Goal: Task Accomplishment & Management: Manage account settings

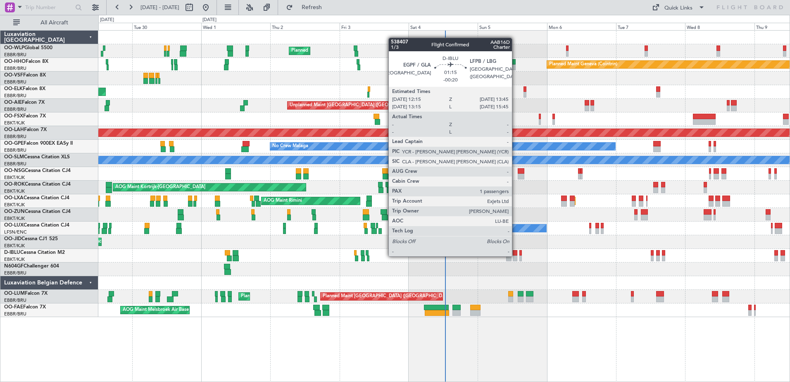
click at [516, 255] on div at bounding box center [515, 258] width 5 height 6
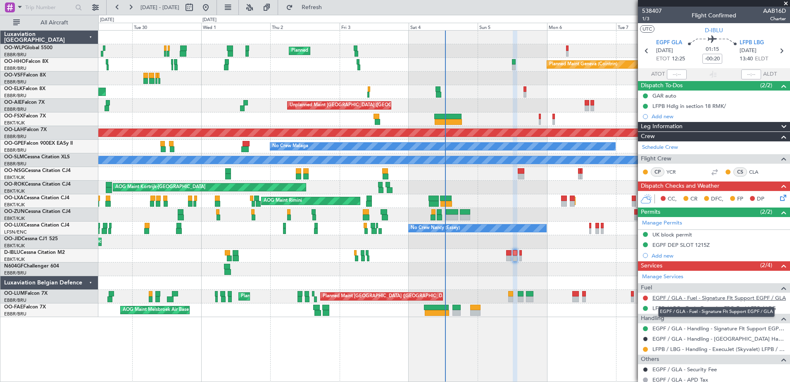
click at [731, 300] on link "EGPF / GLA - Fuel - Signature Flt Support EGPF / GLA" at bounding box center [720, 297] width 134 height 7
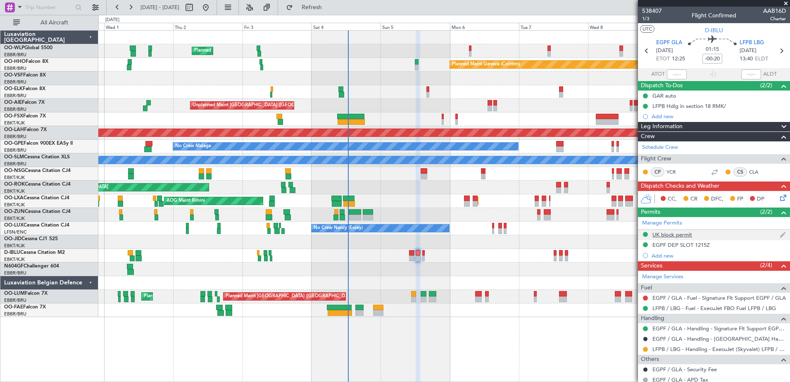
scroll to position [45, 0]
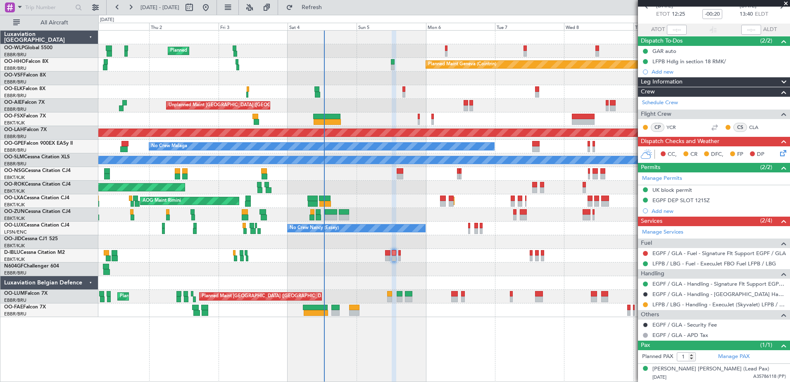
click at [383, 203] on div "Planned Maint Kortrijk-[GEOGRAPHIC_DATA] AOG Maint [GEOGRAPHIC_DATA]" at bounding box center [444, 201] width 692 height 14
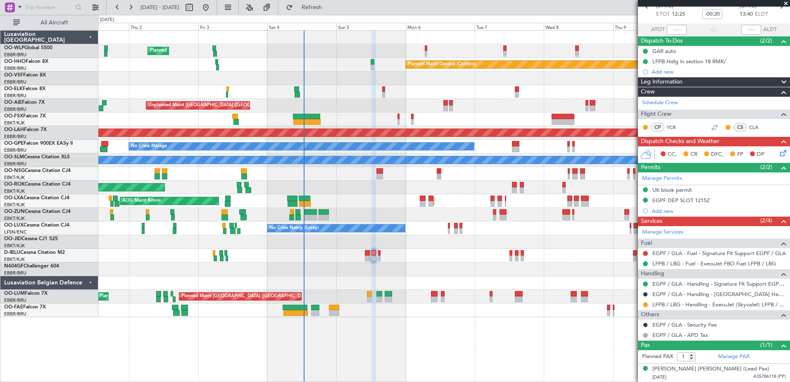
click at [444, 261] on div at bounding box center [444, 256] width 692 height 14
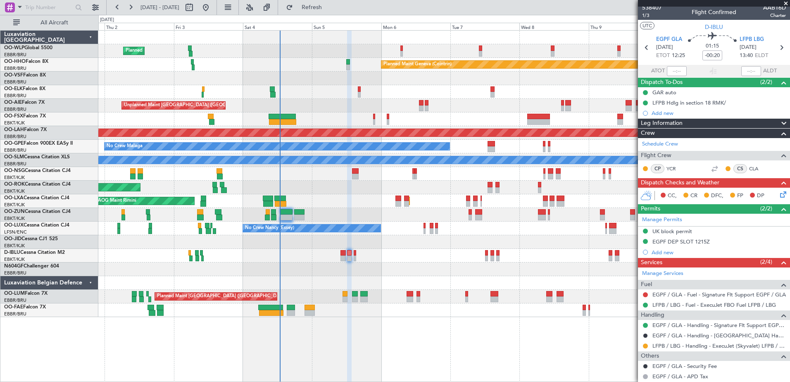
click at [429, 252] on div at bounding box center [444, 256] width 692 height 14
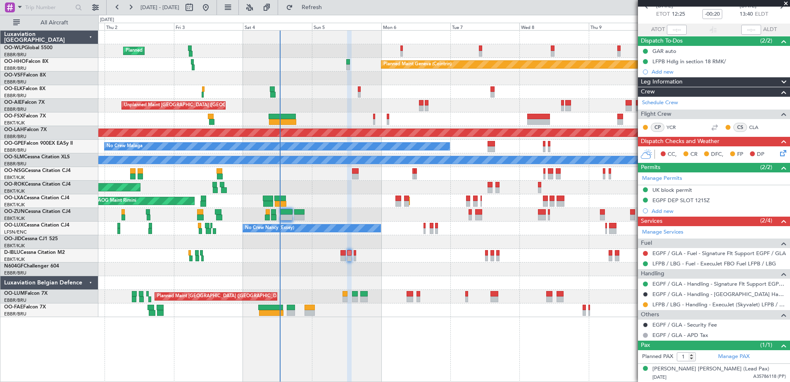
scroll to position [0, 0]
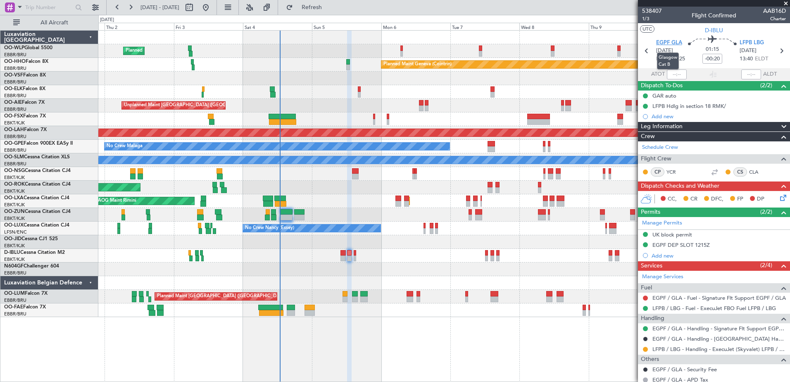
click at [674, 45] on span "EGPF GLA" at bounding box center [669, 43] width 26 height 8
click at [113, 7] on button at bounding box center [117, 7] width 13 height 13
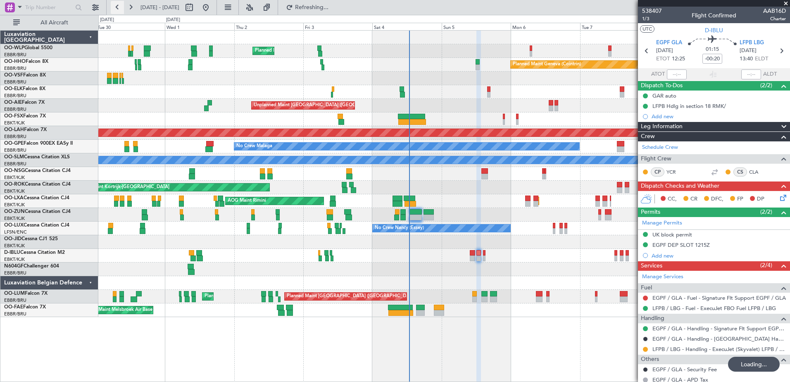
click at [113, 7] on button at bounding box center [117, 7] width 13 height 13
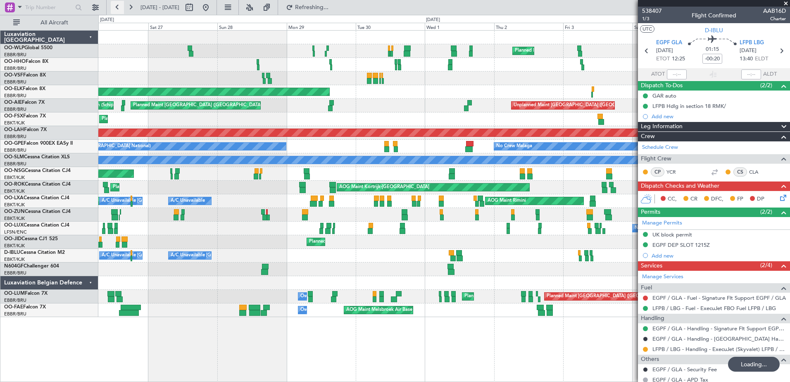
click at [113, 7] on button at bounding box center [117, 7] width 13 height 13
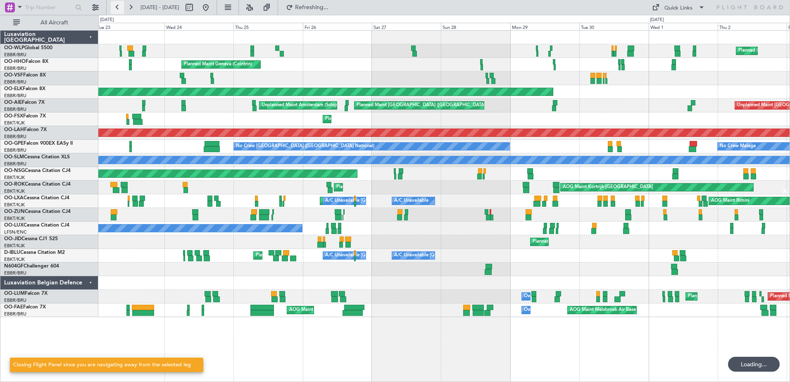
click at [113, 7] on button at bounding box center [117, 7] width 13 height 13
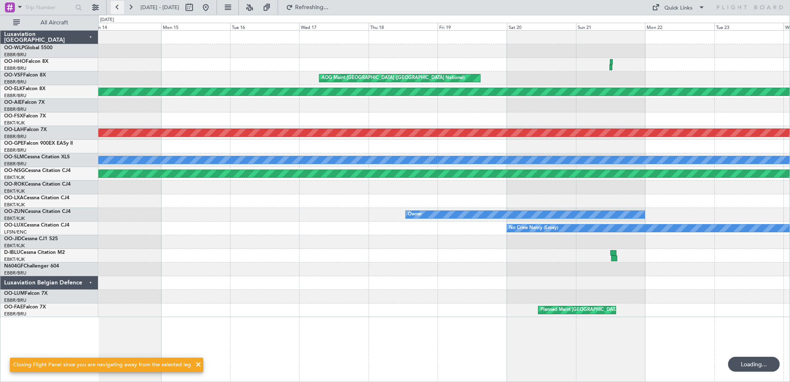
click at [113, 7] on button at bounding box center [117, 7] width 13 height 13
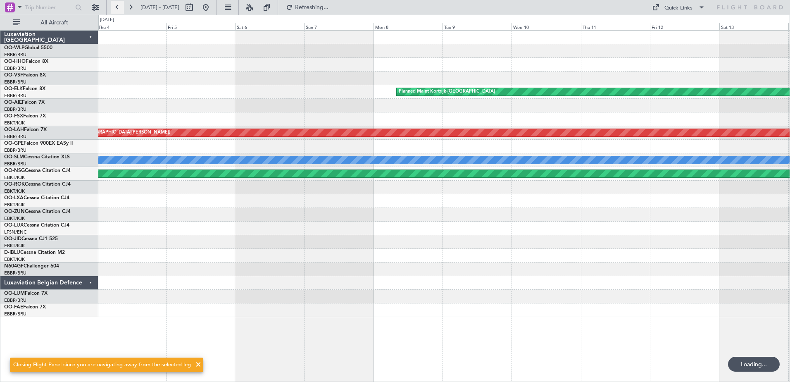
click at [113, 7] on button at bounding box center [117, 7] width 13 height 13
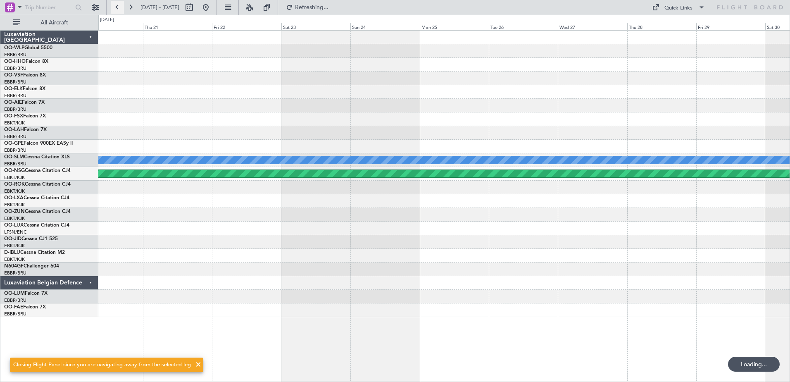
click at [113, 7] on button at bounding box center [117, 7] width 13 height 13
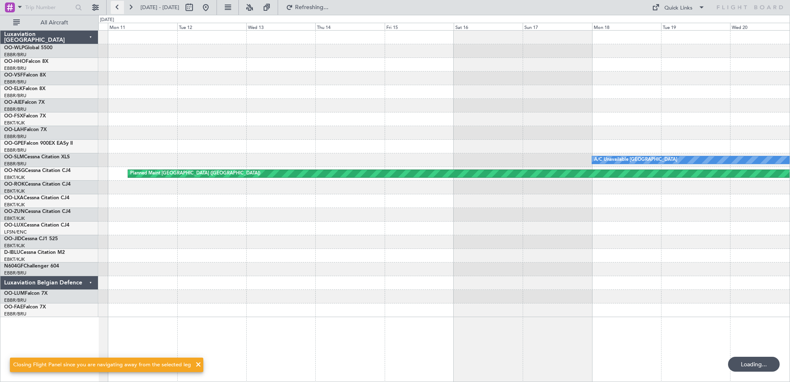
click at [113, 7] on button at bounding box center [117, 7] width 13 height 13
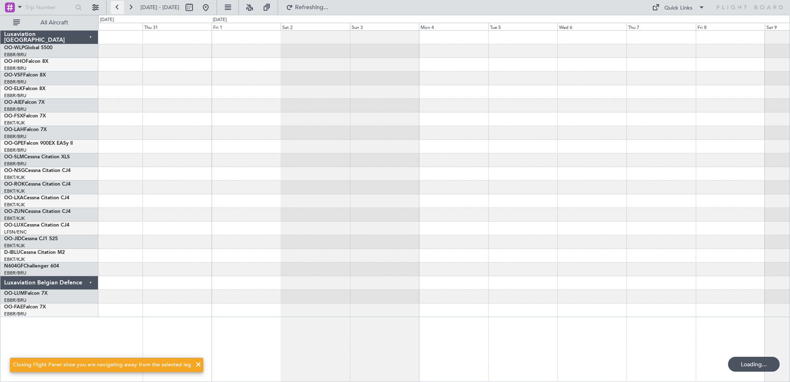
click at [113, 7] on button at bounding box center [117, 7] width 13 height 13
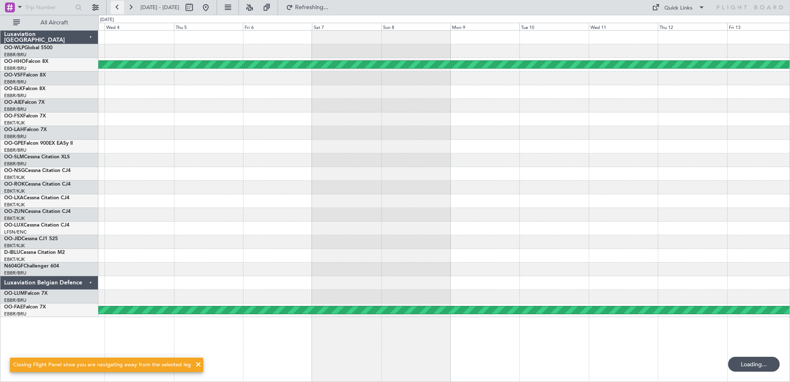
click at [113, 7] on button at bounding box center [117, 7] width 13 height 13
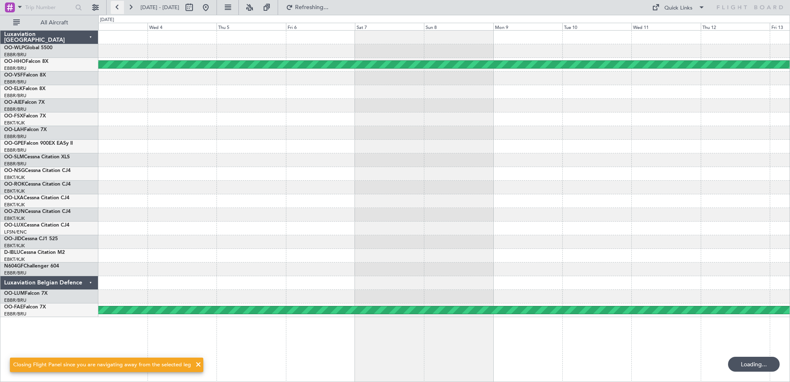
click at [113, 7] on button at bounding box center [117, 7] width 13 height 13
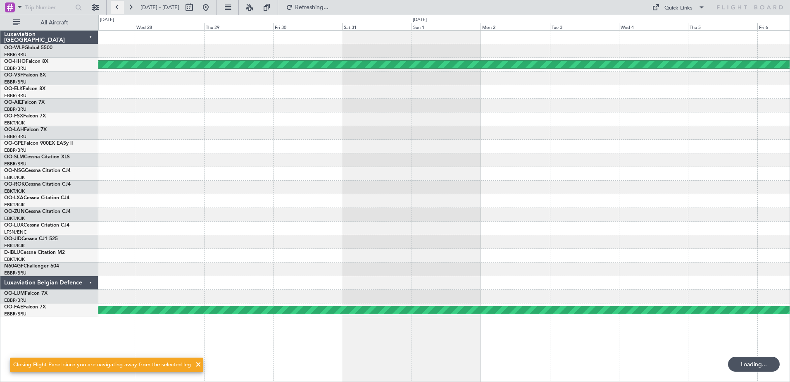
click at [113, 7] on button at bounding box center [117, 7] width 13 height 13
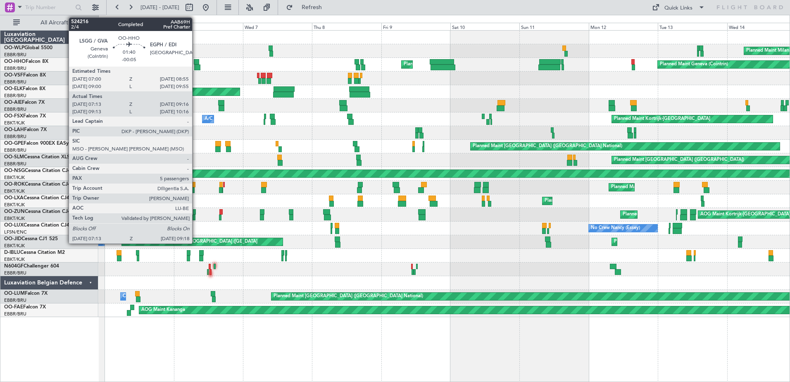
click at [196, 67] on div at bounding box center [197, 67] width 6 height 6
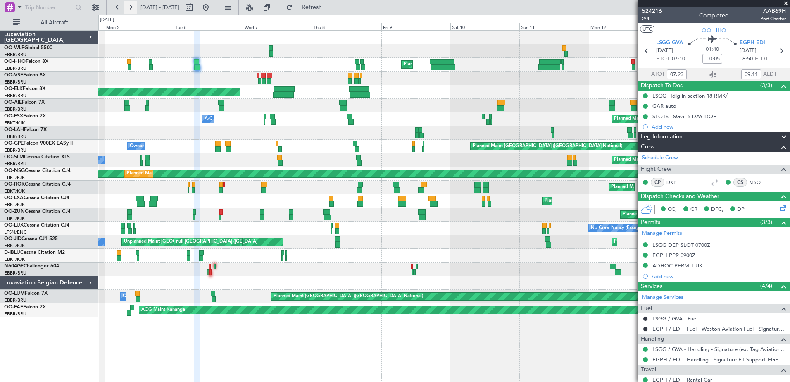
click at [130, 3] on button at bounding box center [130, 7] width 13 height 13
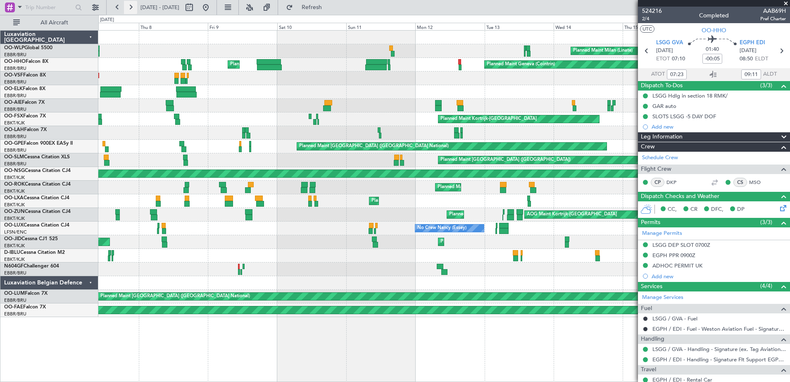
click at [130, 3] on button at bounding box center [130, 7] width 13 height 13
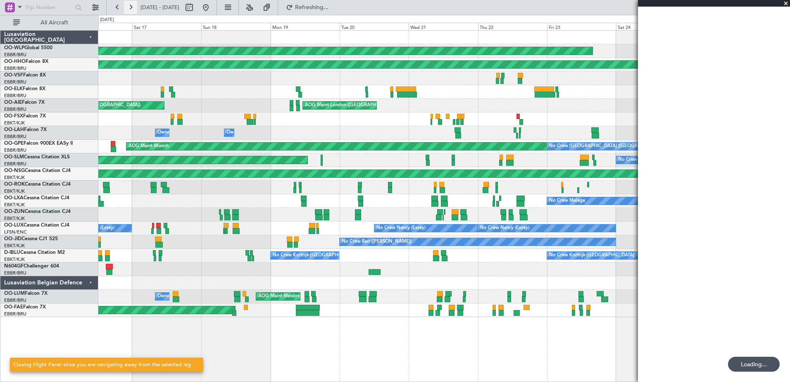
click at [130, 3] on button at bounding box center [130, 7] width 13 height 13
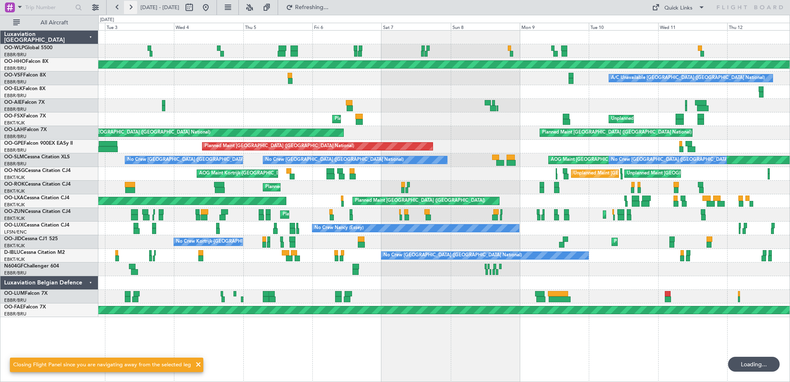
click at [130, 3] on button at bounding box center [130, 7] width 13 height 13
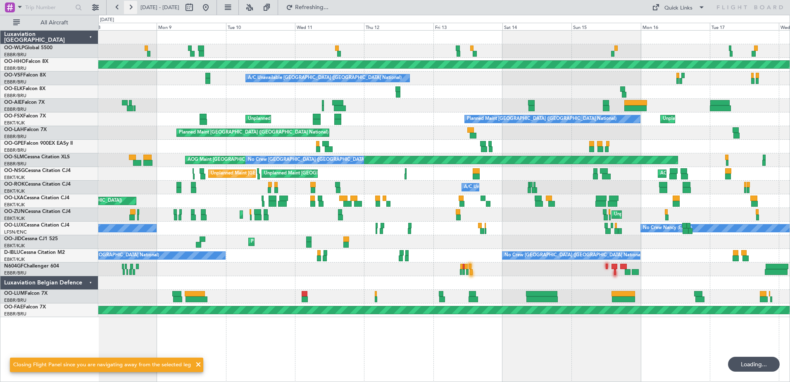
click at [130, 3] on button at bounding box center [130, 7] width 13 height 13
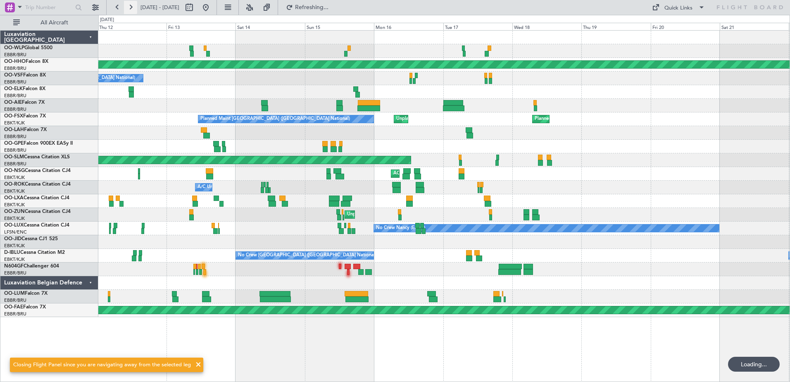
click at [130, 3] on button at bounding box center [130, 7] width 13 height 13
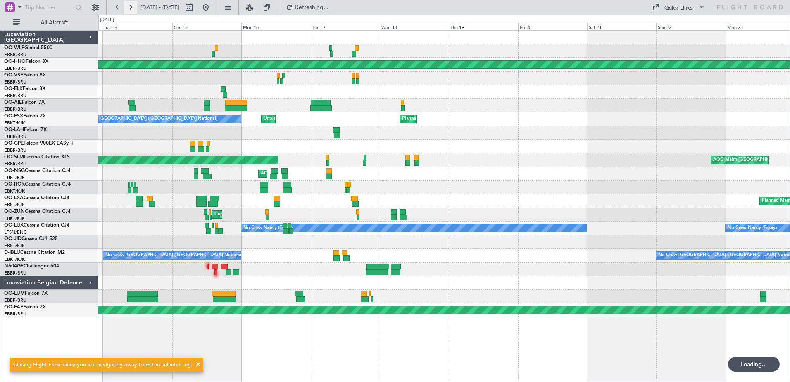
click at [130, 3] on button at bounding box center [130, 7] width 13 height 13
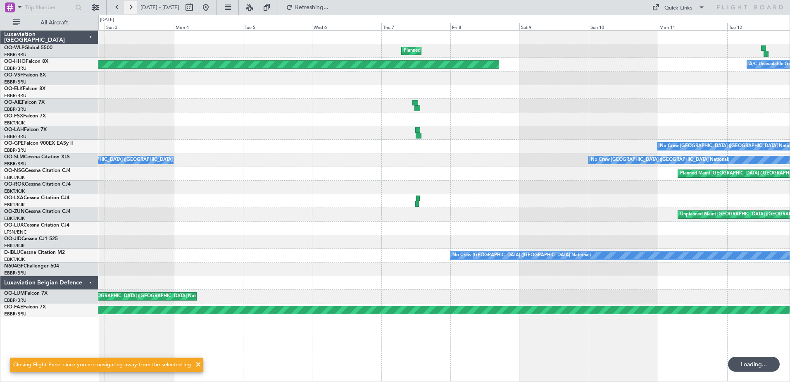
click at [130, 3] on button at bounding box center [130, 7] width 13 height 13
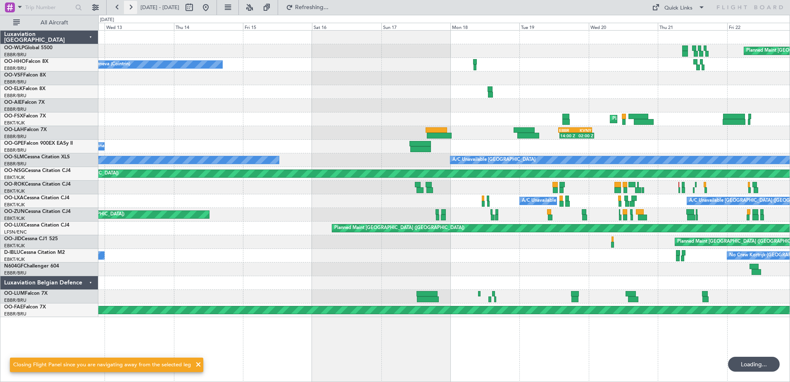
click at [130, 3] on button at bounding box center [130, 7] width 13 height 13
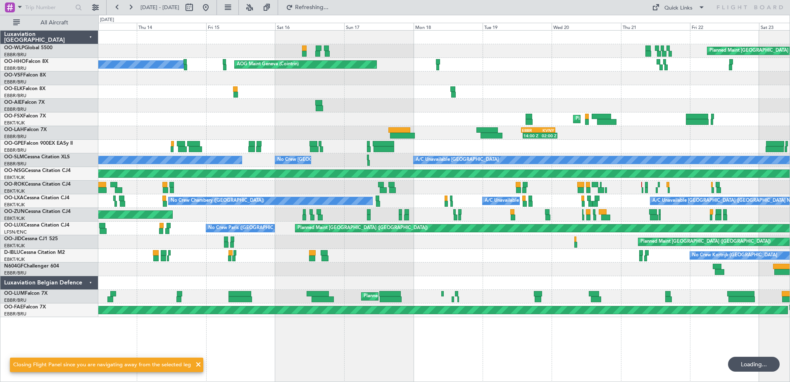
click at [790, 164] on html "22 Aug 2025 - 01 Sep 2025 Refreshing... Quick Links All Aircraft Planned Maint …" at bounding box center [395, 191] width 790 height 382
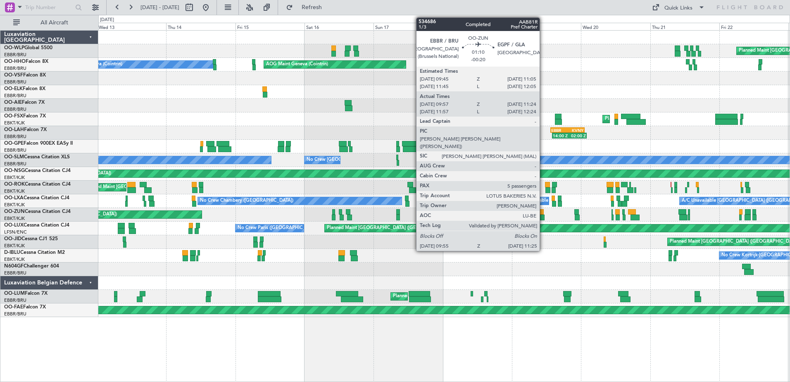
click at [544, 218] on div at bounding box center [542, 218] width 5 height 6
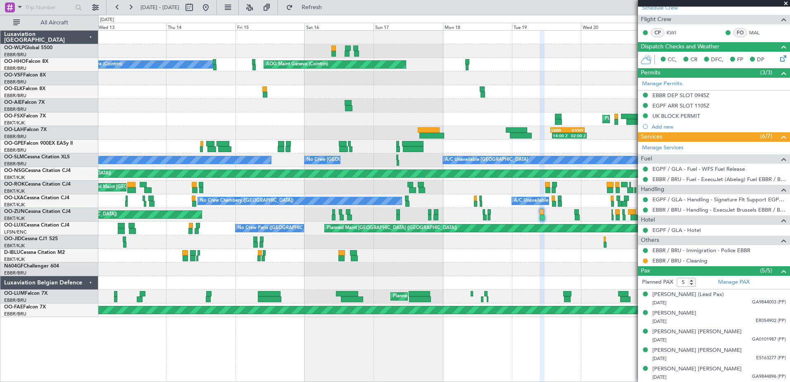
scroll to position [98, 0]
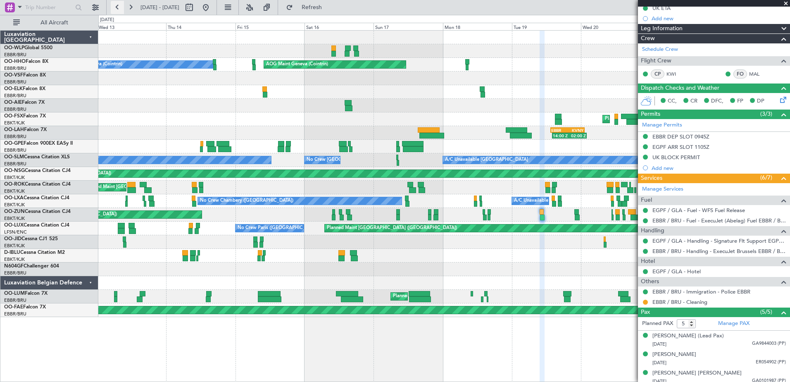
click at [112, 6] on button at bounding box center [117, 7] width 13 height 13
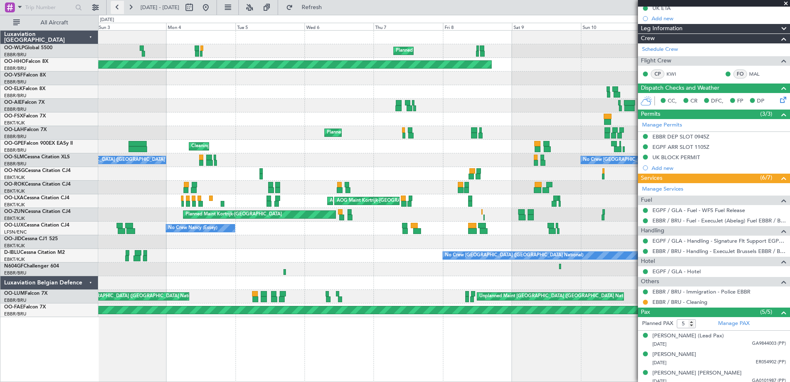
click at [112, 6] on button at bounding box center [117, 7] width 13 height 13
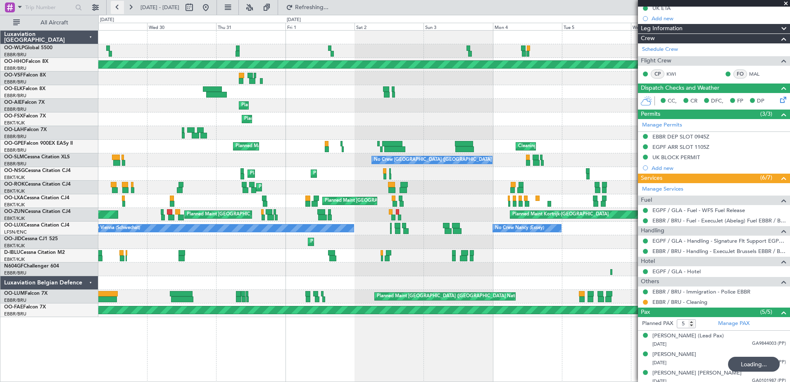
click at [112, 6] on button at bounding box center [117, 7] width 13 height 13
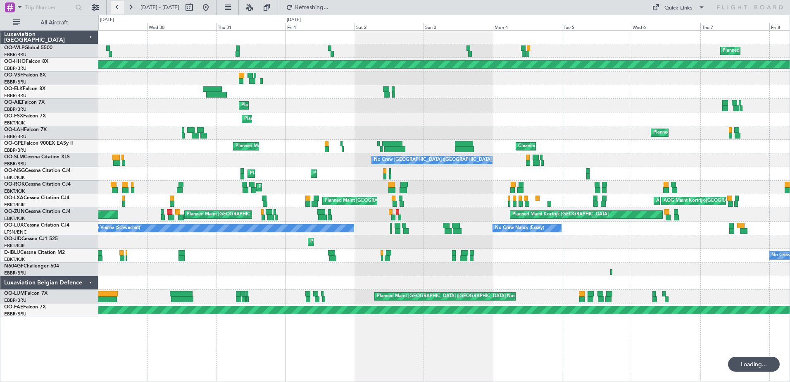
click at [112, 6] on button at bounding box center [117, 7] width 13 height 13
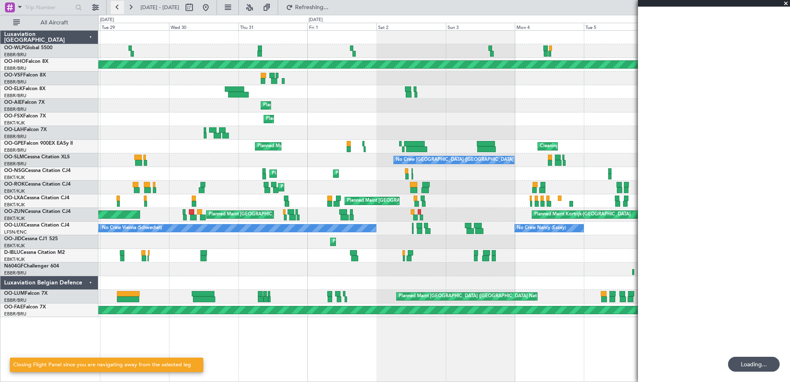
scroll to position [0, 0]
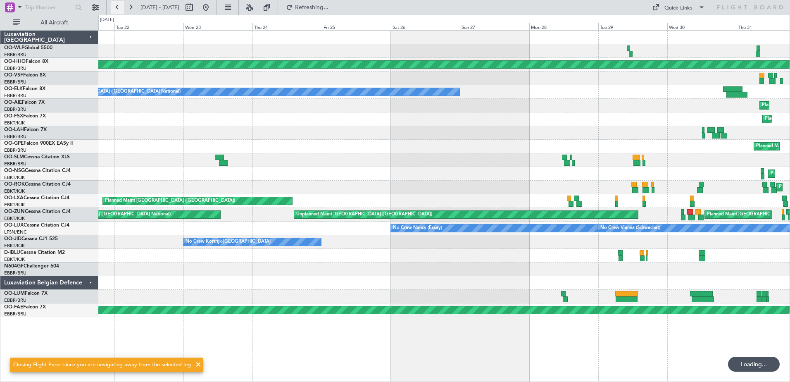
click at [112, 6] on button at bounding box center [117, 7] width 13 height 13
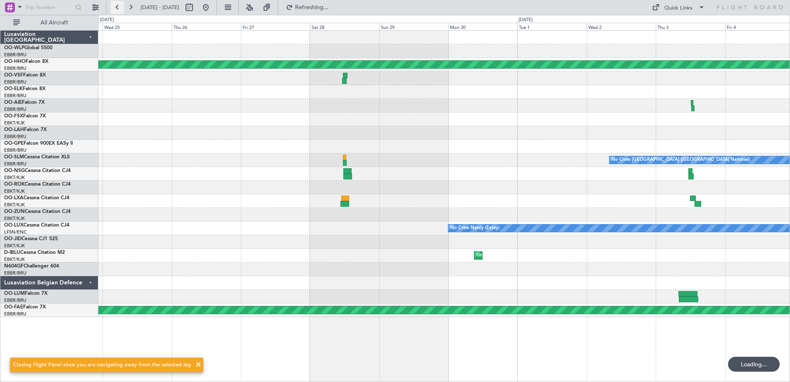
click at [112, 6] on button at bounding box center [117, 7] width 13 height 13
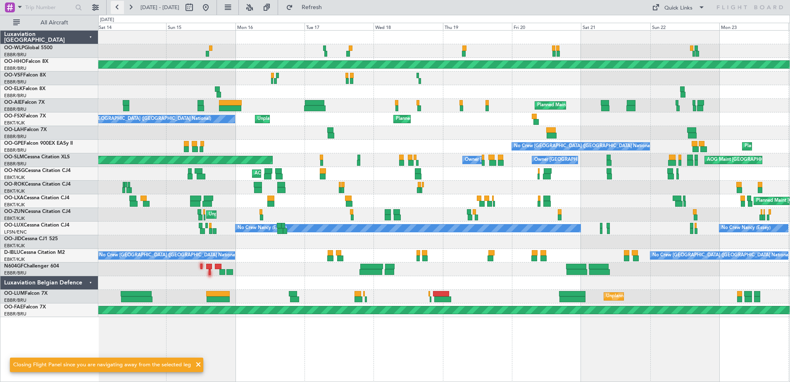
click at [112, 6] on button at bounding box center [117, 7] width 13 height 13
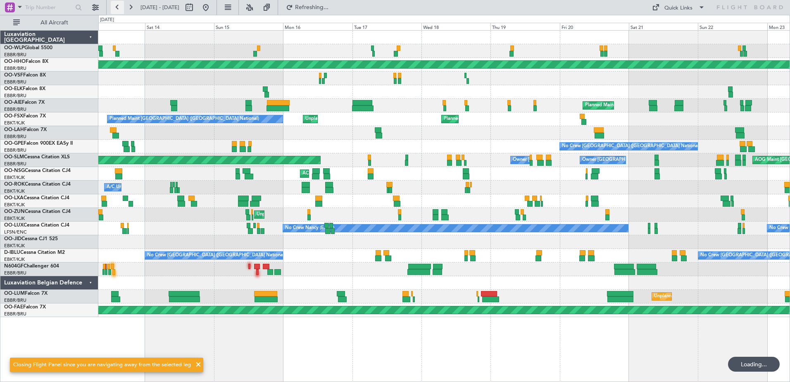
click at [112, 6] on button at bounding box center [117, 7] width 13 height 13
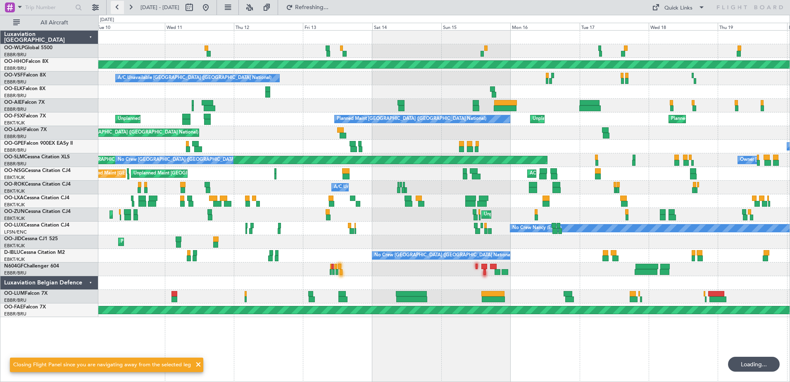
click at [112, 6] on button at bounding box center [117, 7] width 13 height 13
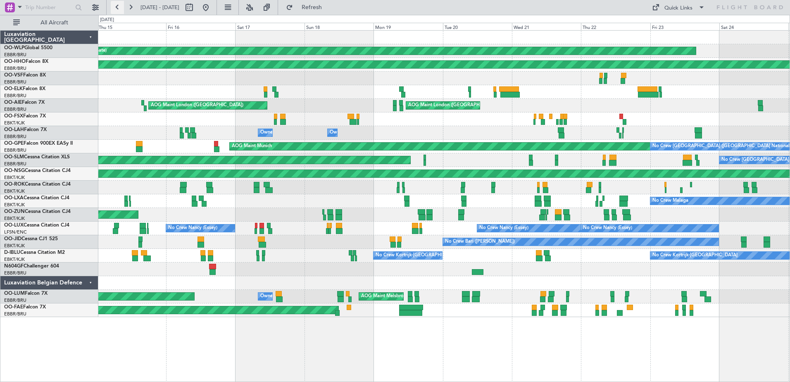
click at [116, 8] on button at bounding box center [117, 7] width 13 height 13
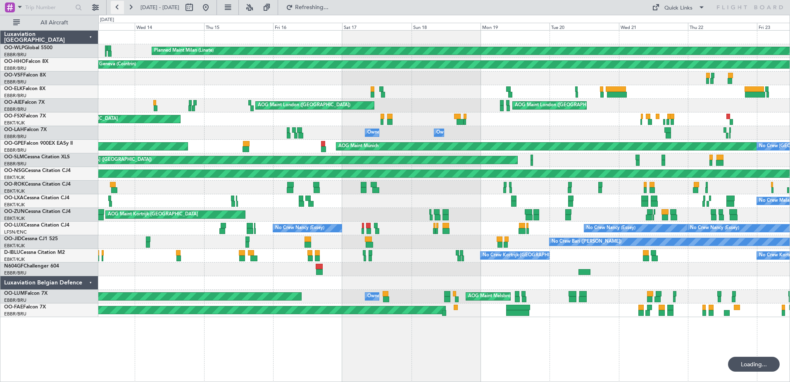
click at [116, 8] on button at bounding box center [117, 7] width 13 height 13
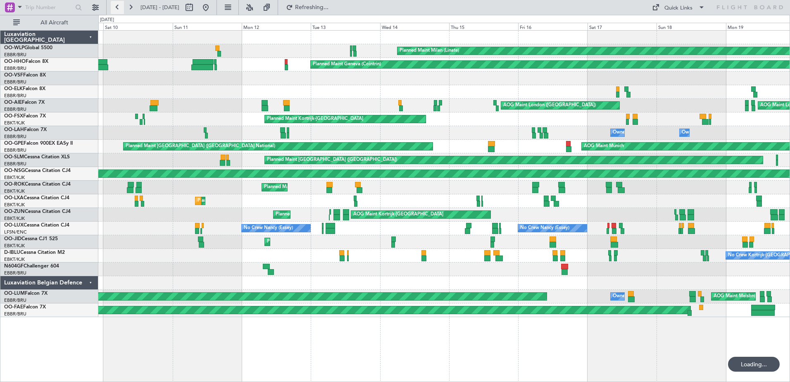
click at [118, 8] on button at bounding box center [117, 7] width 13 height 13
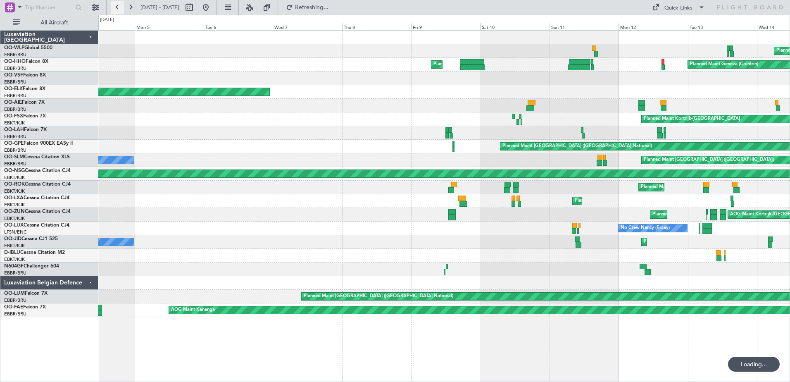
click at [118, 8] on button at bounding box center [117, 7] width 13 height 13
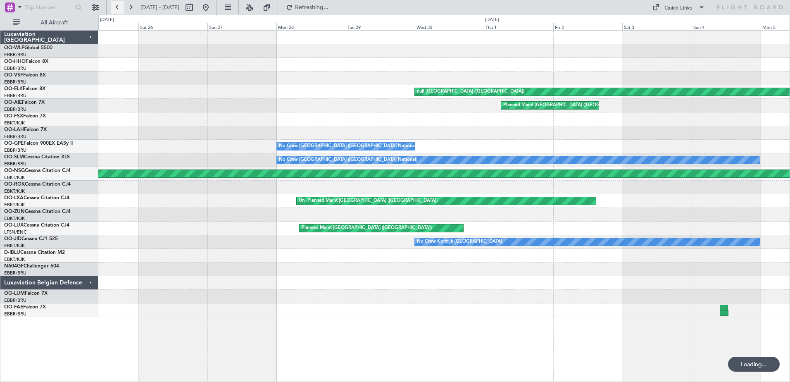
click at [118, 8] on button at bounding box center [117, 7] width 13 height 13
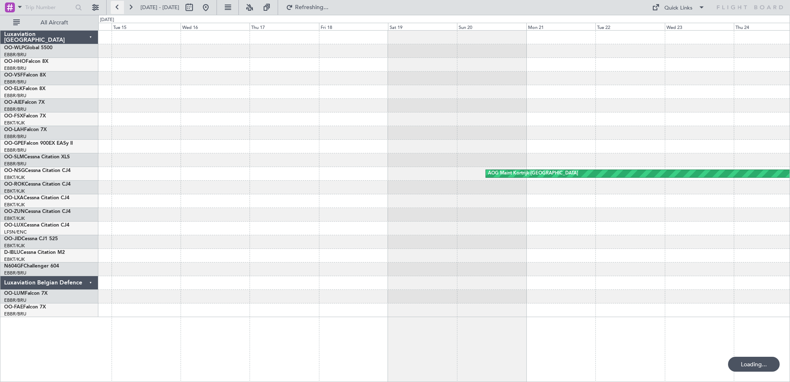
click at [118, 8] on button at bounding box center [117, 7] width 13 height 13
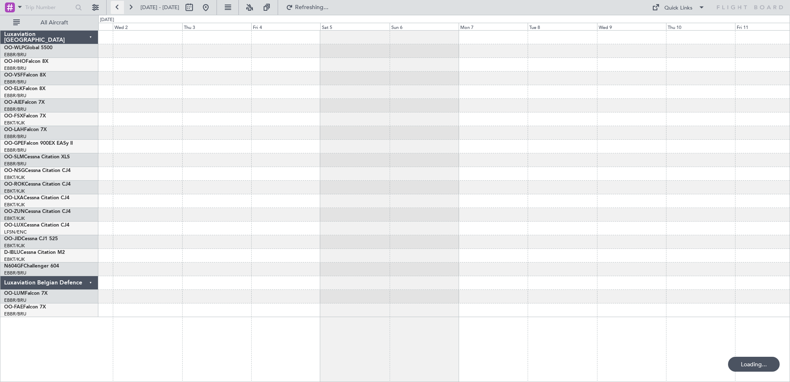
click at [118, 8] on button at bounding box center [117, 7] width 13 height 13
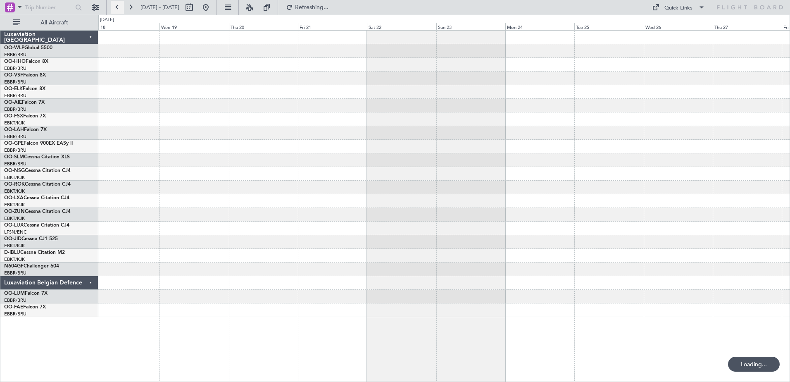
click at [118, 8] on button at bounding box center [117, 7] width 13 height 13
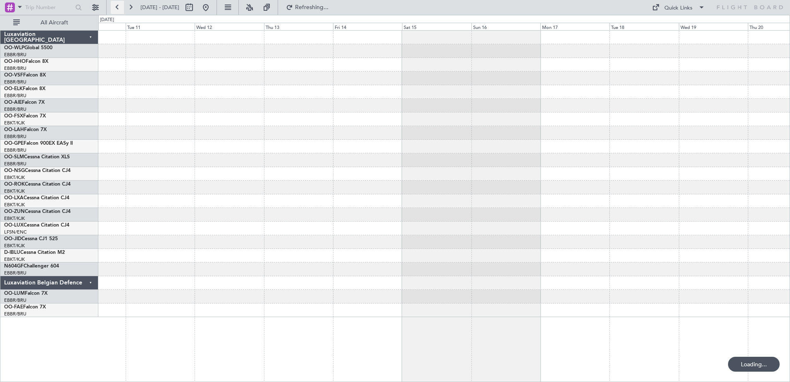
click at [118, 8] on button at bounding box center [117, 7] width 13 height 13
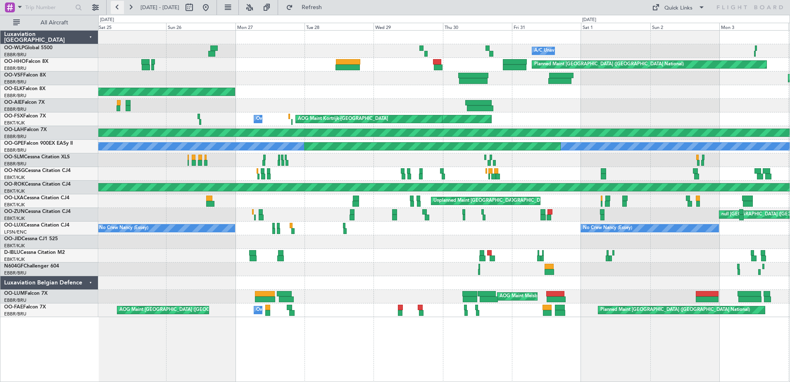
click at [114, 9] on button at bounding box center [117, 7] width 13 height 13
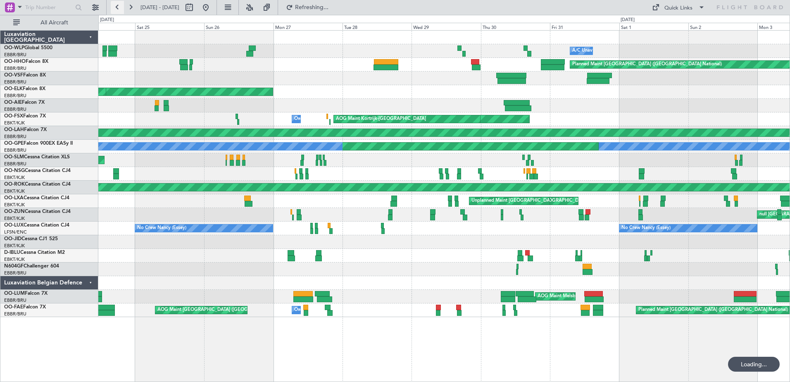
click at [114, 9] on button at bounding box center [117, 7] width 13 height 13
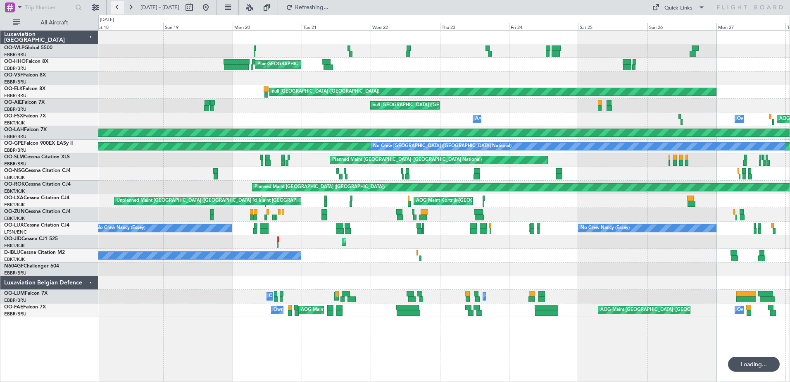
click at [114, 9] on button at bounding box center [117, 7] width 13 height 13
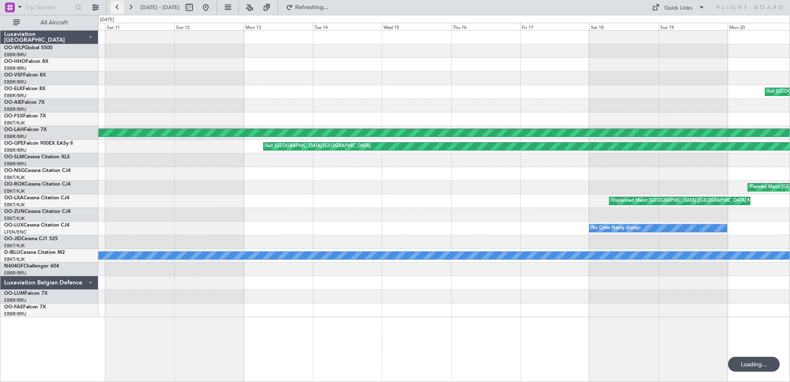
click at [114, 9] on button at bounding box center [117, 7] width 13 height 13
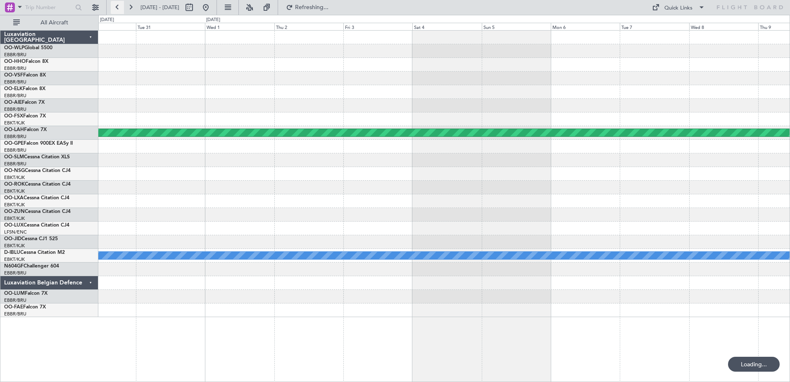
click at [114, 9] on button at bounding box center [117, 7] width 13 height 13
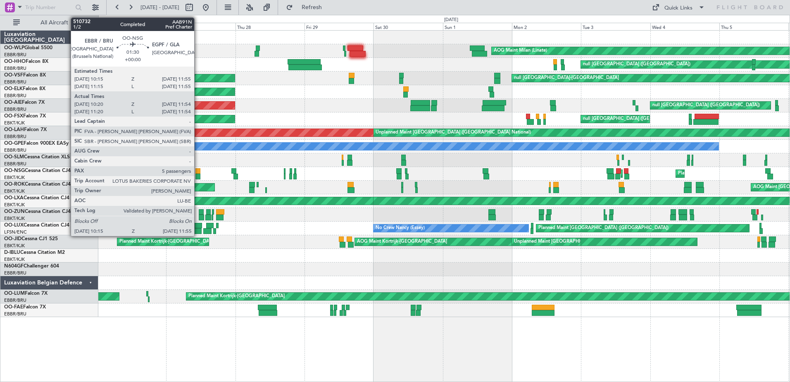
click at [198, 174] on div at bounding box center [198, 177] width 5 height 6
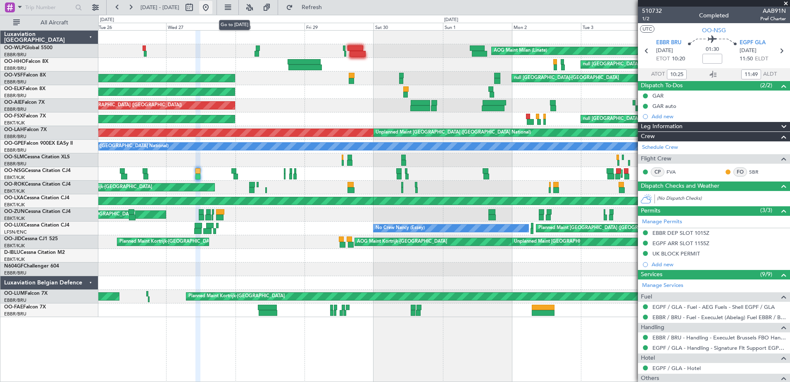
click at [212, 10] on button at bounding box center [205, 7] width 13 height 13
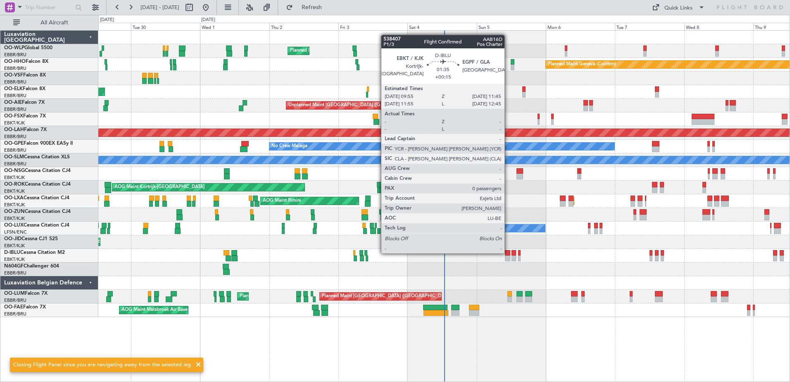
click at [508, 253] on div at bounding box center [507, 253] width 5 height 6
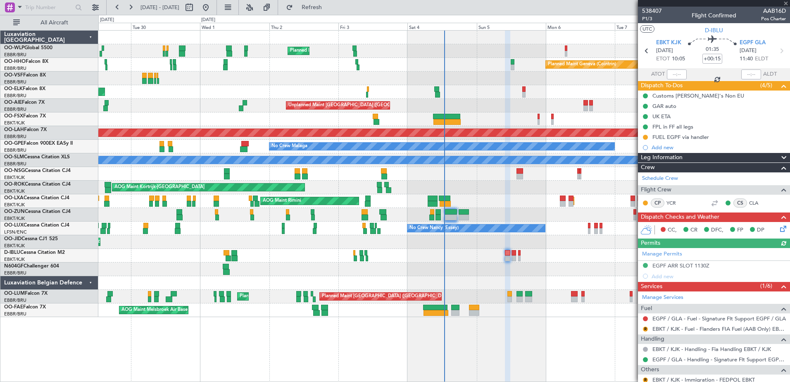
scroll to position [47, 0]
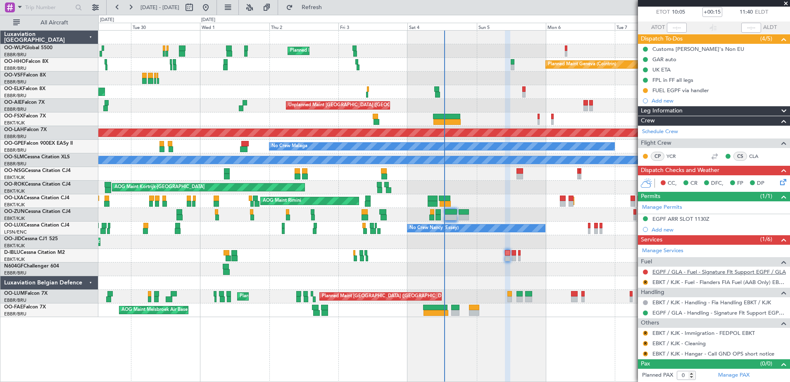
click at [715, 273] on link "EGPF / GLA - Fuel - Signature Flt Support EGPF / GLA" at bounding box center [720, 271] width 134 height 7
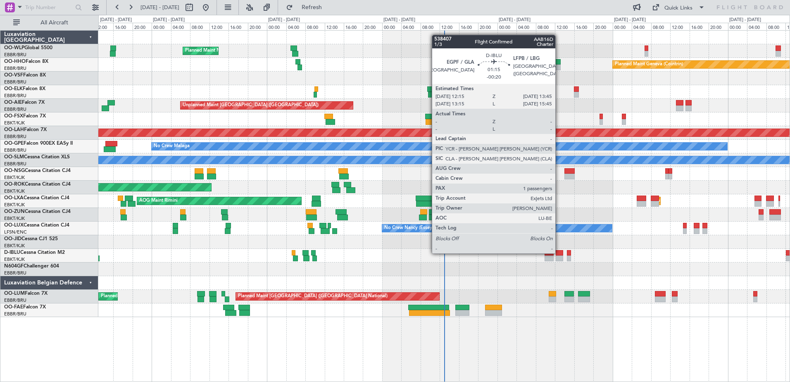
click at [559, 253] on div at bounding box center [559, 253] width 7 height 6
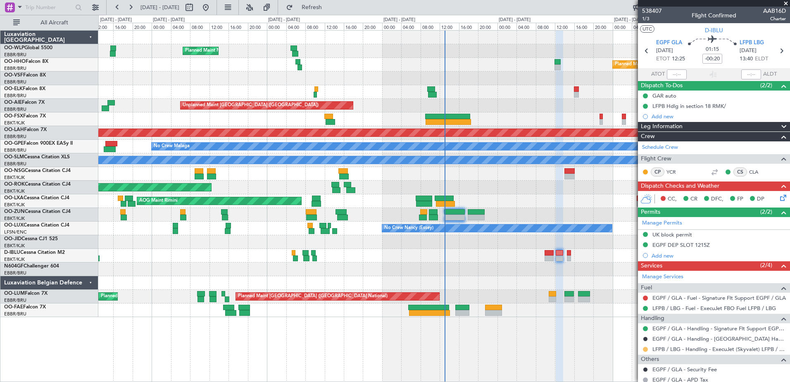
click at [645, 347] on button at bounding box center [645, 349] width 5 height 5
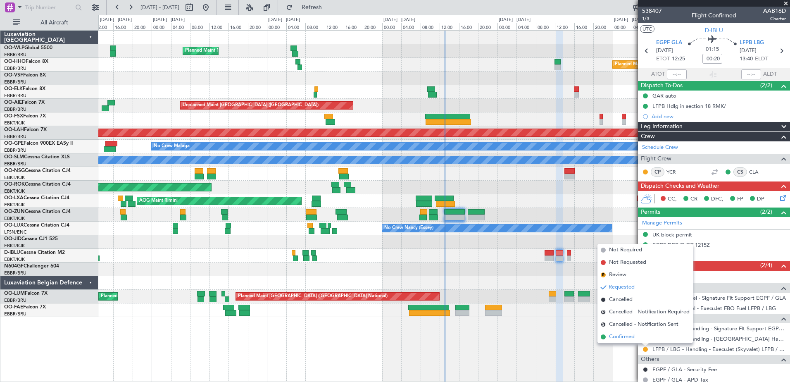
click at [613, 338] on span "Confirmed" at bounding box center [622, 337] width 26 height 8
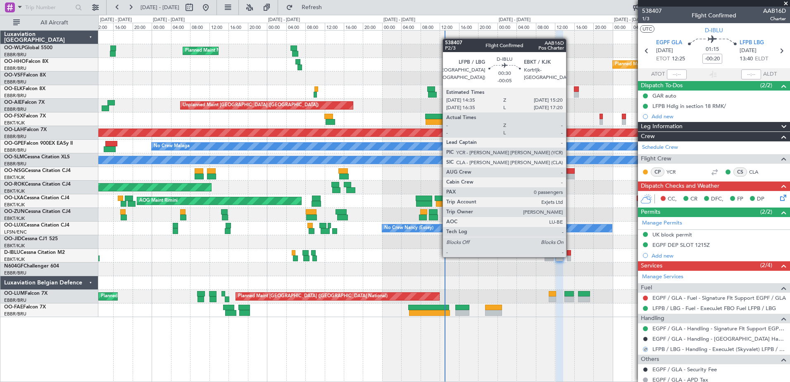
click at [570, 256] on div at bounding box center [569, 258] width 4 height 6
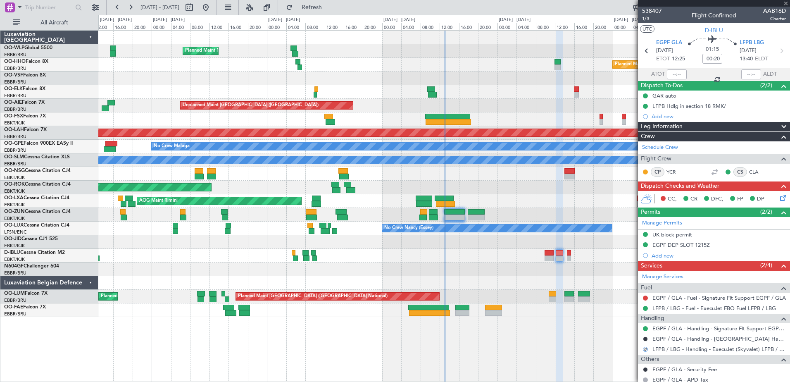
type input "-00:05"
type input "0"
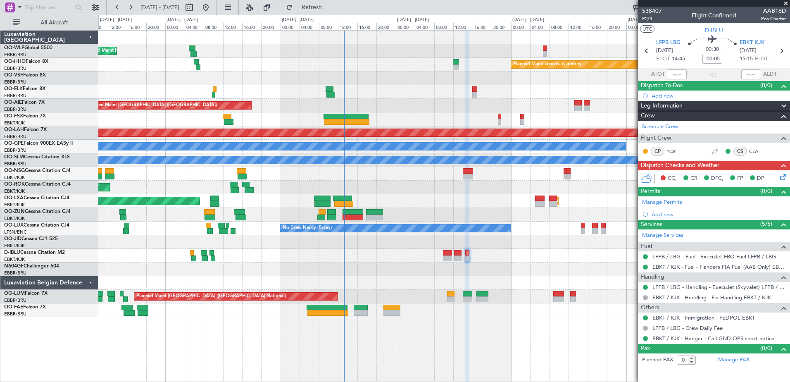
click at [419, 195] on div "Planned Maint Kortrijk-[GEOGRAPHIC_DATA] AOG Maint [GEOGRAPHIC_DATA]" at bounding box center [444, 201] width 692 height 14
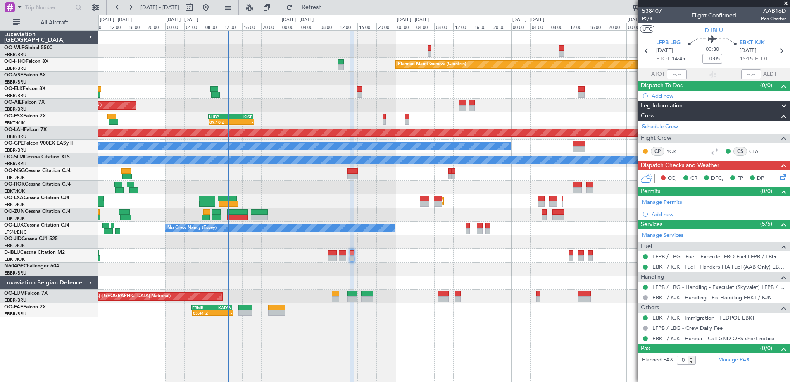
click at [413, 91] on div at bounding box center [444, 92] width 692 height 14
click at [294, 57] on div "Planned Maint Milan (Linate) Planned Maint Geneva ([GEOGRAPHIC_DATA]) Unplanned…" at bounding box center [444, 174] width 692 height 286
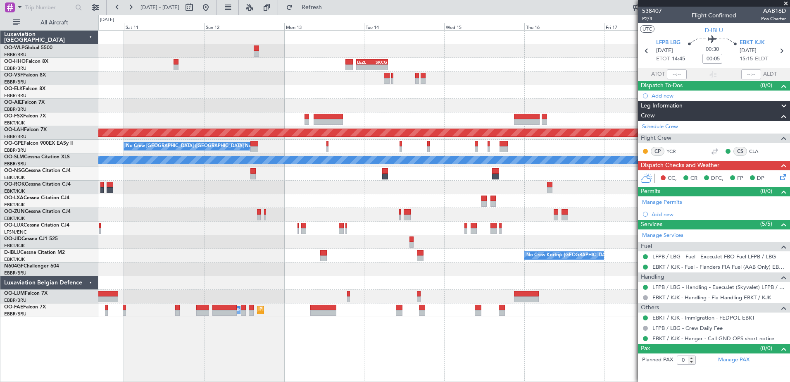
click at [0, 0] on html "[DATE] - [DATE] Refresh Quick Links All Aircraft - - LEZL 21:40 Z SKCG 07:10 Z …" at bounding box center [395, 191] width 790 height 382
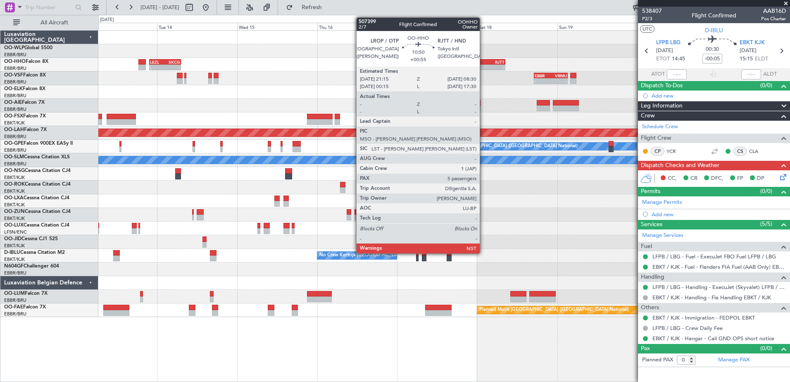
click at [484, 67] on div "-" at bounding box center [478, 67] width 18 height 5
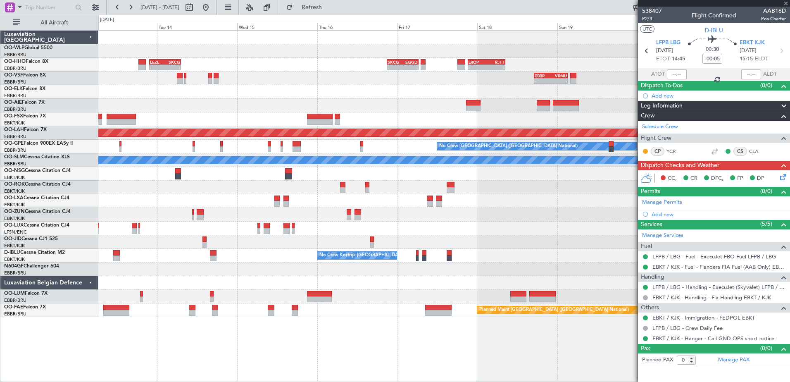
type input "+00:55"
type input "5"
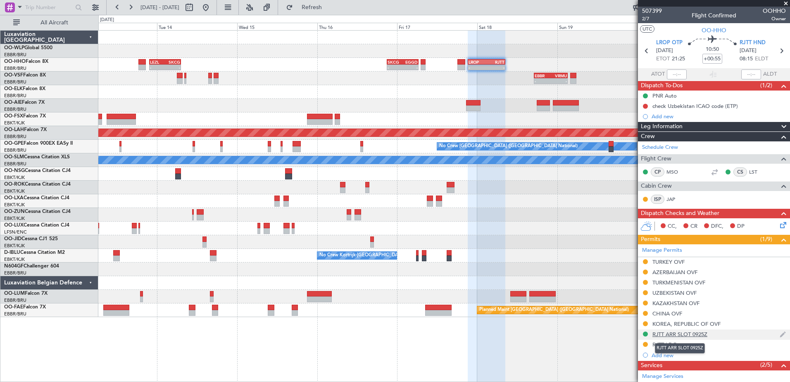
click at [675, 335] on div "RJTT ARR SLOT 0925Z" at bounding box center [680, 334] width 55 height 7
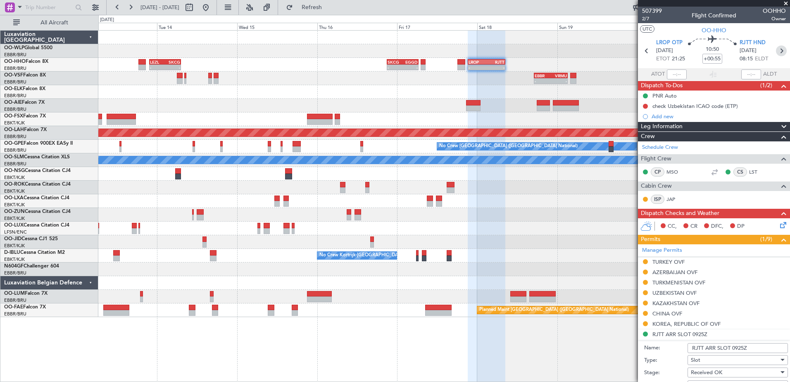
click at [778, 49] on icon at bounding box center [781, 50] width 11 height 11
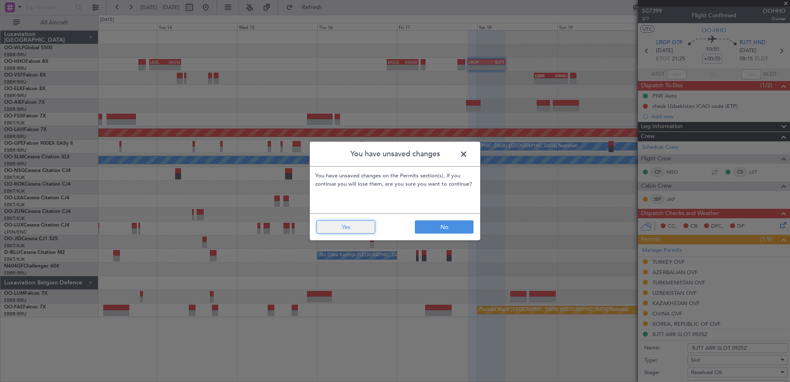
click at [348, 227] on button "Yes" at bounding box center [346, 226] width 59 height 13
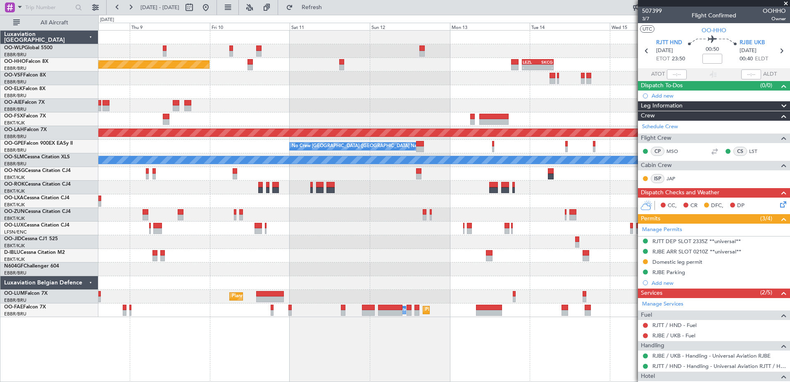
click at [523, 113] on div "- - LEZL 21:40 Z SKCG 07:10 Z - - SKCG 21:00 Z EGGD 06:25 Z Planned Maint Genev…" at bounding box center [444, 174] width 692 height 286
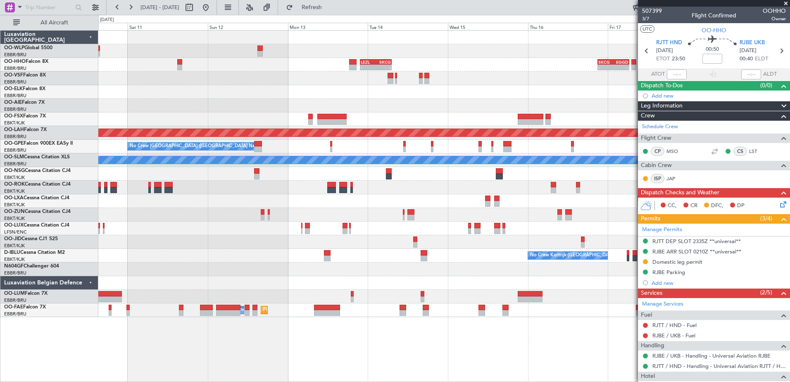
click at [122, 80] on div "- - LEZL 21:40 Z SKCG 07:10 Z - - SKCG 21:00 Z EGGD 06:25 Z - - LROP 21:15 Z RJ…" at bounding box center [444, 174] width 692 height 286
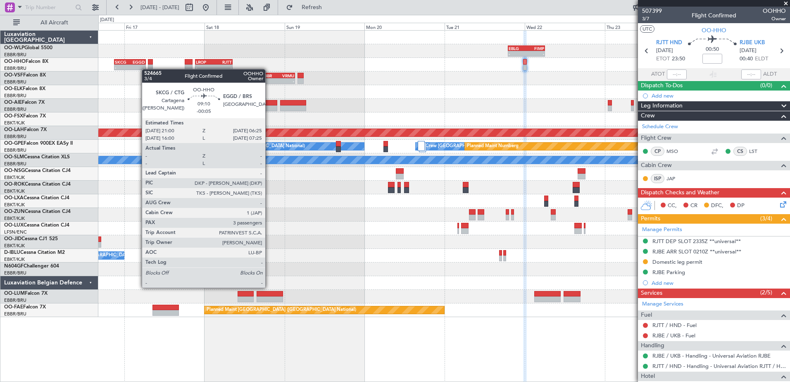
click at [138, 69] on div "- - EBLG 19:00 Z FIMP 06:10 Z - - FIMP 17:00 Z EBLG 05:10 Z - - SKCG 21:00 Z EG…" at bounding box center [444, 174] width 692 height 286
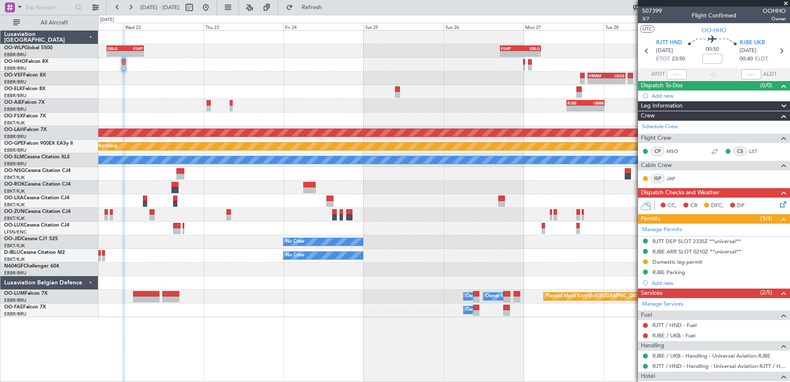
click at [318, 68] on div "- - RJFK 12:30 Z UBBB 23:10 Z" at bounding box center [444, 65] width 692 height 14
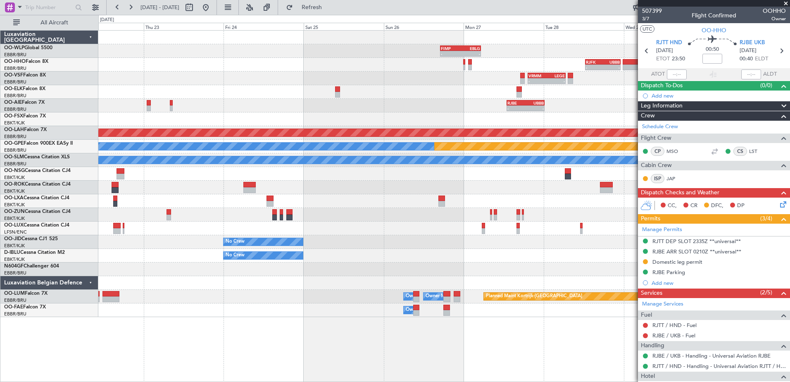
click at [465, 67] on div "- - RJFK 12:30 Z UBBB 23:10 Z" at bounding box center [444, 65] width 692 height 14
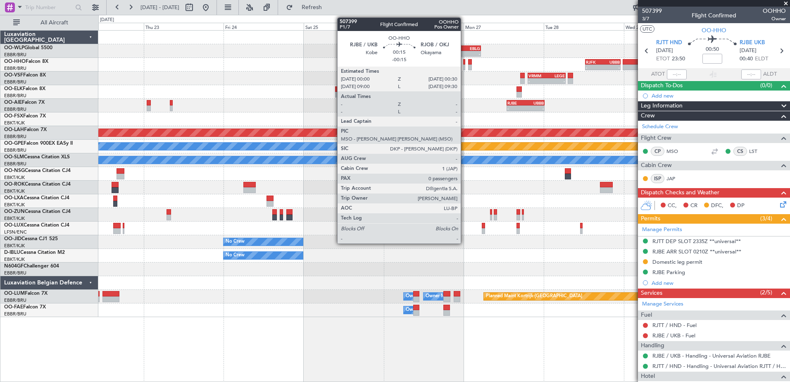
click at [465, 68] on div at bounding box center [464, 67] width 2 height 6
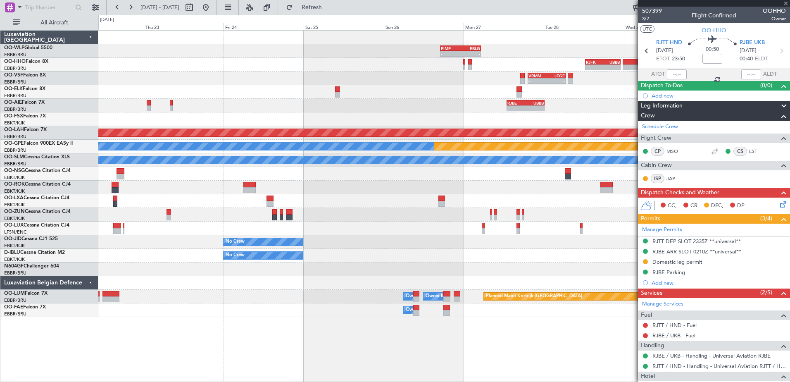
type input "-00:15"
type input "0"
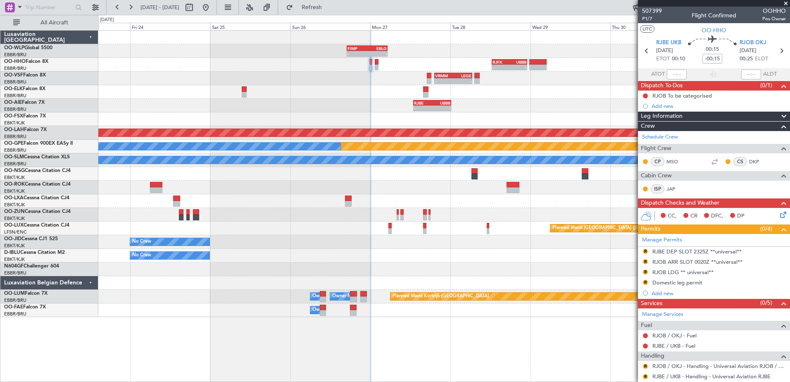
click at [153, 115] on div at bounding box center [444, 119] width 692 height 14
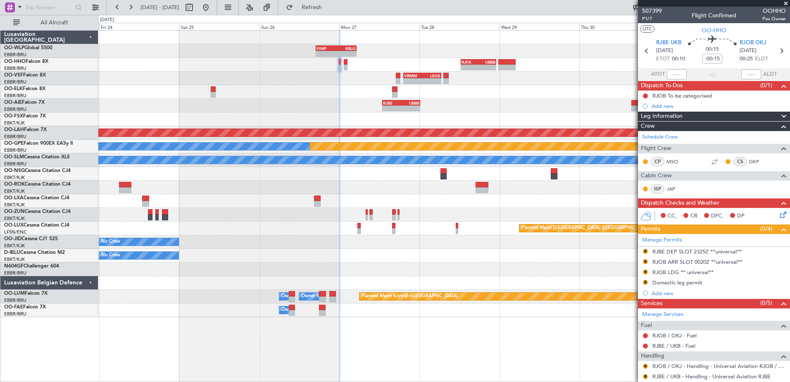
click at [273, 107] on div "- - RJBE 13:00 Z UBBB 00:15 Z" at bounding box center [444, 106] width 692 height 14
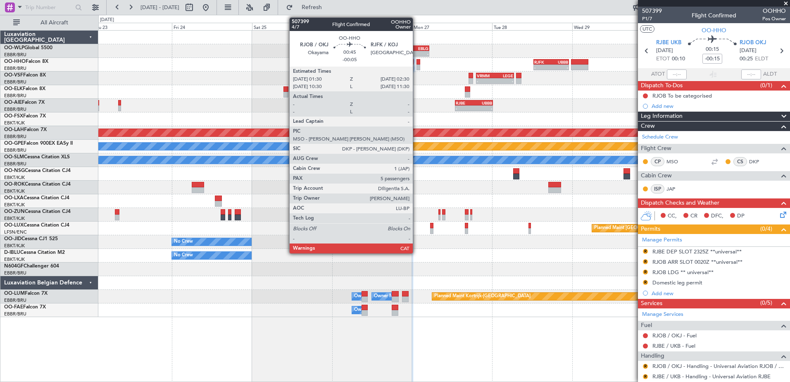
click at [417, 64] on div at bounding box center [419, 67] width 4 height 6
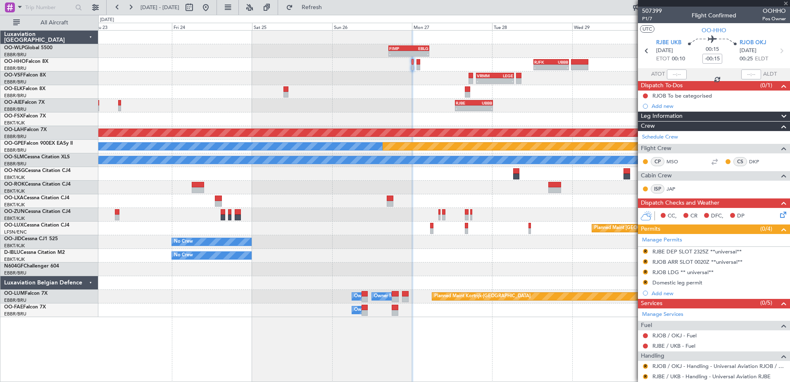
type input "-00:05"
type input "5"
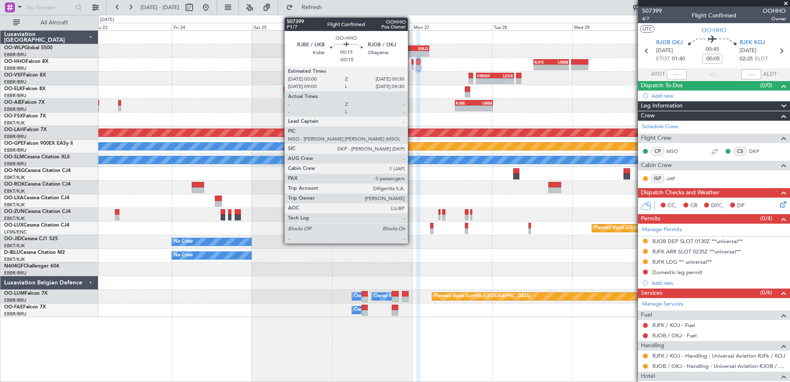
click at [412, 66] on div at bounding box center [413, 67] width 2 height 6
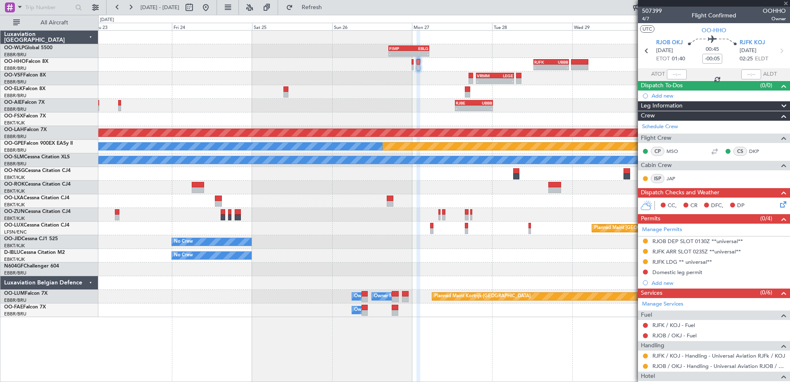
type input "-00:15"
type input "0"
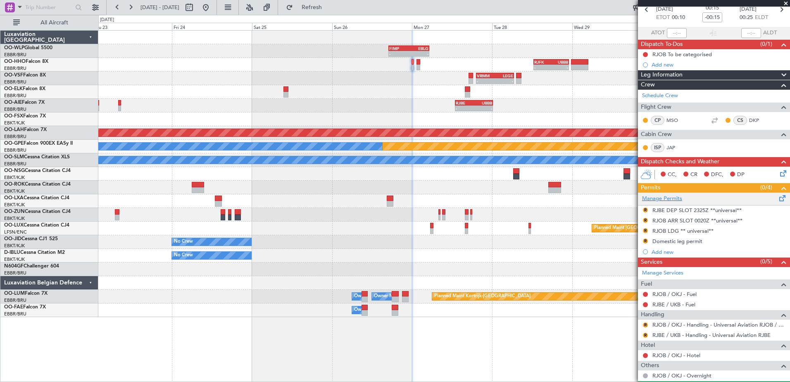
scroll to position [63, 0]
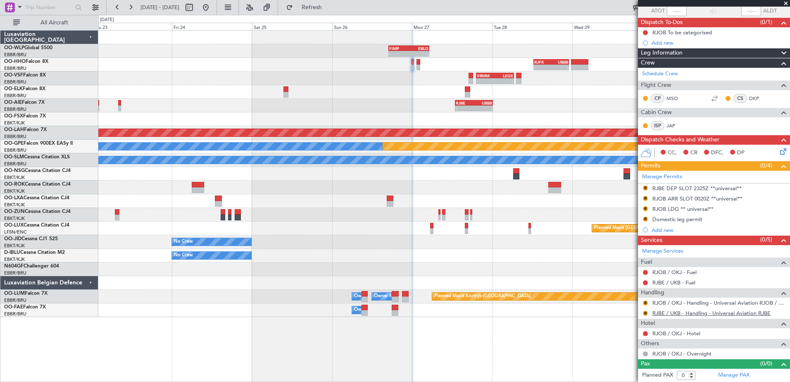
click at [672, 313] on link "RJBE / UKB - Handling - Universal Aviation RJBE" at bounding box center [712, 313] width 118 height 7
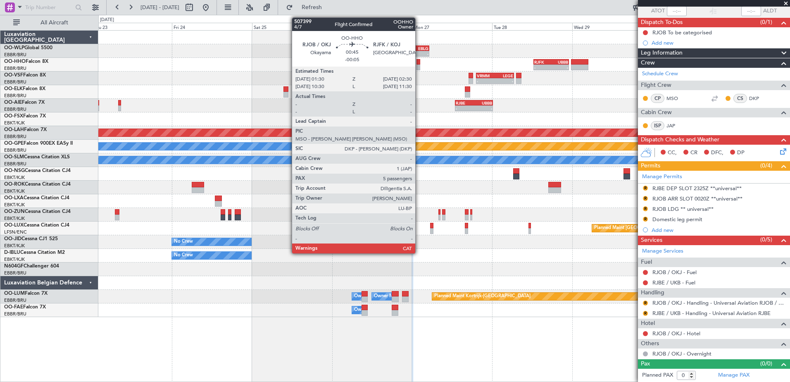
click at [419, 67] on div at bounding box center [419, 67] width 4 height 6
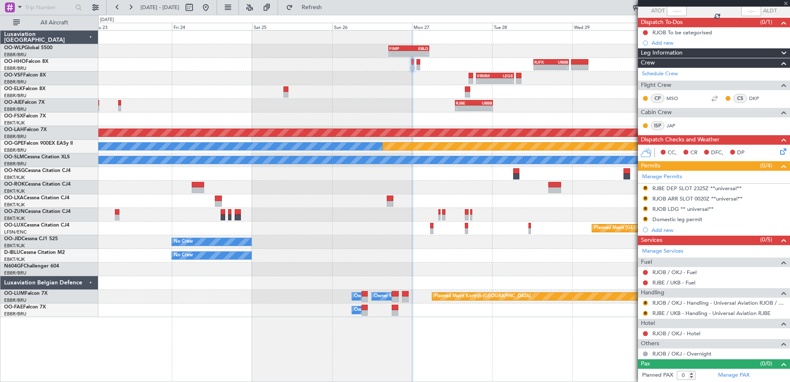
type input "-00:05"
type input "5"
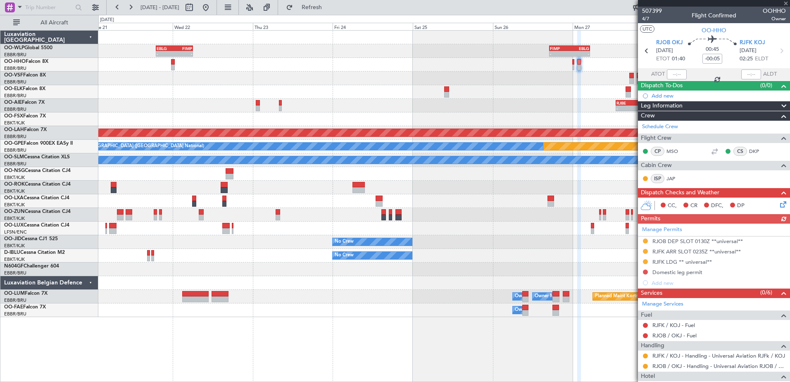
click at [407, 74] on div "- - VRMM 19:20 Z LEGE 06:40 Z EBBR 17:05 Z VRMU 03:10 Z - -" at bounding box center [444, 79] width 692 height 14
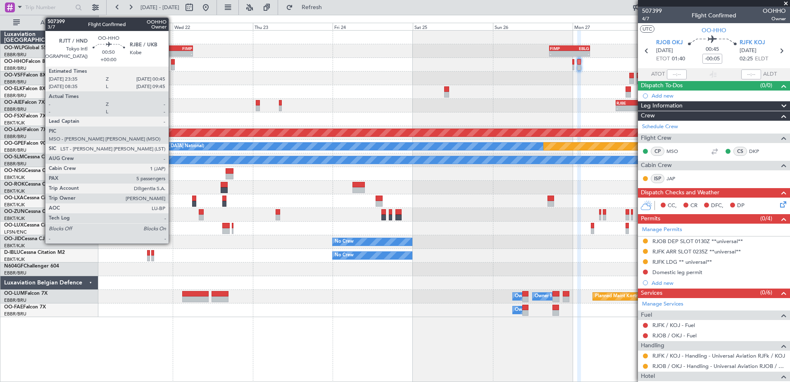
click at [172, 63] on div at bounding box center [173, 62] width 4 height 6
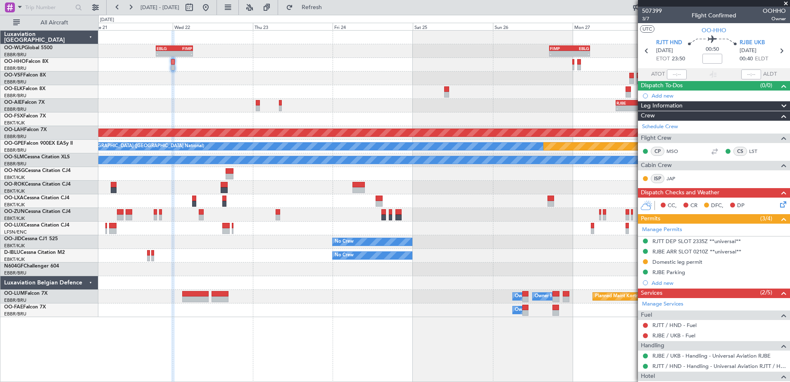
scroll to position [83, 0]
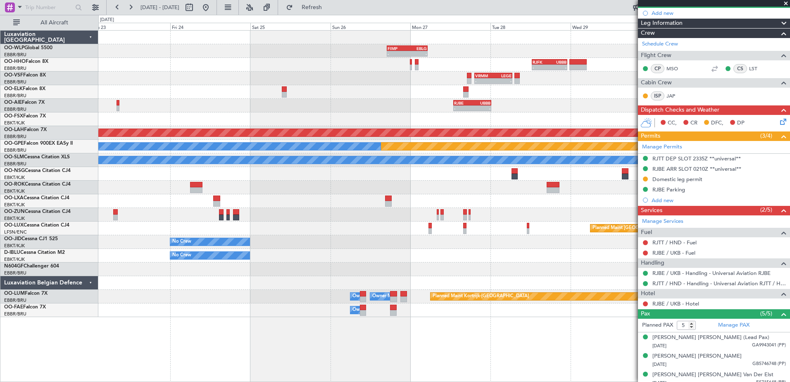
click at [31, 22] on fb-flight-board "[DATE] - [DATE] Refresh Quick Links All Aircraft - - FIMP 17:00 Z EBLG 05:10 Z …" at bounding box center [395, 194] width 790 height 376
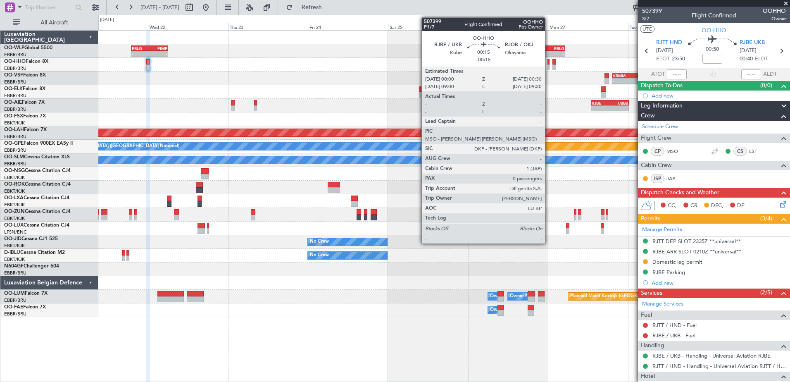
click at [549, 64] on div at bounding box center [549, 67] width 2 height 6
type input "-00:15"
type input "0"
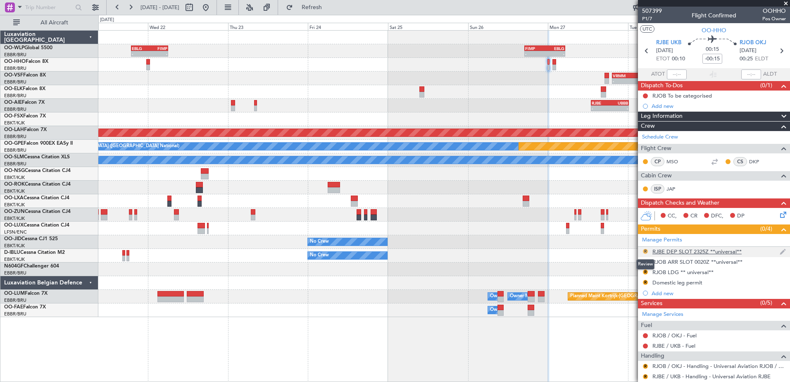
click at [647, 251] on button "R" at bounding box center [645, 251] width 5 height 5
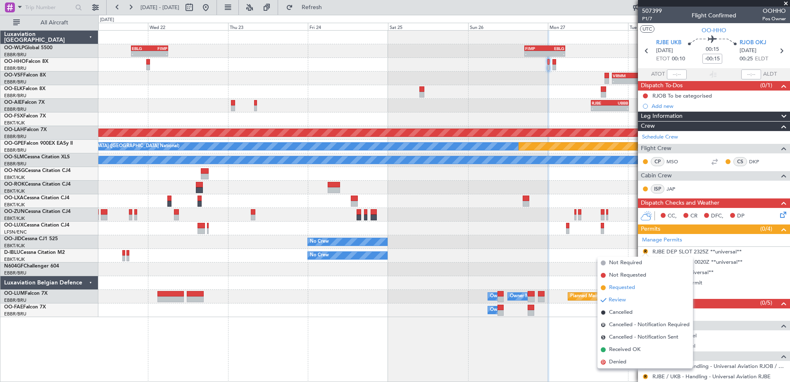
click at [623, 288] on span "Requested" at bounding box center [622, 288] width 26 height 8
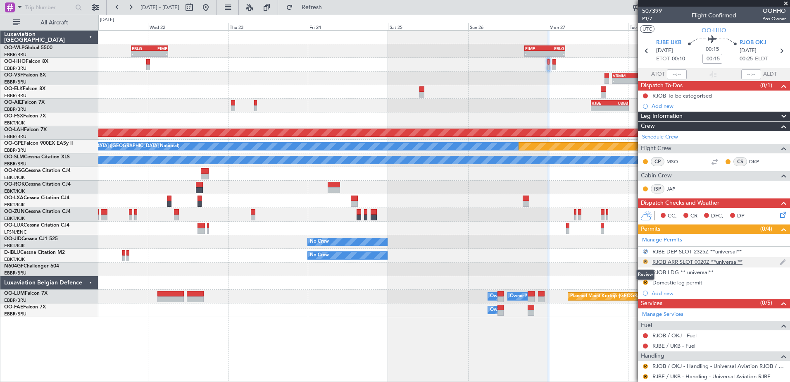
click at [646, 262] on button "R" at bounding box center [645, 261] width 5 height 5
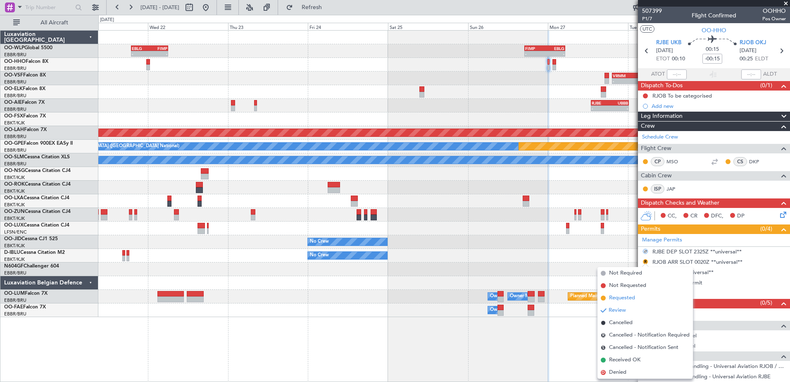
click at [635, 296] on span "Requested" at bounding box center [622, 298] width 26 height 8
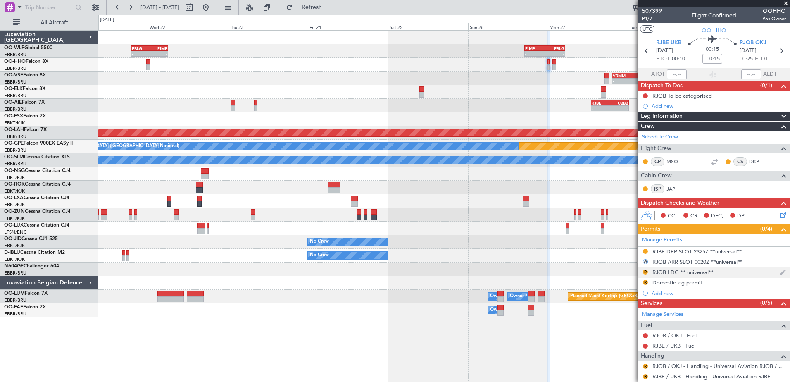
click at [648, 273] on div "R" at bounding box center [645, 272] width 7 height 7
click at [642, 271] on div "R RJOB LDG ** universal**" at bounding box center [714, 272] width 152 height 10
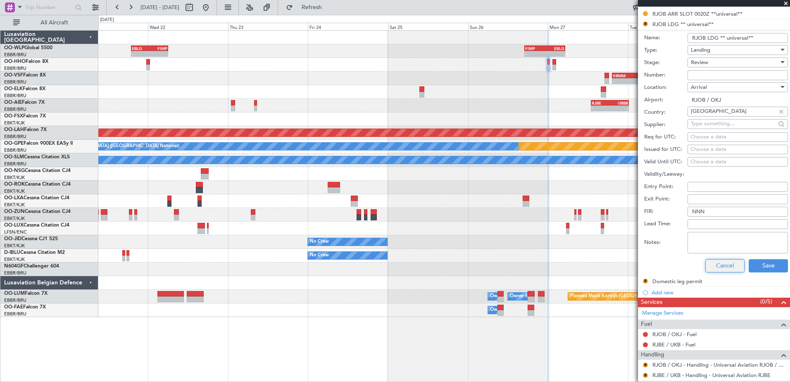
click at [708, 267] on button "Cancel" at bounding box center [725, 265] width 39 height 13
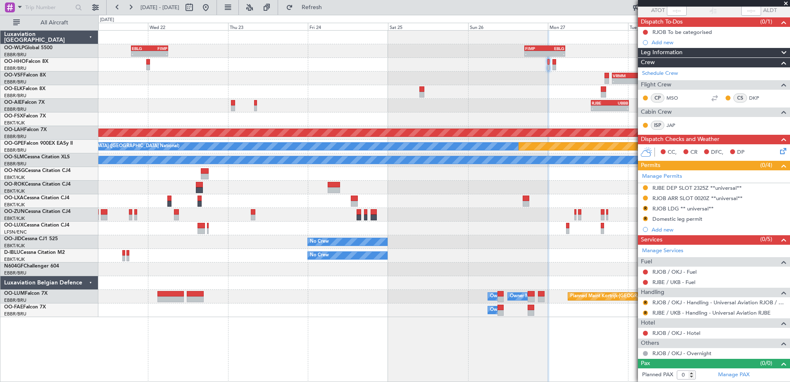
scroll to position [63, 0]
click at [646, 208] on button "R" at bounding box center [645, 208] width 5 height 5
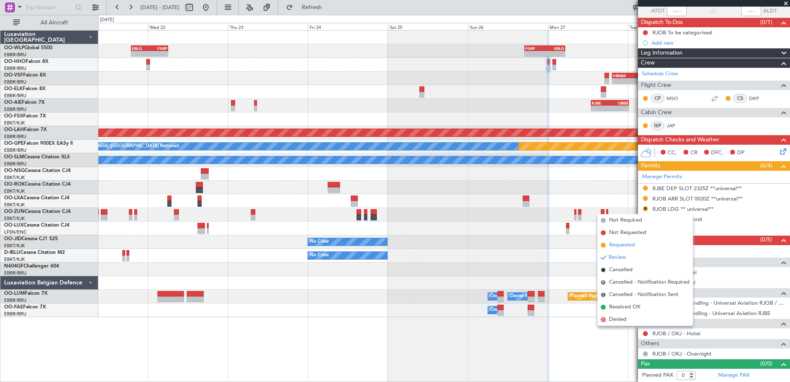
click at [630, 246] on span "Requested" at bounding box center [622, 245] width 26 height 8
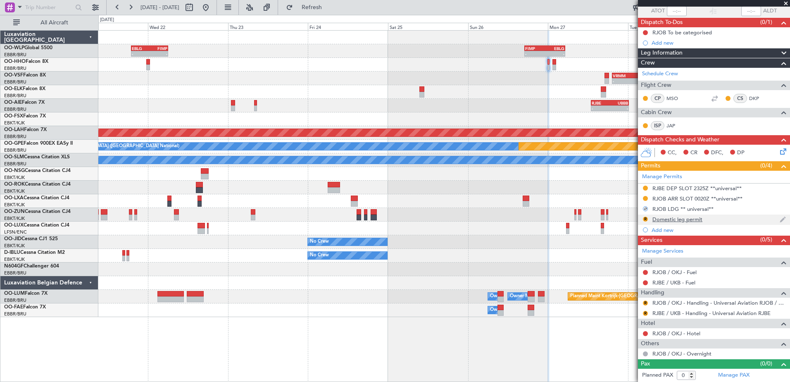
click at [646, 222] on nimbus-traffic-light "R" at bounding box center [645, 220] width 7 height 8
click at [645, 218] on button "R" at bounding box center [645, 219] width 5 height 5
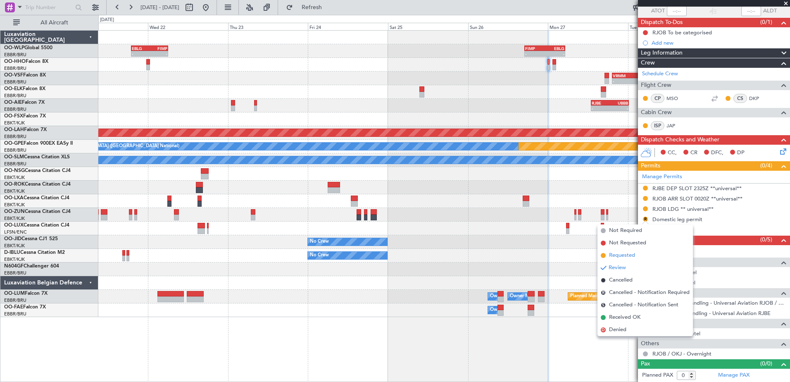
click at [629, 258] on span "Requested" at bounding box center [622, 255] width 26 height 8
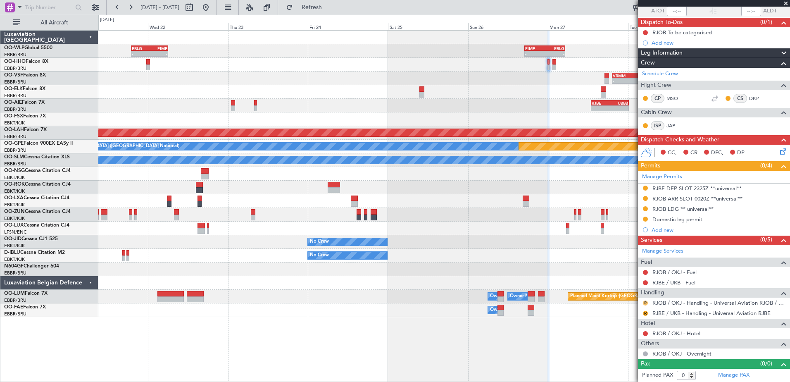
click at [647, 303] on button "R" at bounding box center [645, 303] width 5 height 5
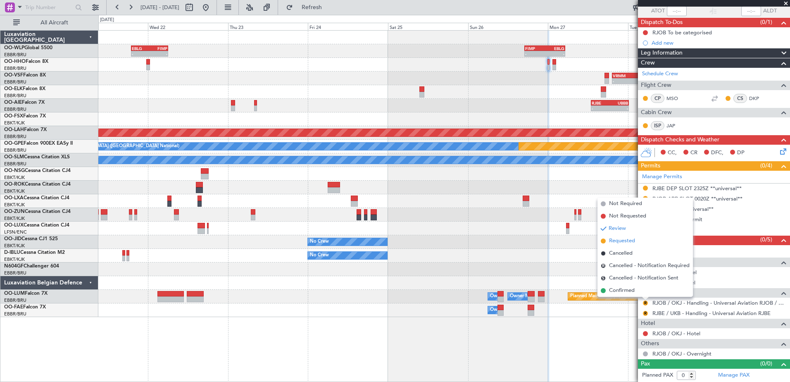
click at [627, 244] on span "Requested" at bounding box center [622, 241] width 26 height 8
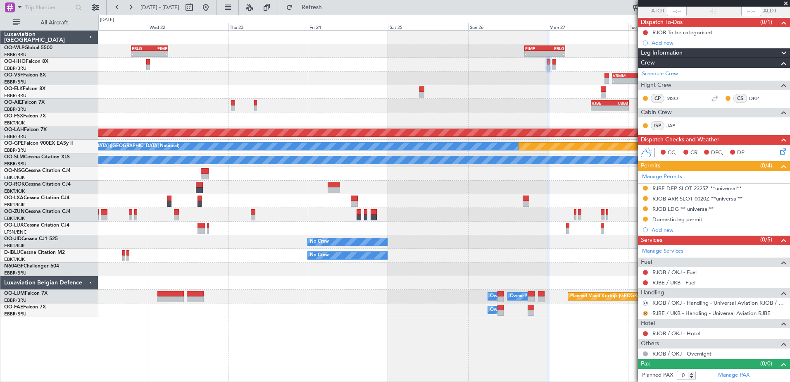
click at [648, 313] on button "R" at bounding box center [645, 313] width 5 height 5
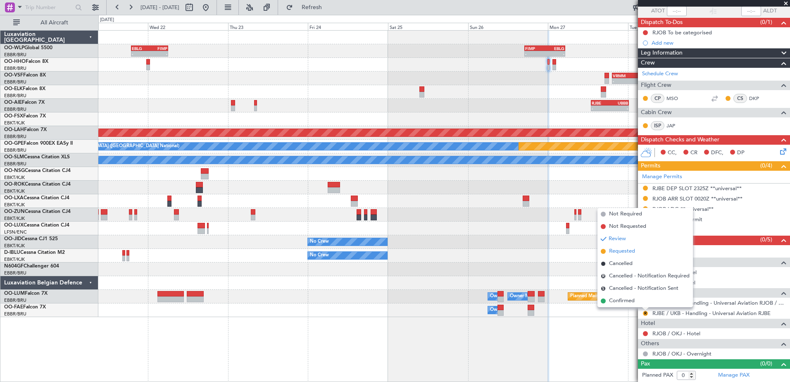
click at [631, 253] on span "Requested" at bounding box center [622, 251] width 26 height 8
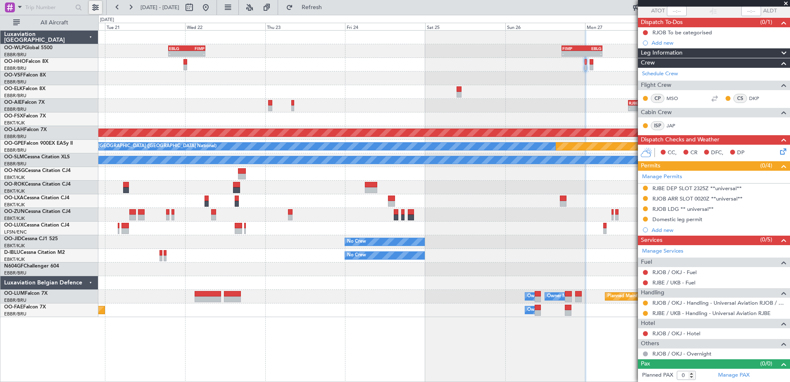
click at [95, 4] on button at bounding box center [95, 7] width 13 height 13
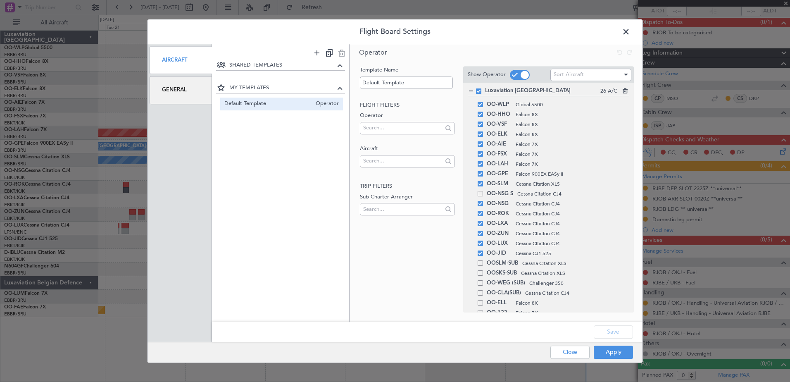
click at [183, 91] on div "General" at bounding box center [181, 90] width 62 height 28
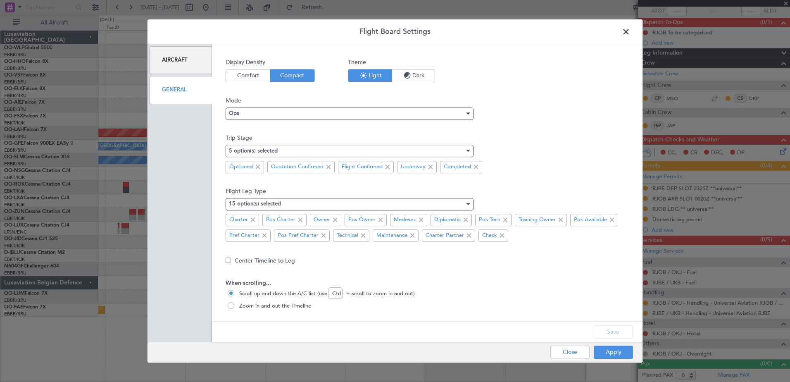
click at [183, 68] on div "Aircraft" at bounding box center [181, 60] width 62 height 28
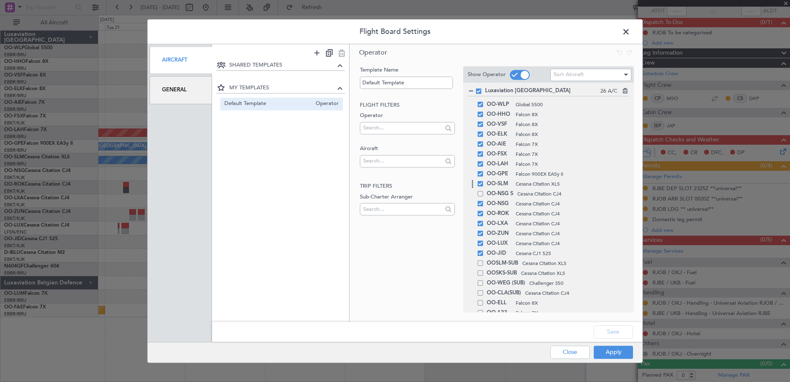
scroll to position [86, 0]
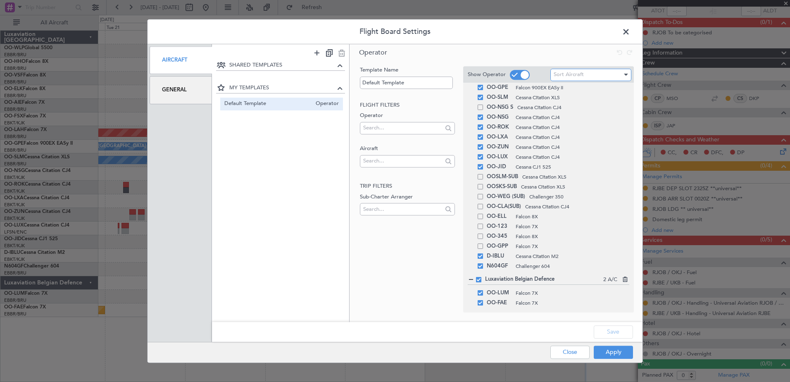
click at [601, 77] on div "Sort Aircraft" at bounding box center [588, 75] width 69 height 12
click at [408, 258] on div at bounding box center [395, 191] width 790 height 382
click at [568, 349] on button "Close" at bounding box center [570, 352] width 39 height 13
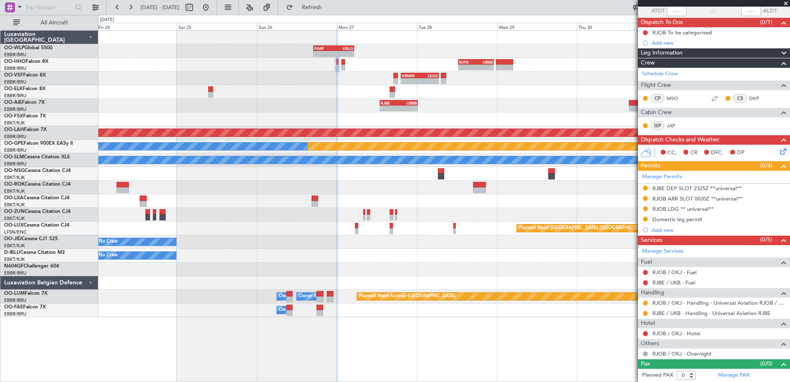
click at [248, 174] on div "- - FIMP 17:00 Z EBLG 05:10 Z EBLG 19:00 Z FIMP 06:10 Z - - - - RJFK 12:30 Z UB…" at bounding box center [444, 174] width 692 height 286
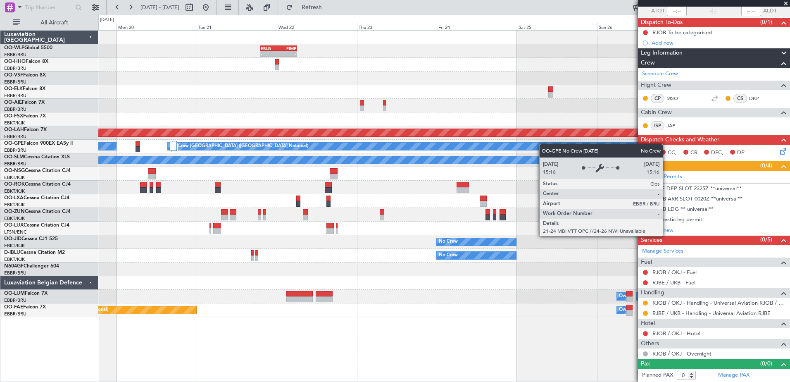
click at [617, 145] on div "- - FIMP 17:00 Z EBLG 05:10 Z EBLG 19:00 Z FIMP 06:10 Z - - LROP 21:15 Z RJTT 0…" at bounding box center [444, 174] width 692 height 286
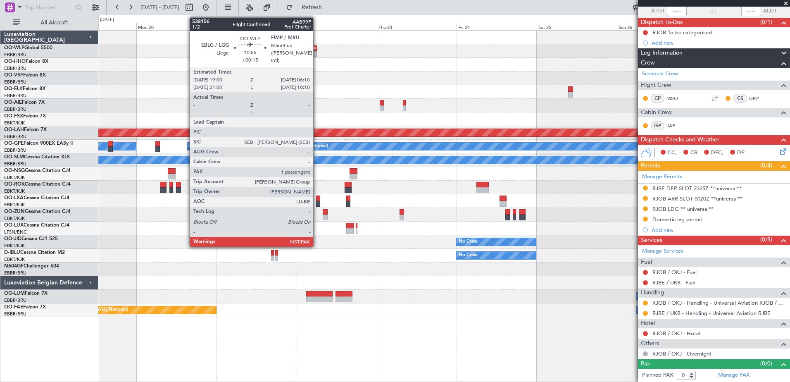
click at [317, 56] on div "- -" at bounding box center [299, 54] width 38 height 6
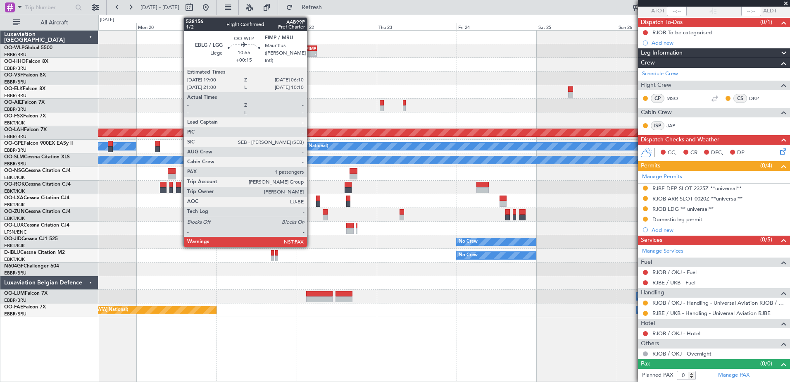
click at [311, 56] on div "-" at bounding box center [307, 53] width 18 height 5
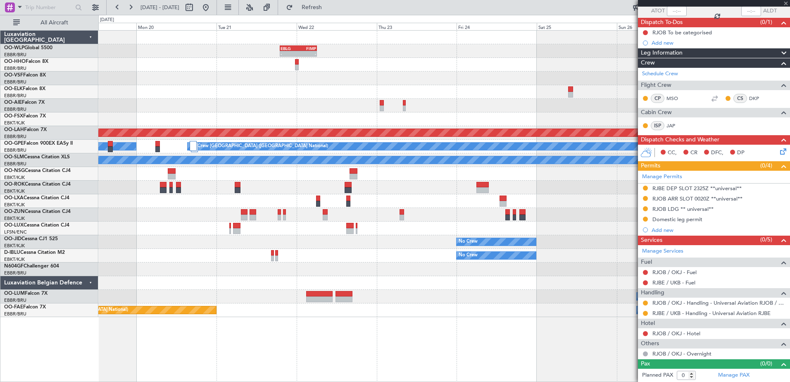
type input "+00:15"
type input "5"
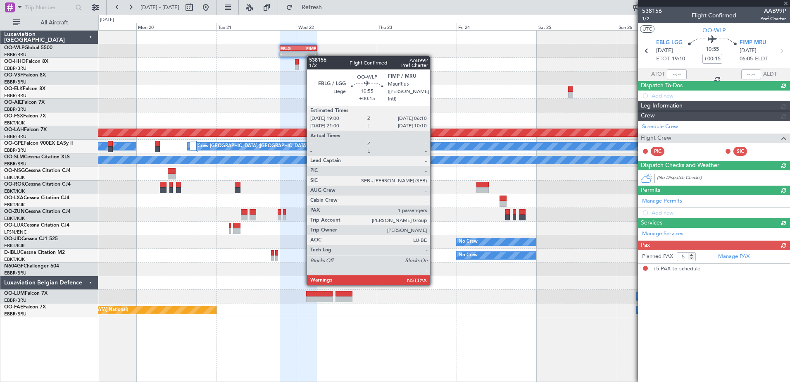
scroll to position [0, 0]
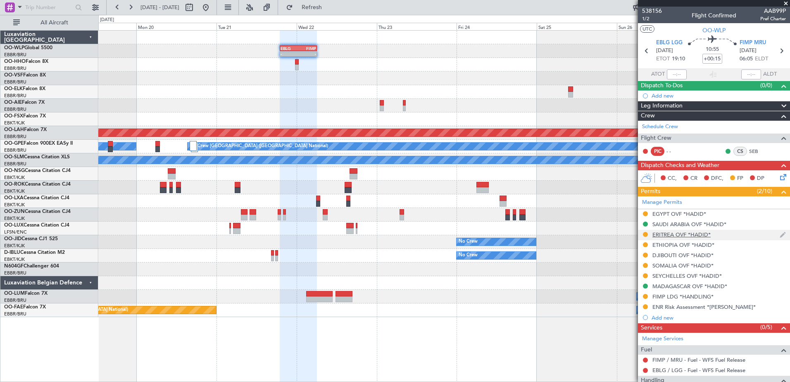
click at [669, 234] on div "ERITREA OVF *HADID*" at bounding box center [682, 234] width 58 height 7
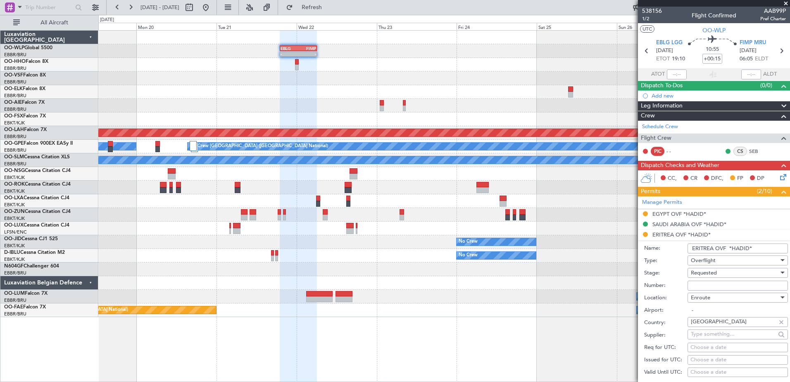
click at [709, 285] on input "Number:" at bounding box center [738, 286] width 100 height 10
paste input "ER-CAA-2613/2025"
type input "ER-CAA-2613/2025"
click at [731, 273] on div "Requested" at bounding box center [735, 273] width 88 height 12
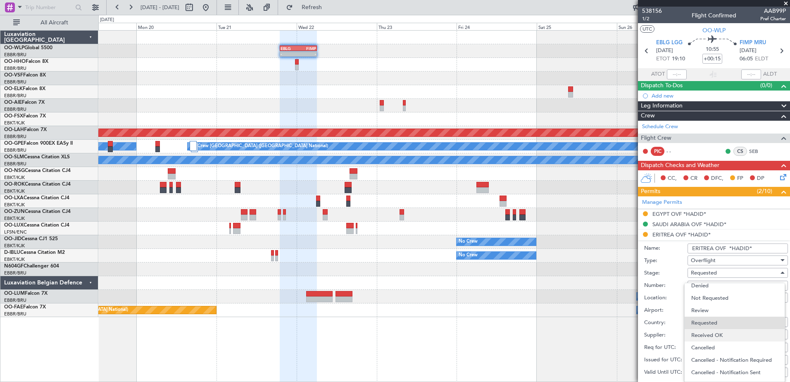
click at [720, 337] on span "Received OK" at bounding box center [735, 335] width 87 height 12
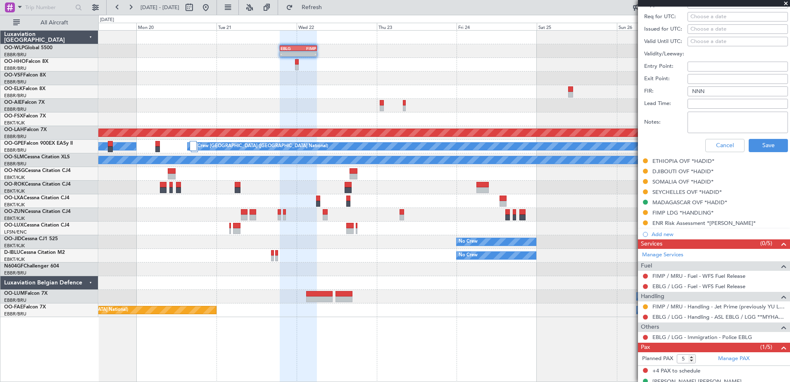
scroll to position [124, 0]
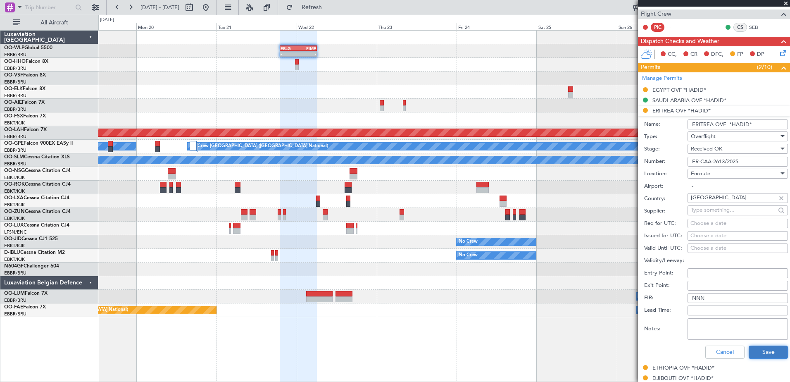
click at [765, 347] on button "Save" at bounding box center [768, 352] width 39 height 13
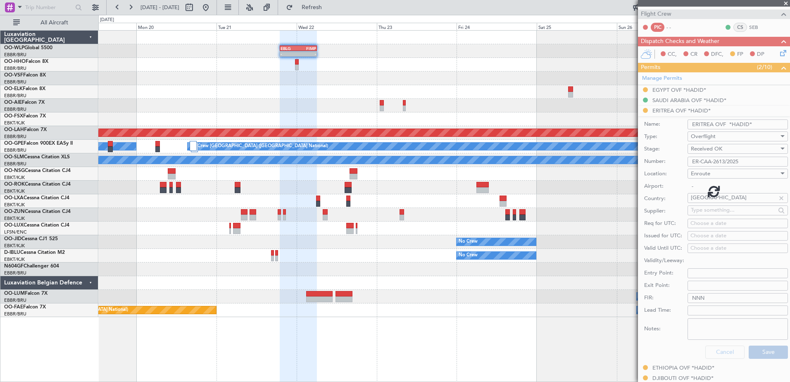
scroll to position [97, 0]
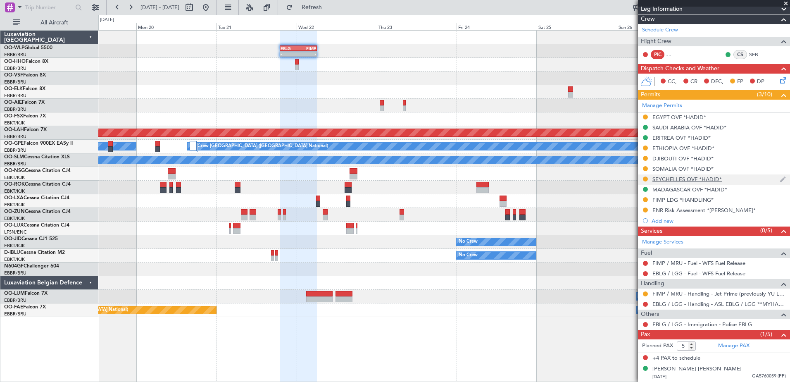
click at [693, 178] on div "SEYCHELLES OVF *HADID*" at bounding box center [687, 179] width 69 height 7
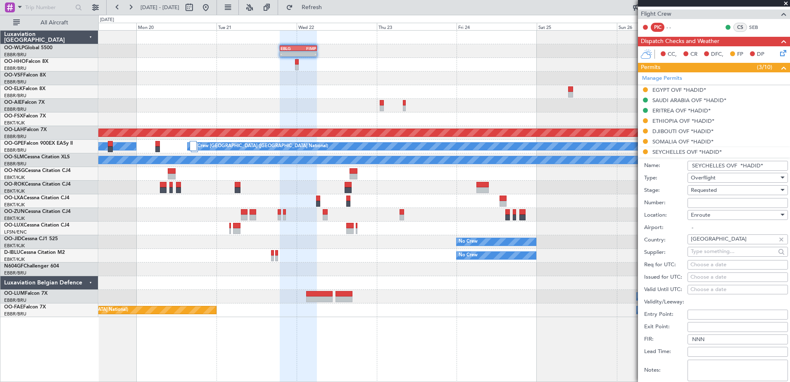
click at [718, 207] on input "Number:" at bounding box center [738, 203] width 100 height 10
paste input "CA/M2/1189/2025"
type input "CA/M2/1189/2025"
click at [709, 189] on span "Requested" at bounding box center [704, 189] width 26 height 7
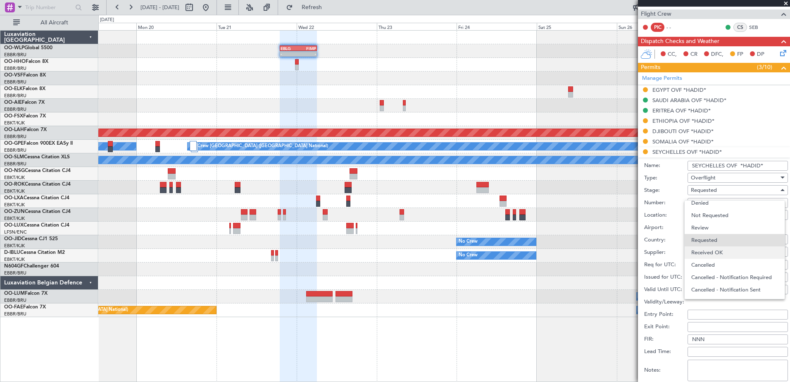
click at [715, 255] on span "Received OK" at bounding box center [735, 252] width 87 height 12
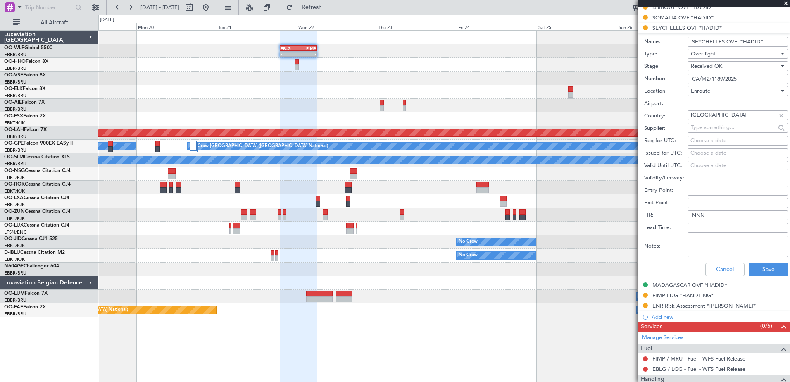
scroll to position [289, 0]
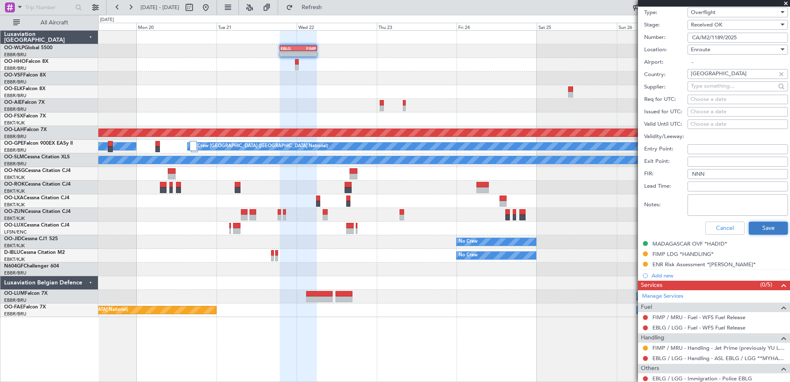
click at [775, 227] on button "Save" at bounding box center [768, 228] width 39 height 13
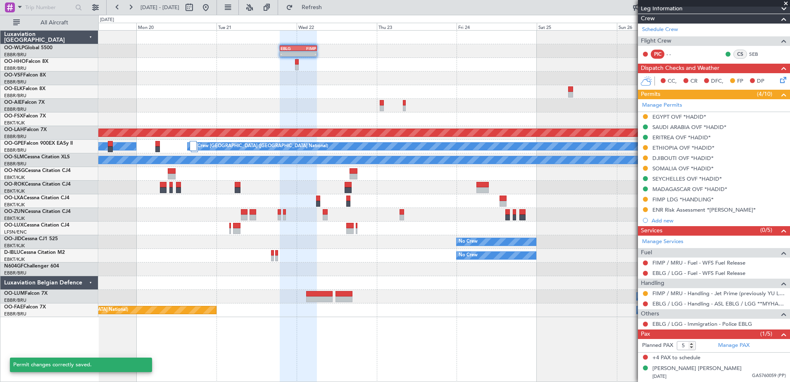
scroll to position [43, 0]
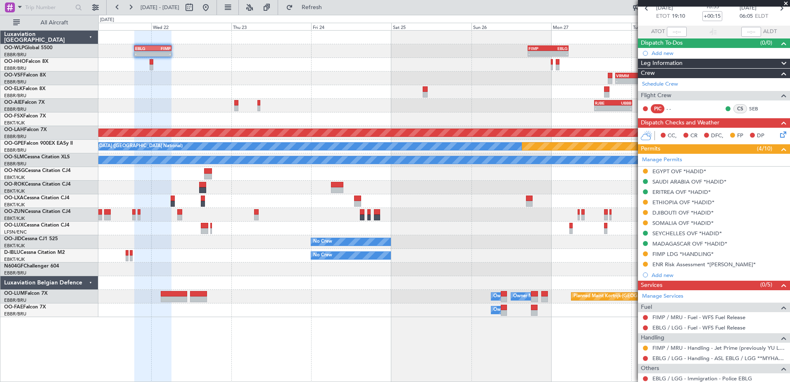
click at [353, 68] on div "- - EBLG 19:00 Z FIMP 06:10 Z - - FIMP 17:00 Z EBLG 05:10 Z - - RJFK 12:30 Z UB…" at bounding box center [444, 174] width 692 height 286
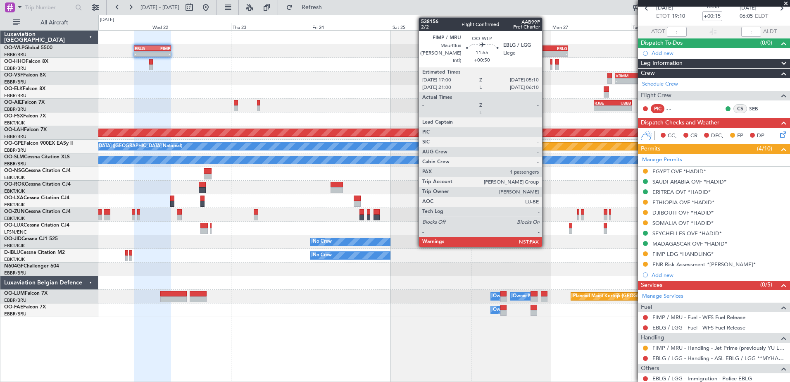
click at [546, 51] on div "-" at bounding box center [537, 53] width 19 height 5
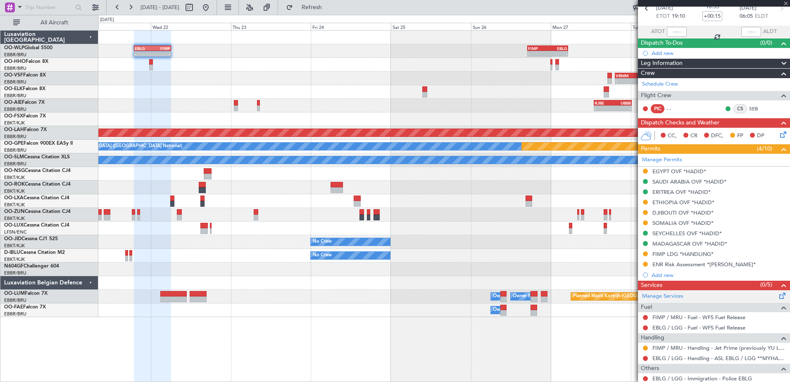
type input "+00:50"
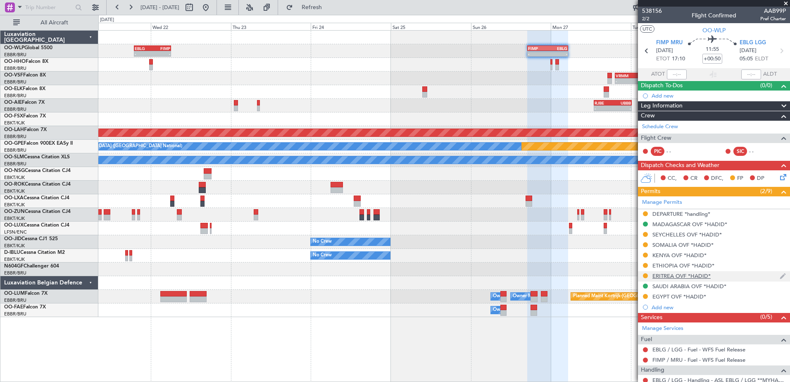
click at [673, 271] on div "ERITREA OVF *HADID*" at bounding box center [714, 276] width 152 height 10
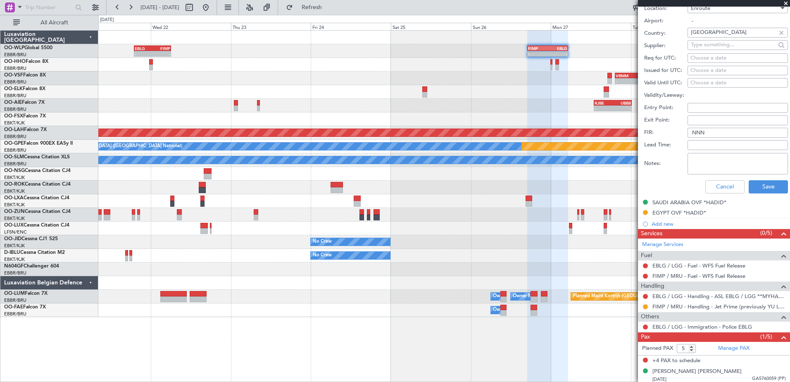
scroll to position [124, 0]
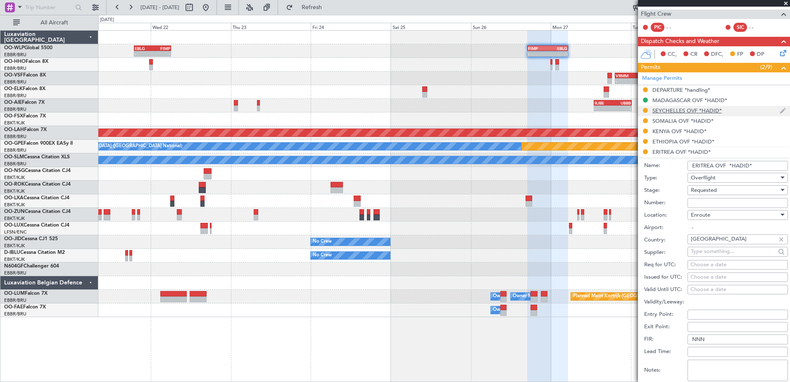
click at [662, 111] on div "SEYCHELLES OVF *HADID*" at bounding box center [687, 110] width 69 height 7
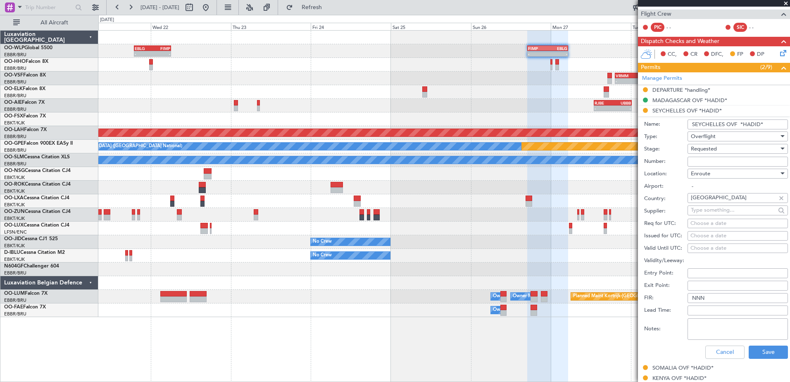
click at [699, 162] on input "Number:" at bounding box center [738, 162] width 100 height 10
paste input "CA/M2/1189/2025"
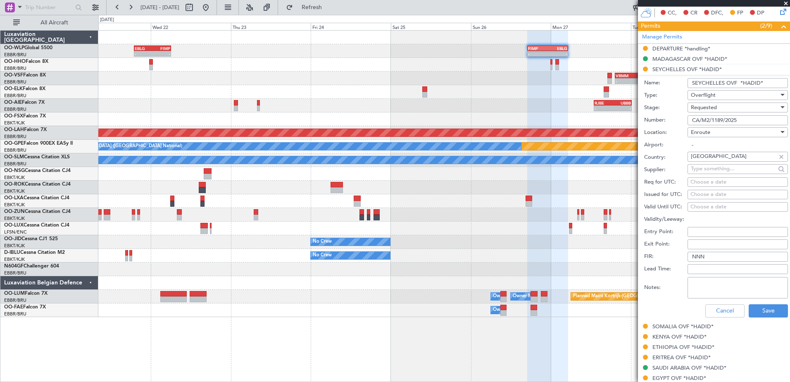
type input "CA/M2/1189/2025"
click at [718, 105] on div "Requested" at bounding box center [735, 107] width 88 height 12
click at [725, 173] on span "Received OK" at bounding box center [735, 170] width 87 height 12
click at [765, 313] on button "Save" at bounding box center [768, 310] width 39 height 13
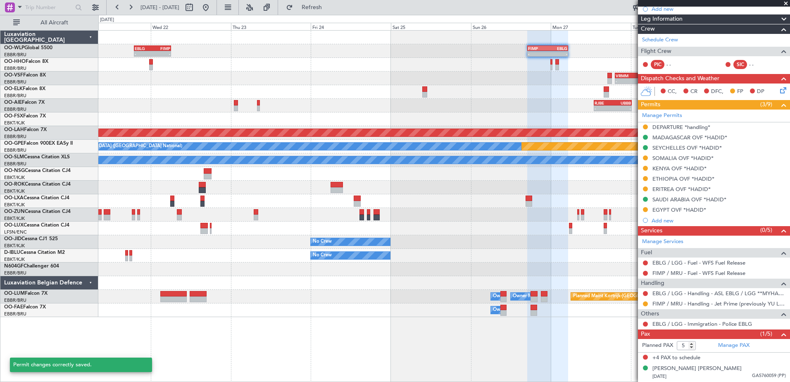
scroll to position [86, 0]
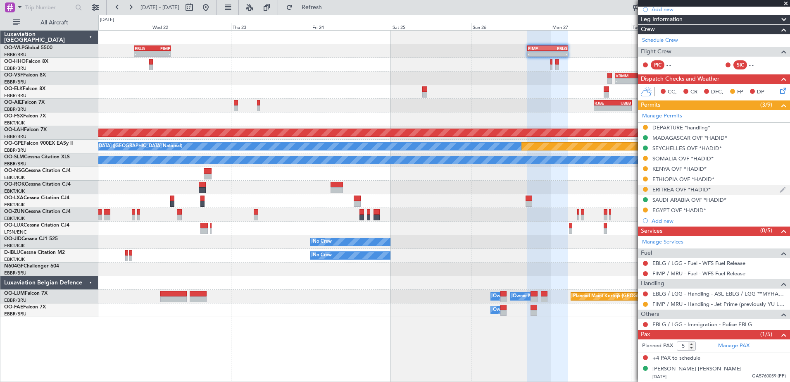
click at [662, 189] on div "ERITREA OVF *HADID*" at bounding box center [682, 189] width 58 height 7
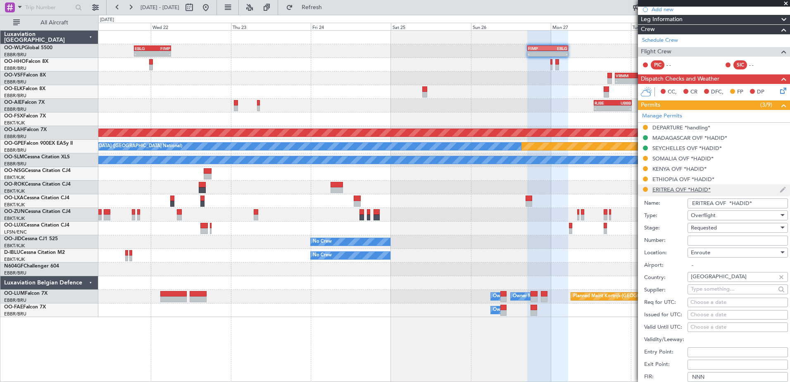
scroll to position [165, 0]
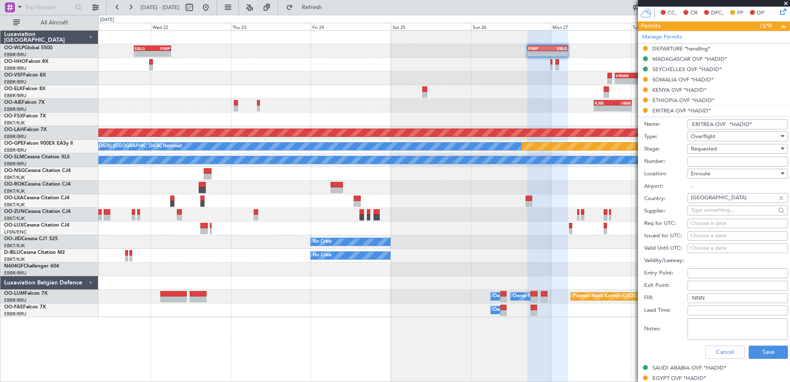
paste input "ER-CAA-2613/2025"
type input "ER-CAA-2613/2025"
click at [710, 148] on span "Requested" at bounding box center [704, 148] width 26 height 7
click at [704, 211] on span "Received OK" at bounding box center [735, 211] width 87 height 12
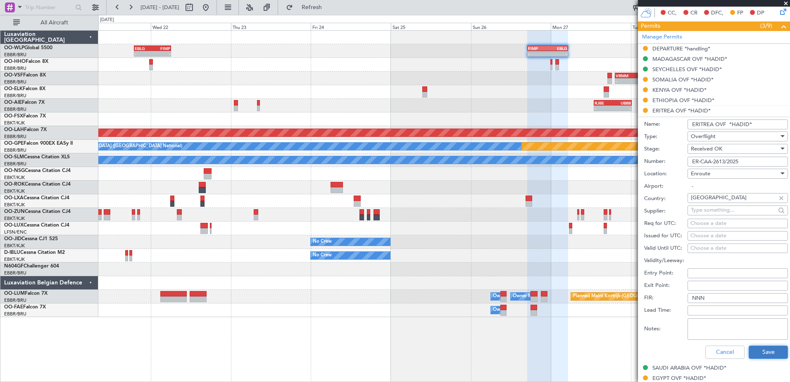
click at [768, 353] on button "Save" at bounding box center [768, 352] width 39 height 13
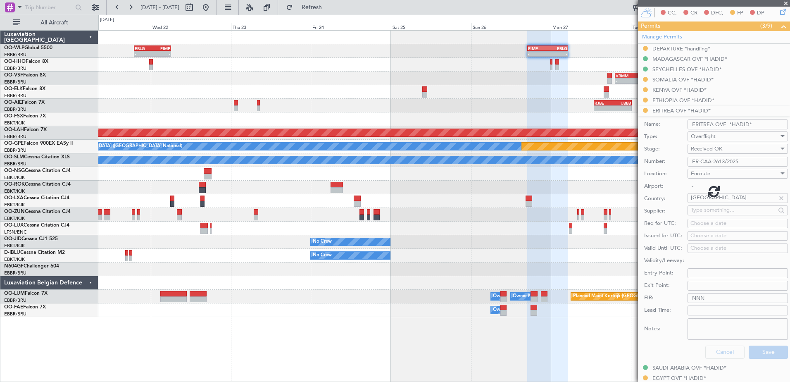
scroll to position [86, 0]
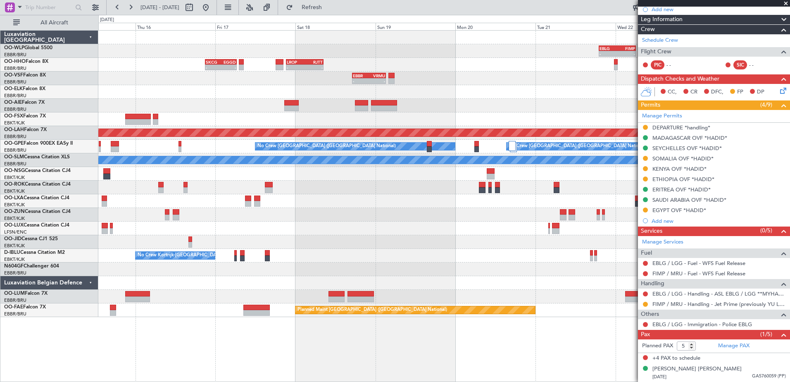
click at [675, 327] on fb-app "21 Oct 2025 - 29 Oct 2025 Refresh Quick Links All Aircraft - - EBLG 19:00 Z FIM…" at bounding box center [395, 194] width 790 height 376
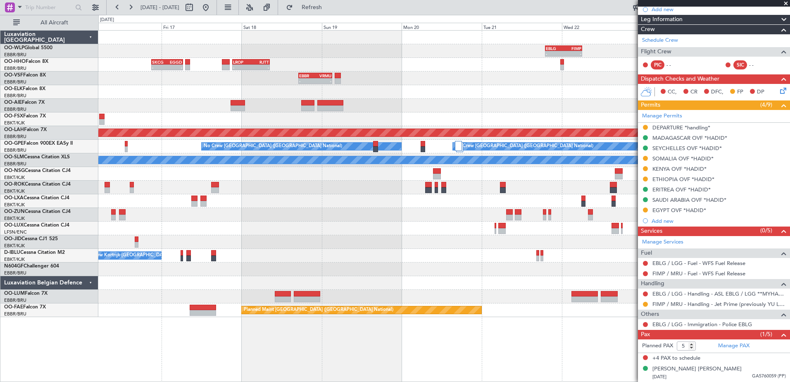
click at [415, 247] on div "No Crew" at bounding box center [444, 242] width 692 height 14
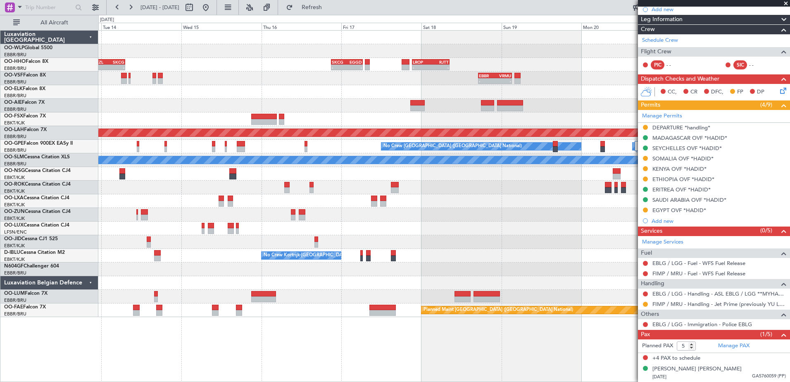
click at [347, 344] on div "- - EBLG 19:00 Z FIMP 06:10 Z LROP 21:15 Z RJTT 08:30 Z - - SKCG 21:00 Z EGGD 0…" at bounding box center [444, 206] width 692 height 352
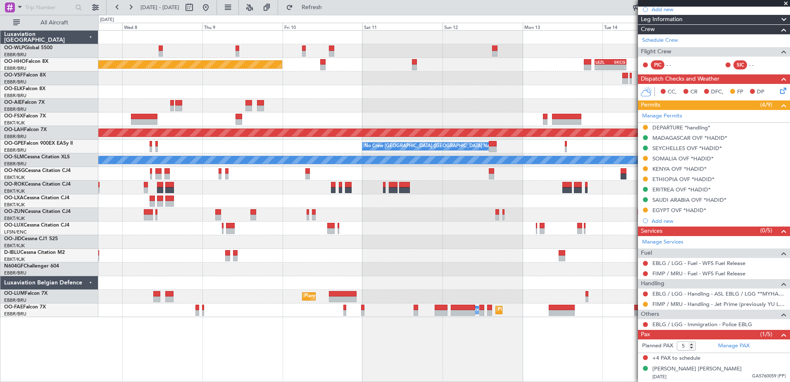
click at [667, 100] on fb-app "13 Oct 2025 - 22 Oct 2025 Refresh Quick Links All Aircraft - - LEZL 21:40 Z SKC…" at bounding box center [395, 194] width 790 height 376
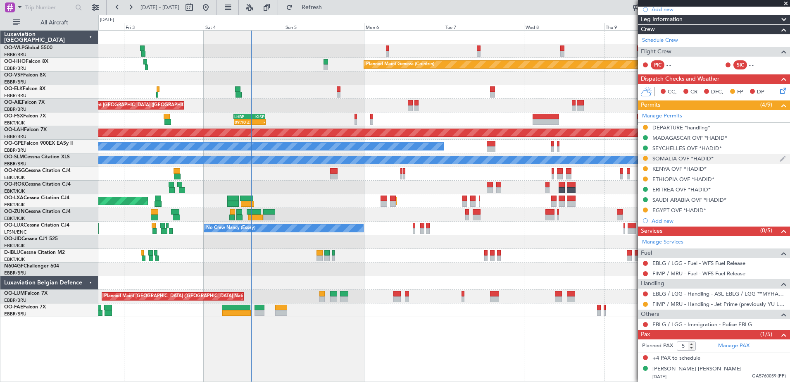
scroll to position [0, 0]
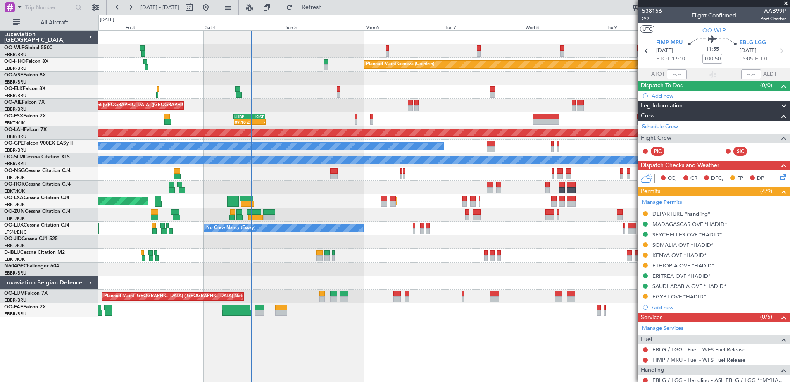
click at [604, 190] on div "AOG Maint Kortrijk-[GEOGRAPHIC_DATA]" at bounding box center [444, 188] width 692 height 14
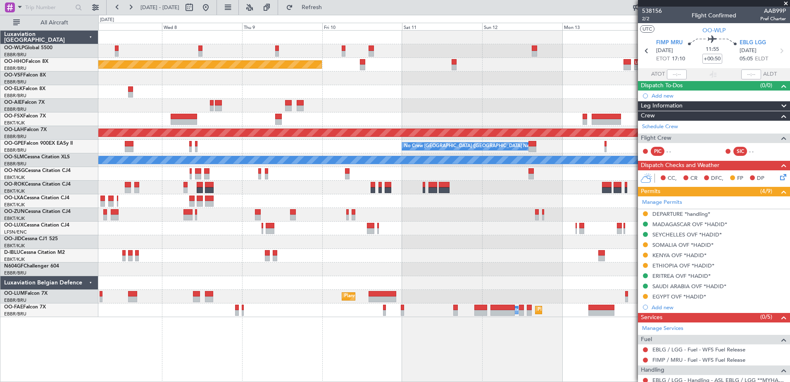
click at [74, 208] on div "Planned Maint Geneva (Cointrin) - - LEZL 21:40 Z SKCG 07:10 Z - - SKCG 21:00 Z …" at bounding box center [395, 198] width 790 height 367
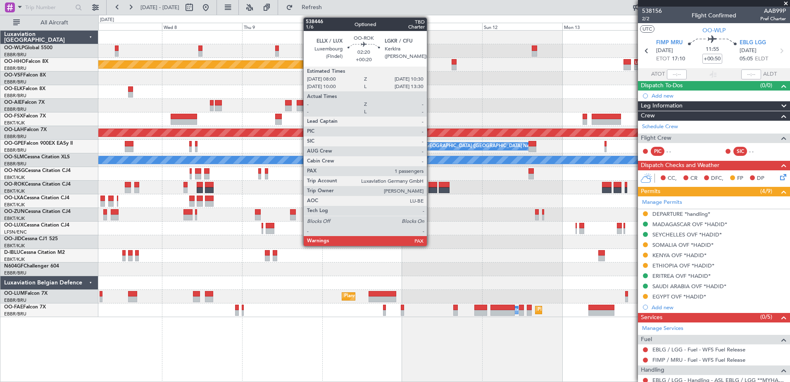
click at [431, 188] on div at bounding box center [433, 190] width 9 height 6
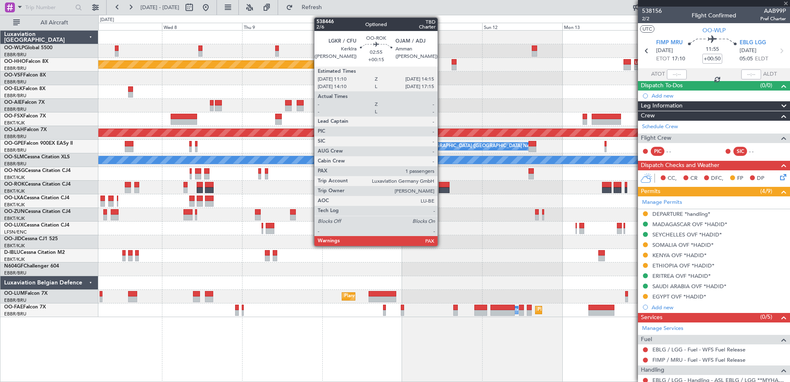
type input "+00:20"
type input "1"
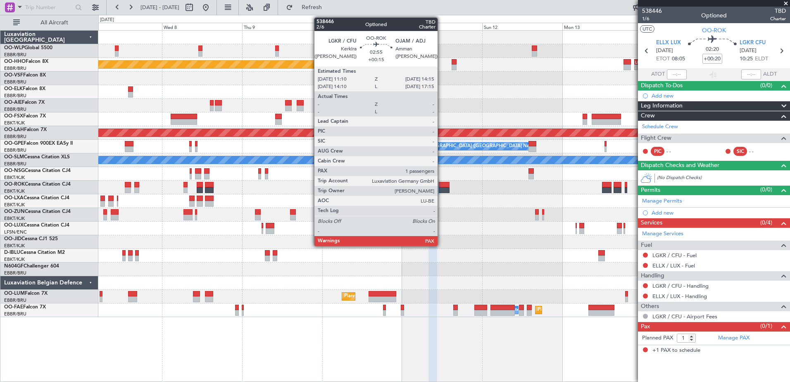
click at [441, 186] on div at bounding box center [444, 185] width 10 height 6
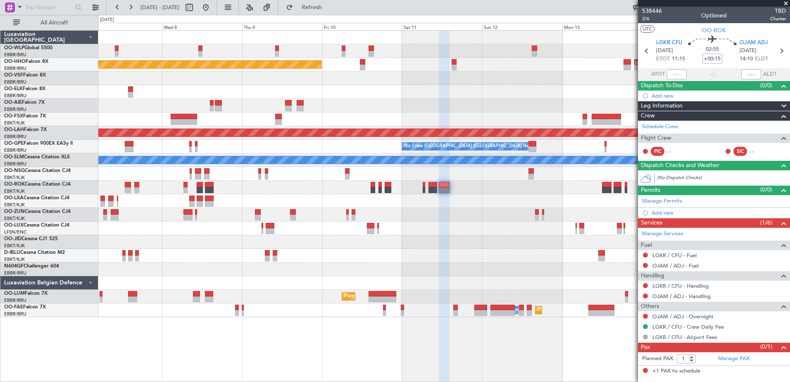
click at [718, 59] on input "+00:15" at bounding box center [713, 59] width 20 height 10
click at [718, 57] on mat-tooltip-component "Flight Time" at bounding box center [713, 65] width 38 height 22
drag, startPoint x: 720, startPoint y: 57, endPoint x: 714, endPoint y: 59, distance: 6.0
click at [714, 59] on input "+00:10" at bounding box center [713, 59] width 20 height 10
type input "+00:05"
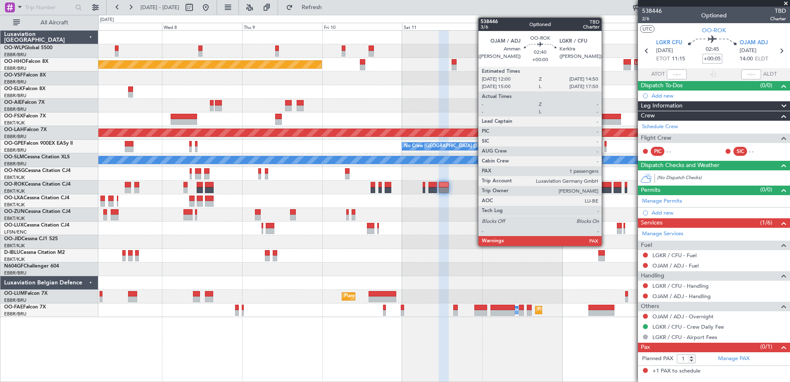
click at [606, 186] on div at bounding box center [607, 185] width 10 height 6
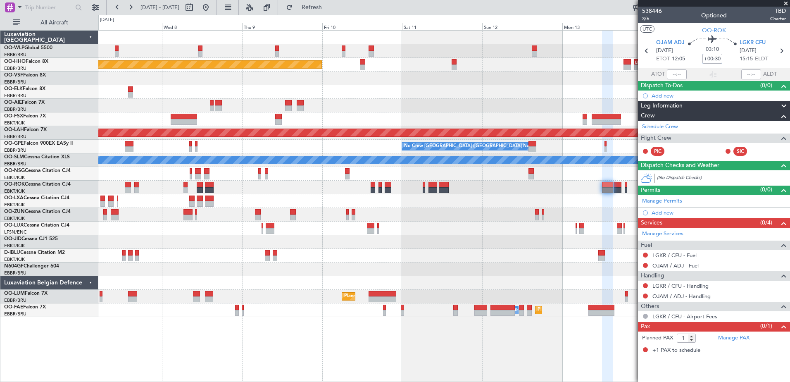
type input "+00:30"
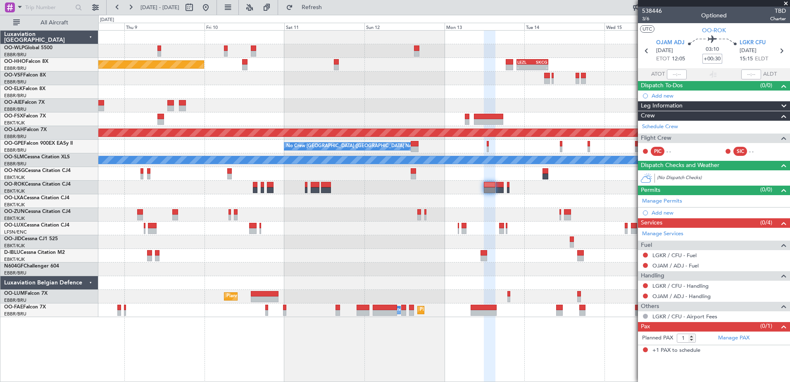
click at [460, 71] on div "Planned Maint Geneva (Cointrin) - - LEZL 21:40 Z SKCG 07:10 Z - - SKCG 21:00 Z …" at bounding box center [444, 65] width 692 height 14
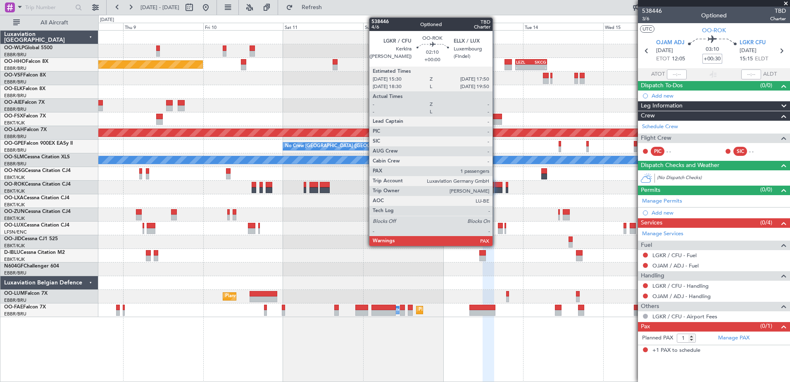
click at [496, 189] on div at bounding box center [499, 190] width 8 height 6
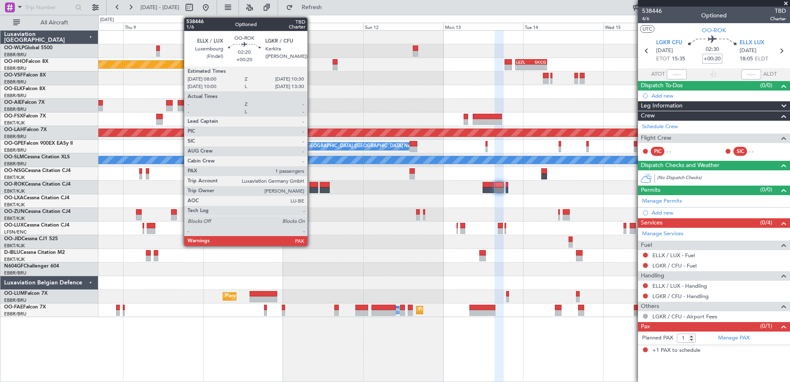
click at [311, 188] on div at bounding box center [314, 190] width 9 height 6
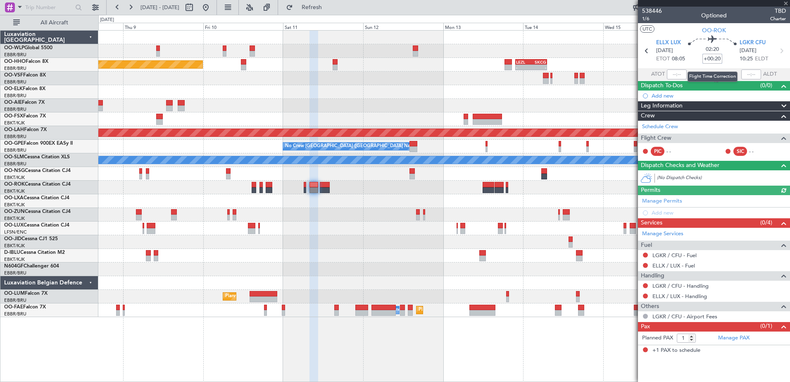
click at [718, 60] on input "+00:20" at bounding box center [713, 59] width 20 height 10
type input "+00:00"
click at [714, 60] on input at bounding box center [713, 59] width 20 height 10
type input "+00:05"
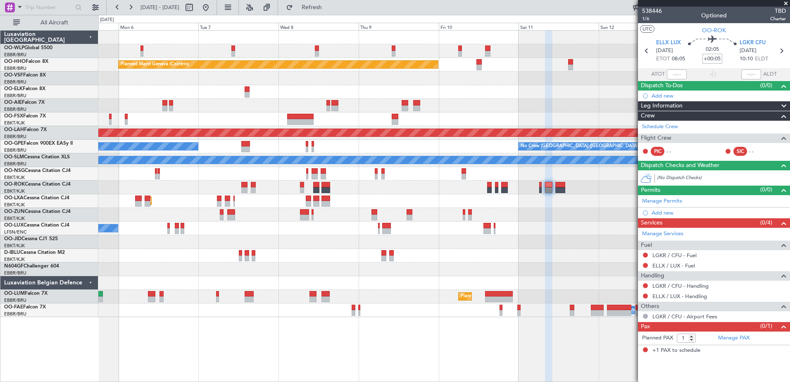
click at [499, 104] on div "Unplanned Maint [GEOGRAPHIC_DATA] ([GEOGRAPHIC_DATA])" at bounding box center [444, 106] width 692 height 14
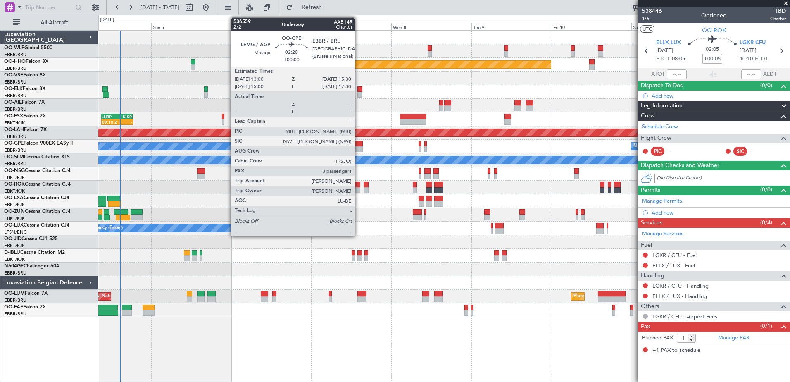
click at [358, 150] on div at bounding box center [358, 149] width 9 height 6
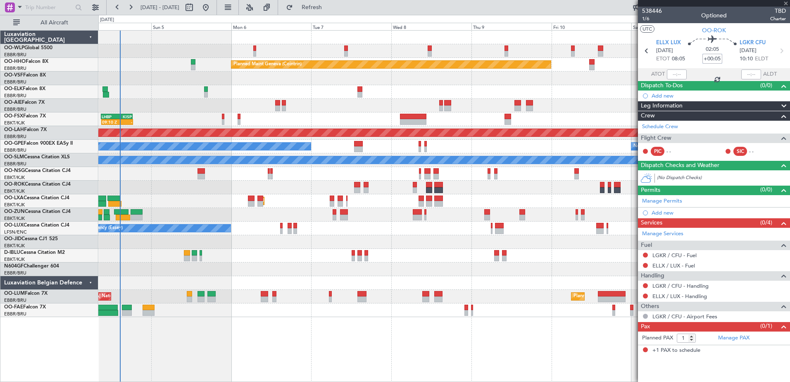
type input "3"
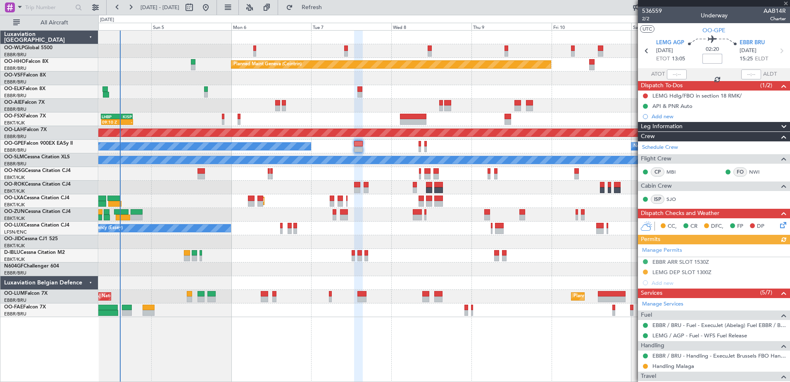
scroll to position [140, 0]
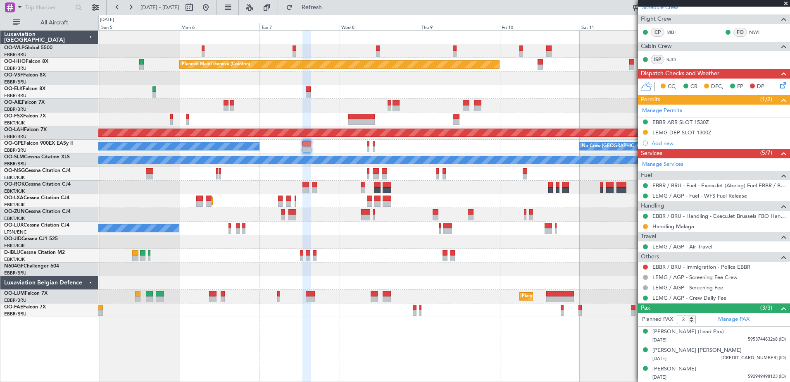
click at [496, 216] on div at bounding box center [444, 215] width 692 height 14
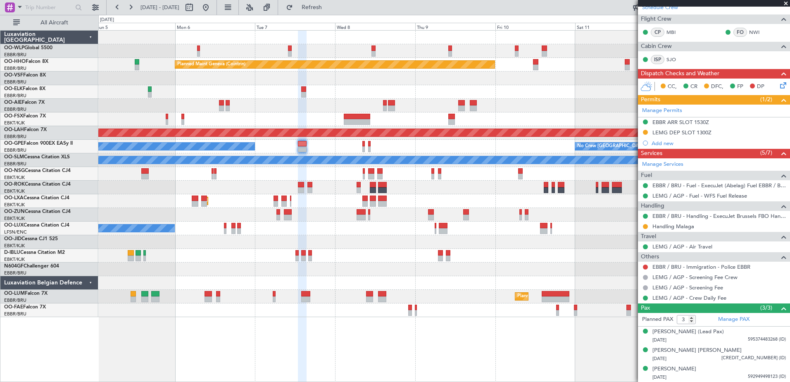
click at [494, 211] on div at bounding box center [444, 215] width 692 height 14
click at [684, 227] on link "Handling Malaga" at bounding box center [674, 226] width 42 height 7
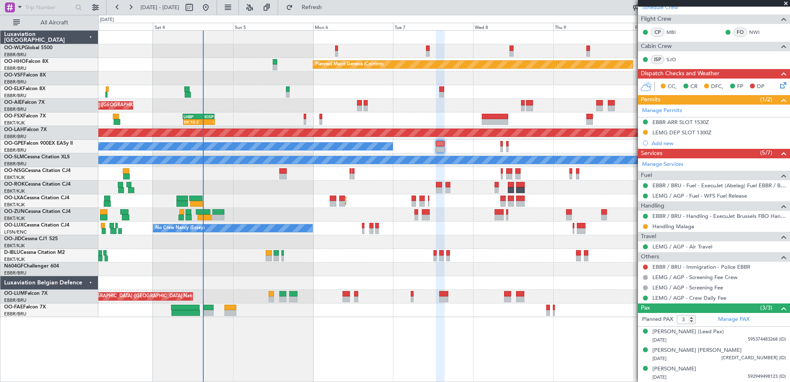
click at [296, 279] on div at bounding box center [444, 283] width 692 height 14
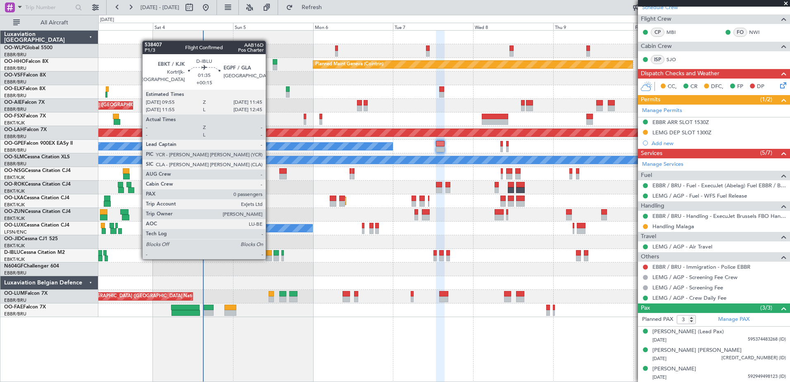
click at [270, 258] on div at bounding box center [269, 258] width 6 height 6
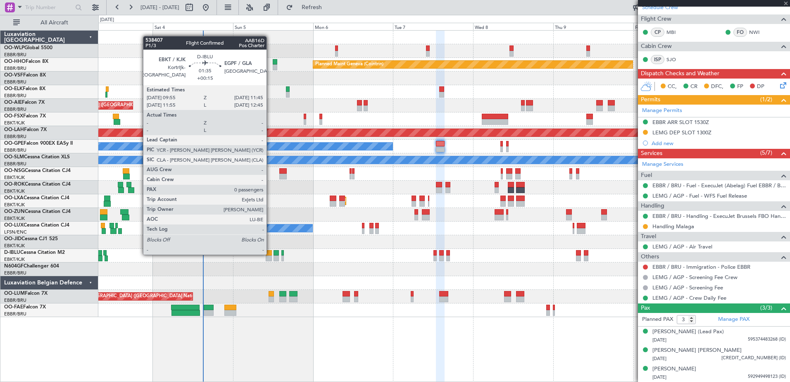
type input "+00:15"
type input "0"
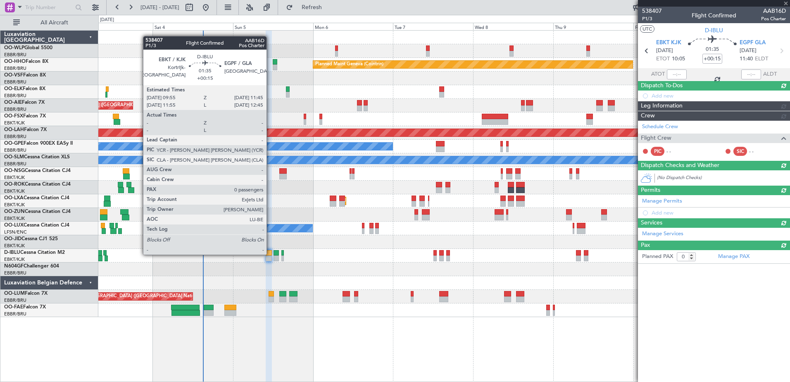
scroll to position [0, 0]
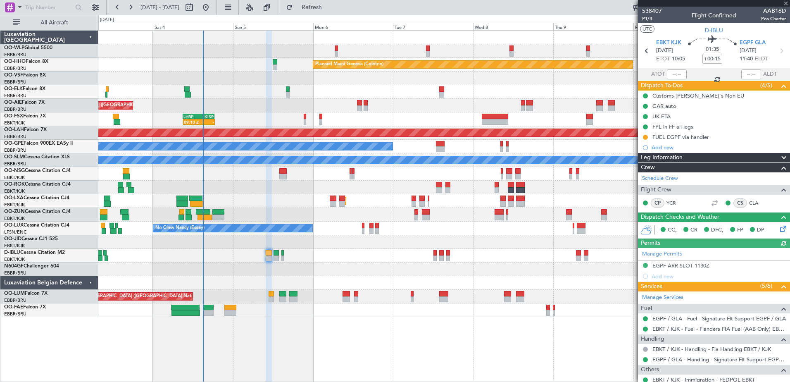
click at [677, 267] on div "Manage Permits EGPF ARR SLOT 1130Z Add new" at bounding box center [714, 264] width 152 height 33
click at [699, 266] on div "EGPF ARR SLOT 1130Z" at bounding box center [681, 265] width 57 height 7
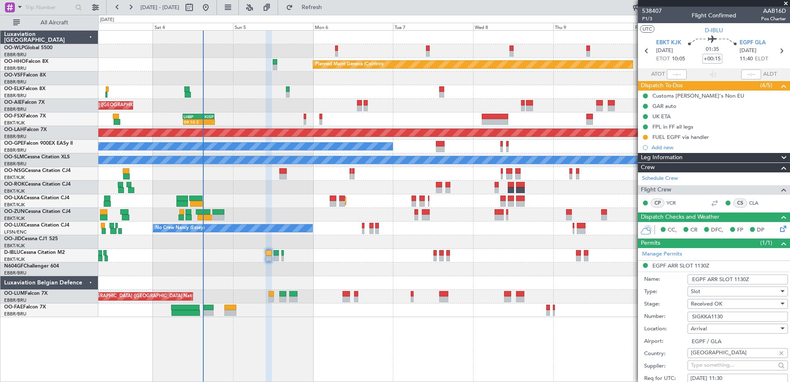
scroll to position [124, 0]
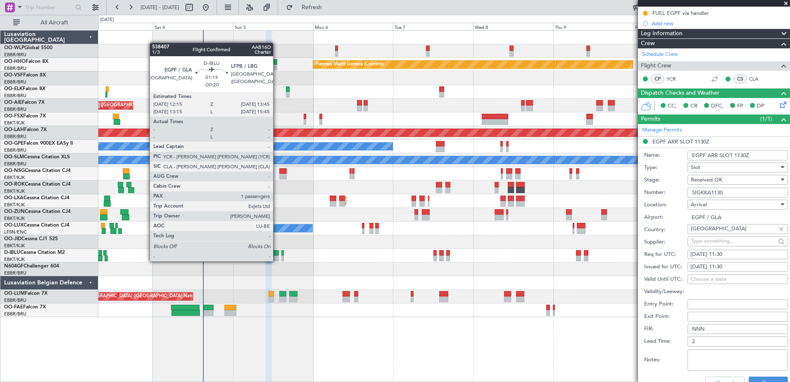
click at [277, 260] on div at bounding box center [276, 258] width 5 height 6
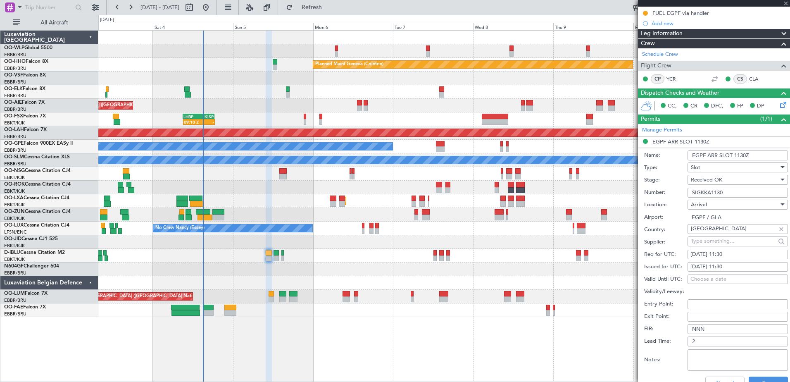
type input "-00:20"
type input "1"
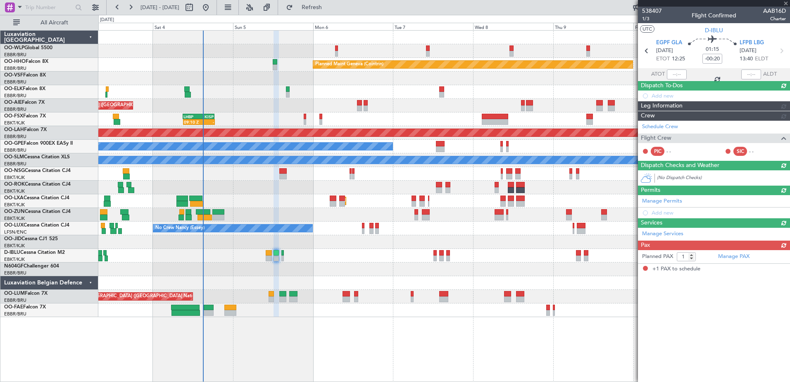
scroll to position [0, 0]
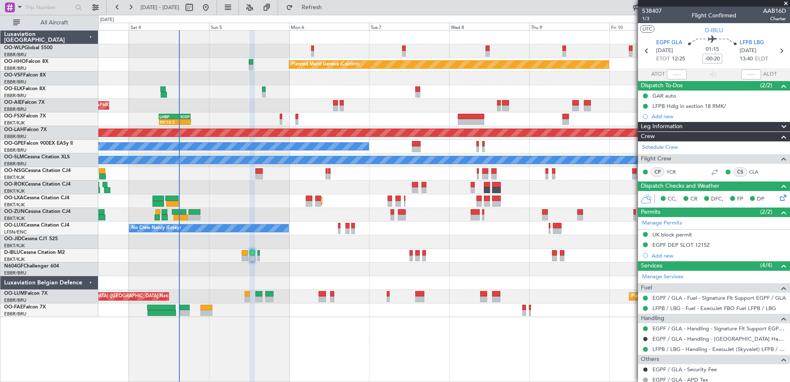
click at [327, 266] on div "Planned Maint Milan (Linate) Planned Maint Geneva (Cointrin) - - LEZL 21:40 Z S…" at bounding box center [444, 174] width 692 height 286
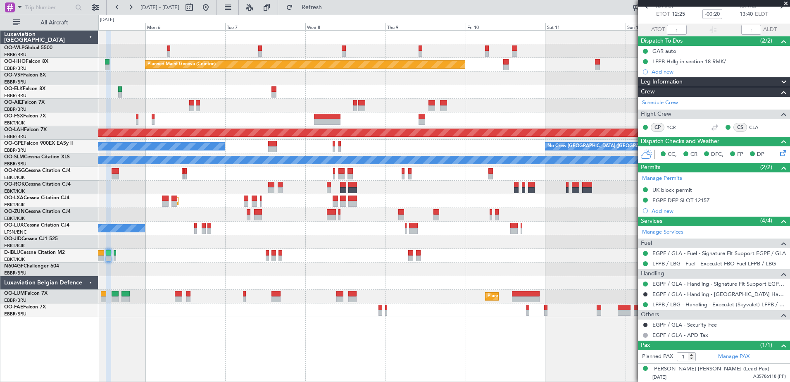
click at [223, 110] on div "Unplanned Maint [GEOGRAPHIC_DATA] ([GEOGRAPHIC_DATA])" at bounding box center [444, 106] width 692 height 14
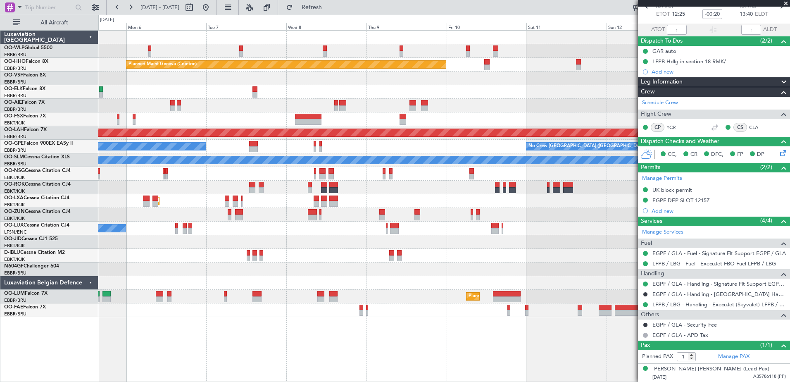
click at [322, 80] on div at bounding box center [444, 79] width 692 height 14
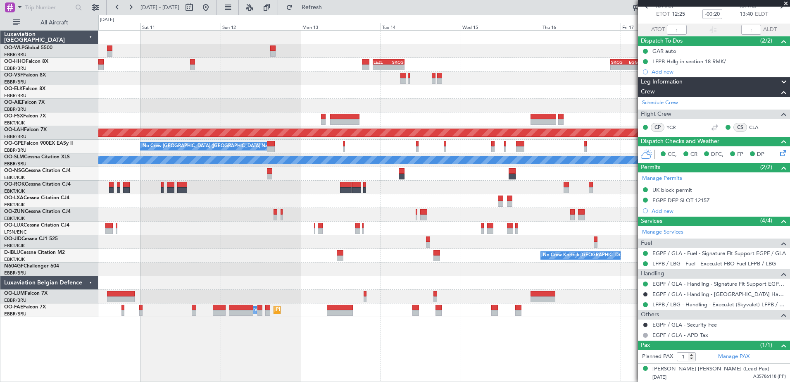
click at [75, 74] on div "- - LEZL 21:40 Z SKCG 07:10 Z - - SKCG 21:00 Z EGGD 06:25 Z - - LROP 21:15 Z RJ…" at bounding box center [395, 198] width 790 height 367
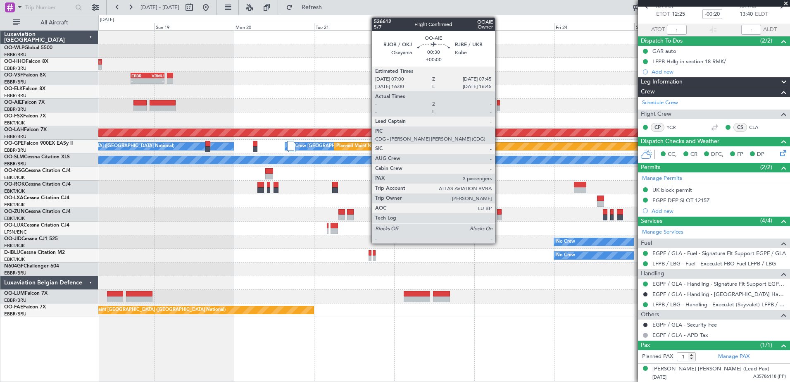
click at [499, 107] on div at bounding box center [498, 108] width 3 height 6
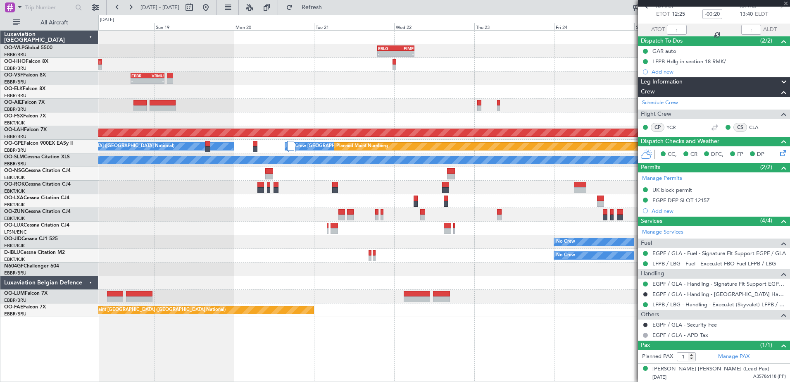
type input "3"
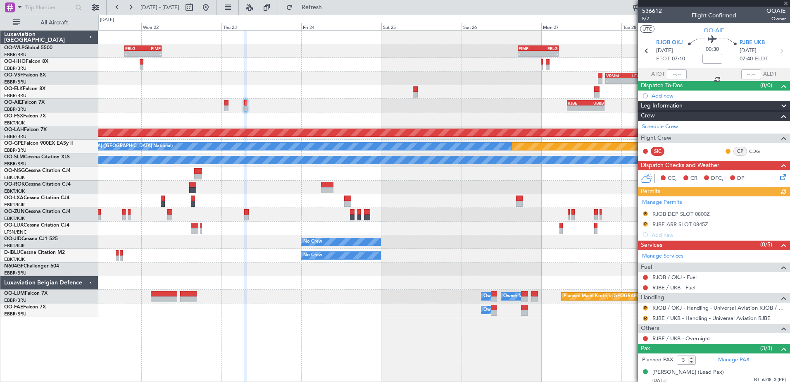
click at [274, 91] on div "- - EBLG 19:00 Z FIMP 06:10 Z - - FIMP 17:00 Z EBLG 05:10 Z - - RJFK 12:30 Z UB…" at bounding box center [444, 174] width 692 height 286
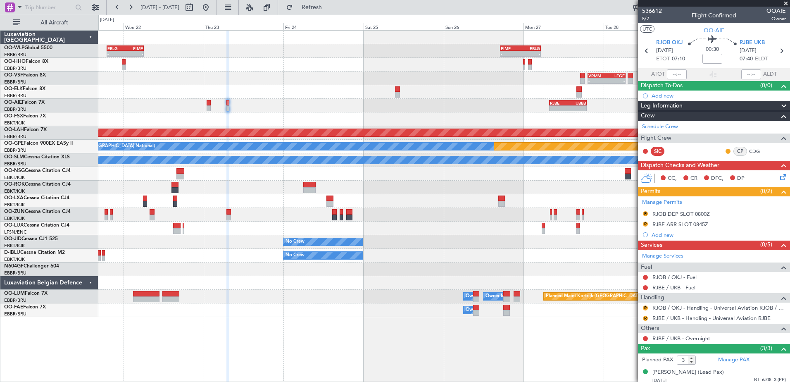
click at [474, 124] on div at bounding box center [444, 119] width 692 height 14
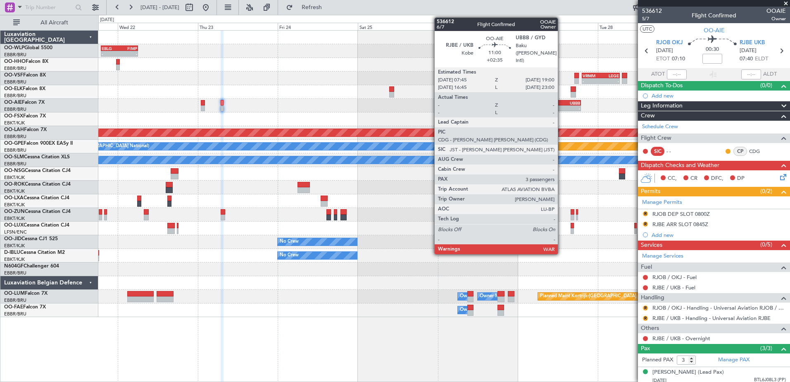
click at [562, 107] on div "-" at bounding box center [553, 108] width 18 height 5
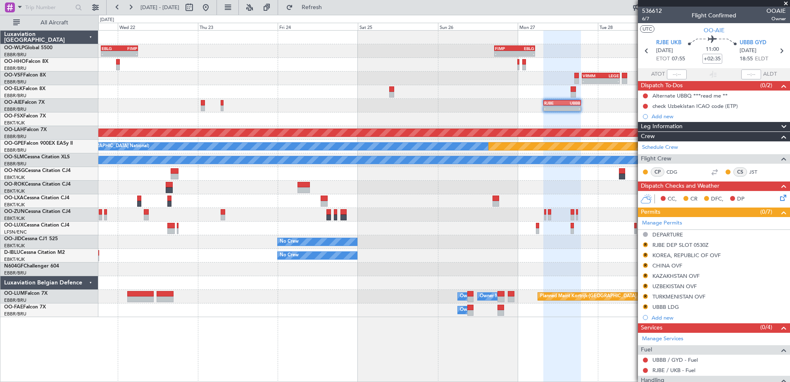
scroll to position [111, 0]
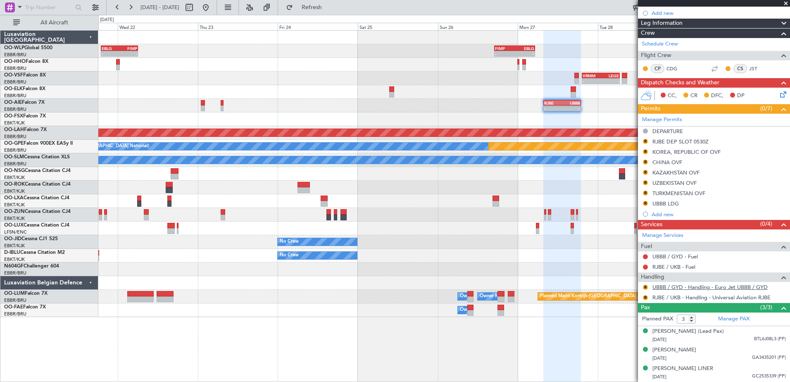
click at [697, 284] on link "UBBB / GYD - Handling - Euro Jet UBBB / GYD" at bounding box center [710, 287] width 115 height 7
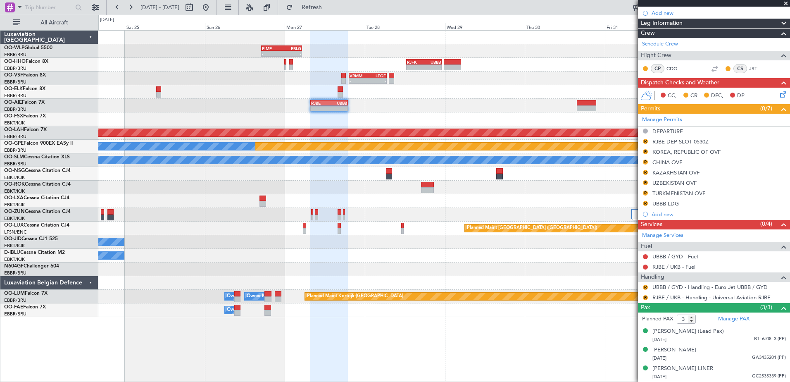
click at [239, 94] on div "- - FIMP 17:00 Z EBLG 05:10 Z - - RJFK 12:30 Z UBBB 23:10 Z - - VRMM 19:20 Z LE…" at bounding box center [444, 174] width 692 height 286
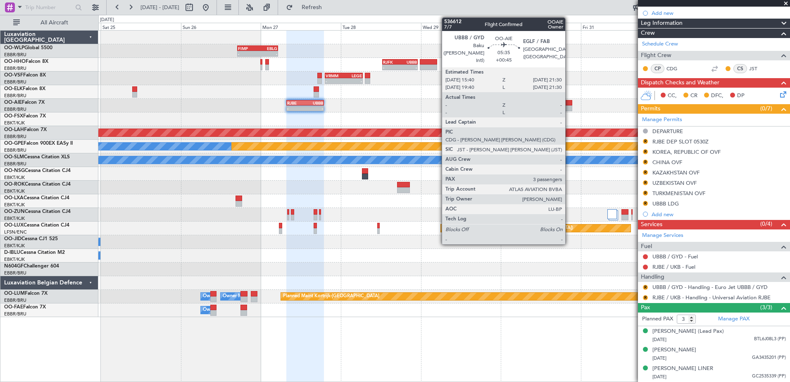
click at [569, 108] on div at bounding box center [563, 108] width 20 height 6
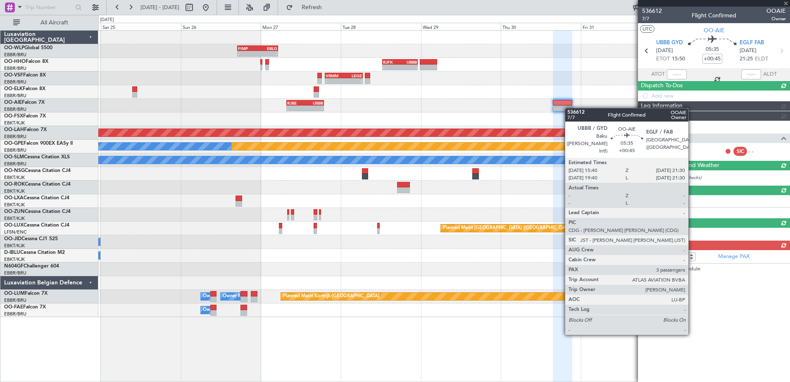
scroll to position [0, 0]
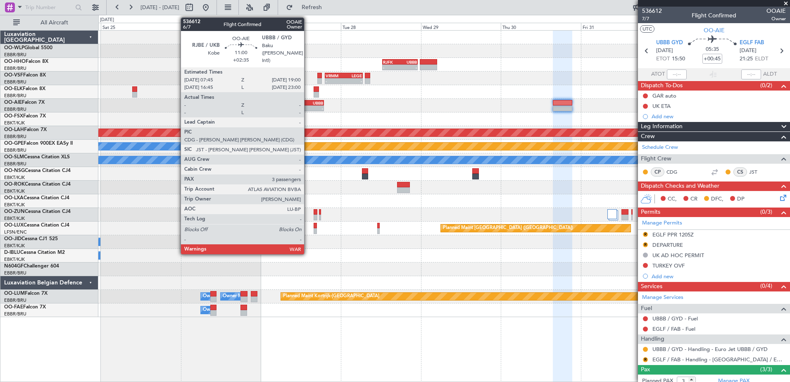
click at [308, 106] on div "-" at bounding box center [314, 108] width 18 height 5
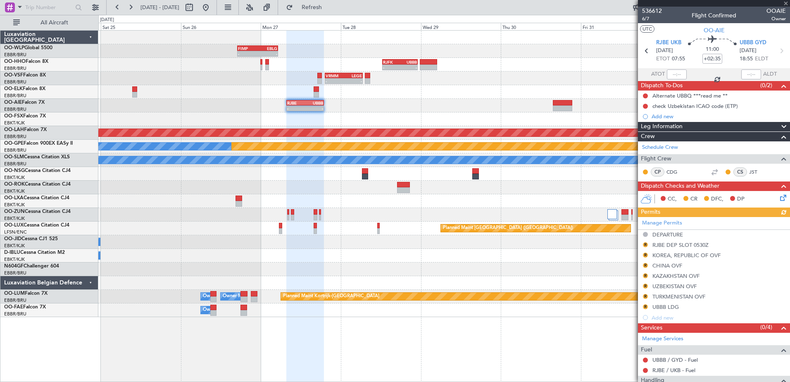
click at [643, 243] on div "Manage Permits DEPARTURE R RJBE DEP SLOT 0530Z R KOREA, REPUBLIC OF OVF R CHINA…" at bounding box center [714, 270] width 152 height 106
click at [647, 244] on div "Manage Permits DEPARTURE R RJBE DEP SLOT 0530Z R KOREA, REPUBLIC OF OVF R CHINA…" at bounding box center [714, 270] width 152 height 106
click at [644, 244] on button "R" at bounding box center [645, 244] width 5 height 5
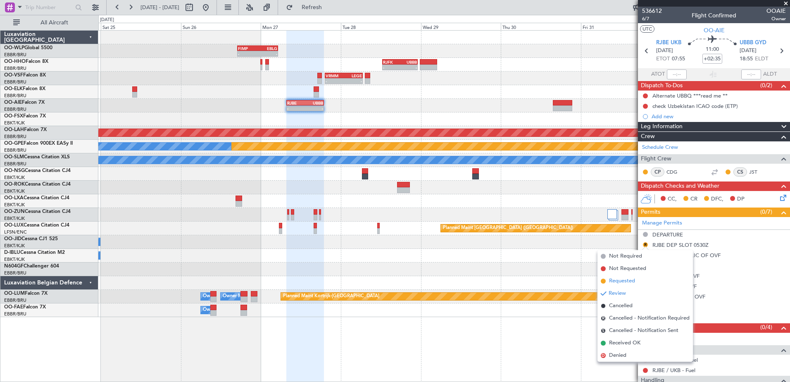
click at [627, 281] on span "Requested" at bounding box center [622, 281] width 26 height 8
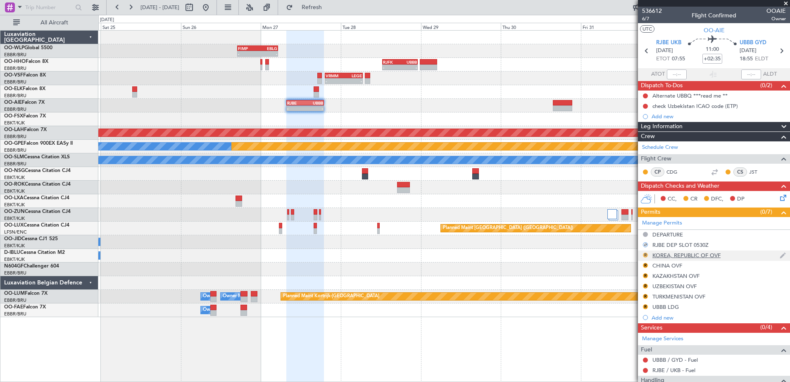
click at [645, 255] on button "R" at bounding box center [645, 255] width 5 height 5
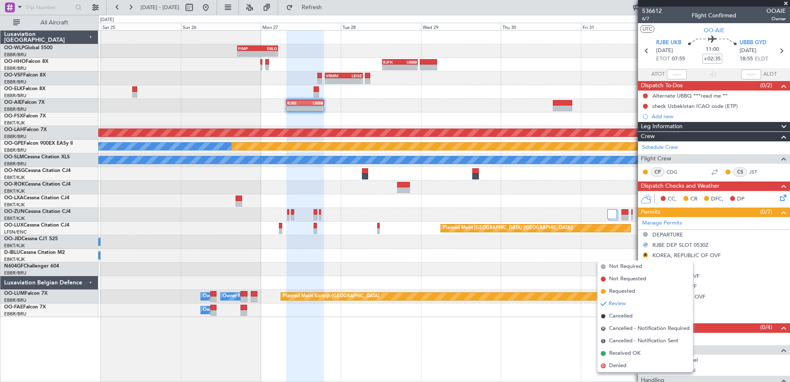
click at [626, 291] on span "Requested" at bounding box center [622, 291] width 26 height 8
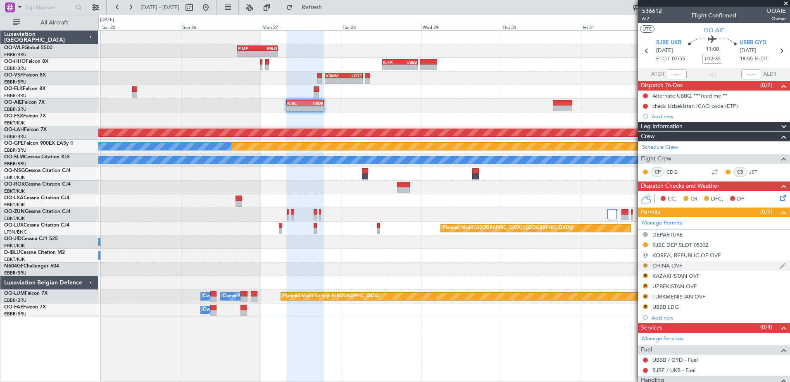
click at [645, 266] on button "R" at bounding box center [645, 265] width 5 height 5
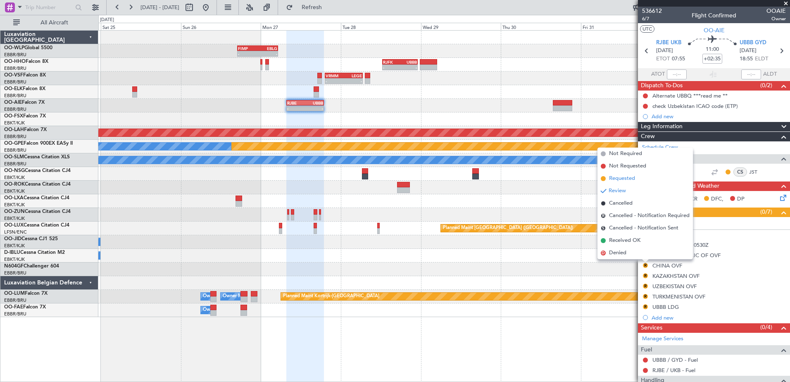
click at [626, 179] on span "Requested" at bounding box center [622, 178] width 26 height 8
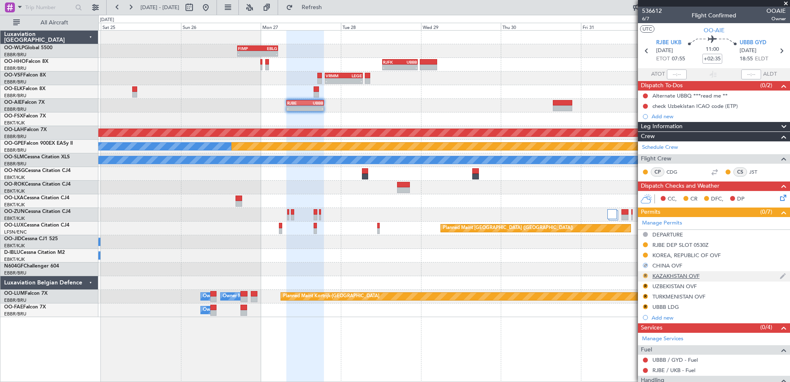
click at [644, 274] on button "R" at bounding box center [645, 275] width 5 height 5
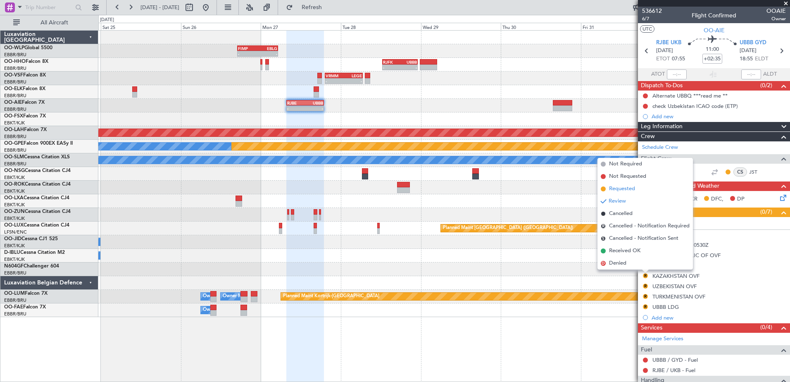
click at [618, 190] on span "Requested" at bounding box center [622, 189] width 26 height 8
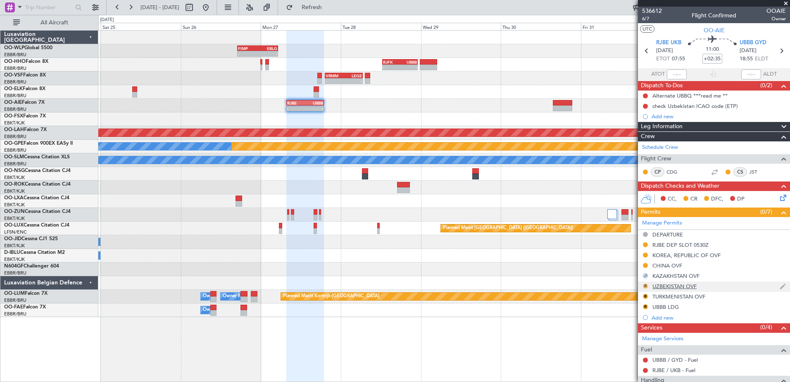
click at [644, 286] on button "R" at bounding box center [645, 286] width 5 height 5
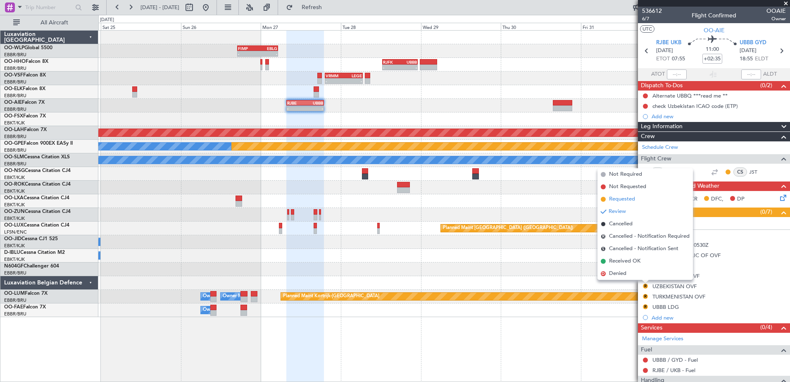
click at [630, 199] on span "Requested" at bounding box center [622, 199] width 26 height 8
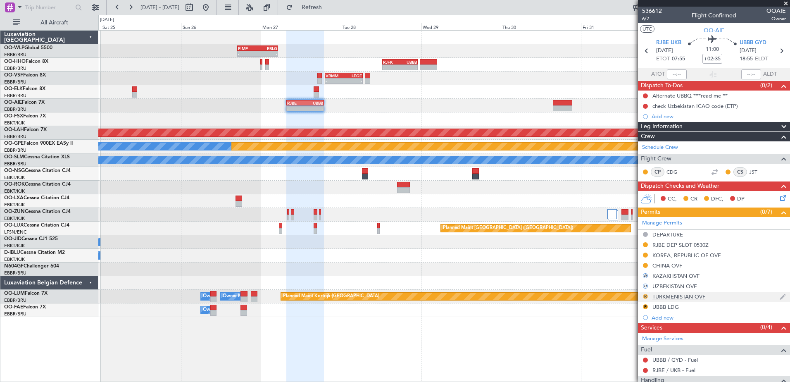
click at [645, 295] on button "R" at bounding box center [645, 296] width 5 height 5
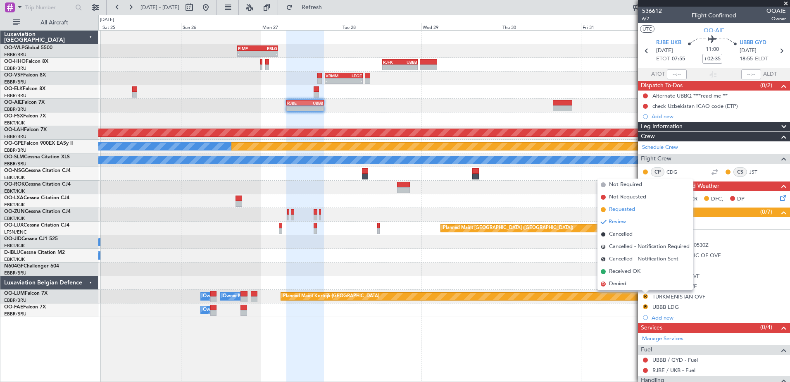
click at [625, 210] on span "Requested" at bounding box center [622, 209] width 26 height 8
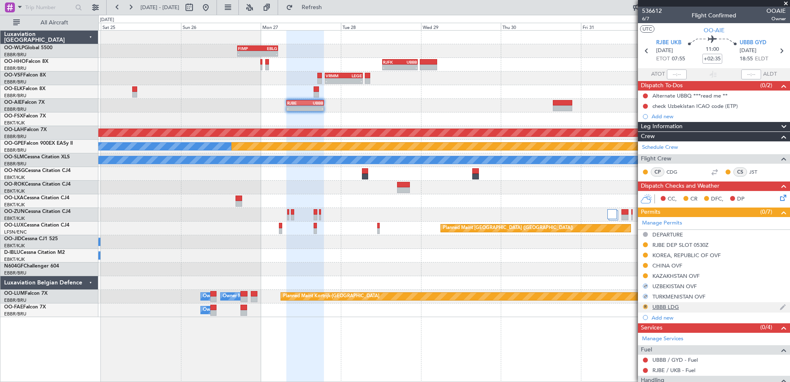
click at [644, 307] on button "R" at bounding box center [645, 306] width 5 height 5
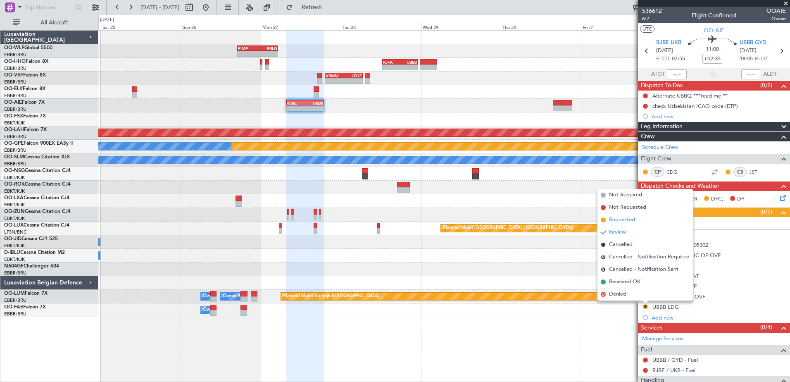
click at [627, 219] on span "Requested" at bounding box center [622, 220] width 26 height 8
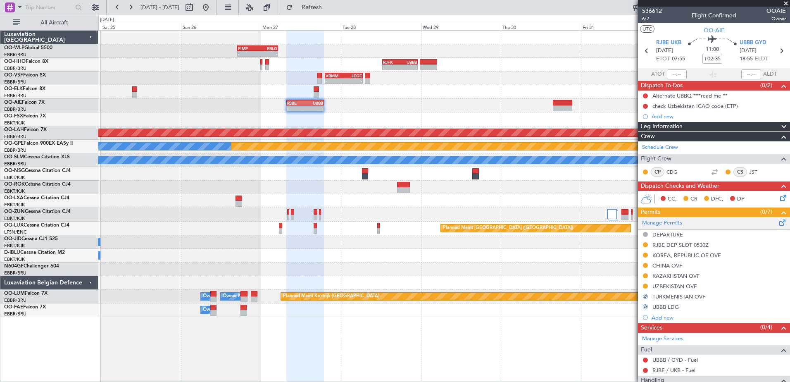
scroll to position [111, 0]
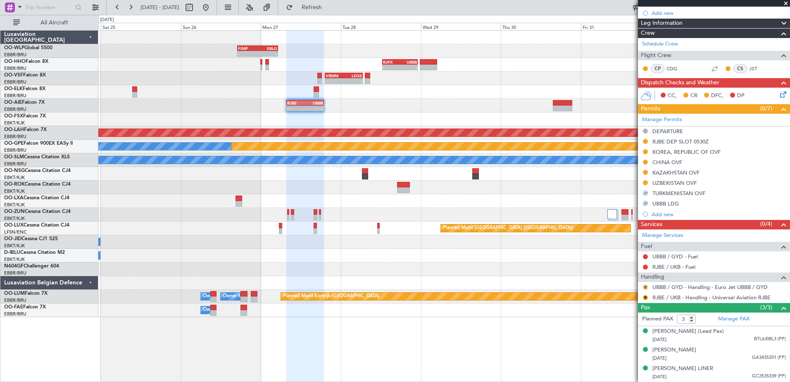
click at [645, 285] on button "R" at bounding box center [645, 287] width 5 height 5
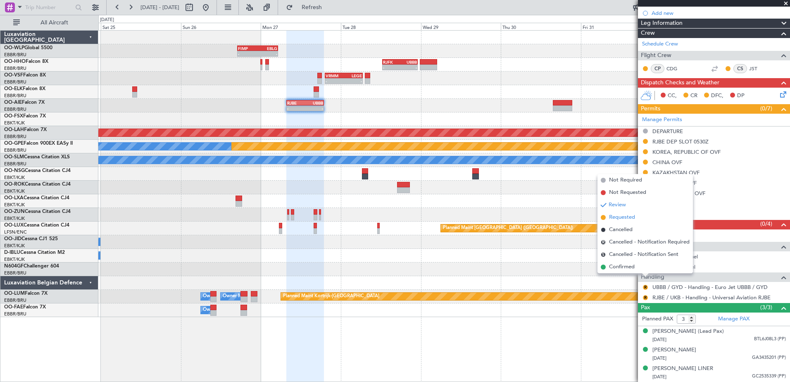
click at [628, 220] on span "Requested" at bounding box center [622, 217] width 26 height 8
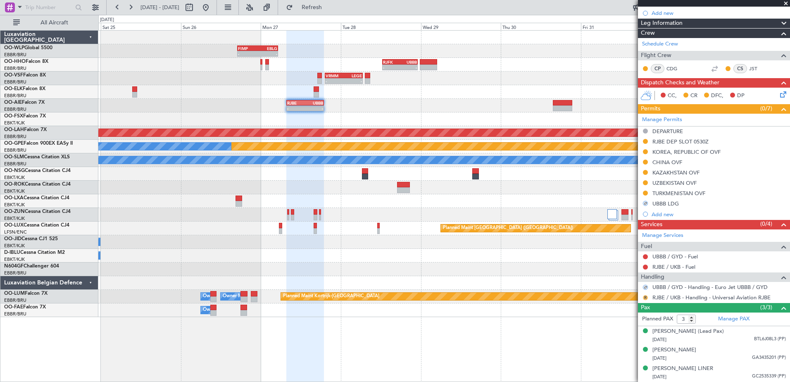
click at [645, 295] on button "R" at bounding box center [645, 297] width 5 height 5
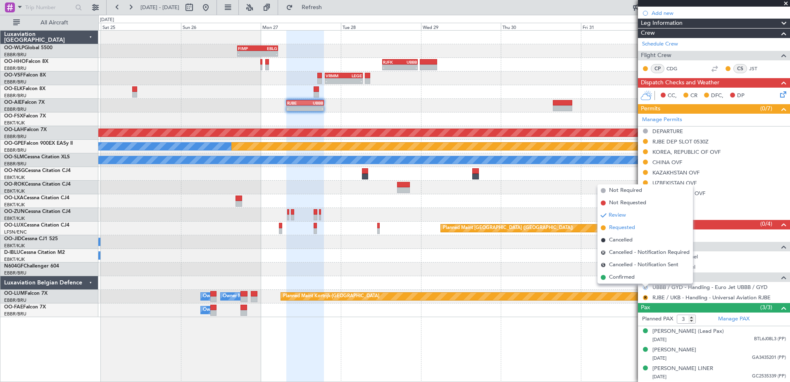
click at [618, 229] on span "Requested" at bounding box center [622, 228] width 26 height 8
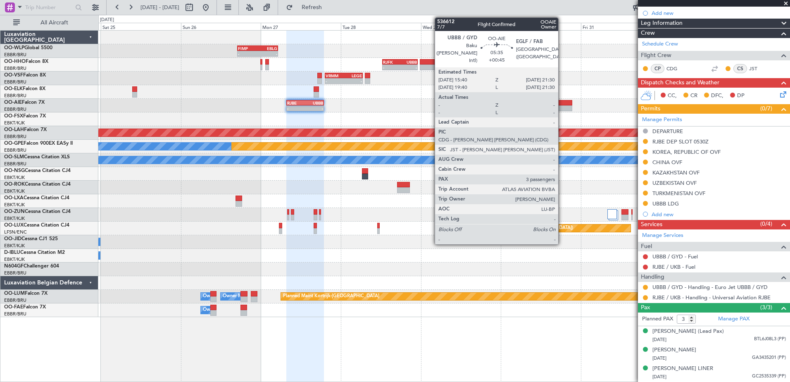
click at [562, 106] on div at bounding box center [563, 108] width 20 height 6
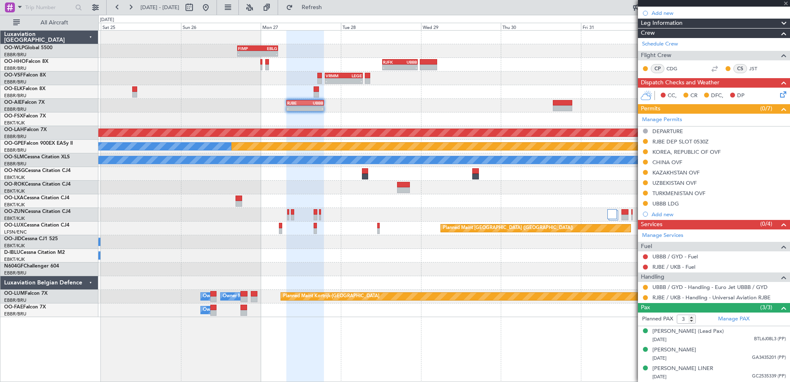
type input "+00:45"
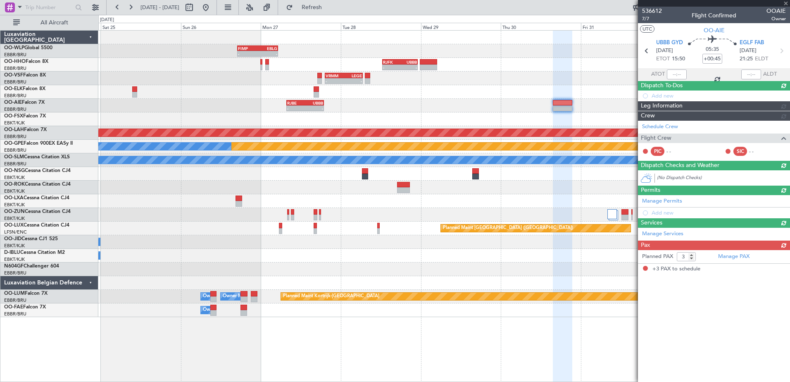
scroll to position [0, 0]
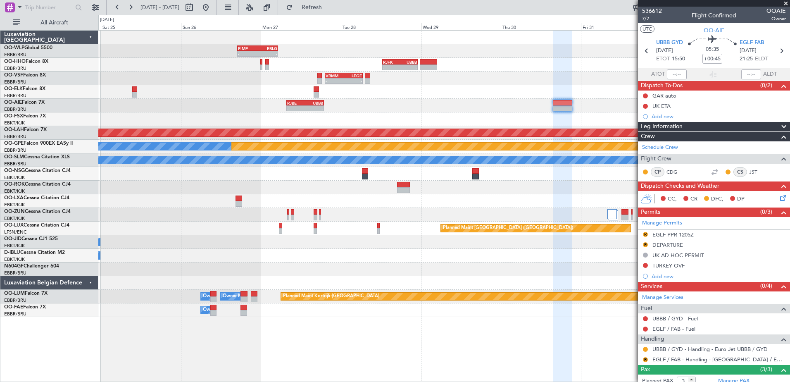
click at [643, 361] on mat-tooltip-component "Requested" at bounding box center [645, 362] width 37 height 22
click at [646, 360] on div "Requested" at bounding box center [646, 362] width 26 height 10
click at [646, 361] on button "R" at bounding box center [645, 359] width 5 height 5
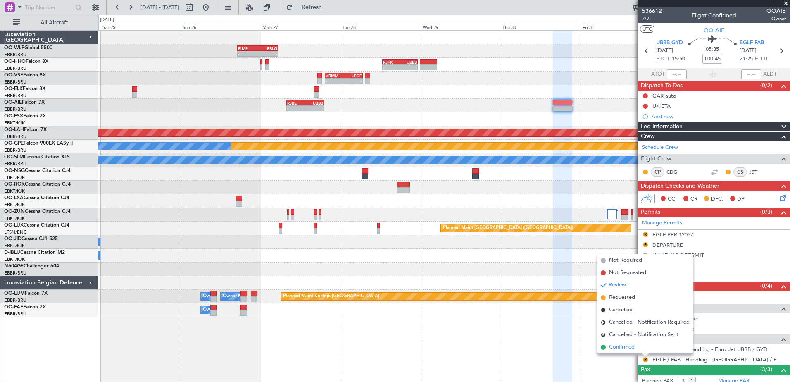
click at [626, 347] on span "Confirmed" at bounding box center [622, 347] width 26 height 8
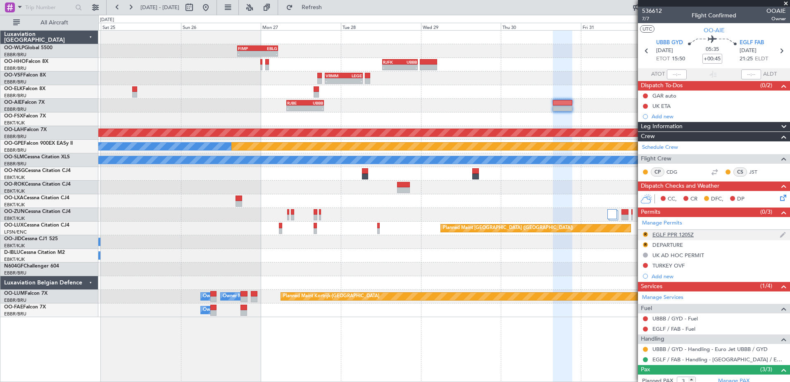
click at [660, 234] on div "EGLF PPR 1205Z" at bounding box center [673, 234] width 41 height 7
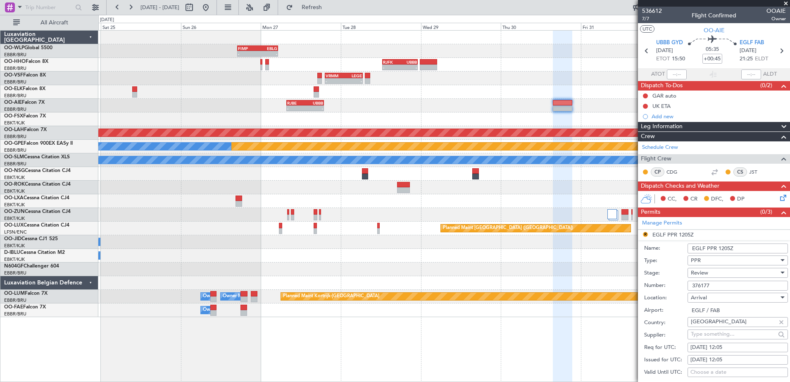
scroll to position [83, 0]
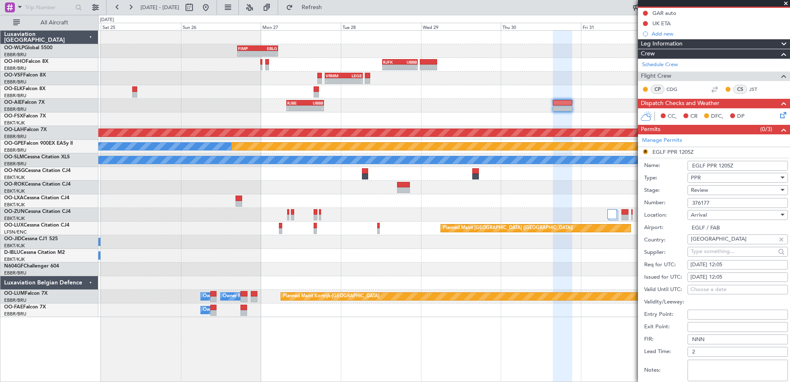
click at [728, 265] on div "30/10/2025 12:05" at bounding box center [738, 265] width 95 height 8
select select "10"
select select "2025"
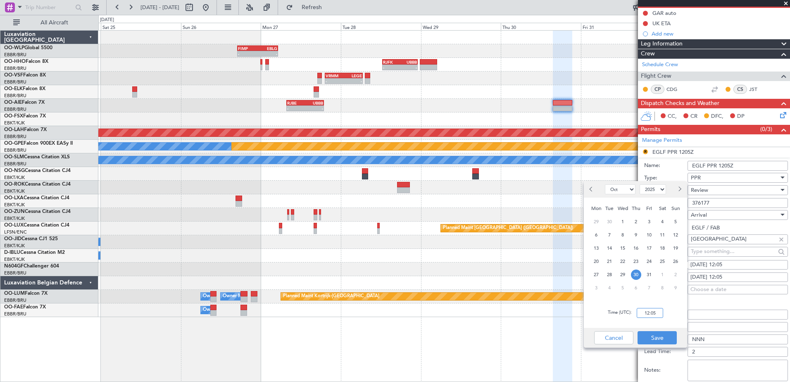
click at [649, 313] on input "12:05" at bounding box center [650, 313] width 26 height 10
type input "21:30"
click at [663, 343] on button "Save" at bounding box center [657, 337] width 39 height 13
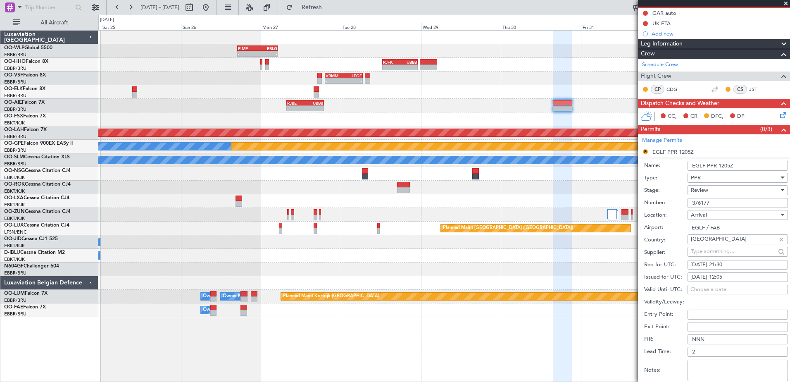
click at [729, 277] on div "30/10/2025 12:05" at bounding box center [738, 277] width 95 height 8
select select "10"
select select "2025"
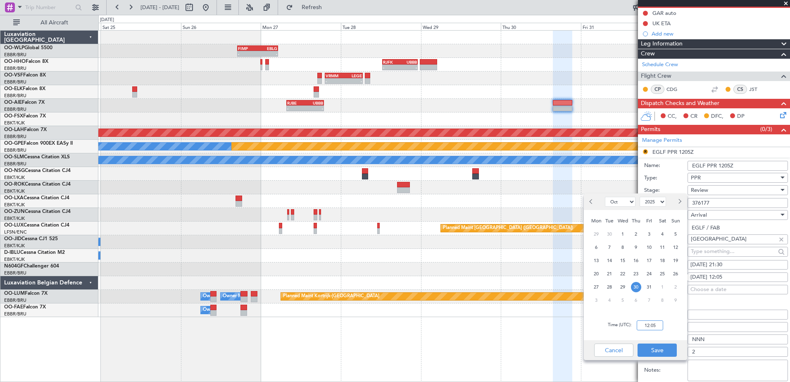
click at [650, 322] on input "12:05" at bounding box center [650, 325] width 26 height 10
type input "21:30"
click at [655, 353] on button "Save" at bounding box center [657, 350] width 39 height 13
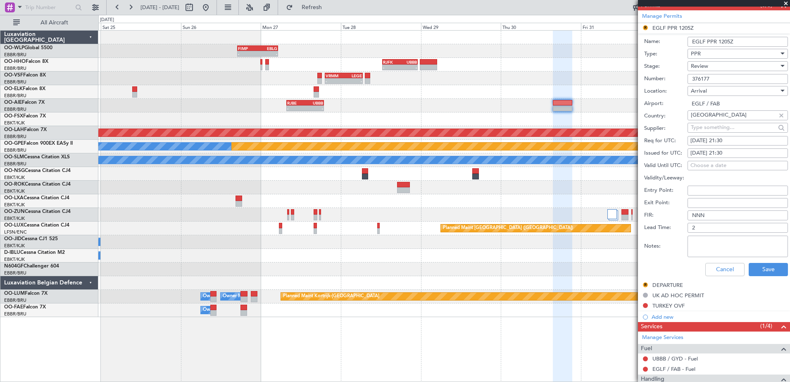
scroll to position [248, 0]
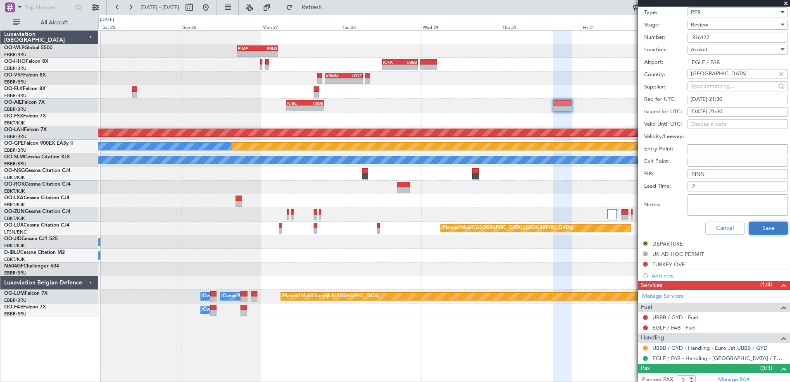
click at [756, 228] on button "Save" at bounding box center [768, 228] width 39 height 13
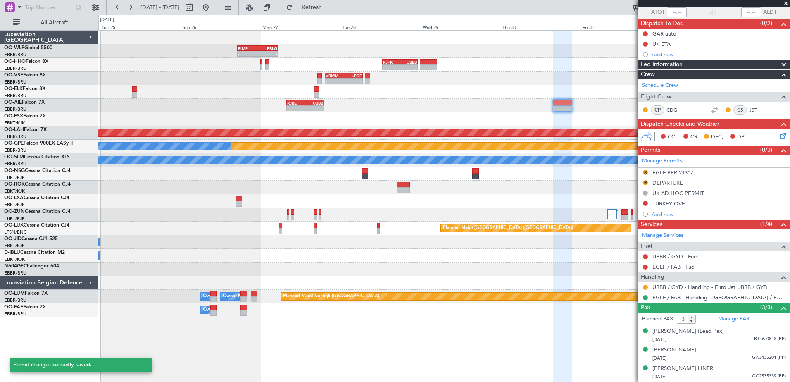
scroll to position [1, 0]
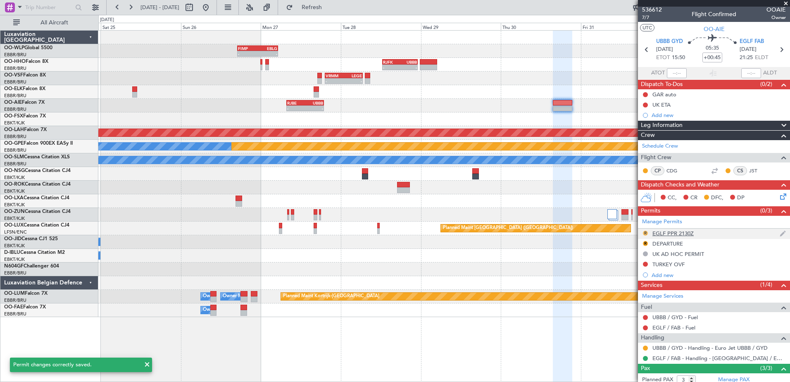
click at [647, 233] on button "R" at bounding box center [645, 233] width 5 height 5
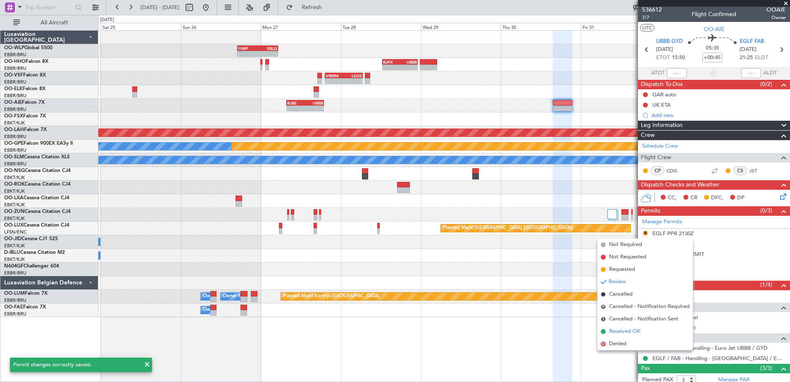
click at [615, 334] on span "Received OK" at bounding box center [624, 331] width 31 height 8
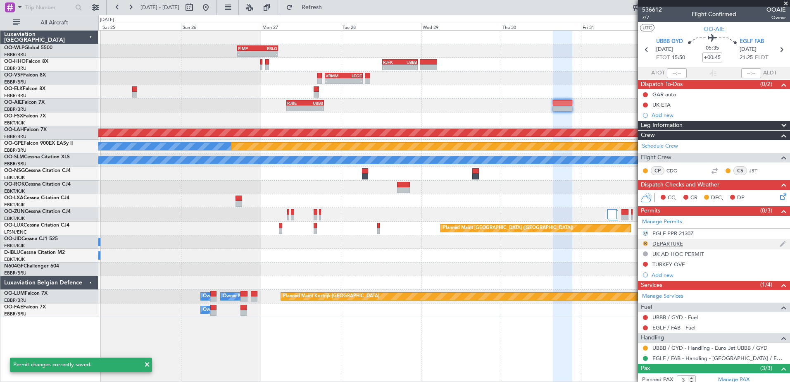
click at [647, 242] on button "R" at bounding box center [645, 243] width 5 height 5
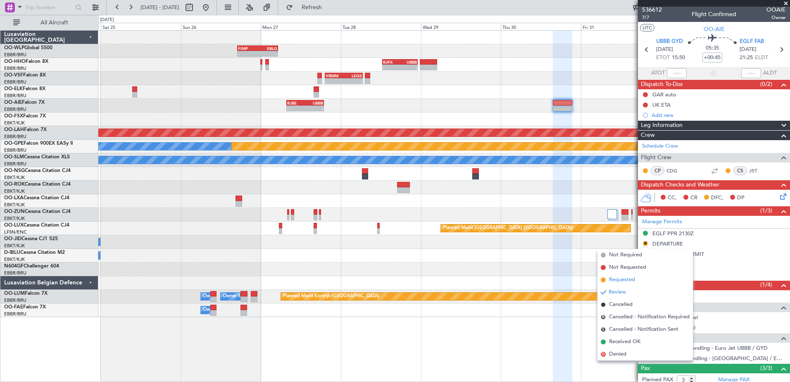
click at [622, 277] on span "Requested" at bounding box center [622, 280] width 26 height 8
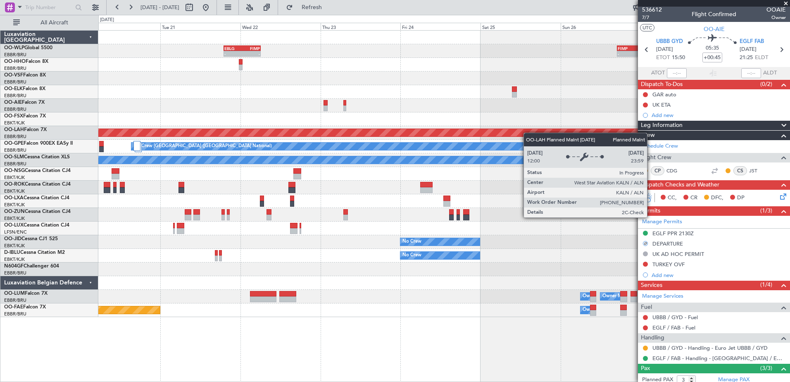
click at [635, 140] on div "- - FIMP 17:00 Z EBLG 05:10 Z EBLG 19:00 Z FIMP 06:10 Z - - - - RJFK 12:30 Z UB…" at bounding box center [444, 174] width 692 height 286
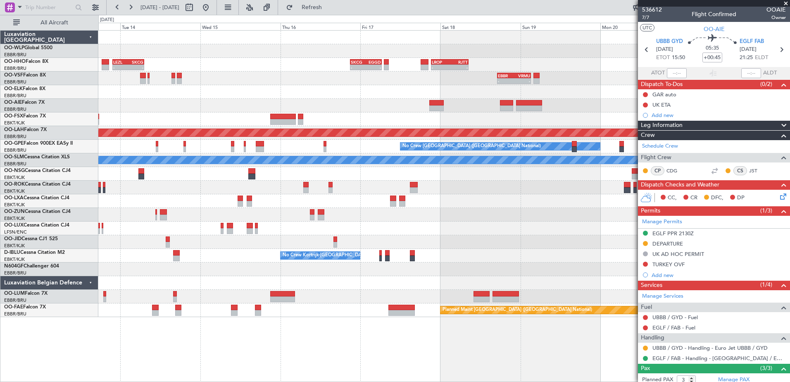
click at [574, 152] on div "EBLG 19:00 Z FIMP 06:10 Z - - LROP 21:15 Z RJTT 08:30 Z - - SKCG 21:00 Z EGGD 0…" at bounding box center [444, 174] width 692 height 286
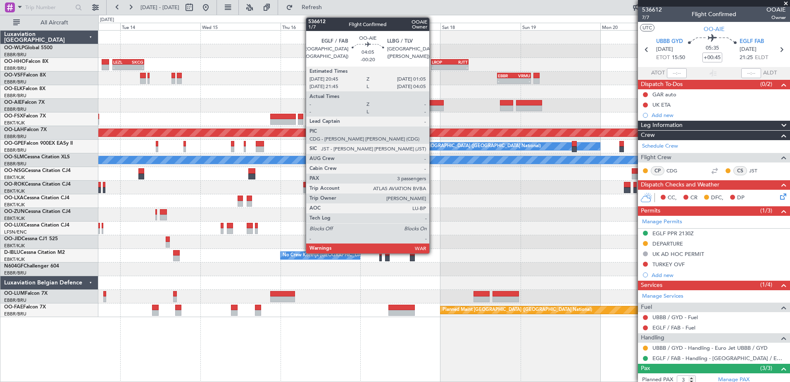
click at [433, 103] on div at bounding box center [437, 103] width 14 height 6
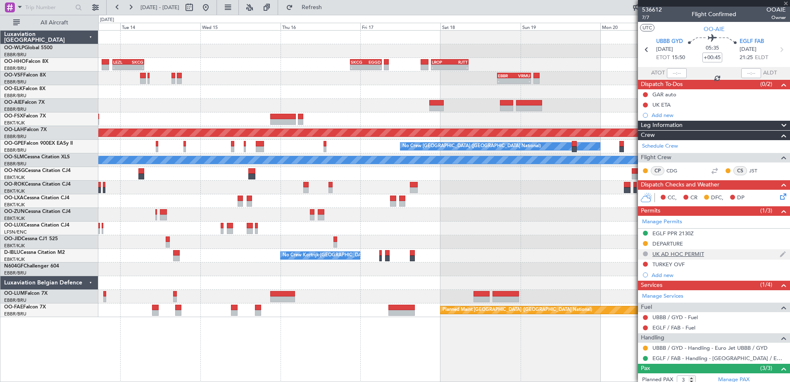
type input "-00:20"
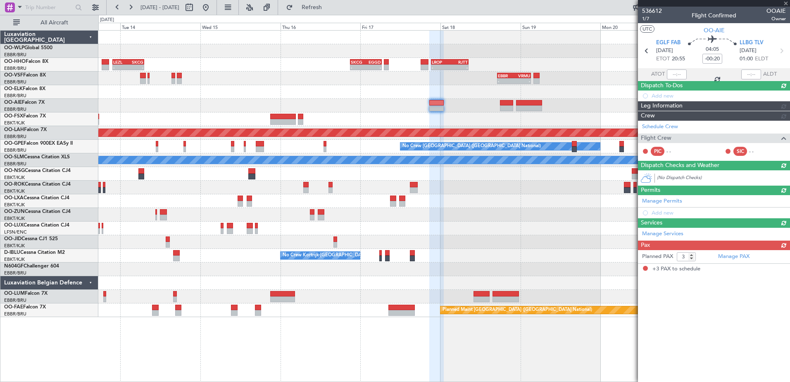
scroll to position [0, 0]
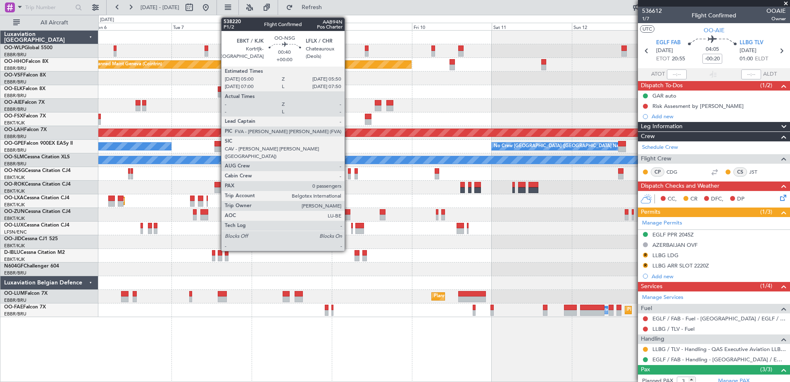
click at [348, 178] on div at bounding box center [349, 177] width 3 height 6
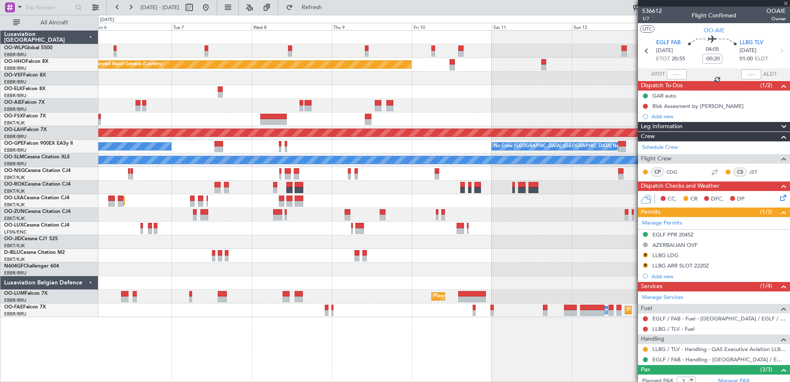
type input "0"
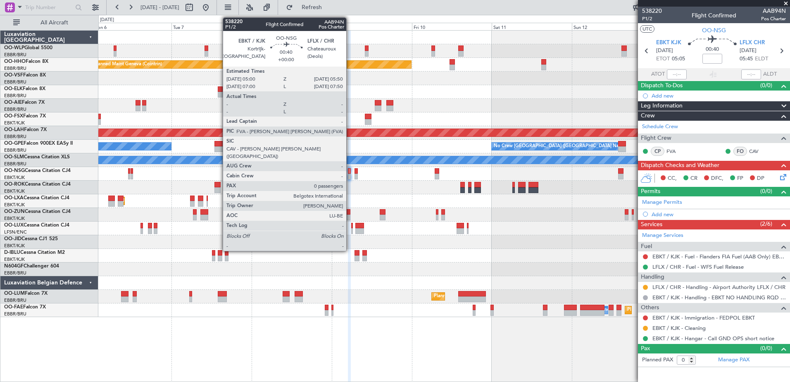
click at [350, 174] on div at bounding box center [349, 177] width 3 height 6
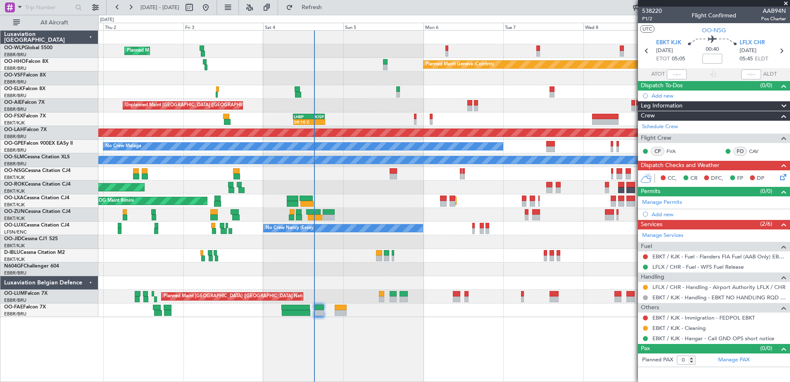
click at [564, 245] on div "Planned Maint Milan (Linate) Planned Maint Geneva (Cointrin) Unplanned Maint Lo…" at bounding box center [444, 174] width 692 height 286
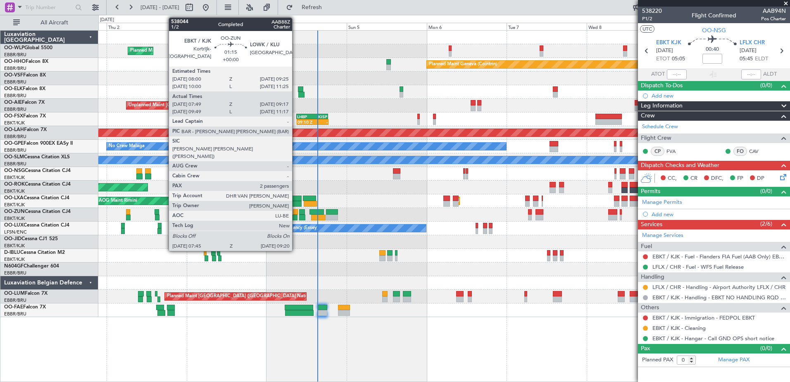
click at [296, 215] on div at bounding box center [294, 218] width 5 height 6
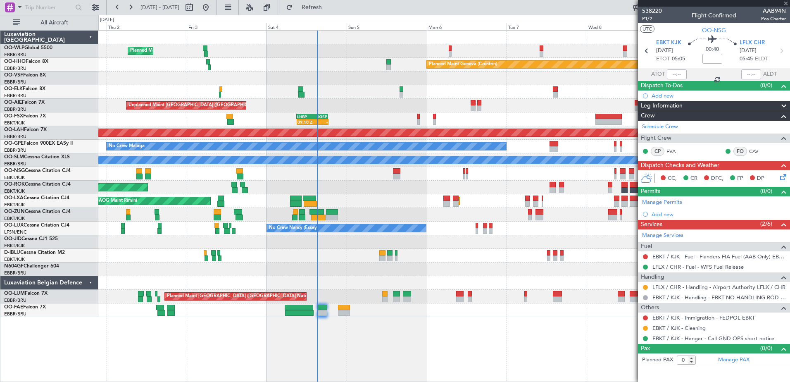
type input "07:54"
type input "09:12"
type input "2"
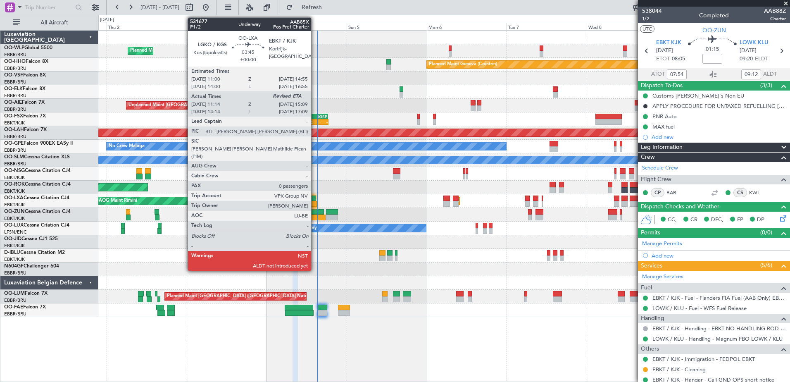
click at [315, 204] on div at bounding box center [310, 204] width 13 height 6
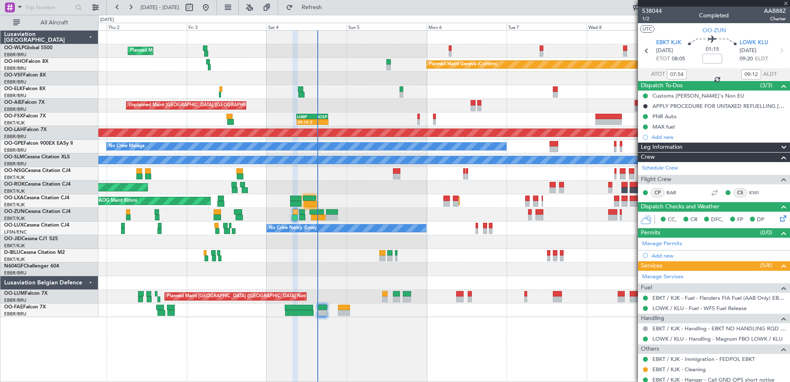
type input "11:19"
type input "0"
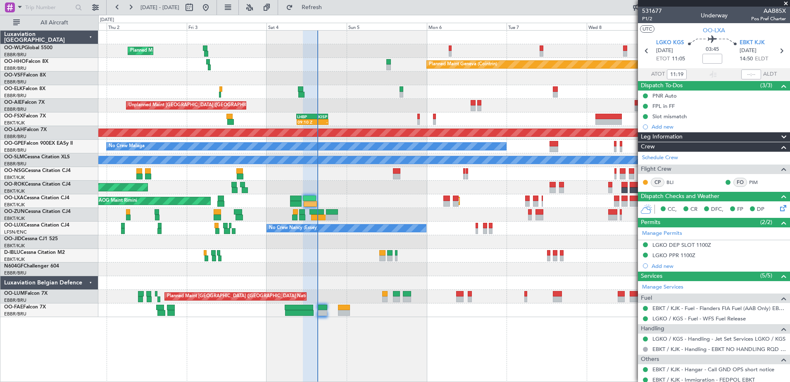
click at [309, 195] on div "AOG Maint Rimini Planned Maint Kortrijk-Wevelgem" at bounding box center [444, 201] width 692 height 14
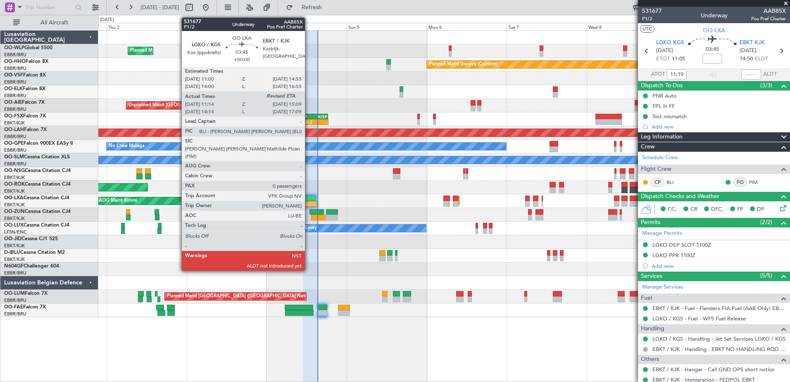
click at [309, 200] on div at bounding box center [309, 199] width 13 height 6
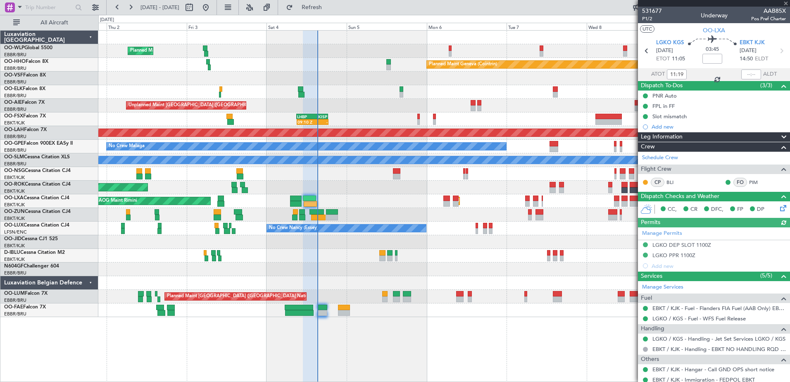
click at [745, 73] on mat-tooltip-component "Estimated Landing Time" at bounding box center [750, 66] width 65 height 22
click at [746, 73] on input "text" at bounding box center [752, 74] width 20 height 10
type input "14:57"
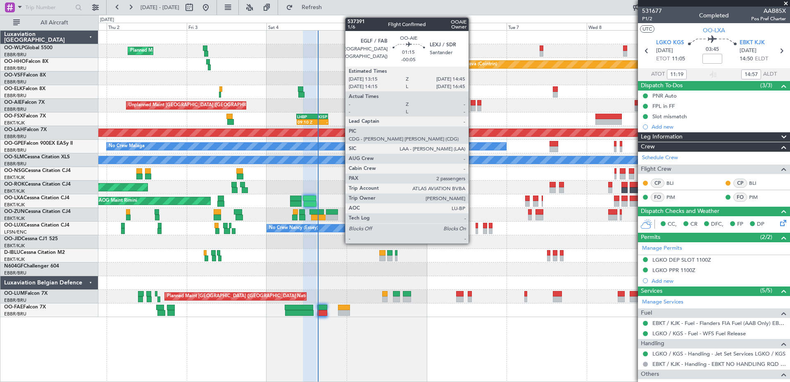
click at [472, 107] on div at bounding box center [473, 108] width 5 height 6
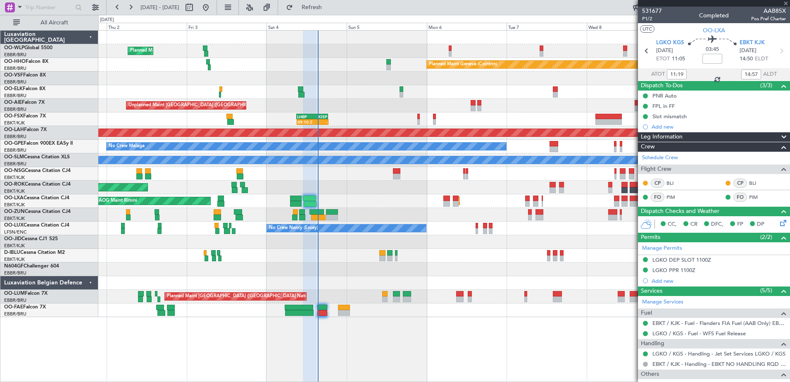
type input "-00:05"
type input "2"
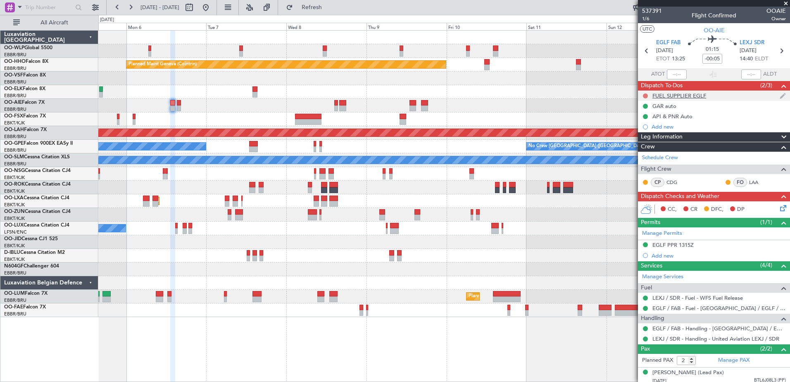
click at [645, 94] on button at bounding box center [645, 95] width 5 height 5
click at [650, 134] on span "Completed" at bounding box center [649, 132] width 27 height 8
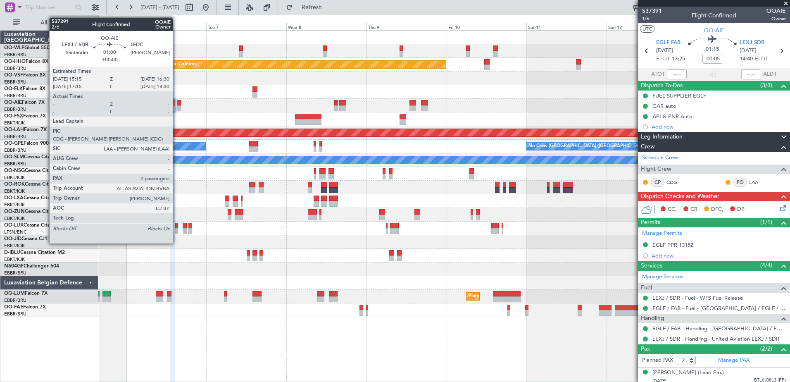
click at [177, 105] on div at bounding box center [179, 108] width 5 height 6
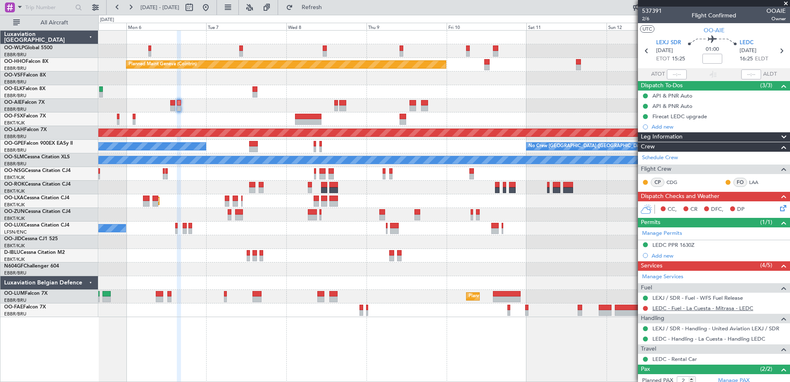
click at [739, 308] on link "LEDC - Fuel - La Cuesta - Mitrasa - LEDC" at bounding box center [703, 308] width 101 height 7
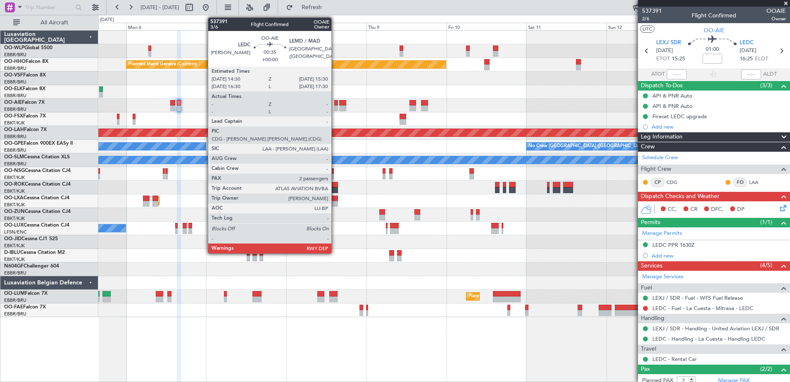
click at [335, 103] on div at bounding box center [336, 103] width 4 height 6
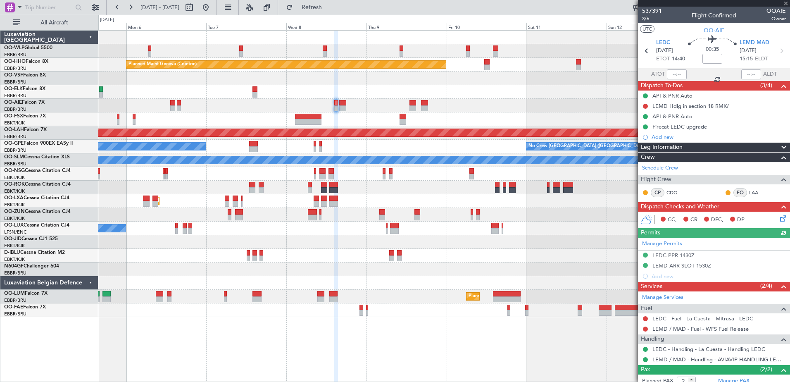
click at [709, 318] on link "LEDC - Fuel - La Cuesta - Mitrasa - LEDC" at bounding box center [703, 318] width 101 height 7
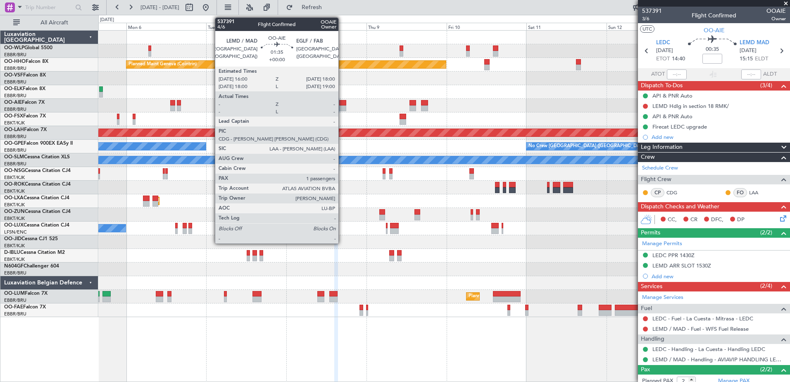
click at [342, 107] on div at bounding box center [342, 108] width 7 height 6
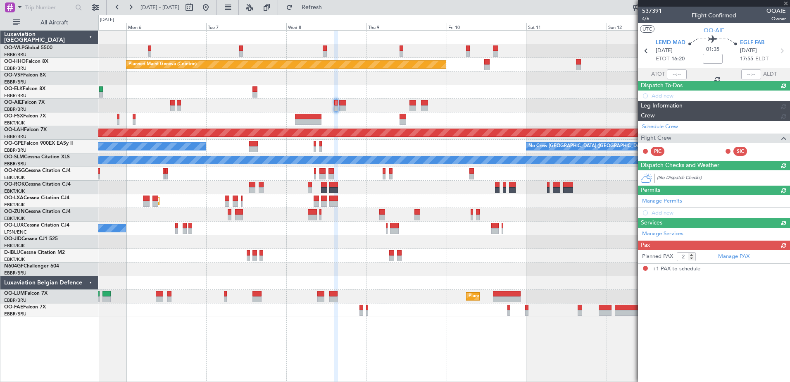
type input "1"
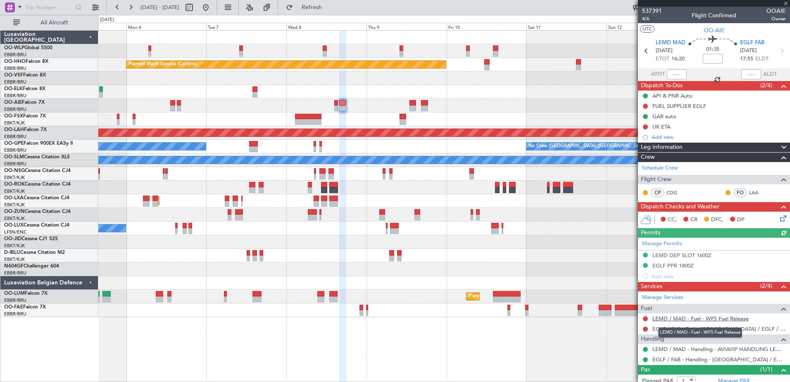
click at [689, 318] on link "LEMD / MAD - Fuel - WFS Fuel Release" at bounding box center [701, 318] width 96 height 7
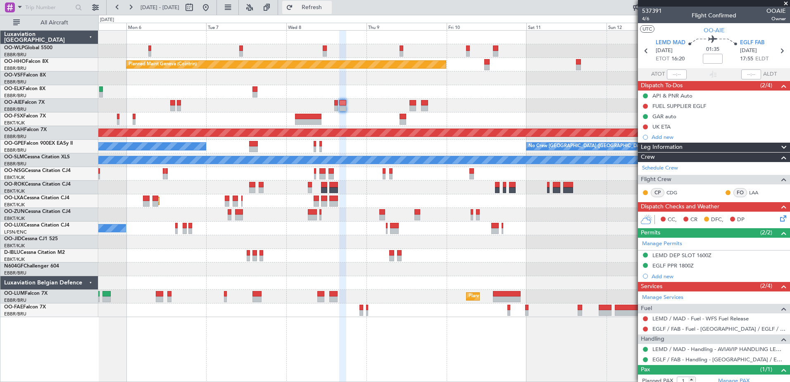
click at [332, 12] on button "Refresh" at bounding box center [307, 7] width 50 height 13
click at [706, 326] on link "EGLF / FAB - Fuel - Farnborough Airport / EGLF / FAB" at bounding box center [720, 328] width 134 height 7
click at [329, 10] on span "Refresh" at bounding box center [312, 8] width 35 height 6
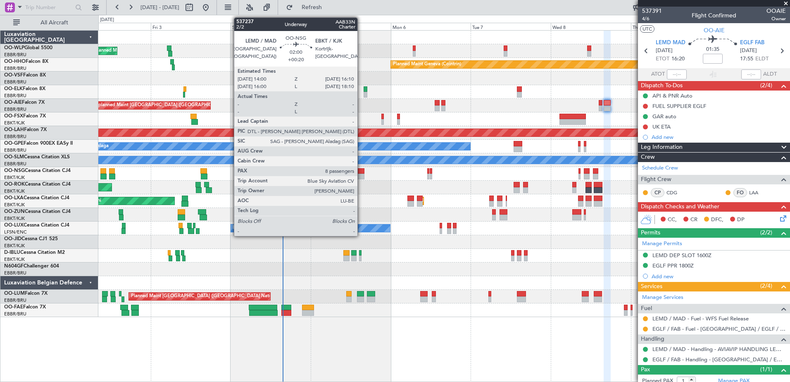
click at [361, 174] on div at bounding box center [360, 177] width 7 height 6
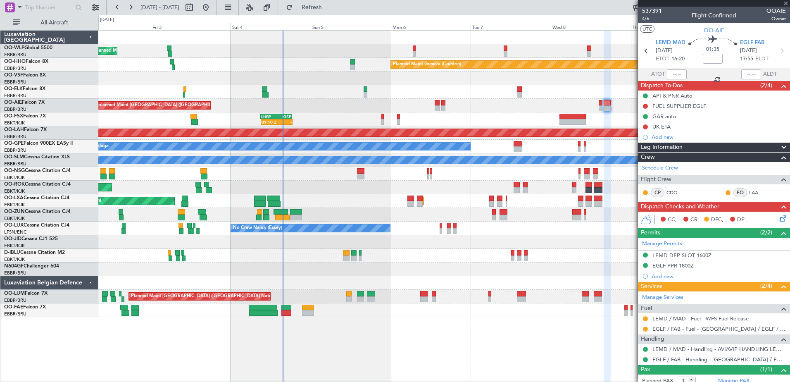
type input "+00:20"
type input "8"
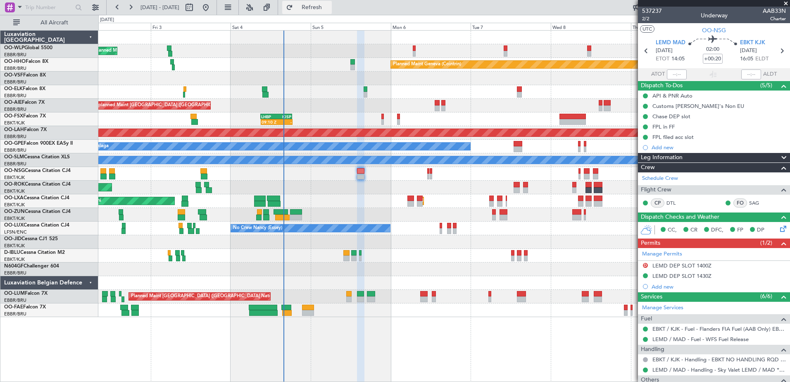
click at [315, 10] on button "Refresh" at bounding box center [307, 7] width 50 height 13
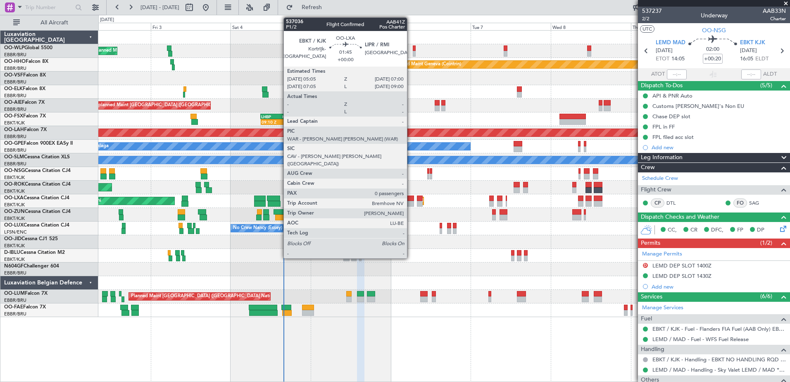
click at [411, 203] on div at bounding box center [411, 204] width 7 height 6
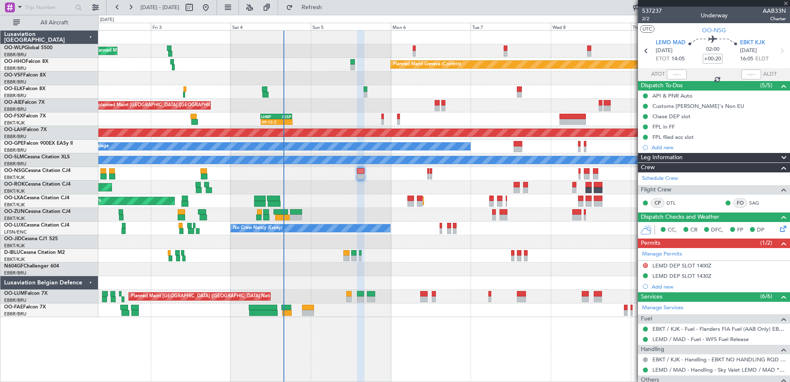
type input "0"
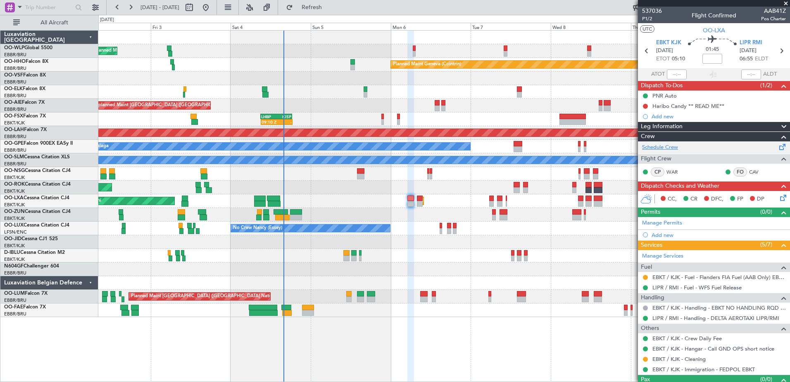
click at [668, 147] on link "Schedule Crew" at bounding box center [660, 147] width 36 height 8
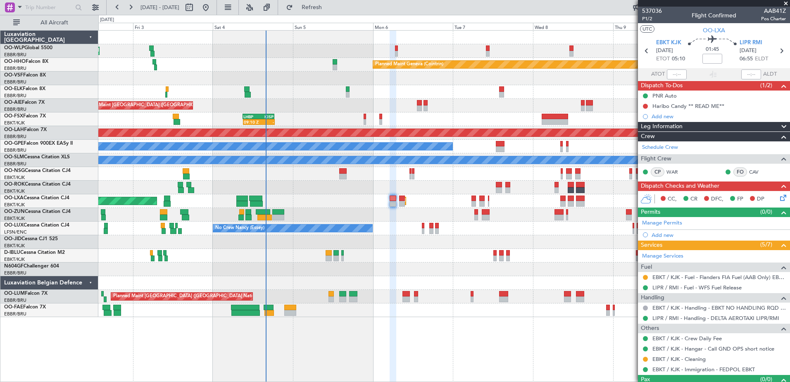
click at [347, 203] on div "Planned Maint Kortrijk-[GEOGRAPHIC_DATA] AOG Maint [GEOGRAPHIC_DATA]" at bounding box center [444, 201] width 692 height 14
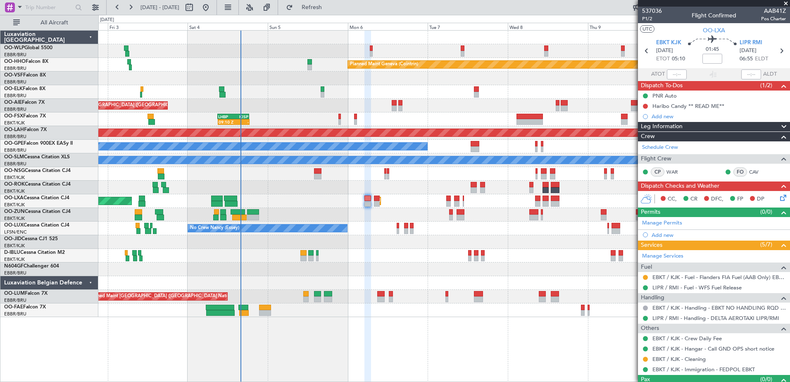
click at [365, 227] on div "No Crew Nancy (Essey)" at bounding box center [444, 229] width 692 height 14
click at [329, 5] on span "Refresh" at bounding box center [312, 8] width 35 height 6
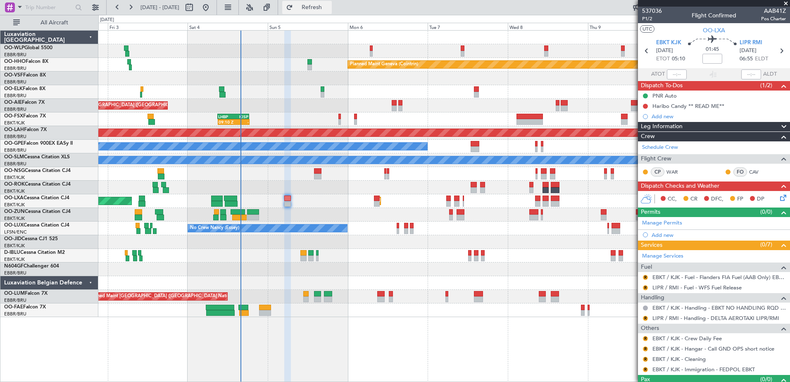
click at [329, 10] on span "Refresh" at bounding box center [312, 8] width 35 height 6
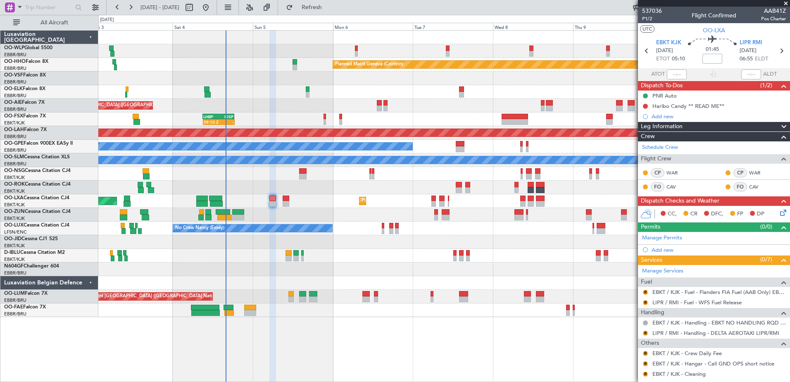
click at [313, 202] on div "Planned Maint Kortrijk-[GEOGRAPHIC_DATA] AOG Maint [GEOGRAPHIC_DATA]" at bounding box center [444, 201] width 692 height 14
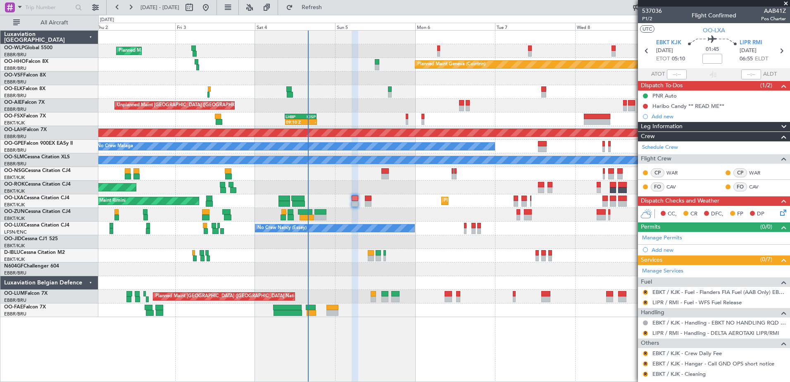
click at [380, 192] on div "AOG Maint Kortrijk-[GEOGRAPHIC_DATA]" at bounding box center [444, 188] width 692 height 14
click at [298, 246] on div at bounding box center [444, 242] width 692 height 14
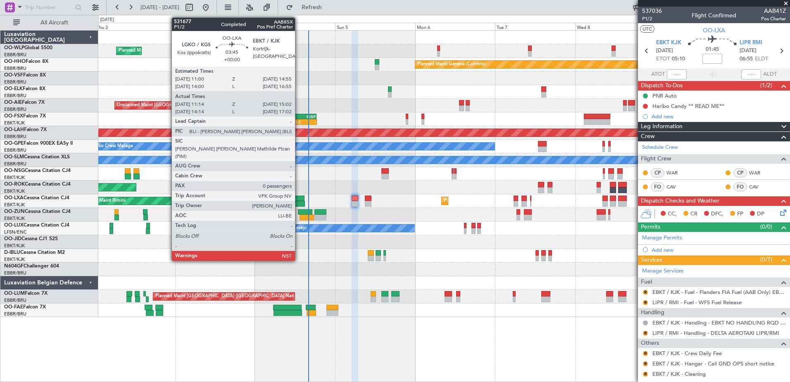
click at [299, 196] on div at bounding box center [297, 199] width 13 height 6
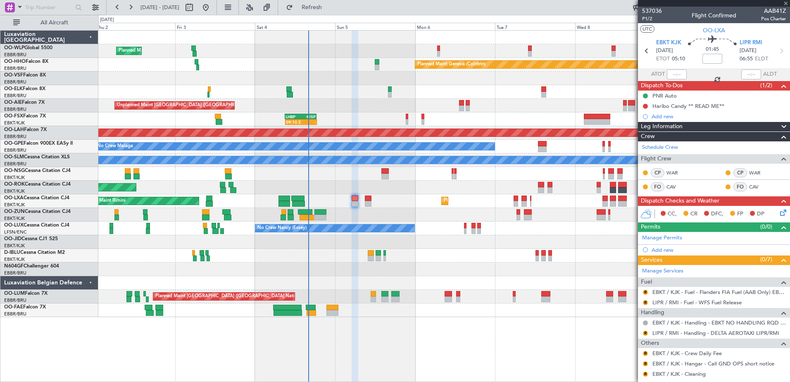
type input "11:19"
type input "14:57"
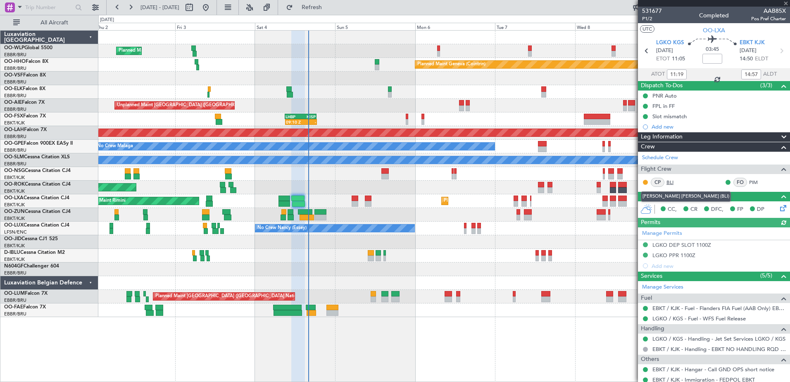
click at [669, 180] on link "BLI" at bounding box center [676, 182] width 19 height 7
click at [350, 215] on div at bounding box center [444, 215] width 692 height 14
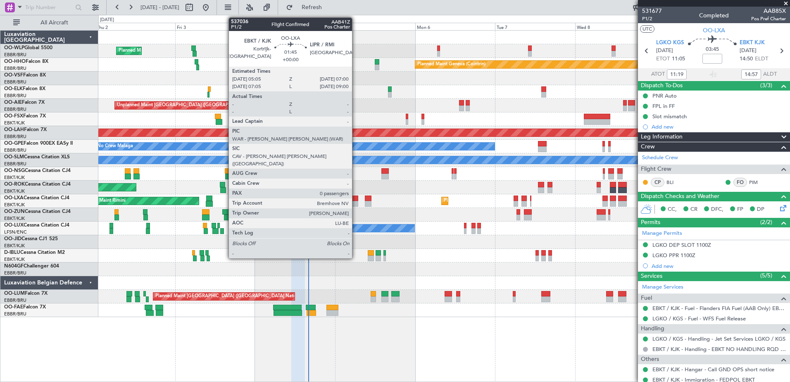
click at [356, 200] on div at bounding box center [355, 199] width 7 height 6
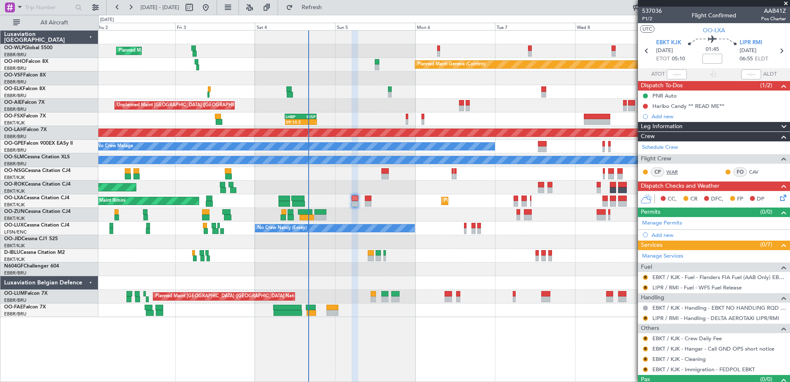
click at [675, 171] on link "WAR" at bounding box center [676, 171] width 19 height 7
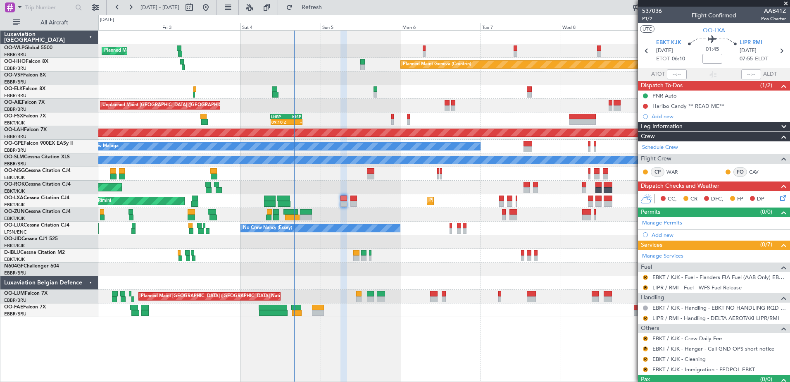
click at [385, 212] on div at bounding box center [444, 215] width 692 height 14
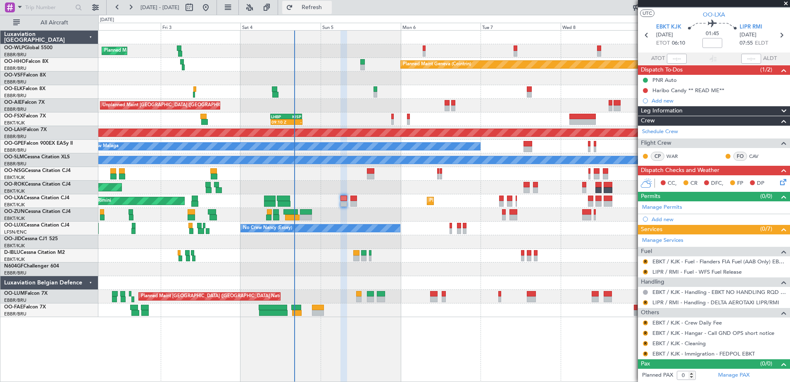
click at [329, 10] on span "Refresh" at bounding box center [312, 8] width 35 height 6
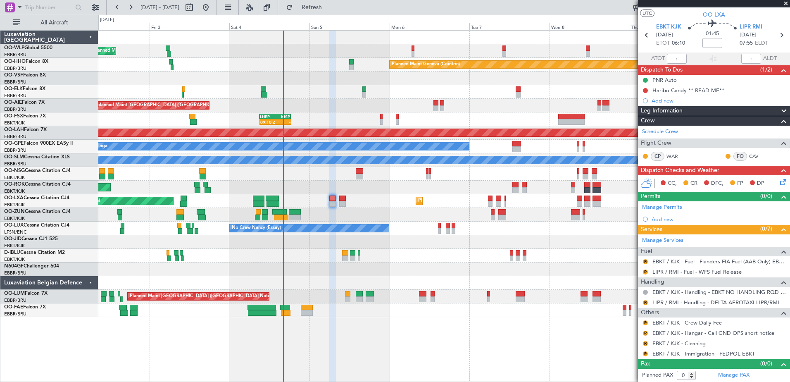
click at [414, 237] on div "Planned Maint Milan (Linate) Planned Maint Geneva ([GEOGRAPHIC_DATA]) Unplanned…" at bounding box center [444, 174] width 692 height 286
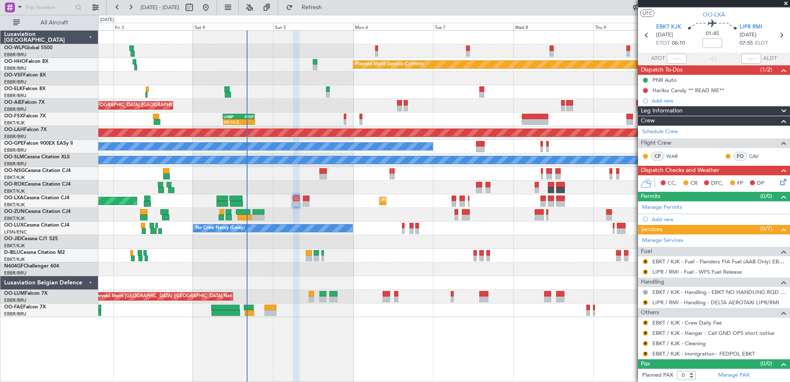
click at [461, 233] on div "No Crew Nancy (Essey)" at bounding box center [444, 229] width 692 height 14
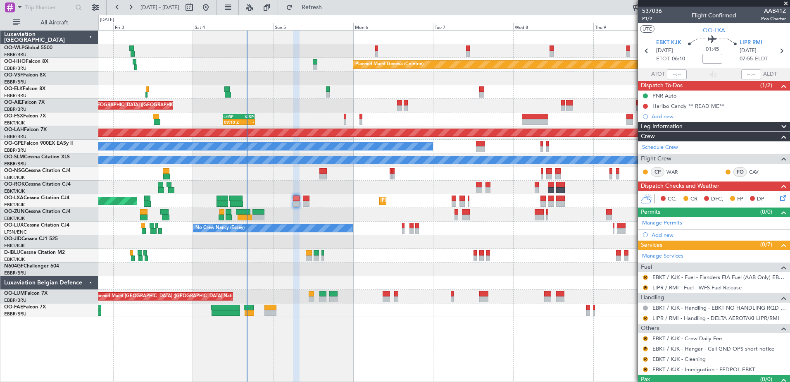
click at [779, 199] on icon at bounding box center [782, 196] width 7 height 7
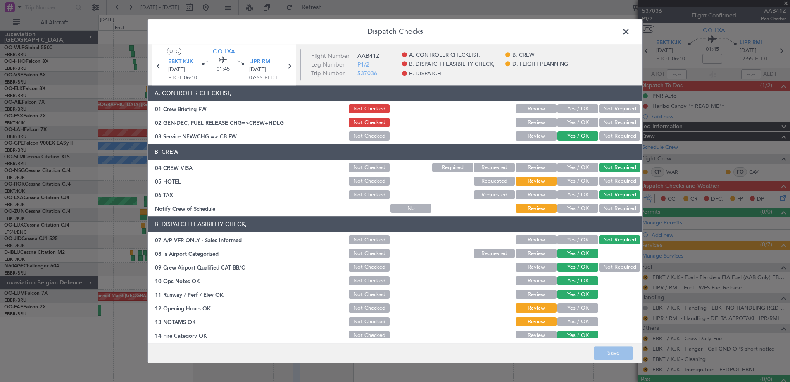
click at [567, 211] on button "Yes / OK" at bounding box center [578, 208] width 41 height 9
click at [608, 352] on button "Save" at bounding box center [613, 352] width 39 height 13
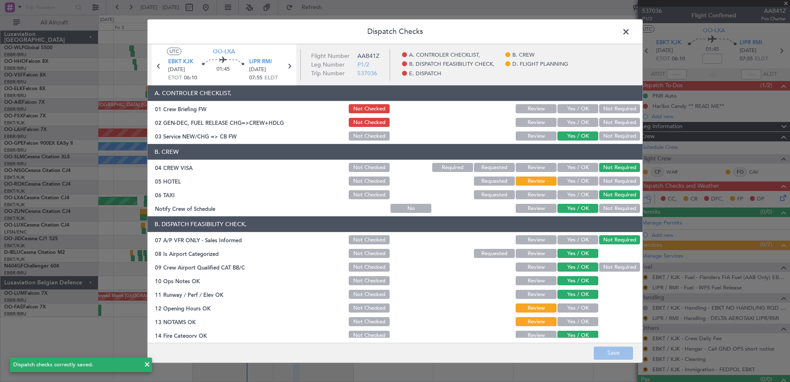
click at [630, 33] on span at bounding box center [630, 34] width 0 height 17
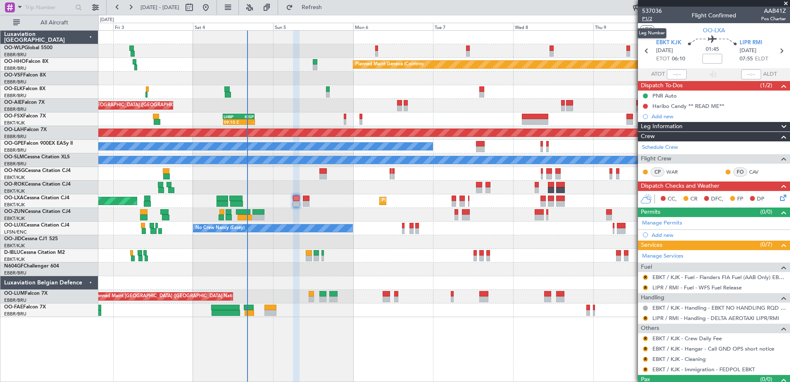
click at [645, 19] on span "P1/2" at bounding box center [652, 18] width 20 height 7
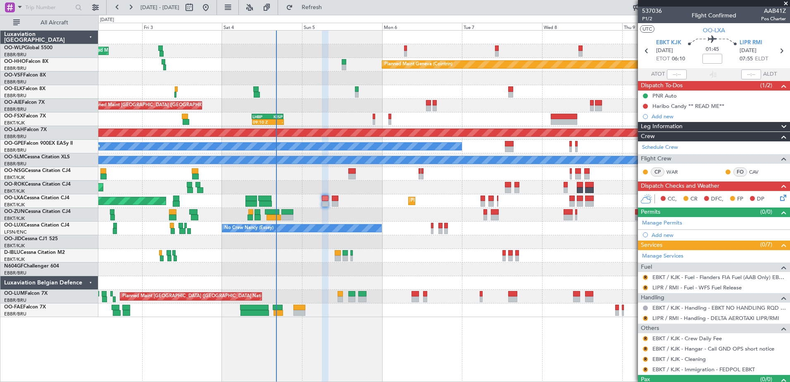
click at [359, 212] on div at bounding box center [444, 215] width 692 height 14
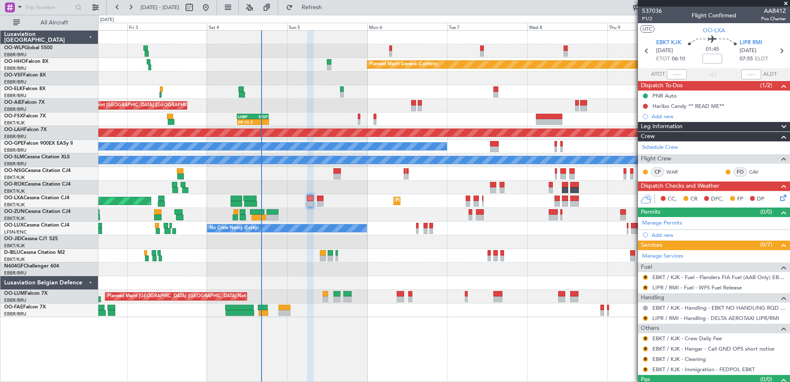
click at [375, 210] on div at bounding box center [444, 215] width 692 height 14
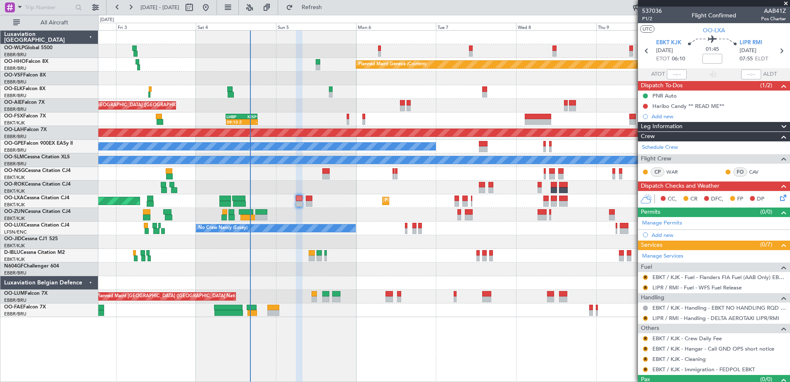
click at [343, 213] on div at bounding box center [444, 215] width 692 height 14
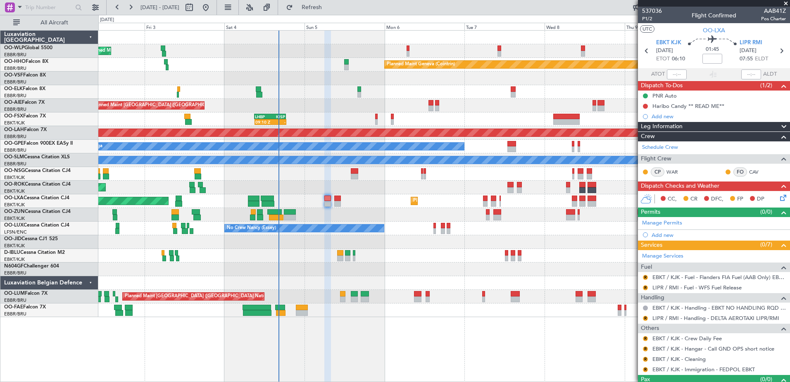
click at [356, 213] on div at bounding box center [444, 215] width 692 height 14
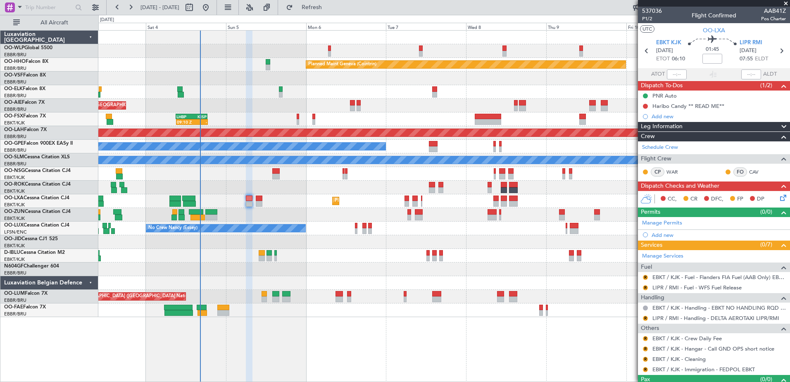
click at [277, 210] on div at bounding box center [444, 215] width 692 height 14
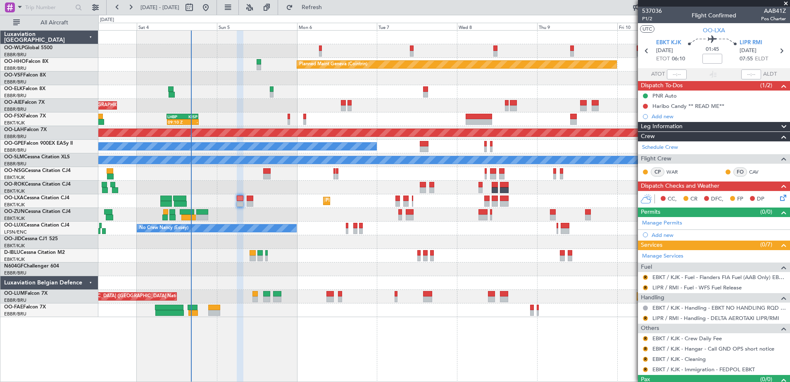
click at [278, 213] on div at bounding box center [444, 215] width 692 height 14
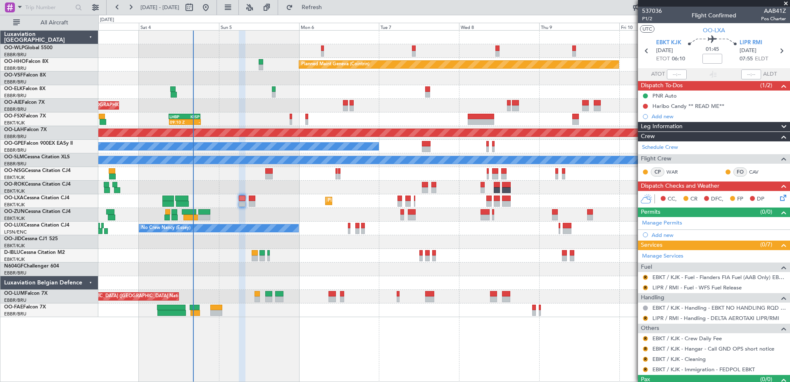
scroll to position [16, 0]
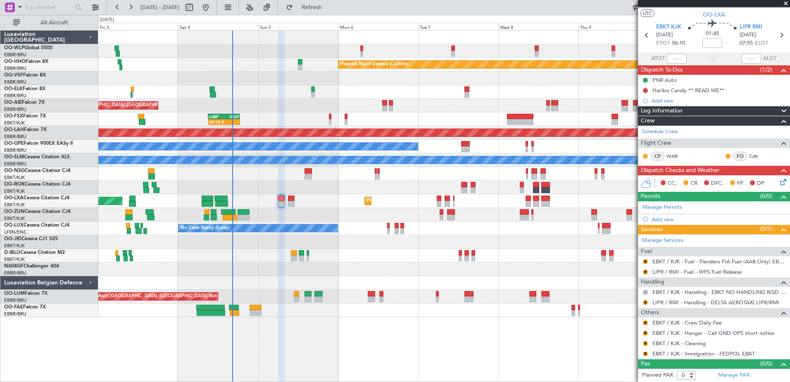
click at [341, 206] on div "Planned Maint Kortrijk-[GEOGRAPHIC_DATA] AOG Maint [GEOGRAPHIC_DATA]" at bounding box center [444, 201] width 692 height 14
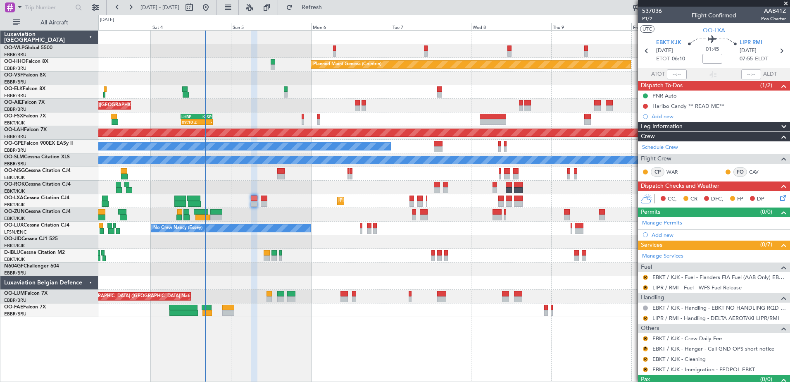
click at [321, 218] on div at bounding box center [444, 215] width 692 height 14
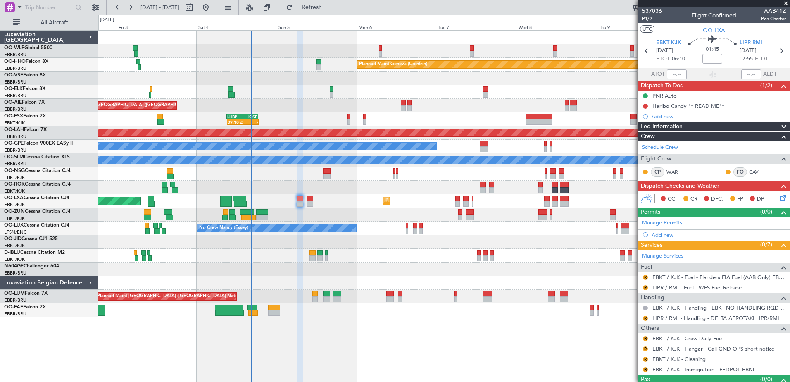
click at [344, 211] on div at bounding box center [444, 215] width 692 height 14
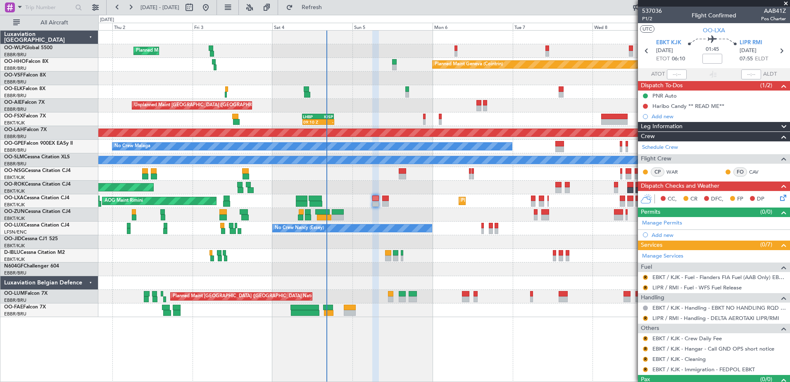
click at [420, 214] on div "Planned Maint Milan (Linate) Planned Maint Geneva ([GEOGRAPHIC_DATA]) Unplanned…" at bounding box center [444, 174] width 692 height 286
click at [674, 171] on link "WAR" at bounding box center [676, 171] width 19 height 7
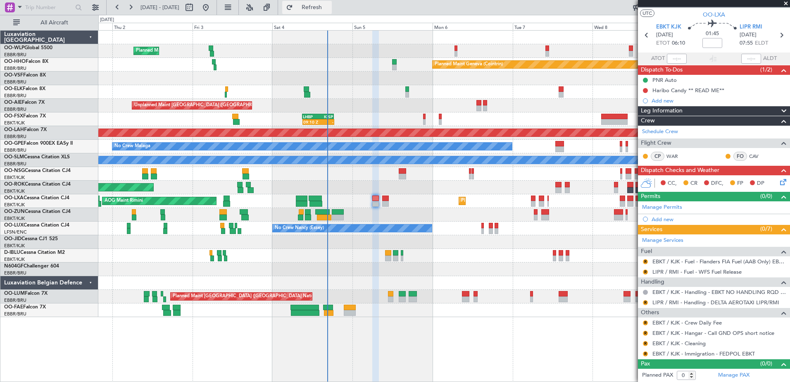
click at [332, 12] on button "Refresh" at bounding box center [307, 7] width 50 height 13
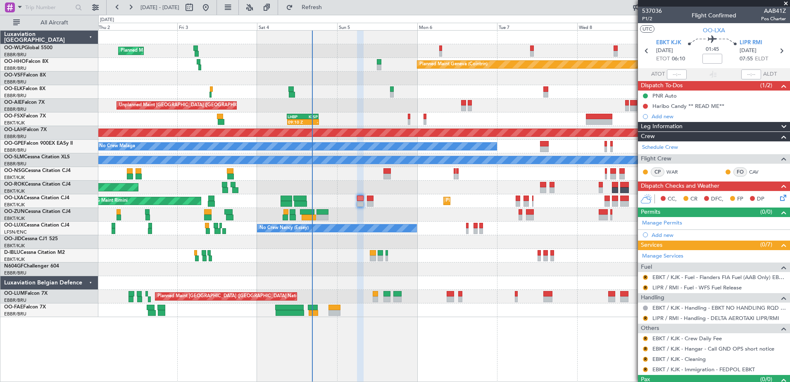
click at [412, 255] on div "Planned Maint Milan (Linate) Planned Maint Geneva ([GEOGRAPHIC_DATA]) Unplanned…" at bounding box center [444, 174] width 692 height 286
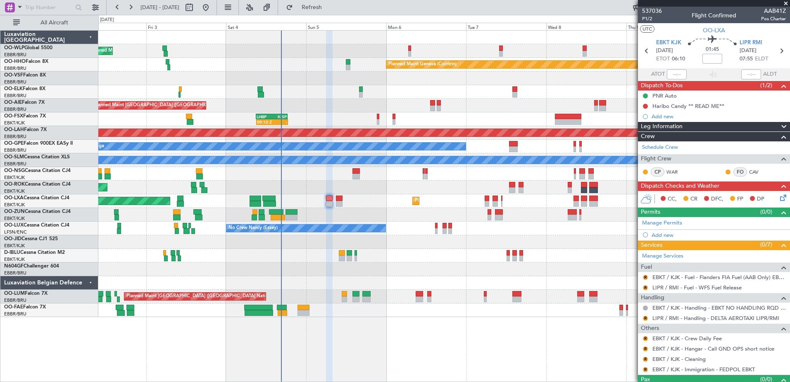
click at [410, 259] on div at bounding box center [444, 256] width 692 height 14
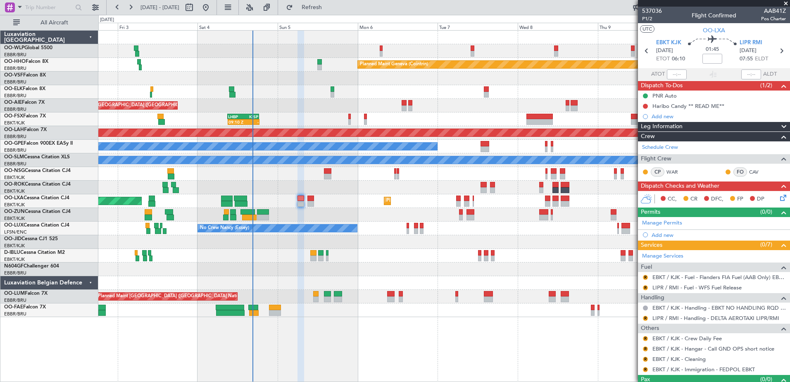
click at [388, 256] on div at bounding box center [444, 256] width 692 height 14
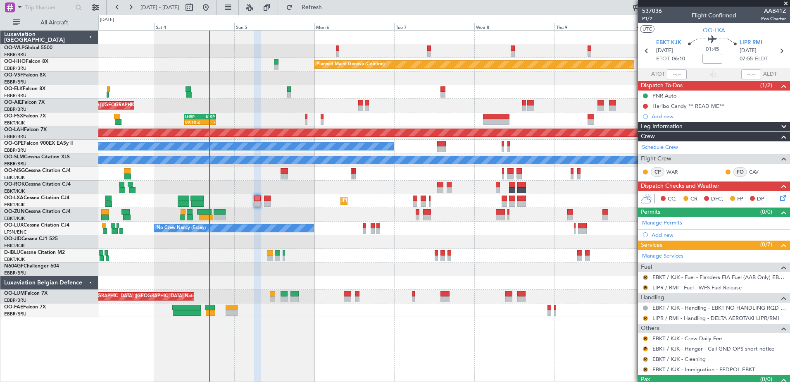
click at [322, 202] on div "Planned Maint Kortrijk-[GEOGRAPHIC_DATA] AOG Maint [GEOGRAPHIC_DATA]" at bounding box center [444, 201] width 692 height 14
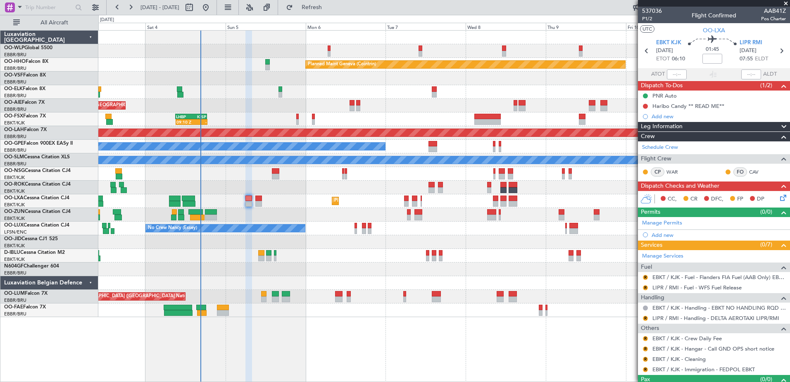
click at [265, 206] on div "Planned Maint Kortrijk-[GEOGRAPHIC_DATA] AOG Maint [GEOGRAPHIC_DATA]" at bounding box center [444, 201] width 692 height 14
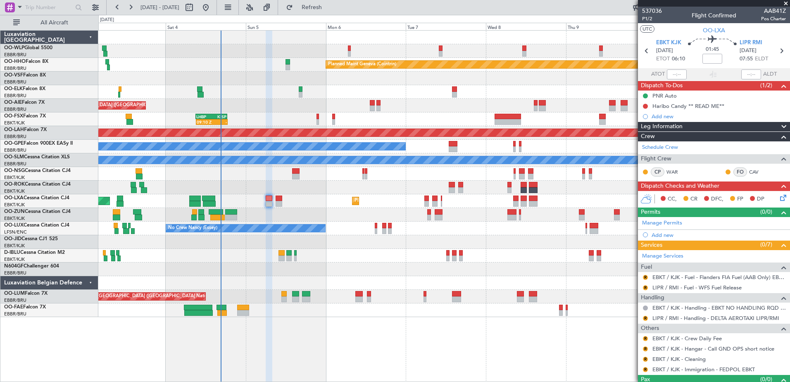
click at [303, 207] on div "Planned Maint Kortrijk-[GEOGRAPHIC_DATA] AOG Maint [GEOGRAPHIC_DATA]" at bounding box center [444, 201] width 692 height 14
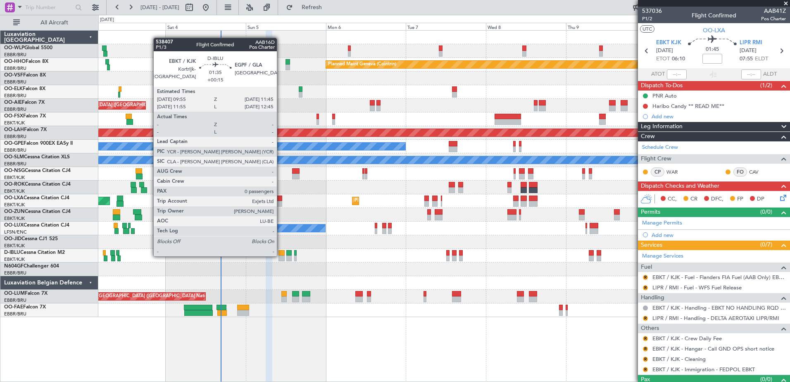
click at [281, 255] on div at bounding box center [282, 258] width 6 height 6
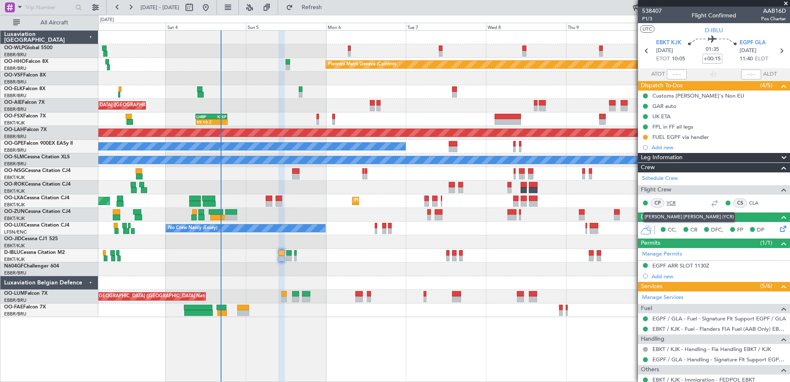
click at [674, 203] on link "YCR" at bounding box center [676, 202] width 19 height 7
click at [647, 19] on span "P1/3" at bounding box center [652, 18] width 20 height 7
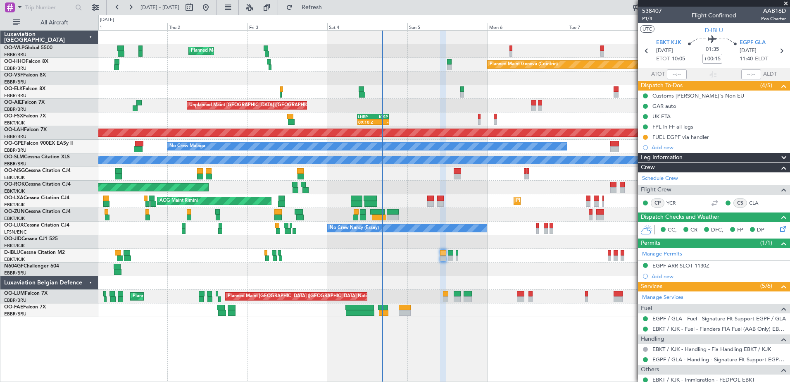
click at [513, 233] on div "No Crew Nancy (Essey)" at bounding box center [444, 229] width 692 height 14
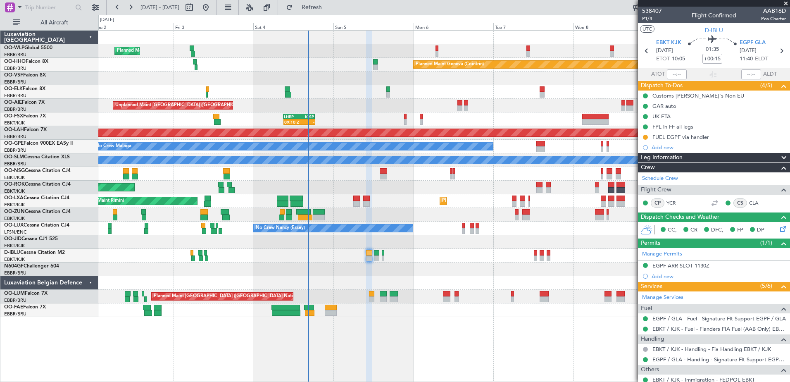
click at [428, 209] on div "Planned Maint Milan (Linate) Planned Maint Geneva ([GEOGRAPHIC_DATA]) Unplanned…" at bounding box center [444, 174] width 692 height 286
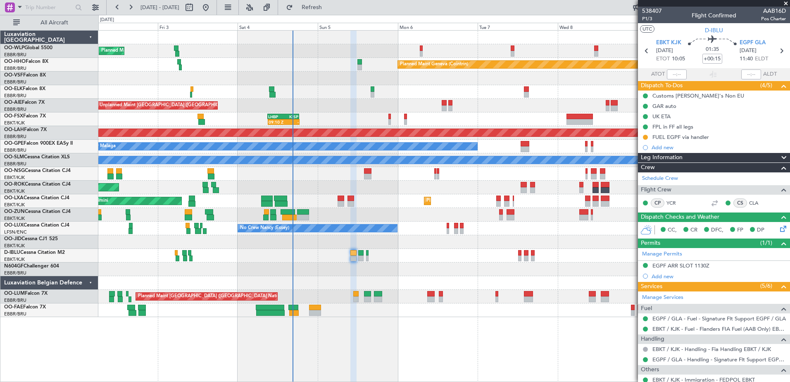
click at [405, 264] on div "Planned Maint Milan (Linate) Planned Maint Geneva ([GEOGRAPHIC_DATA]) Unplanned…" at bounding box center [444, 174] width 692 height 286
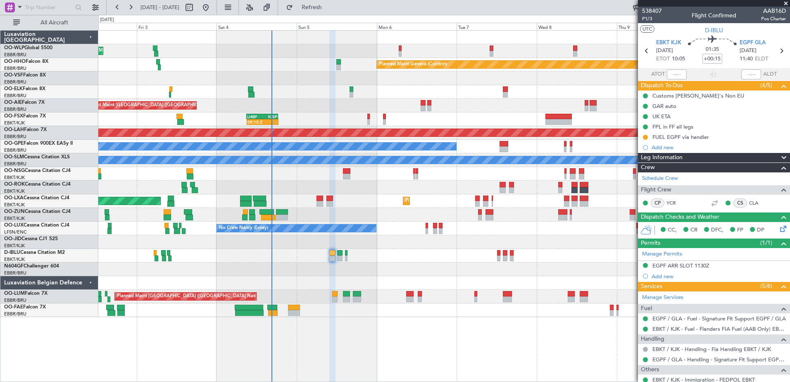
click at [417, 268] on div "Planned Maint Milan (Linate) Planned Maint Geneva ([GEOGRAPHIC_DATA]) Unplanned…" at bounding box center [444, 174] width 692 height 286
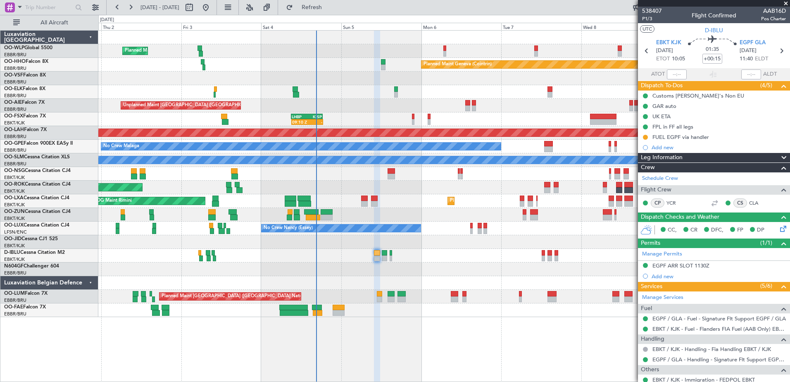
click at [357, 213] on div at bounding box center [444, 215] width 692 height 14
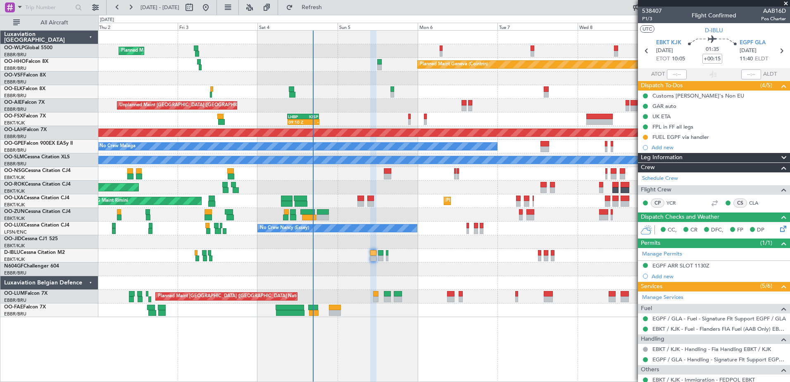
click at [367, 218] on div at bounding box center [444, 215] width 692 height 14
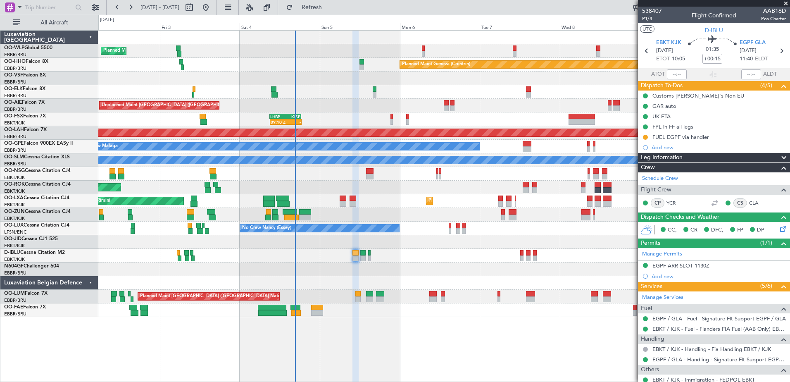
click at [363, 215] on div at bounding box center [444, 215] width 692 height 14
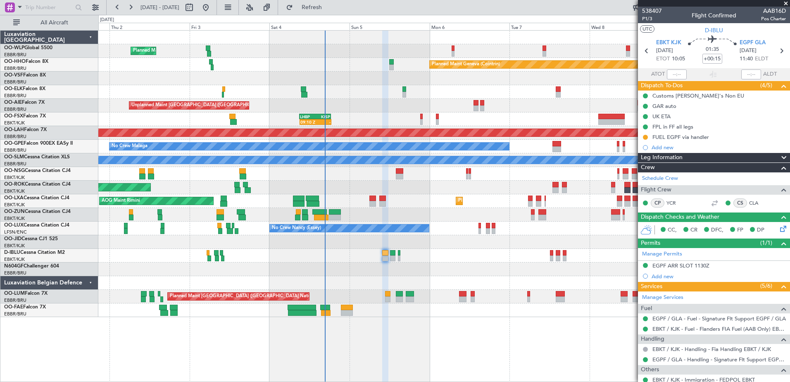
click at [365, 213] on div at bounding box center [444, 215] width 692 height 14
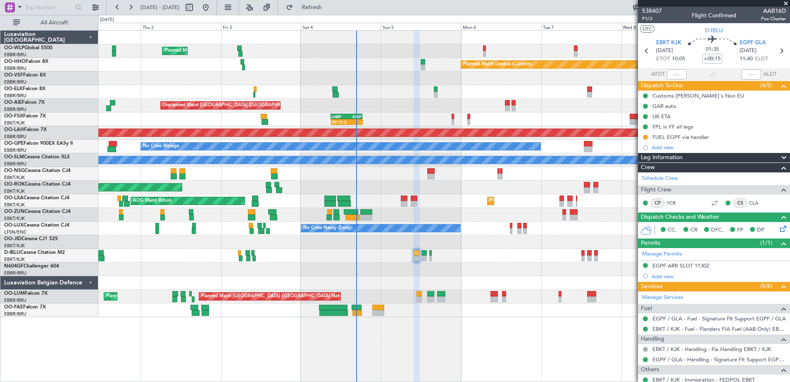
click at [401, 215] on div at bounding box center [444, 215] width 692 height 14
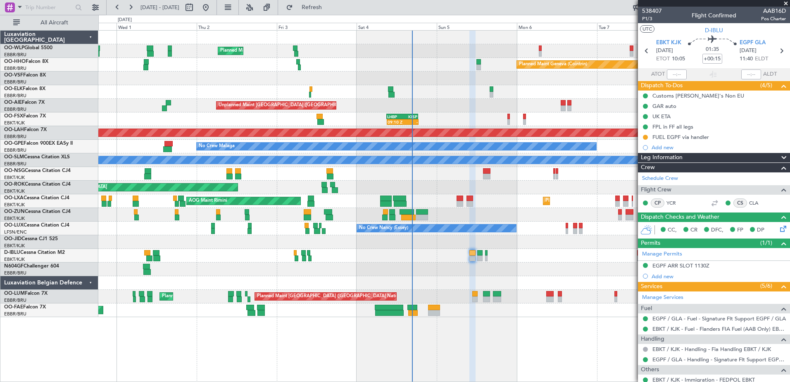
click at [461, 217] on div at bounding box center [444, 215] width 692 height 14
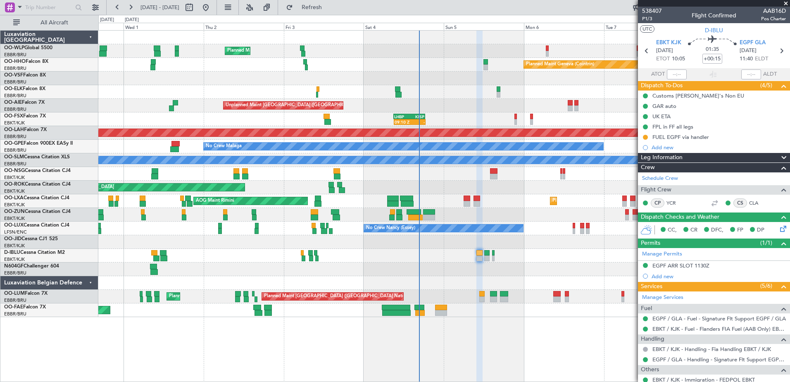
click at [448, 212] on div at bounding box center [444, 215] width 692 height 14
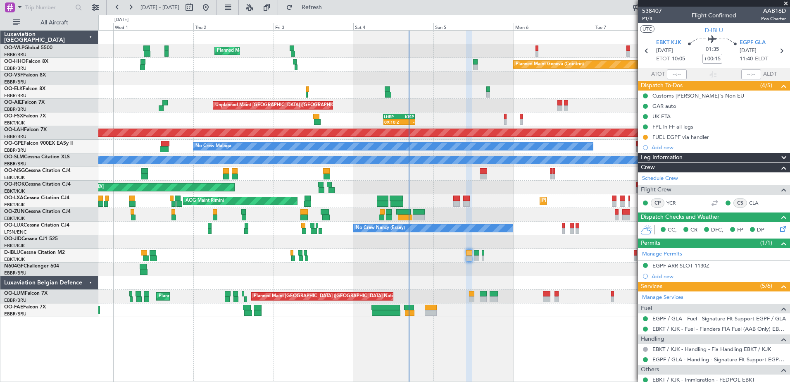
click at [481, 203] on div "AOG Maint Rimini Planned Maint Kortrijk-Wevelgem" at bounding box center [444, 201] width 692 height 14
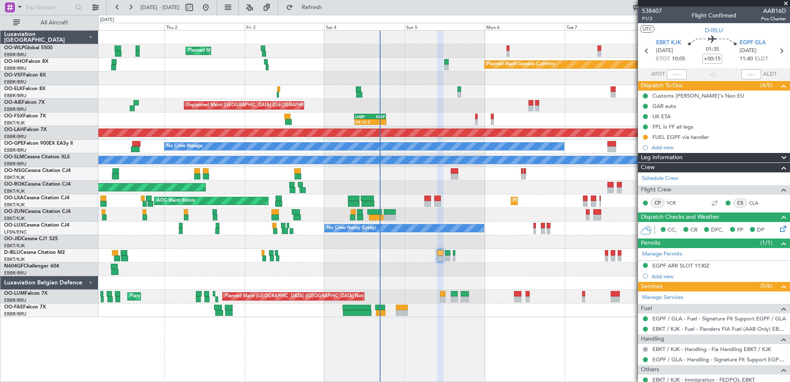
click at [413, 216] on div at bounding box center [444, 215] width 692 height 14
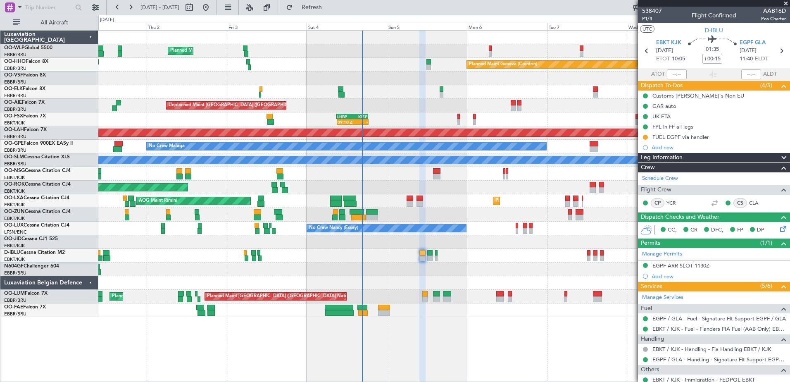
click at [453, 214] on div at bounding box center [444, 215] width 692 height 14
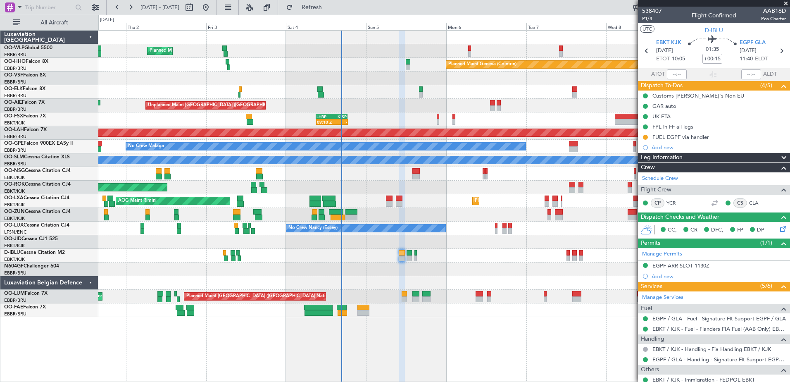
click at [423, 219] on div at bounding box center [444, 215] width 692 height 14
click at [643, 179] on link "Schedule Crew" at bounding box center [660, 178] width 36 height 8
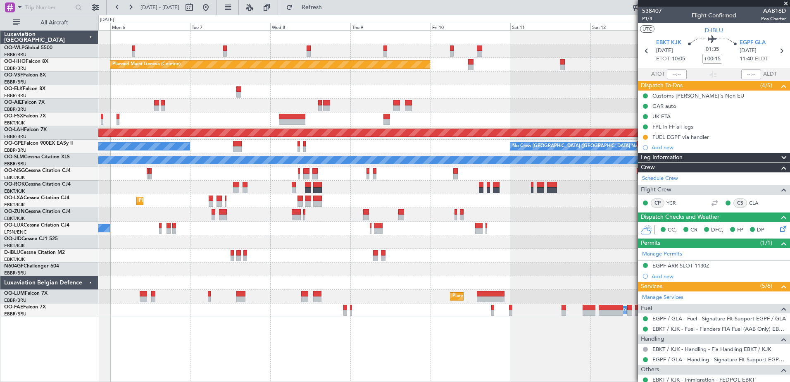
click at [196, 268] on div at bounding box center [444, 269] width 692 height 14
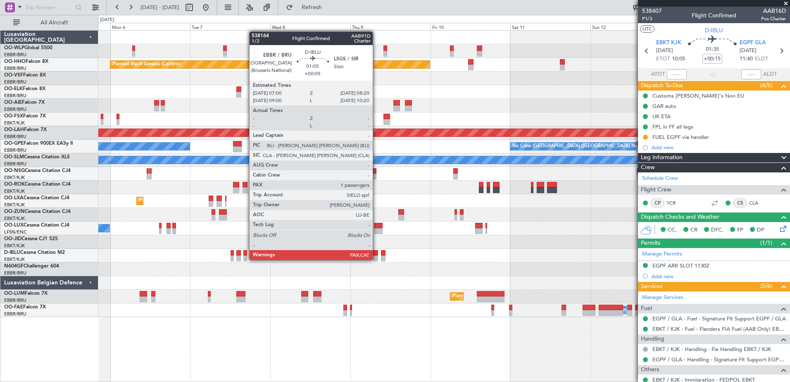
click at [377, 260] on div at bounding box center [375, 258] width 5 height 6
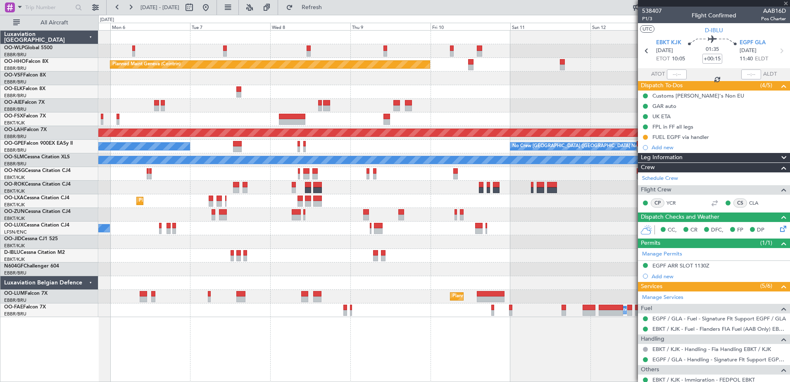
type input "+00:05"
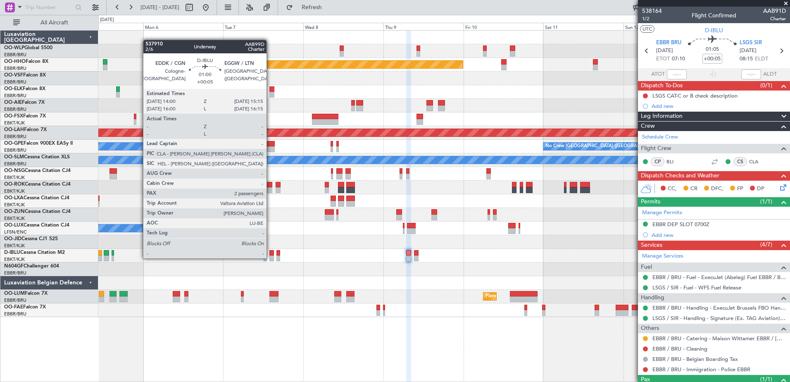
click at [270, 258] on div at bounding box center [272, 258] width 5 height 6
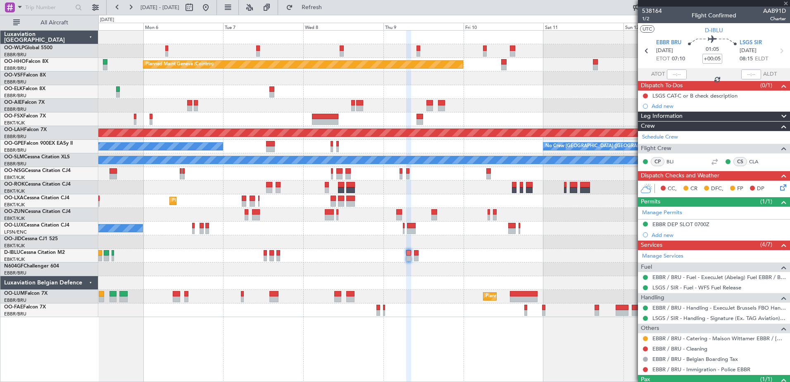
type input "2"
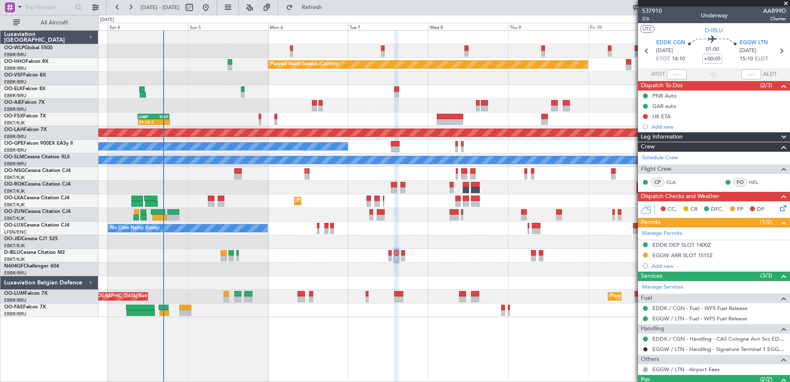
click at [251, 197] on div "Planned Maint Kortrijk-Wevelgem AOG Maint Rimini" at bounding box center [444, 201] width 692 height 14
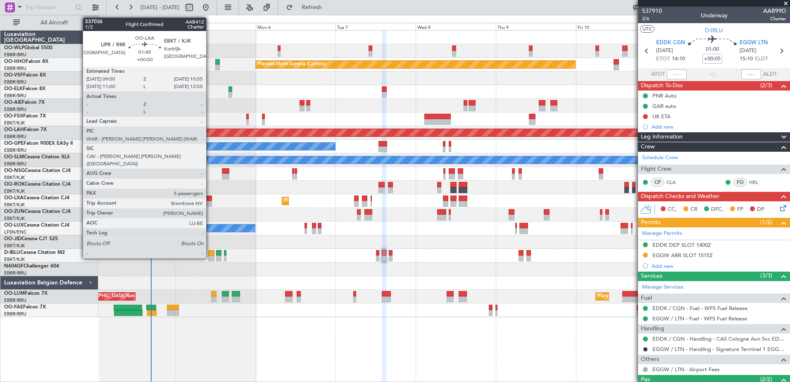
click at [210, 200] on div at bounding box center [208, 199] width 7 height 6
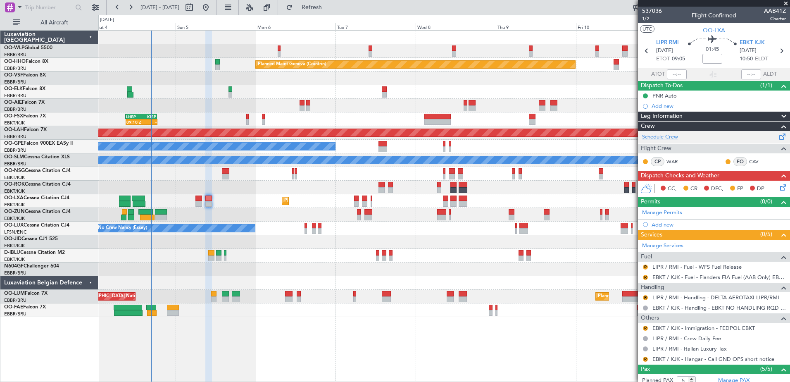
click at [660, 136] on link "Schedule Crew" at bounding box center [660, 137] width 36 height 8
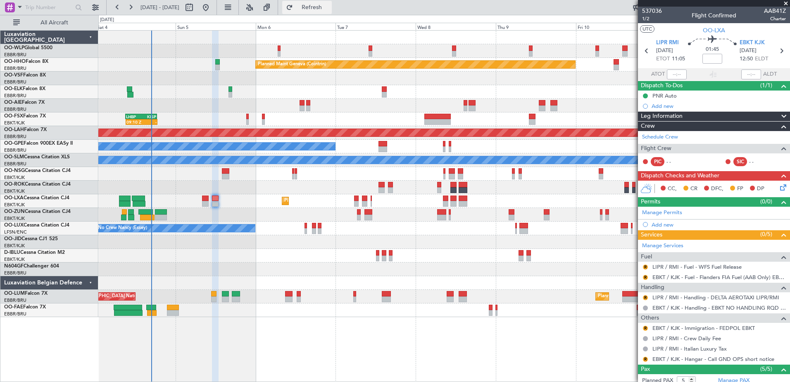
click at [321, 7] on span "Refresh" at bounding box center [312, 8] width 35 height 6
click at [327, 3] on button "Refresh" at bounding box center [307, 7] width 50 height 13
click at [329, 9] on span "Refresh" at bounding box center [312, 8] width 35 height 6
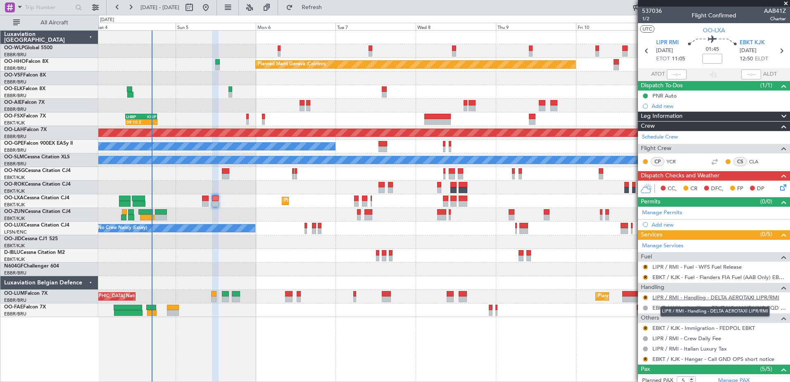
click at [667, 298] on link "LIPR / RMI - Handling - DELTA AEROTAXI LIPR/RMI" at bounding box center [716, 297] width 127 height 7
click at [646, 298] on button "R" at bounding box center [645, 297] width 5 height 5
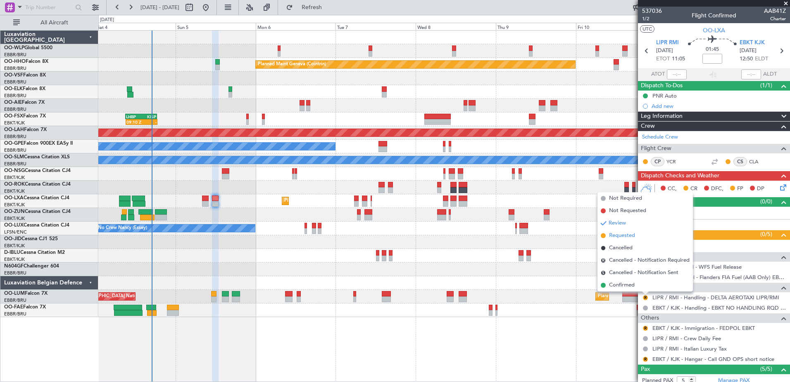
click at [618, 236] on span "Requested" at bounding box center [622, 235] width 26 height 8
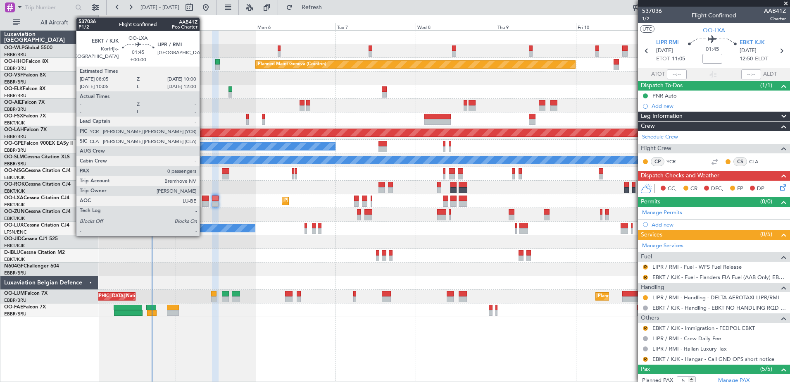
click at [203, 201] on div at bounding box center [205, 204] width 7 height 6
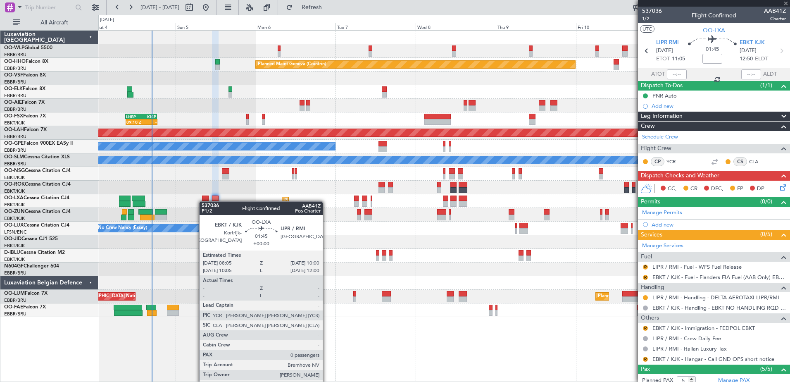
type input "0"
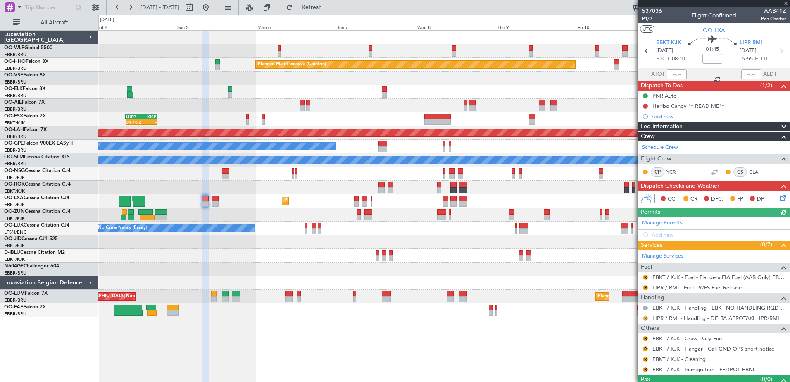
click at [644, 317] on button "R" at bounding box center [645, 318] width 5 height 5
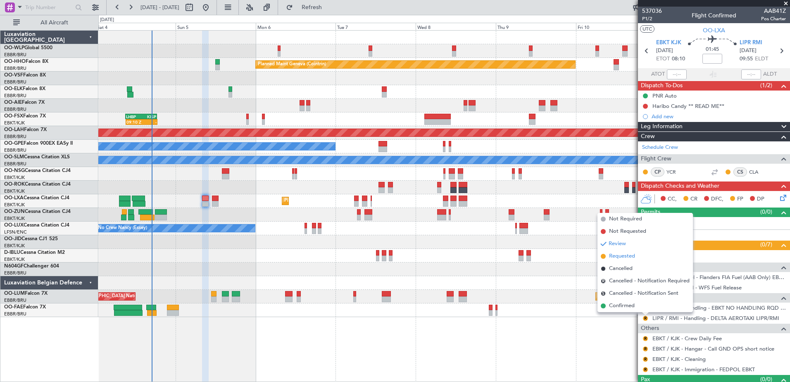
click at [614, 258] on span "Requested" at bounding box center [622, 256] width 26 height 8
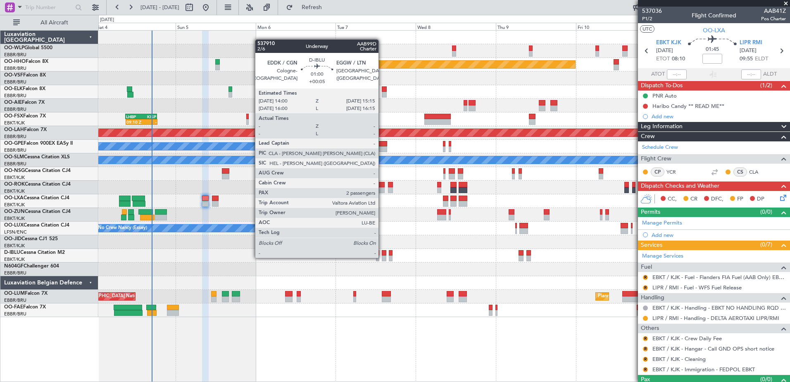
click at [382, 257] on div at bounding box center [384, 258] width 5 height 6
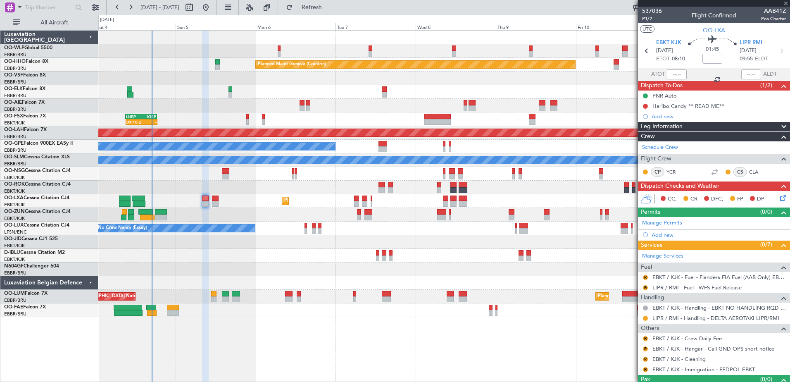
type input "+00:05"
type input "2"
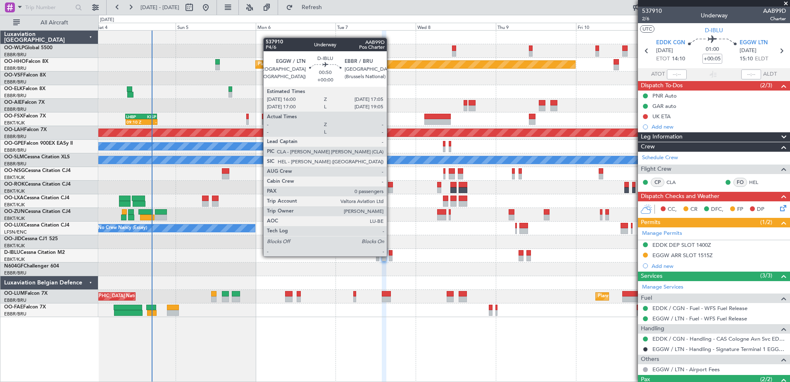
click at [391, 256] on div at bounding box center [391, 258] width 4 height 6
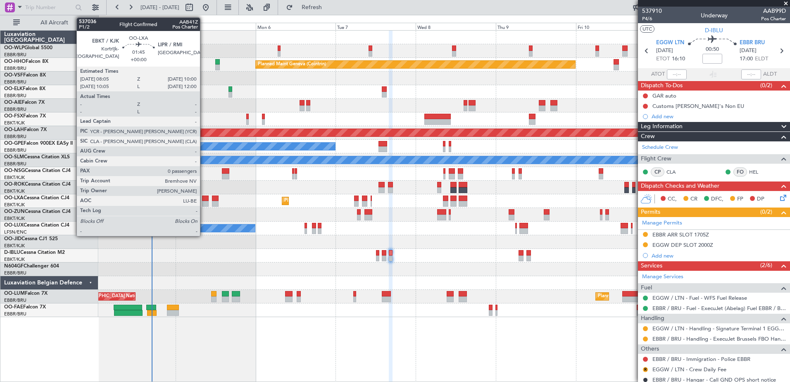
click at [204, 200] on div at bounding box center [205, 199] width 7 height 6
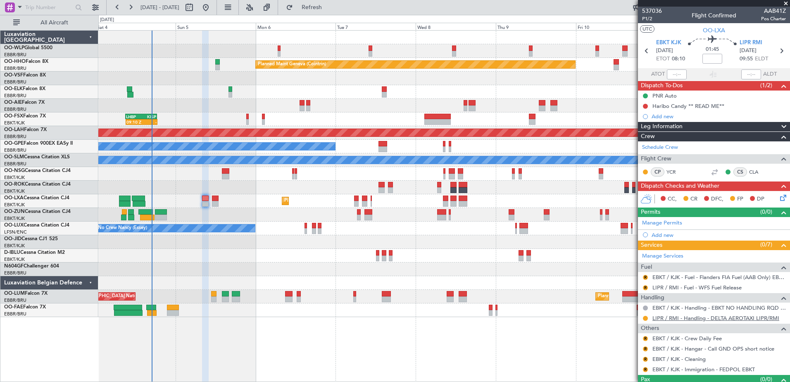
click at [675, 318] on link "LIPR / RMI - Handling - DELTA AEROTAXI LIPR/RMI" at bounding box center [716, 318] width 127 height 7
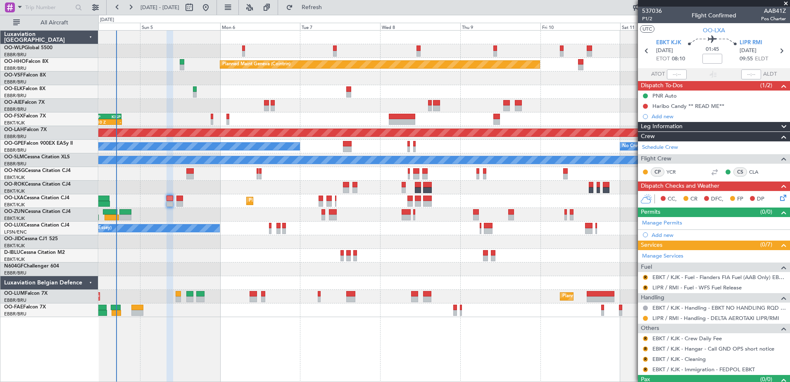
click at [256, 266] on div "Planned Maint Milan (Linate) Planned Maint Geneva ([GEOGRAPHIC_DATA]) - - LEZL …" at bounding box center [444, 174] width 692 height 286
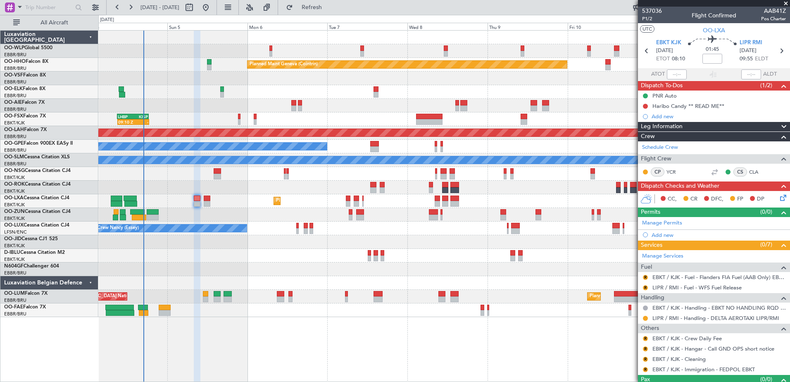
click at [220, 211] on div at bounding box center [444, 215] width 692 height 14
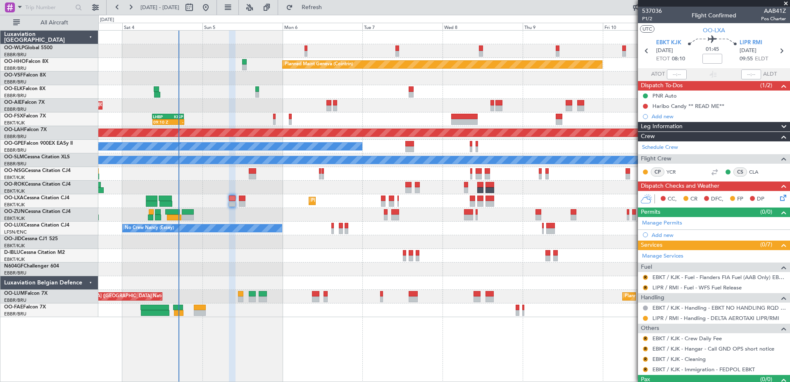
click at [260, 215] on div at bounding box center [444, 215] width 692 height 14
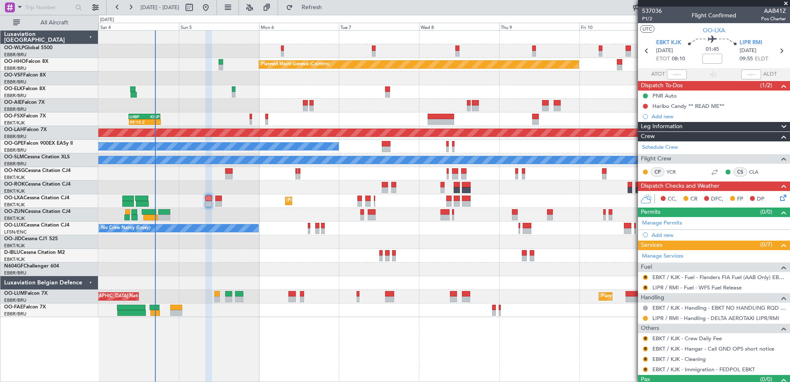
click at [282, 267] on div "Planned Maint Milan (Linate) Planned Maint Geneva ([GEOGRAPHIC_DATA]) - - LEZL …" at bounding box center [444, 174] width 692 height 286
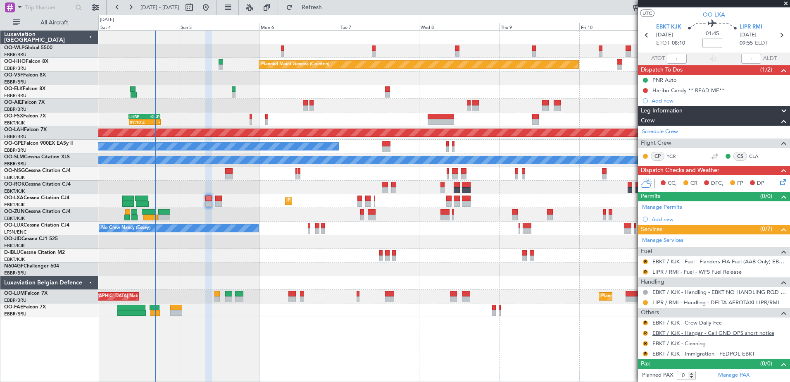
click at [674, 333] on link "EBKT / KJK - Hangar - Call GND OPS short notice" at bounding box center [714, 332] width 122 height 7
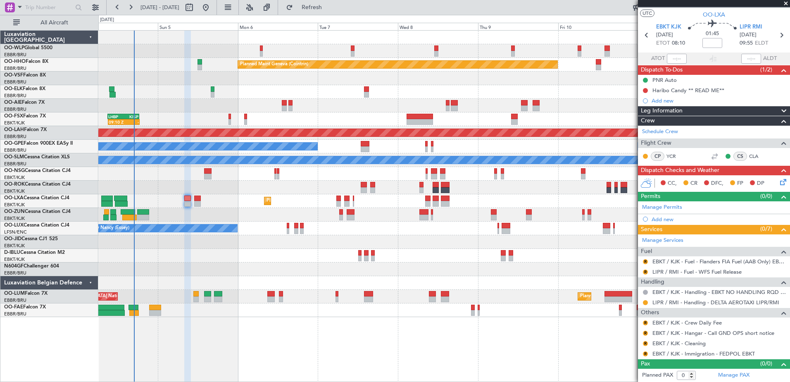
click at [231, 267] on div at bounding box center [444, 269] width 692 height 14
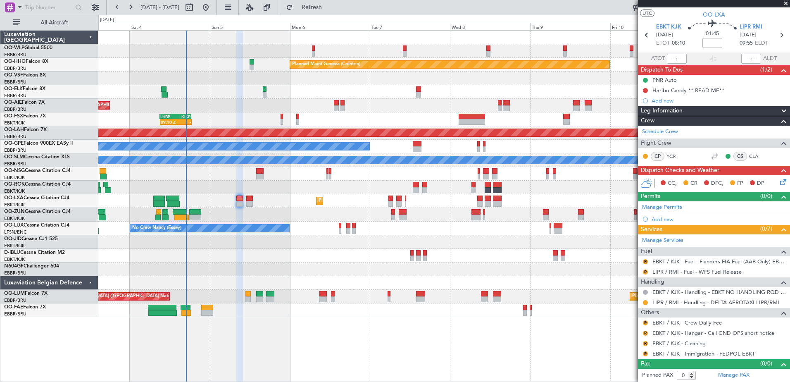
click at [245, 215] on div at bounding box center [444, 215] width 692 height 14
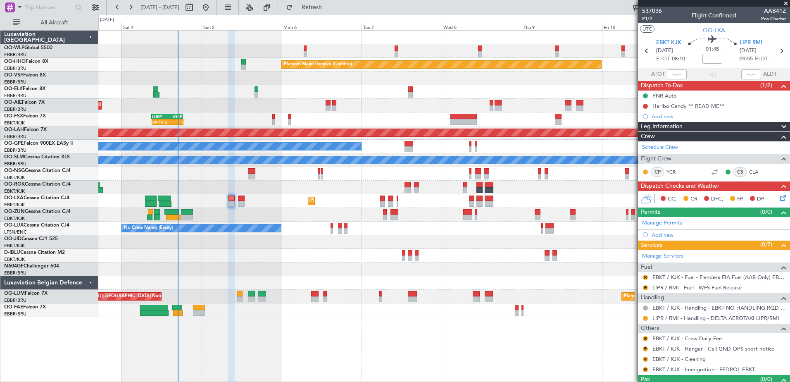
click at [270, 212] on div at bounding box center [444, 215] width 692 height 14
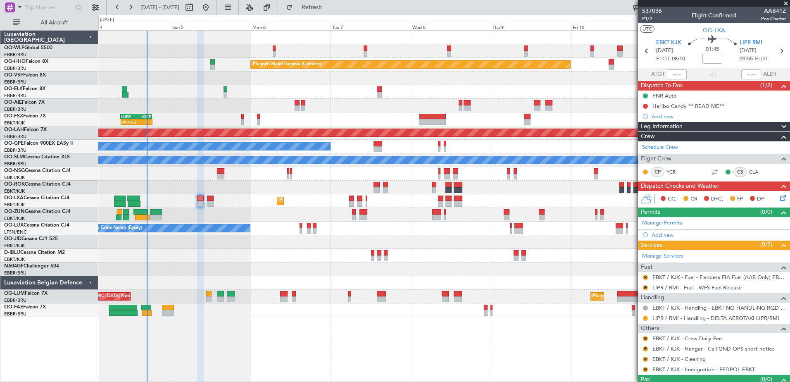
click at [242, 213] on div at bounding box center [444, 215] width 692 height 14
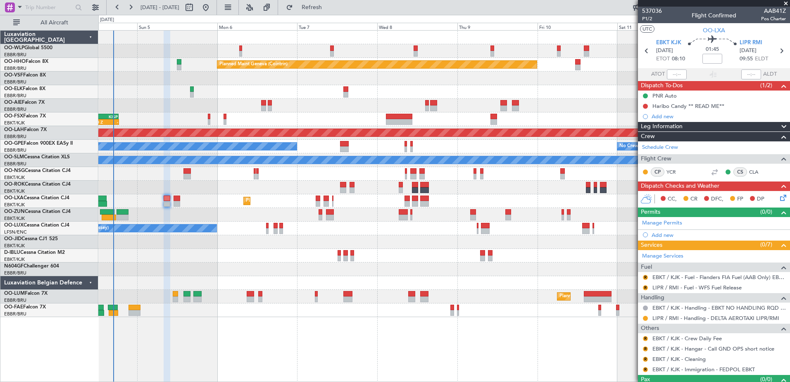
click at [235, 253] on div at bounding box center [444, 256] width 692 height 14
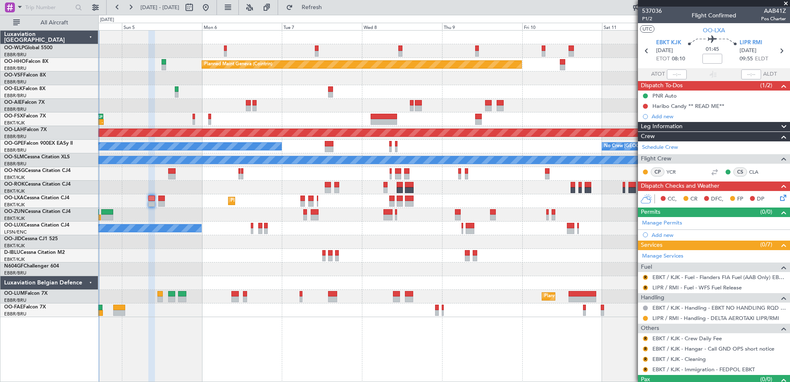
click at [294, 272] on div at bounding box center [444, 269] width 692 height 14
click at [645, 348] on button "R" at bounding box center [645, 348] width 5 height 5
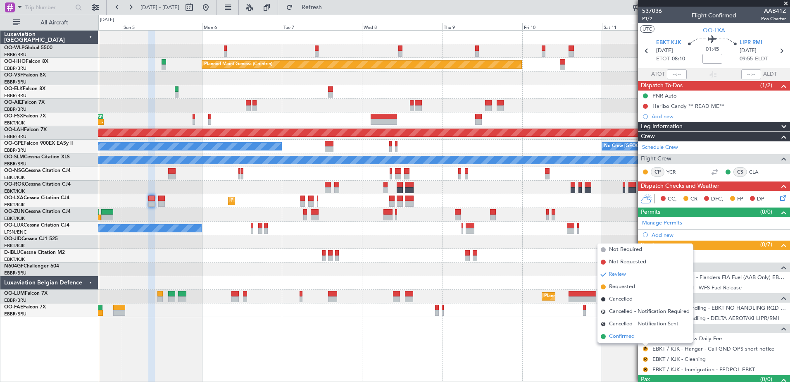
click at [624, 334] on span "Confirmed" at bounding box center [622, 336] width 26 height 8
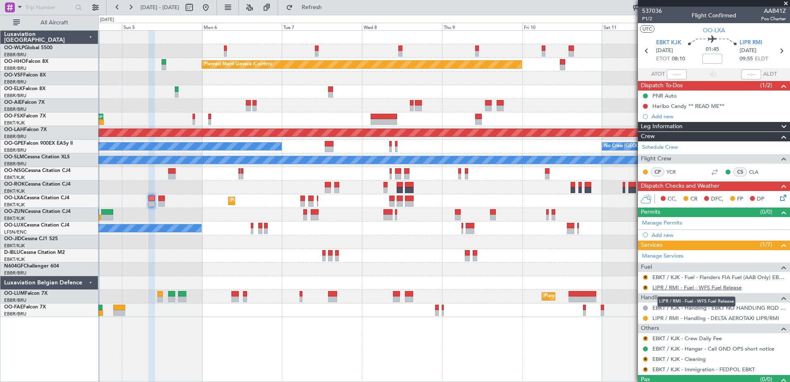
click at [675, 286] on link "LIPR / RMI - Fuel - WFS Fuel Release" at bounding box center [697, 287] width 89 height 7
click at [645, 287] on div "Review" at bounding box center [646, 290] width 18 height 10
click at [643, 288] on button "R" at bounding box center [645, 287] width 5 height 5
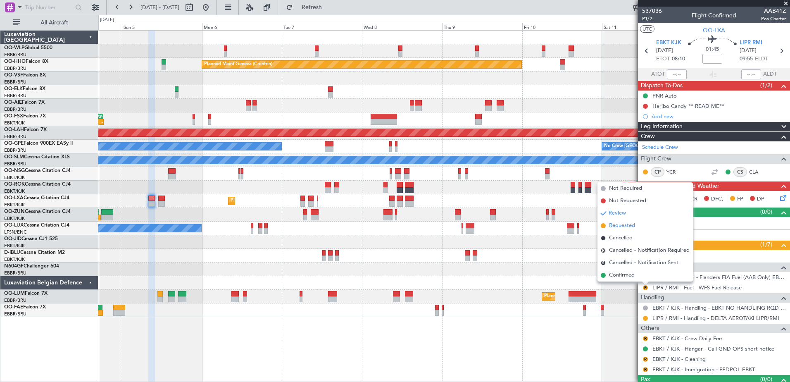
click at [614, 225] on span "Requested" at bounding box center [622, 226] width 26 height 8
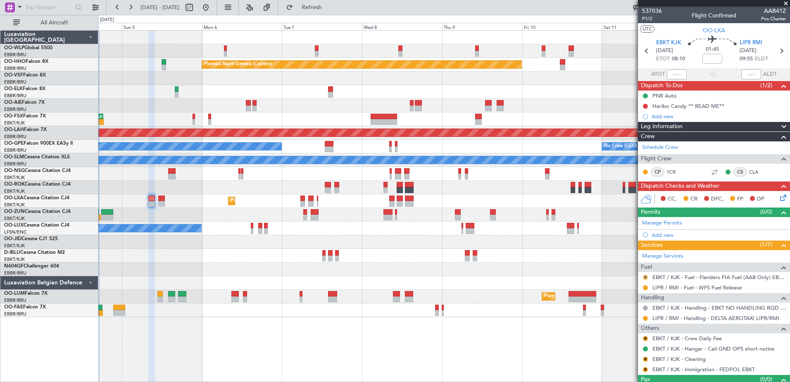
click at [646, 276] on button "R" at bounding box center [645, 277] width 5 height 5
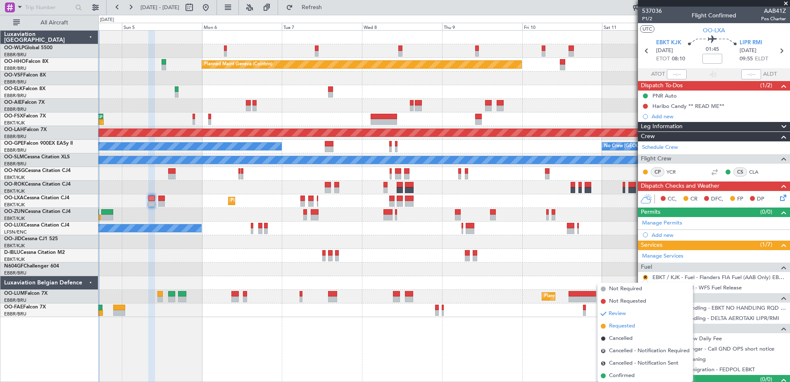
click at [618, 324] on span "Requested" at bounding box center [622, 326] width 26 height 8
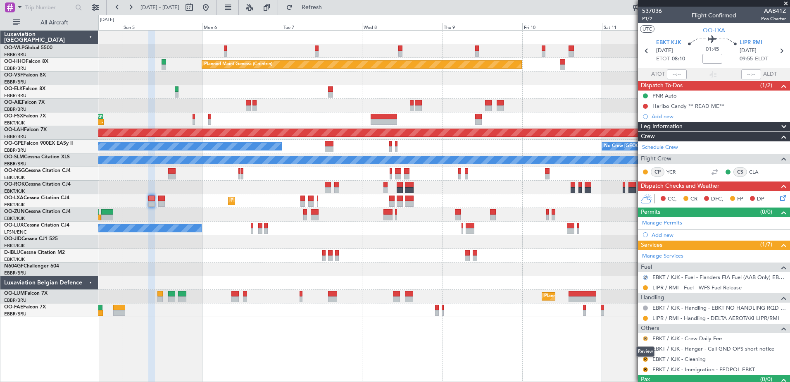
click at [645, 338] on button "R" at bounding box center [645, 338] width 5 height 5
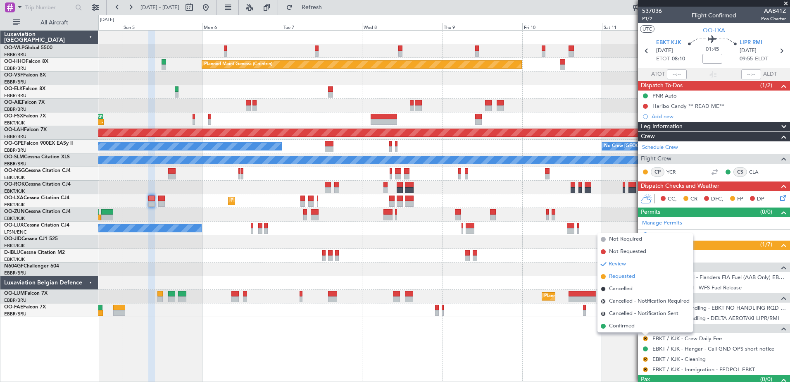
click at [615, 274] on span "Requested" at bounding box center [622, 276] width 26 height 8
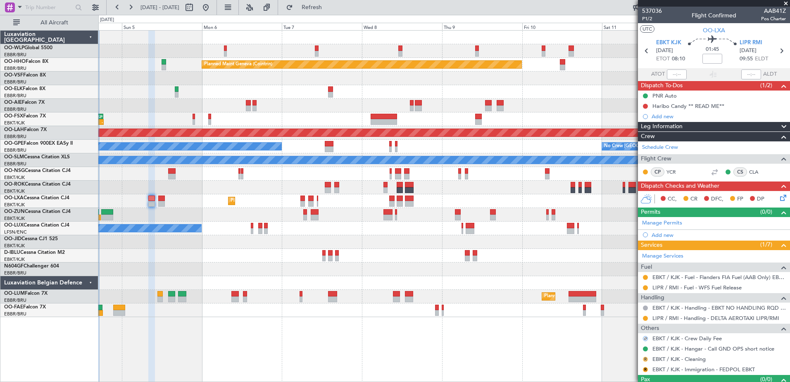
click at [646, 360] on button "R" at bounding box center [645, 359] width 5 height 5
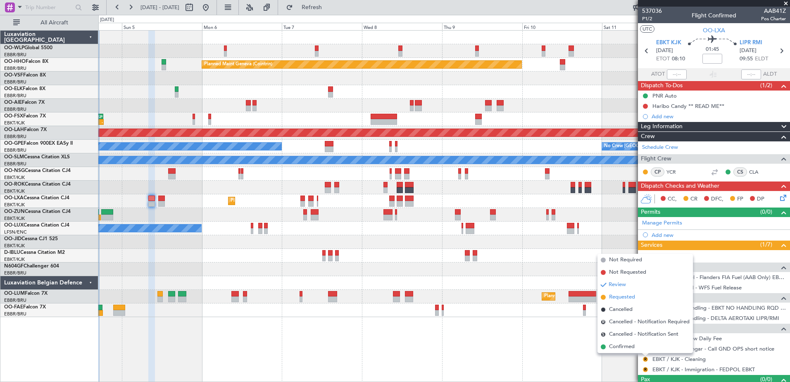
click at [625, 298] on span "Requested" at bounding box center [622, 297] width 26 height 8
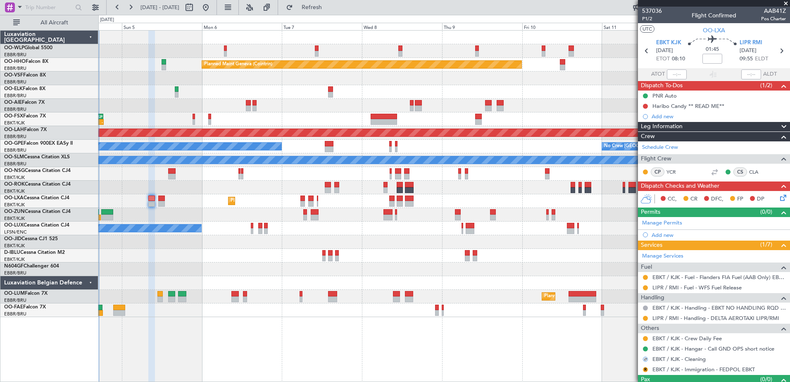
click at [643, 367] on div "R" at bounding box center [645, 369] width 7 height 7
click at [676, 368] on link "EBKT / KJK - Immigration - FEDPOL EBKT" at bounding box center [704, 369] width 103 height 7
click at [645, 368] on button "R" at bounding box center [645, 369] width 5 height 5
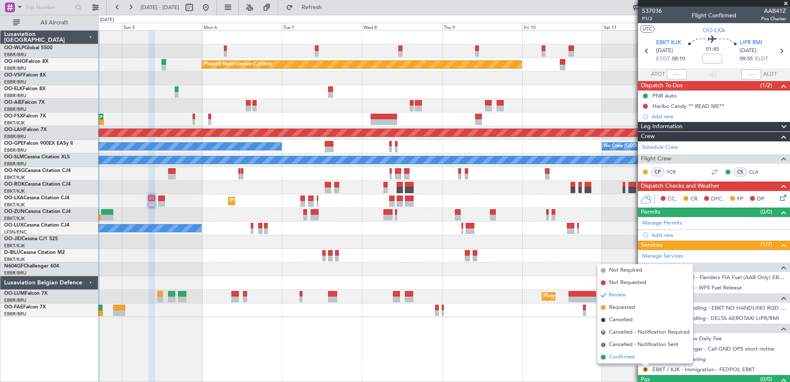
click at [618, 358] on span "Confirmed" at bounding box center [622, 357] width 26 height 8
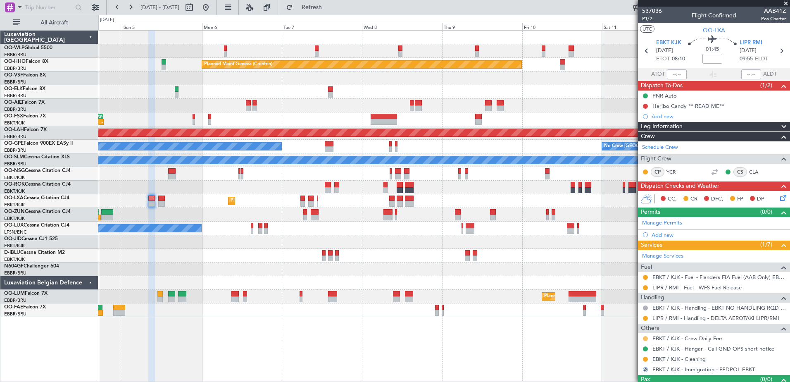
click at [645, 338] on button at bounding box center [645, 338] width 5 height 5
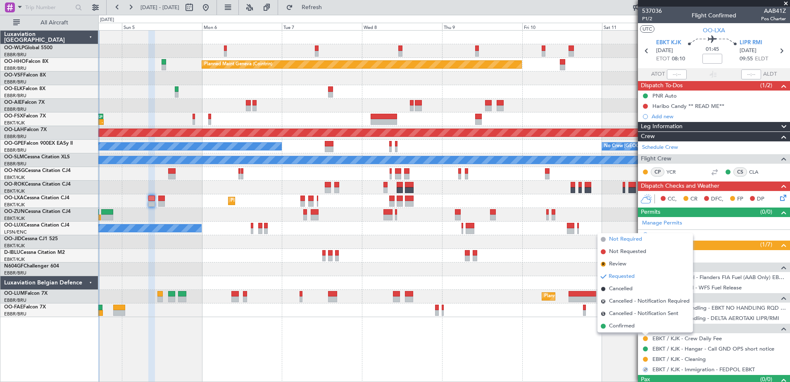
click at [623, 237] on span "Not Required" at bounding box center [625, 239] width 33 height 8
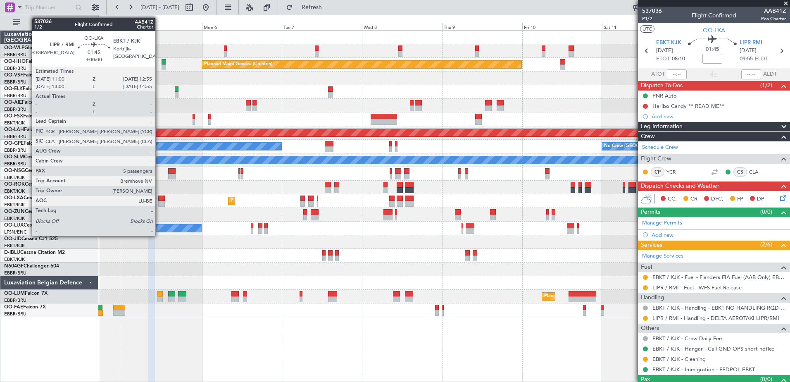
click at [159, 200] on div at bounding box center [161, 199] width 7 height 6
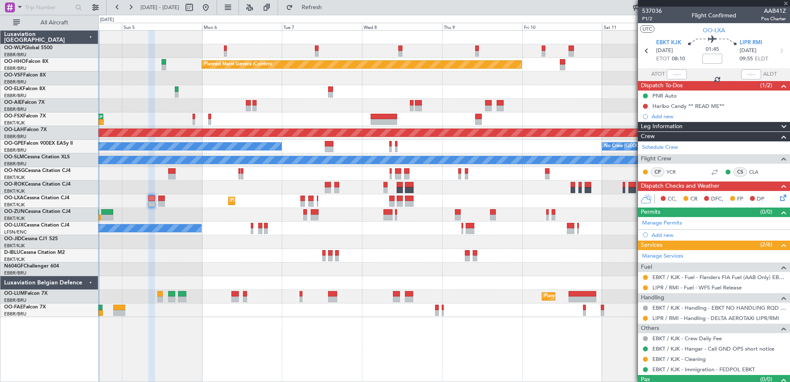
click at [159, 200] on div at bounding box center [161, 199] width 7 height 6
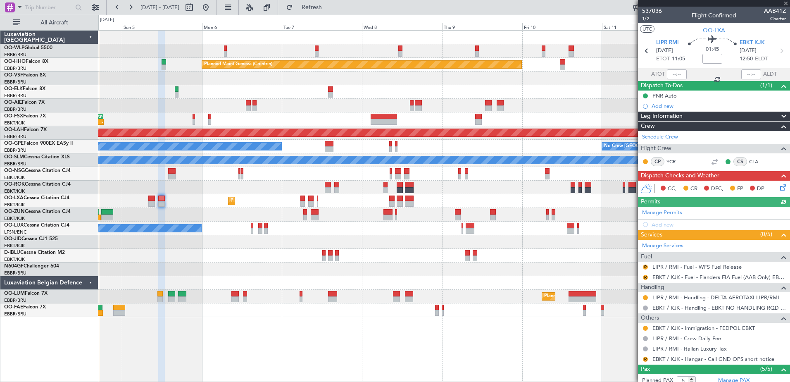
click at [648, 266] on div "R" at bounding box center [645, 267] width 7 height 7
click at [645, 266] on button "R" at bounding box center [645, 267] width 5 height 5
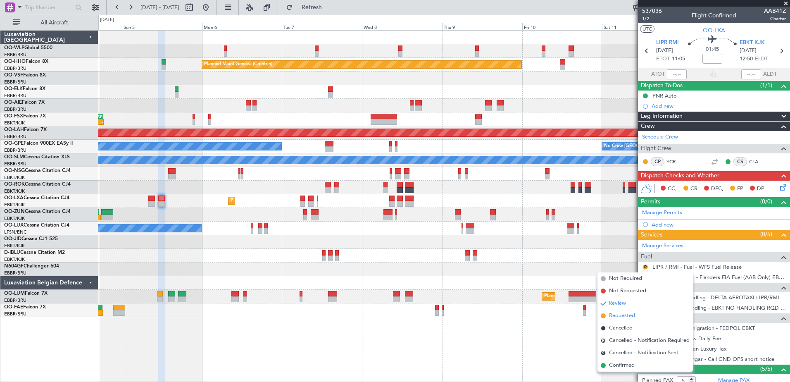
click at [617, 315] on span "Requested" at bounding box center [622, 316] width 26 height 8
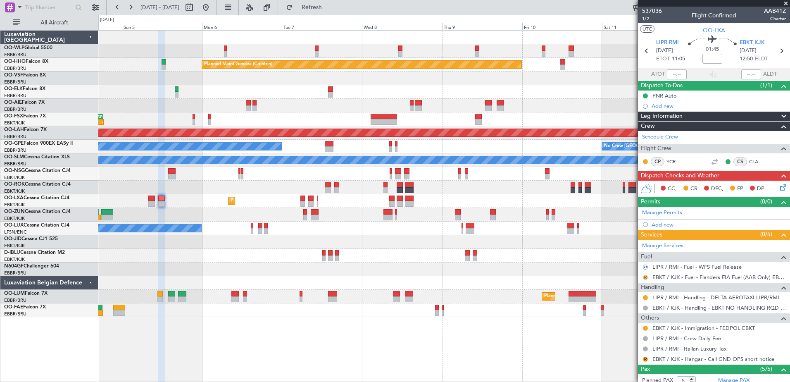
click at [645, 275] on button "R" at bounding box center [645, 277] width 5 height 5
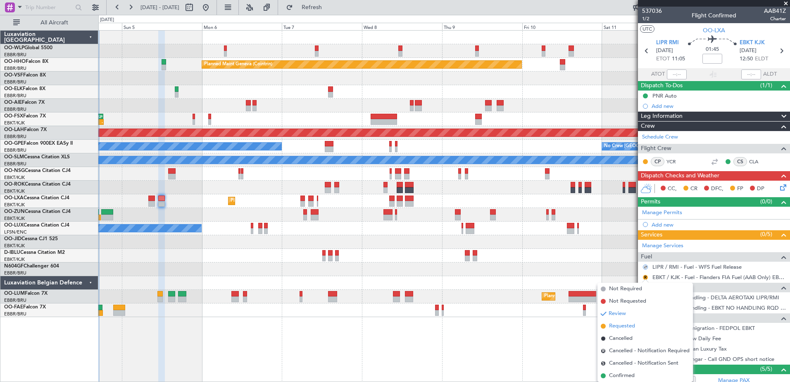
click at [624, 323] on span "Requested" at bounding box center [622, 326] width 26 height 8
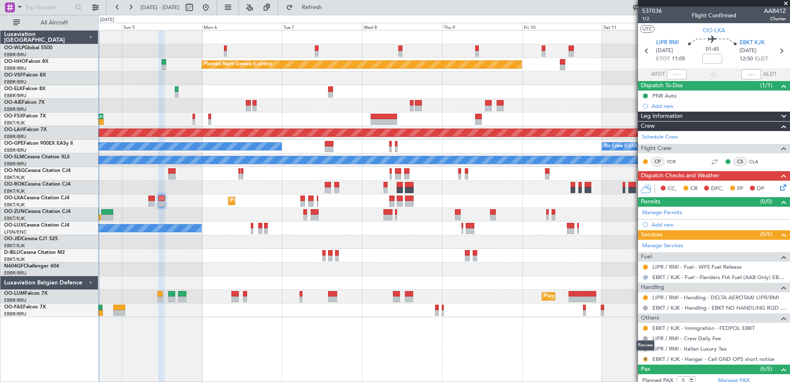
click at [645, 357] on button "R" at bounding box center [645, 359] width 5 height 5
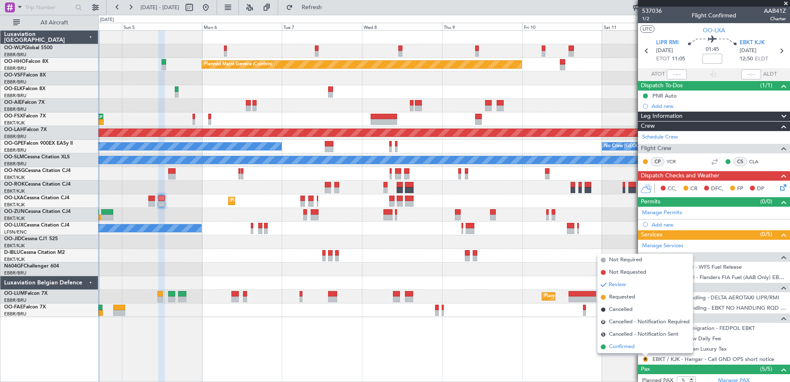
click at [629, 348] on span "Confirmed" at bounding box center [622, 347] width 26 height 8
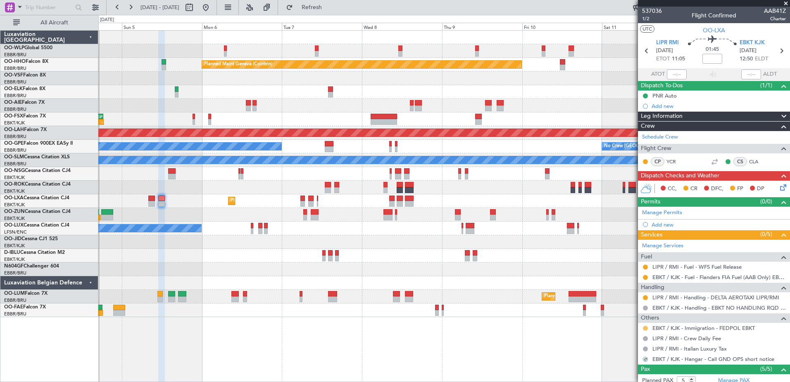
click at [646, 326] on button at bounding box center [645, 328] width 5 height 5
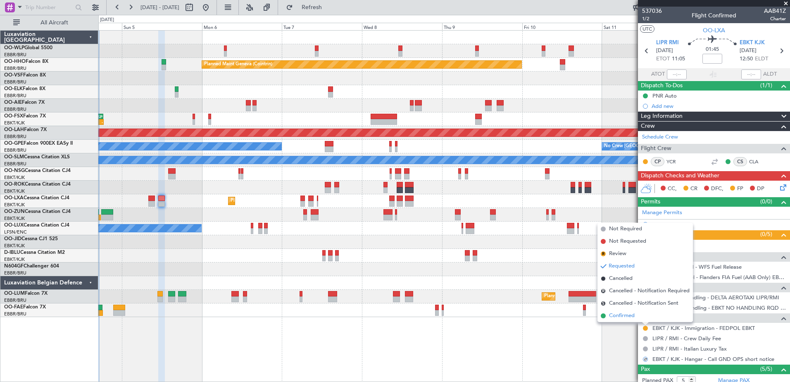
click at [626, 316] on span "Confirmed" at bounding box center [622, 316] width 26 height 8
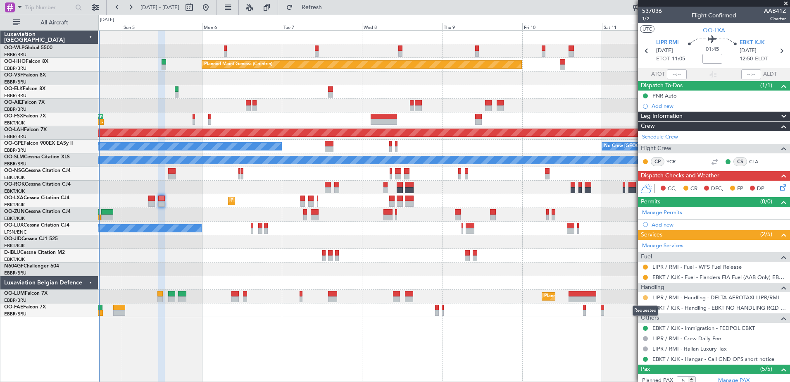
click at [647, 298] on button at bounding box center [645, 297] width 5 height 5
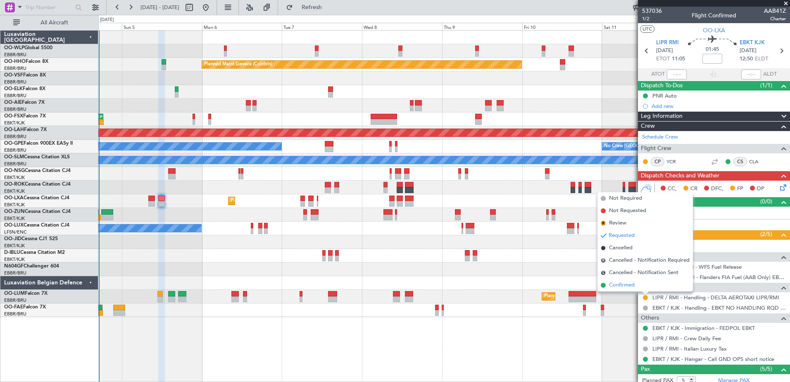
click at [622, 288] on span "Confirmed" at bounding box center [622, 285] width 26 height 8
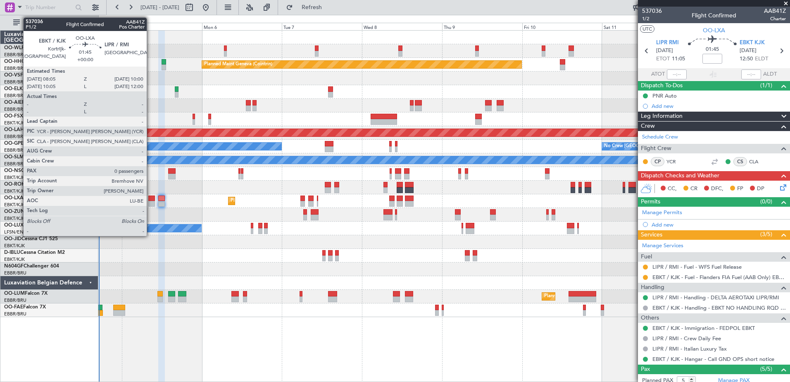
click at [150, 198] on div at bounding box center [151, 199] width 7 height 6
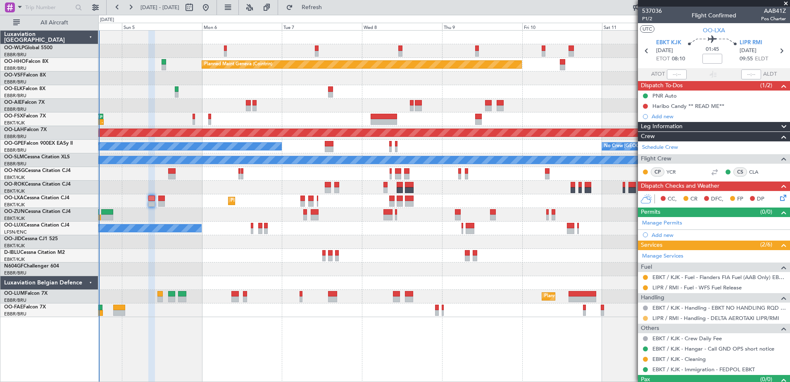
click at [645, 318] on button at bounding box center [645, 318] width 5 height 5
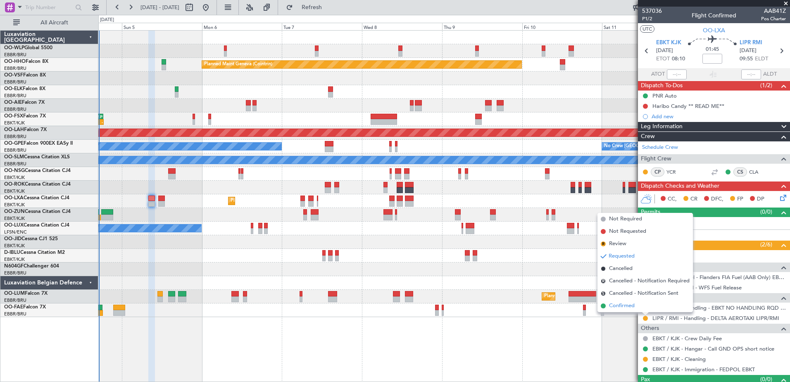
click at [626, 307] on span "Confirmed" at bounding box center [622, 306] width 26 height 8
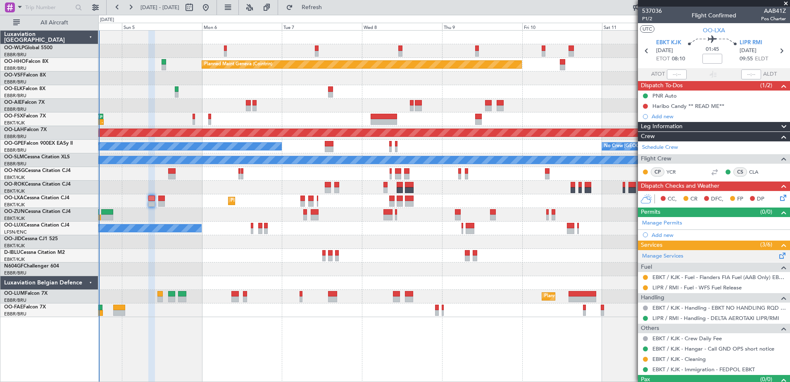
scroll to position [16, 0]
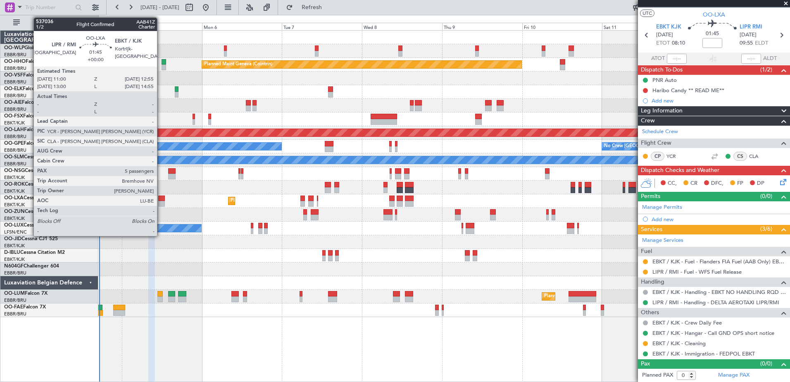
click at [161, 205] on div at bounding box center [161, 204] width 7 height 6
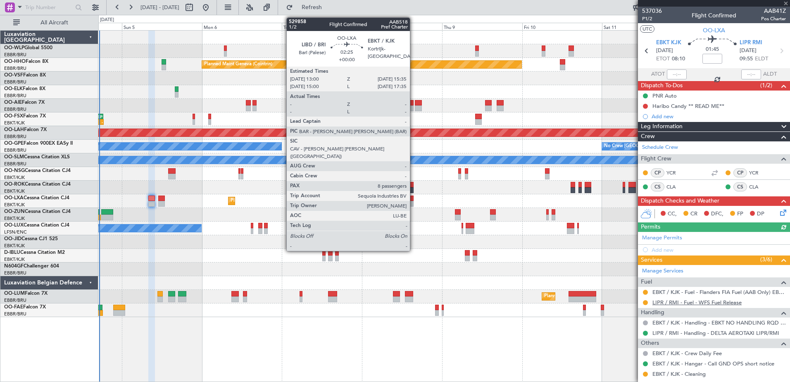
scroll to position [31, 0]
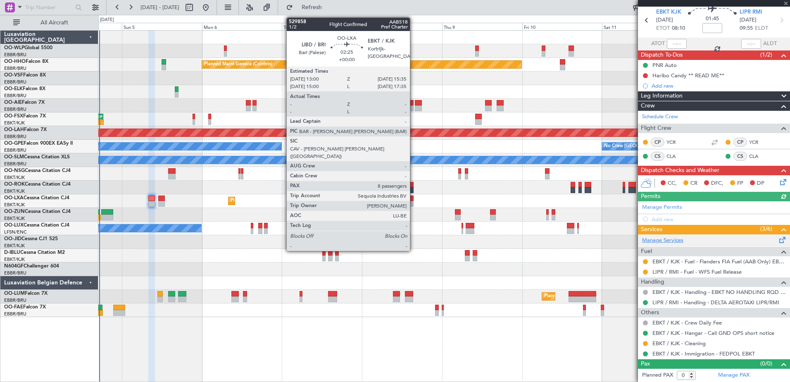
click at [662, 243] on link "Manage Services" at bounding box center [662, 240] width 41 height 8
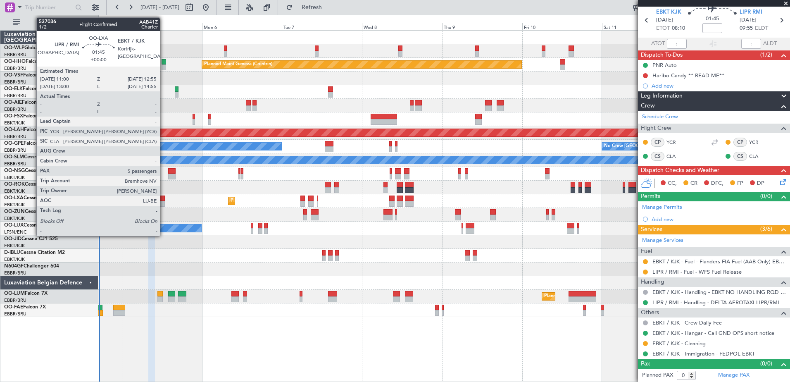
click at [164, 202] on div at bounding box center [161, 204] width 7 height 6
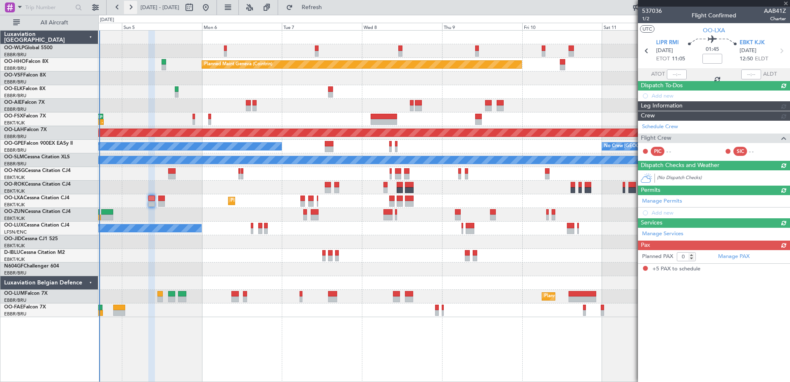
type input "5"
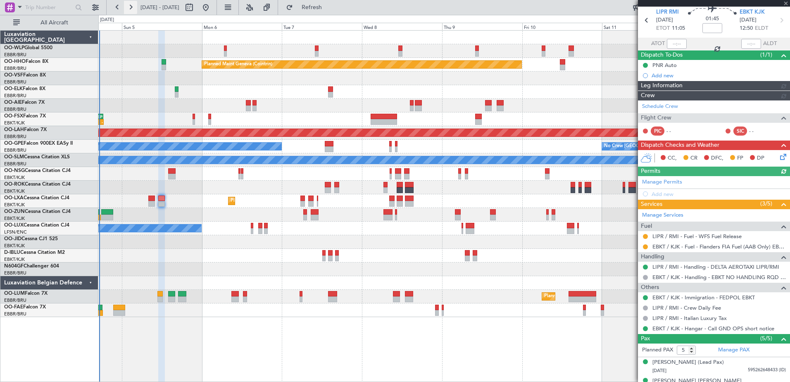
scroll to position [0, 0]
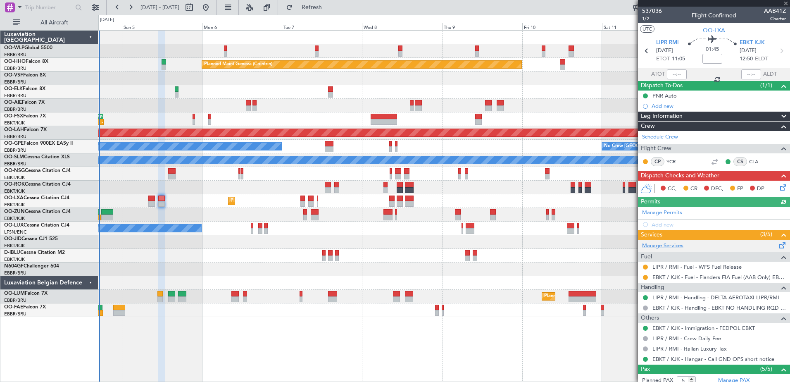
click at [667, 245] on link "Manage Services" at bounding box center [662, 246] width 41 height 8
click at [329, 5] on span "Refresh" at bounding box center [312, 8] width 35 height 6
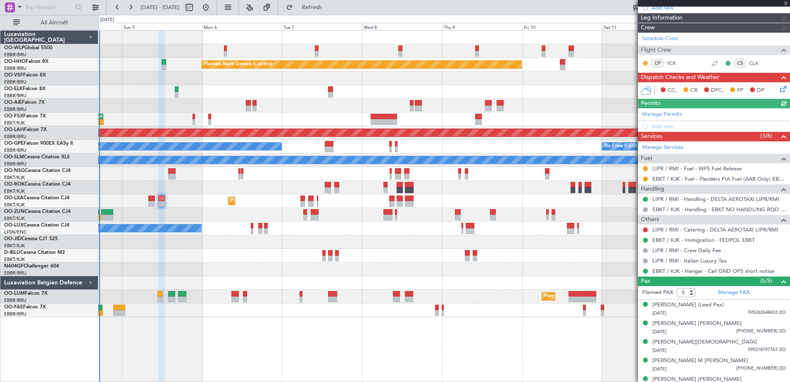
scroll to position [109, 0]
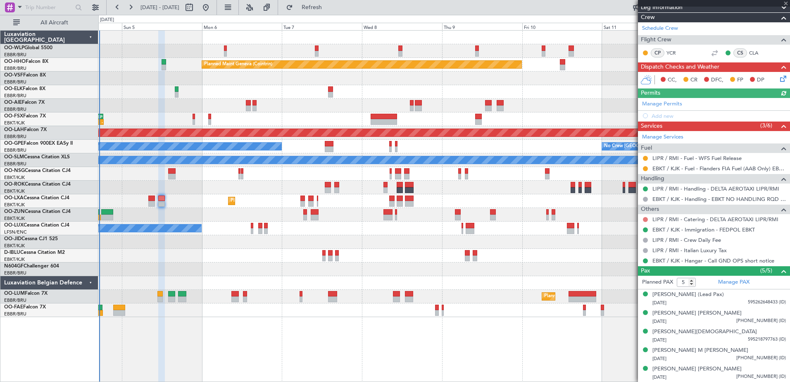
click at [645, 218] on button at bounding box center [645, 219] width 5 height 5
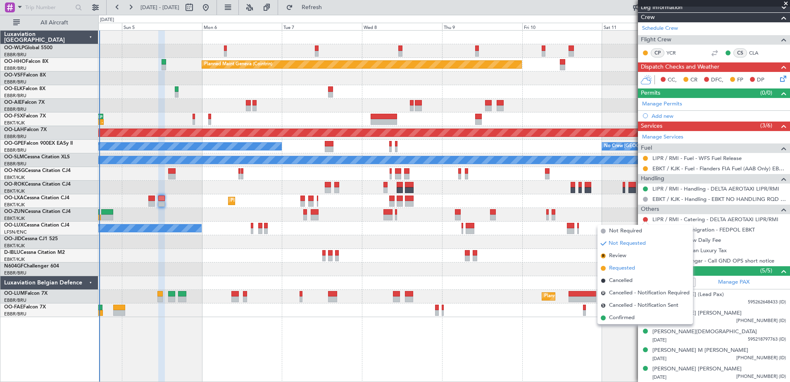
click at [626, 270] on span "Requested" at bounding box center [622, 268] width 26 height 8
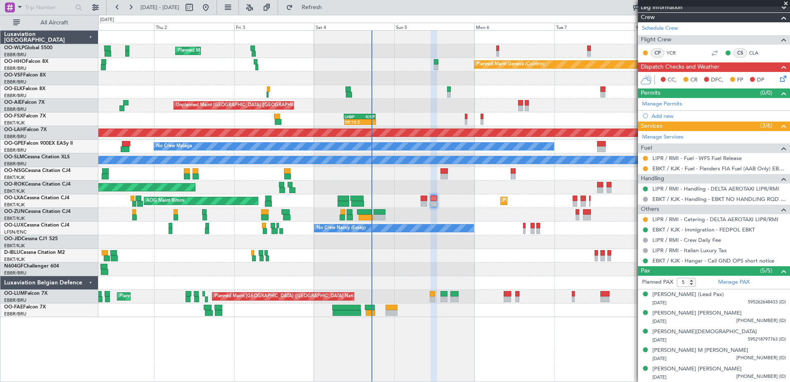
click at [410, 251] on div "Planned Maint Milan (Linate) Planned Maint Geneva (Cointrin) Planned Maint Kort…" at bounding box center [444, 174] width 692 height 286
click at [270, 224] on div "Planned Maint Milan (Linate) Planned Maint Geneva (Cointrin) Planned Maint Kort…" at bounding box center [444, 174] width 692 height 286
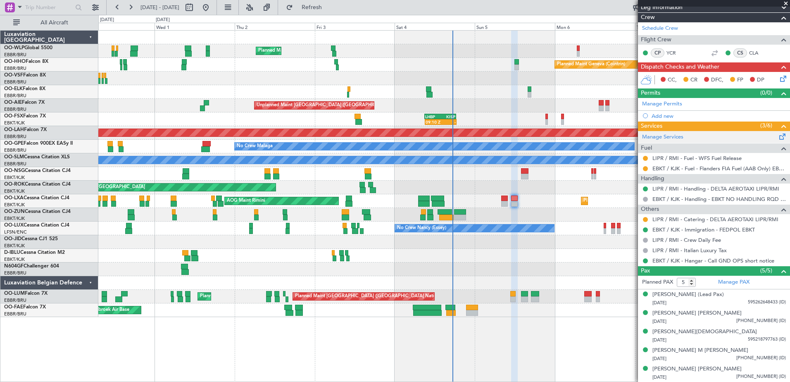
scroll to position [0, 0]
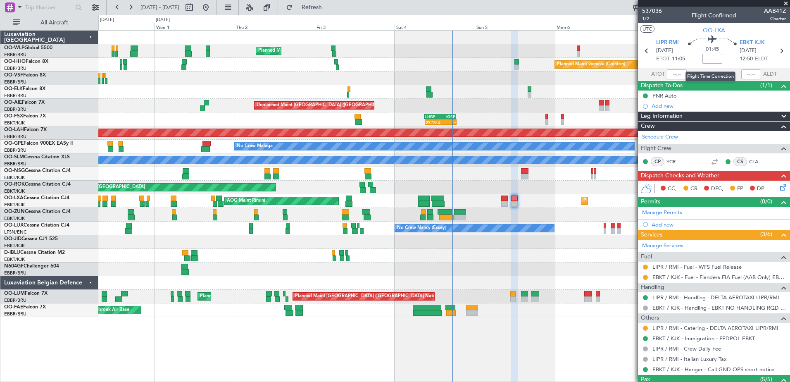
click at [713, 57] on input at bounding box center [713, 59] width 20 height 10
click at [713, 61] on input at bounding box center [713, 59] width 20 height 10
type input "-00:10"
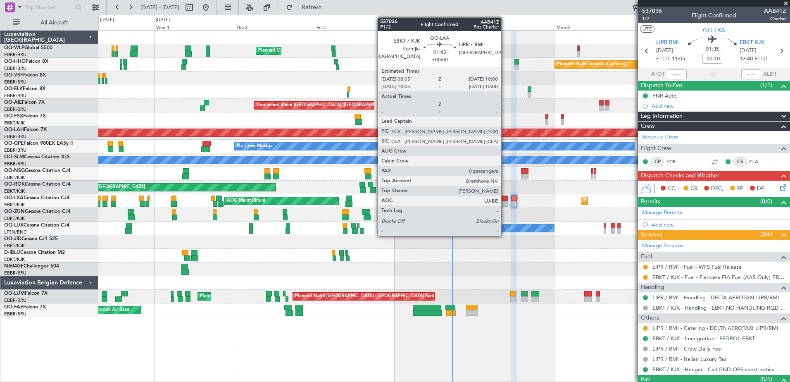
click at [505, 205] on div at bounding box center [504, 204] width 7 height 6
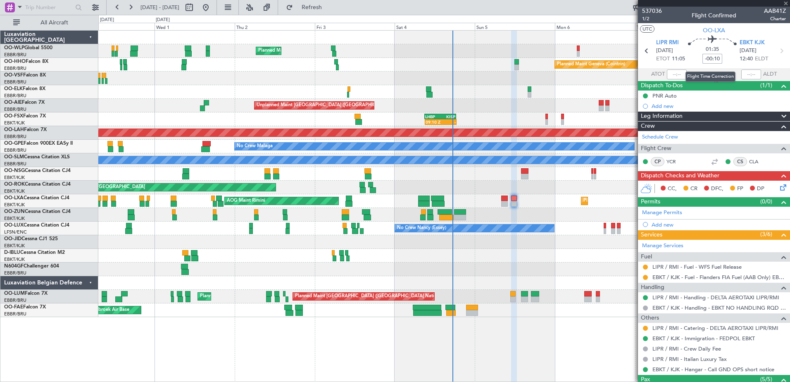
type input "0"
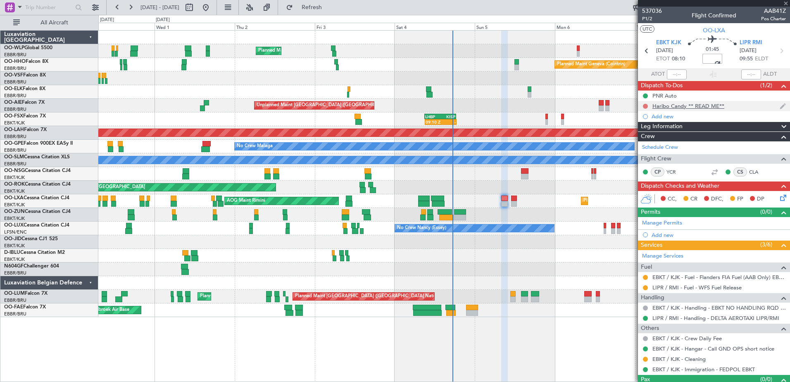
type input "-00:10"
click at [646, 106] on button at bounding box center [645, 106] width 5 height 5
click at [638, 130] on span "In Progress" at bounding box center [650, 130] width 28 height 8
click at [779, 198] on icon at bounding box center [782, 196] width 7 height 7
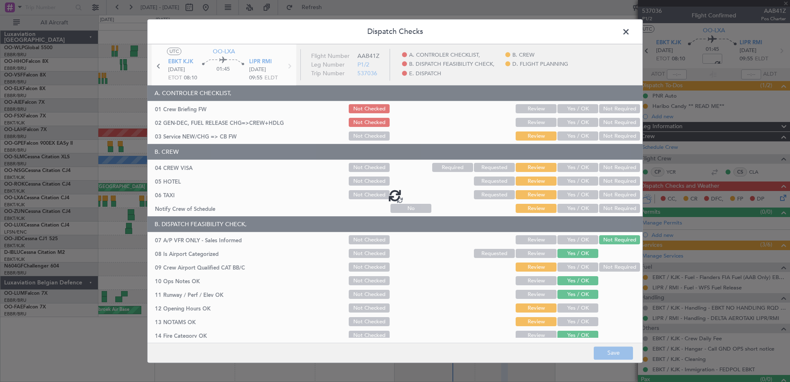
type input "-00:10"
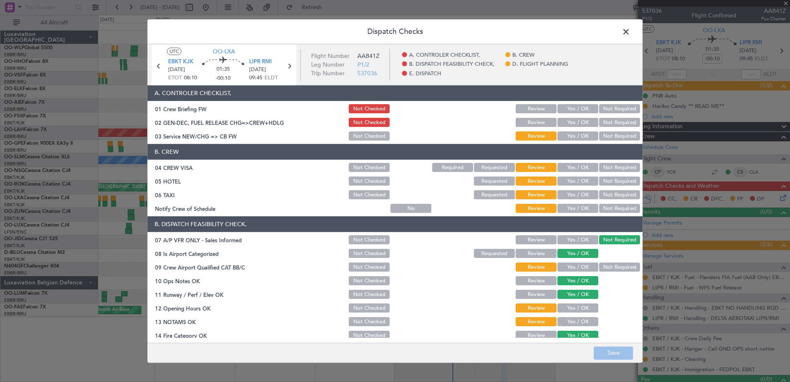
click at [573, 208] on button "Yes / OK" at bounding box center [578, 208] width 41 height 9
click at [604, 196] on button "Not Required" at bounding box center [619, 195] width 41 height 9
click at [609, 178] on button "Not Required" at bounding box center [619, 181] width 41 height 9
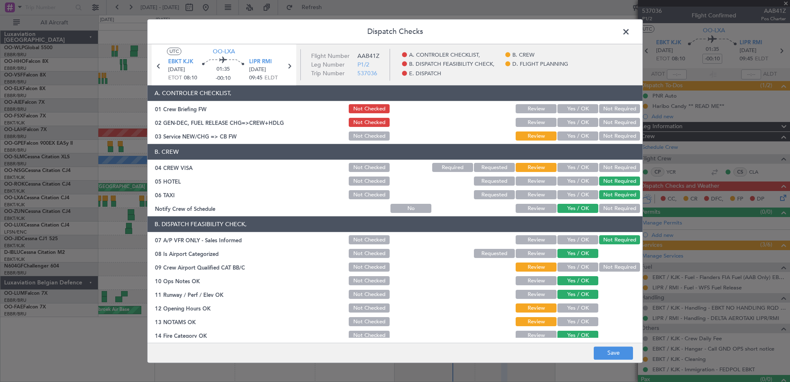
click at [607, 167] on button "Not Required" at bounding box center [619, 167] width 41 height 9
click at [565, 134] on button "Yes / OK" at bounding box center [578, 136] width 41 height 9
click at [614, 270] on button "Not Required" at bounding box center [619, 267] width 41 height 9
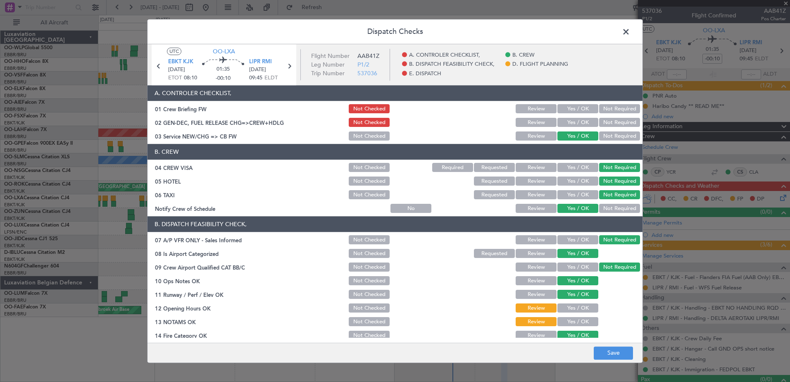
click at [575, 313] on button "Yes / OK" at bounding box center [578, 308] width 41 height 9
click at [572, 325] on button "Yes / OK" at bounding box center [578, 321] width 41 height 9
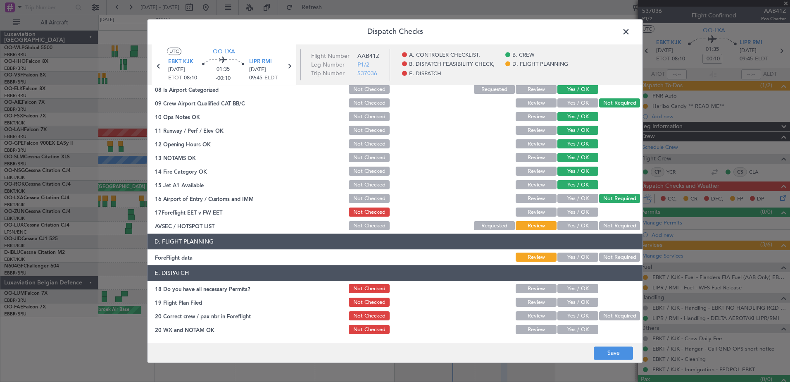
click at [575, 210] on button "Yes / OK" at bounding box center [578, 212] width 41 height 9
click at [607, 225] on button "Not Required" at bounding box center [619, 226] width 41 height 9
click at [582, 258] on button "Yes / OK" at bounding box center [578, 257] width 41 height 9
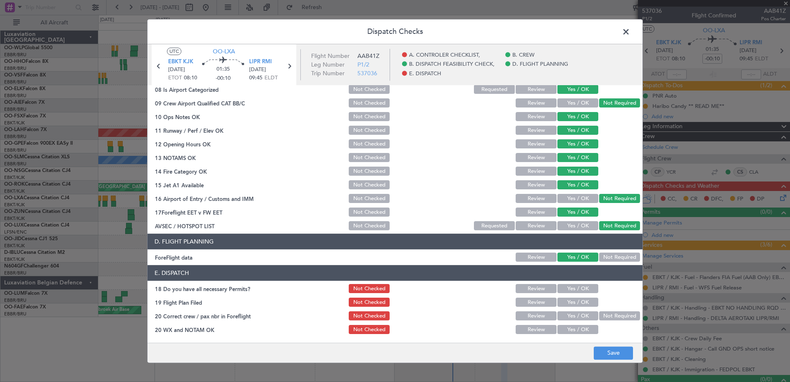
click at [583, 289] on button "Yes / OK" at bounding box center [578, 288] width 41 height 9
click at [585, 307] on button "Yes / OK" at bounding box center [578, 302] width 41 height 9
click at [588, 322] on section "E. DISPATCH 18 Do you have all necessary Permits? Not Checked Review Yes / OK 1…" at bounding box center [395, 300] width 495 height 70
click at [588, 319] on button "Yes / OK" at bounding box center [578, 316] width 41 height 9
click at [590, 331] on button "Yes / OK" at bounding box center [578, 329] width 41 height 9
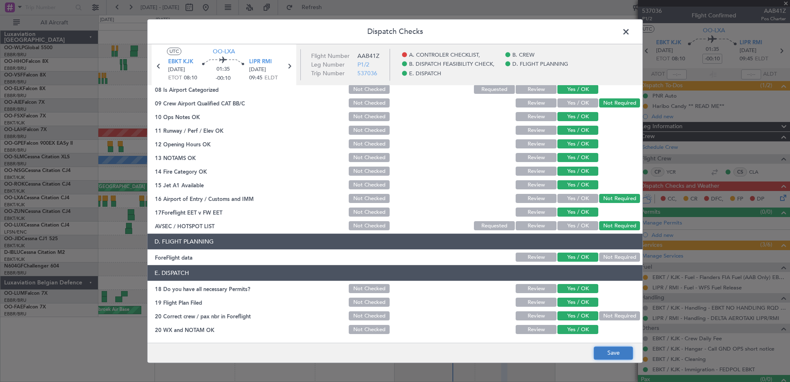
click at [620, 358] on button "Save" at bounding box center [613, 352] width 39 height 13
click at [630, 31] on span at bounding box center [630, 34] width 0 height 17
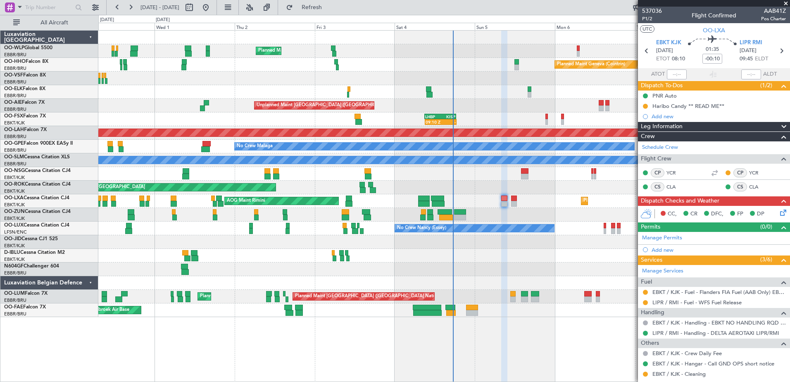
click at [440, 223] on div "No Crew Nancy (Essey)" at bounding box center [444, 229] width 692 height 14
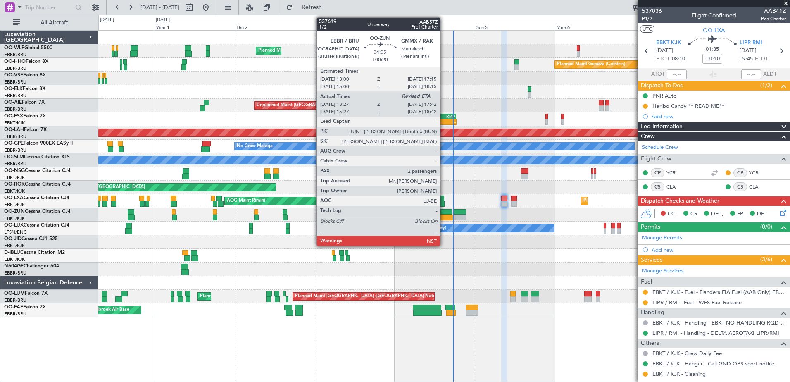
click at [444, 216] on div at bounding box center [446, 218] width 14 height 6
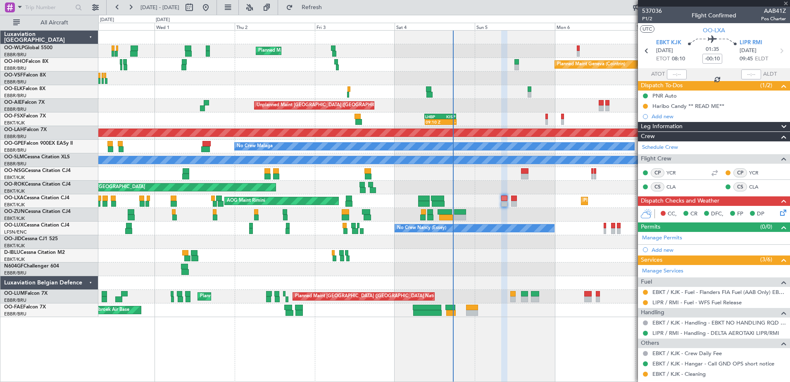
type input "+00:20"
type input "13:32"
type input "2"
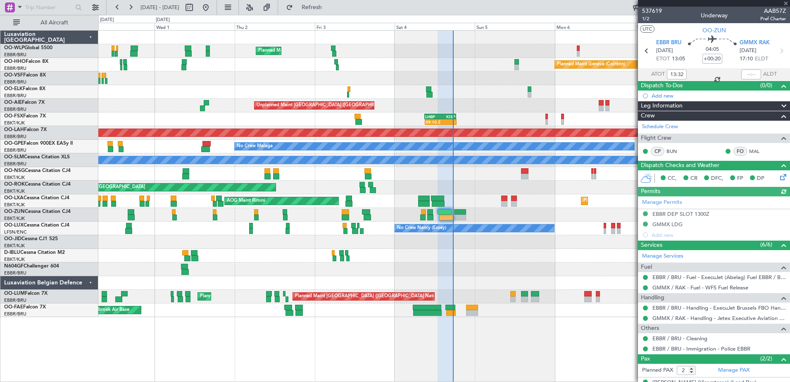
click at [745, 72] on div at bounding box center [752, 74] width 20 height 10
click at [743, 75] on input "text" at bounding box center [752, 74] width 20 height 10
type input "17:03"
click at [551, 264] on div at bounding box center [444, 269] width 692 height 14
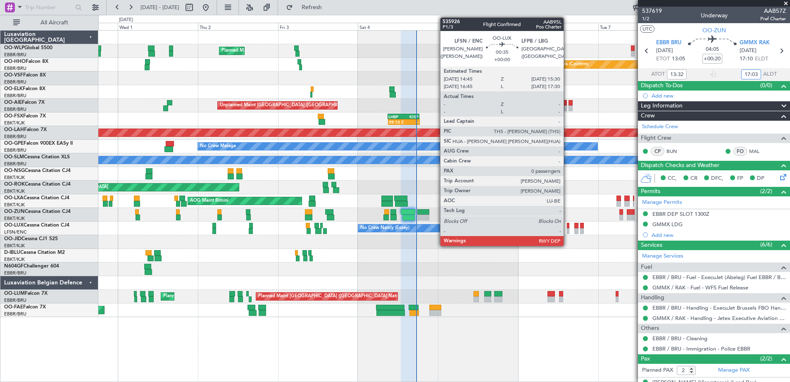
click at [568, 225] on div at bounding box center [568, 226] width 3 height 6
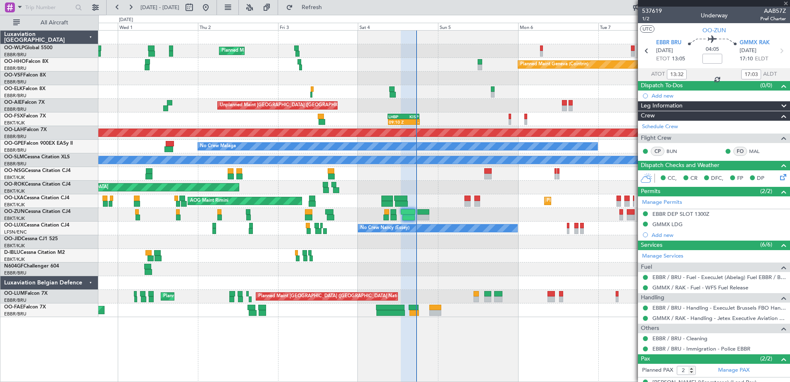
type input "0"
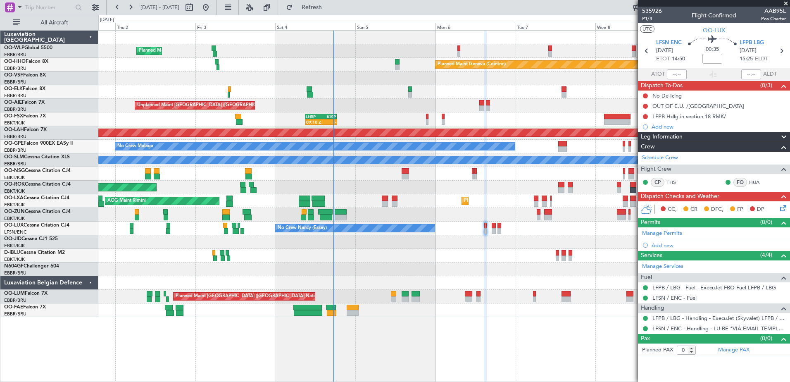
click at [494, 268] on div at bounding box center [444, 269] width 692 height 14
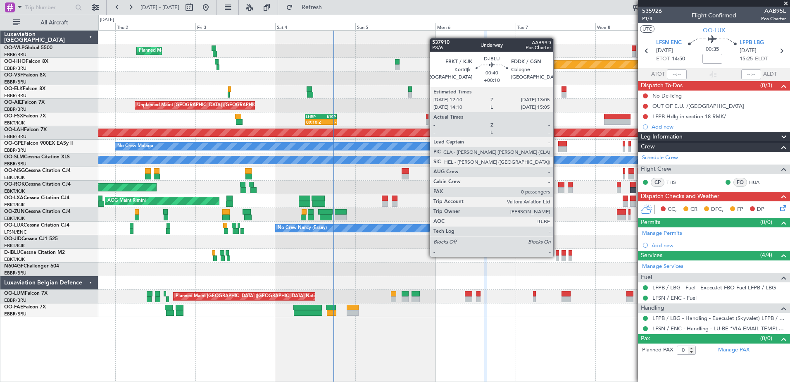
click at [557, 256] on div at bounding box center [557, 258] width 3 height 6
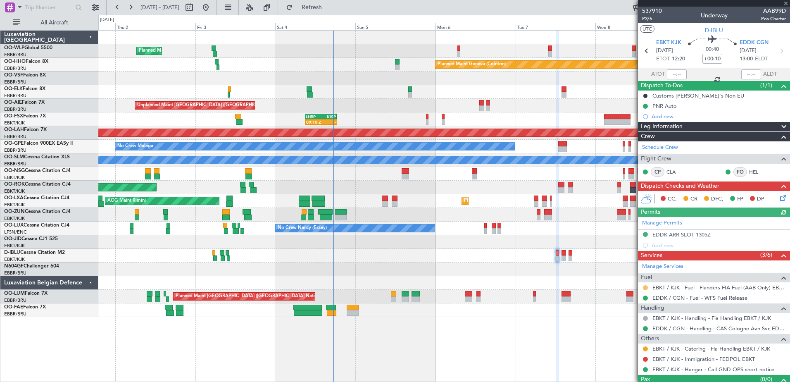
click at [645, 285] on button at bounding box center [645, 287] width 5 height 5
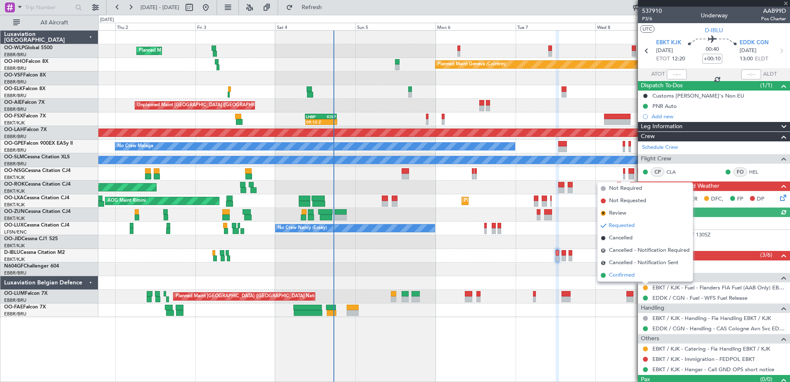
click at [623, 274] on span "Confirmed" at bounding box center [622, 275] width 26 height 8
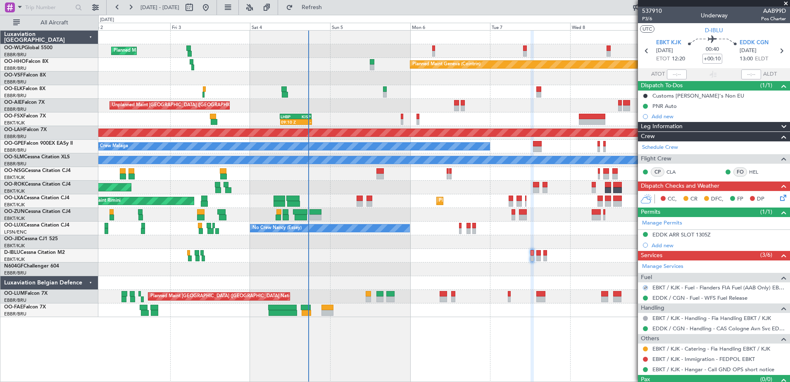
click at [546, 262] on div at bounding box center [444, 256] width 692 height 14
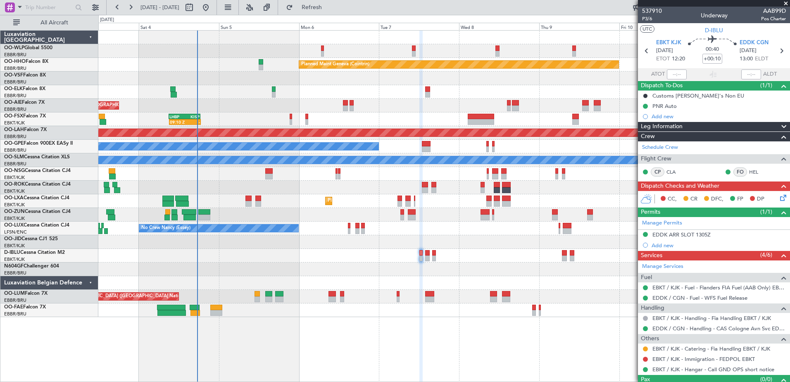
click at [456, 244] on div at bounding box center [444, 242] width 692 height 14
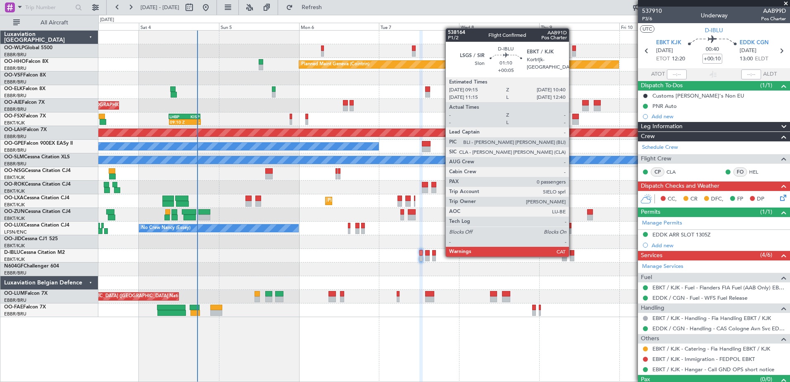
click at [573, 256] on div at bounding box center [572, 258] width 5 height 6
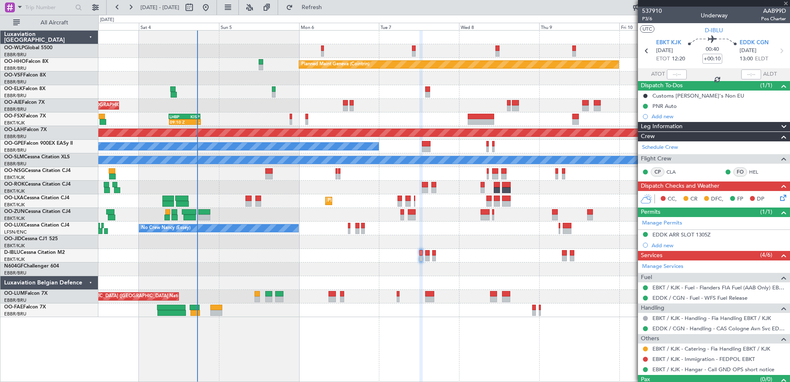
type input "+00:05"
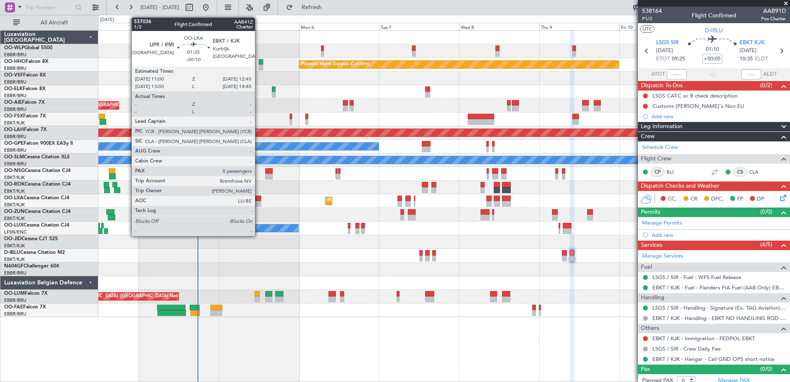
click at [259, 201] on div at bounding box center [258, 204] width 6 height 6
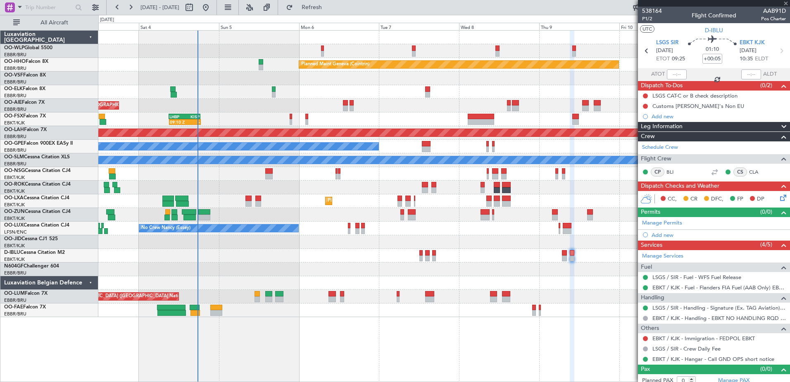
type input "-00:10"
type input "5"
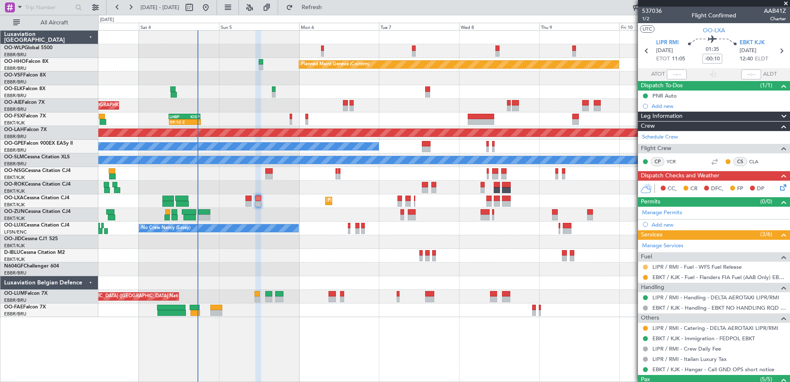
click at [644, 268] on button at bounding box center [645, 267] width 5 height 5
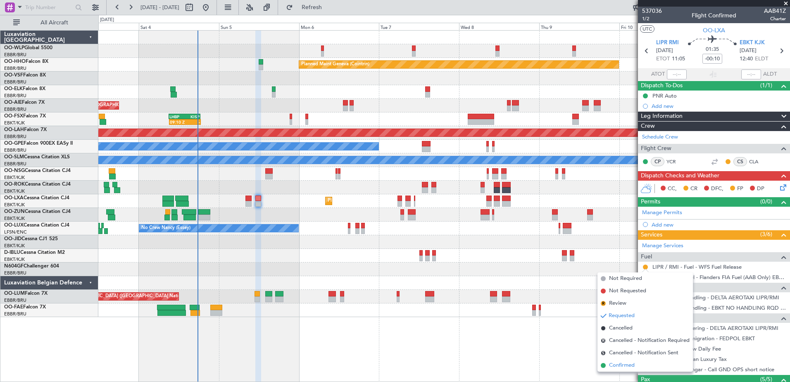
click at [620, 365] on span "Confirmed" at bounding box center [622, 365] width 26 height 8
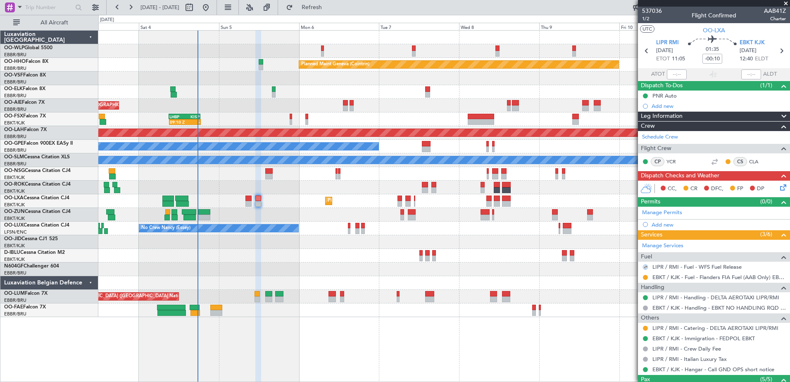
click at [779, 189] on icon at bounding box center [782, 186] width 7 height 7
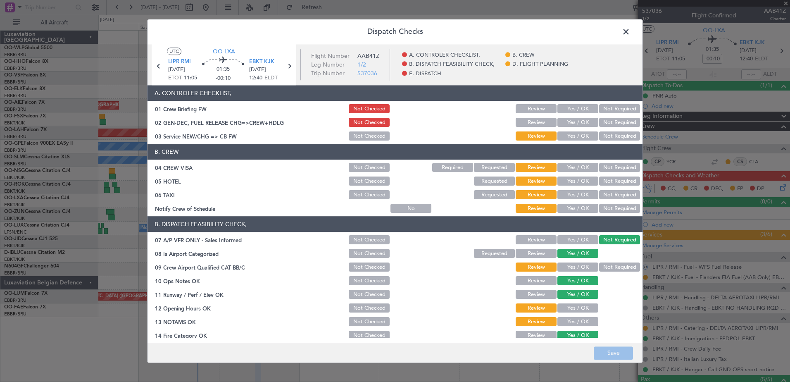
click at [577, 205] on button "Yes / OK" at bounding box center [578, 208] width 41 height 9
click at [608, 193] on button "Not Required" at bounding box center [619, 195] width 41 height 9
drag, startPoint x: 611, startPoint y: 182, endPoint x: 611, endPoint y: 177, distance: 5.4
click at [611, 181] on button "Not Required" at bounding box center [619, 181] width 41 height 9
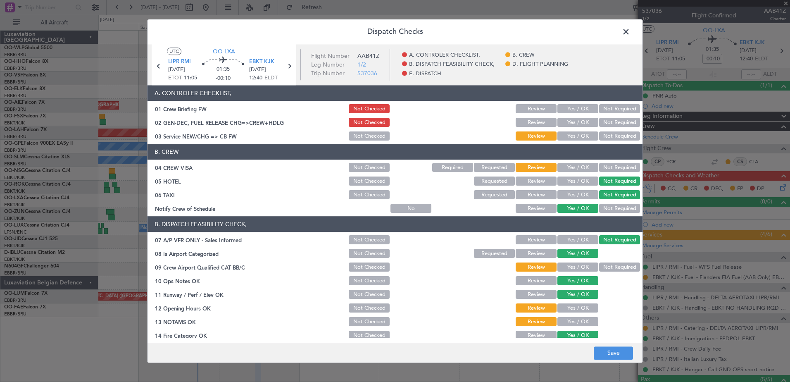
click at [608, 167] on button "Not Required" at bounding box center [619, 167] width 41 height 9
click at [607, 266] on button "Not Required" at bounding box center [619, 267] width 41 height 9
click at [582, 304] on button "Yes / OK" at bounding box center [578, 308] width 41 height 9
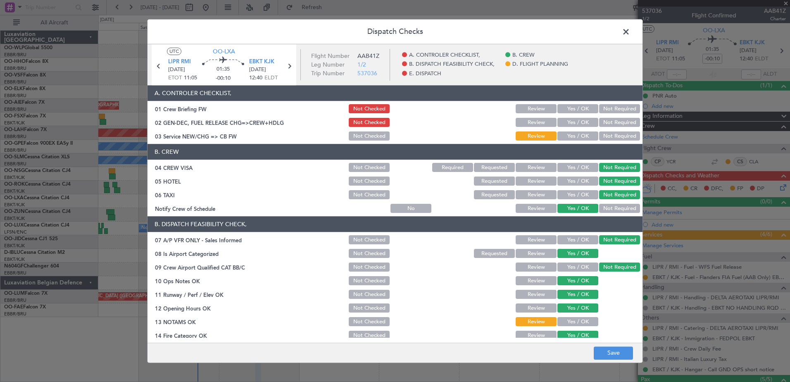
drag, startPoint x: 582, startPoint y: 317, endPoint x: 581, endPoint y: 323, distance: 6.2
click at [582, 317] on div "Yes / OK" at bounding box center [577, 322] width 42 height 12
click at [581, 323] on button "Yes / OK" at bounding box center [578, 321] width 41 height 9
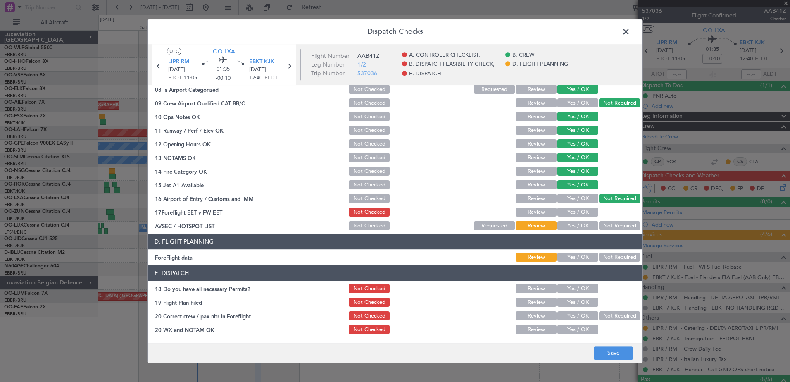
click at [580, 225] on button "Yes / OK" at bounding box center [578, 226] width 41 height 9
click at [579, 211] on button "Yes / OK" at bounding box center [578, 212] width 41 height 9
click at [579, 260] on button "Yes / OK" at bounding box center [578, 257] width 41 height 9
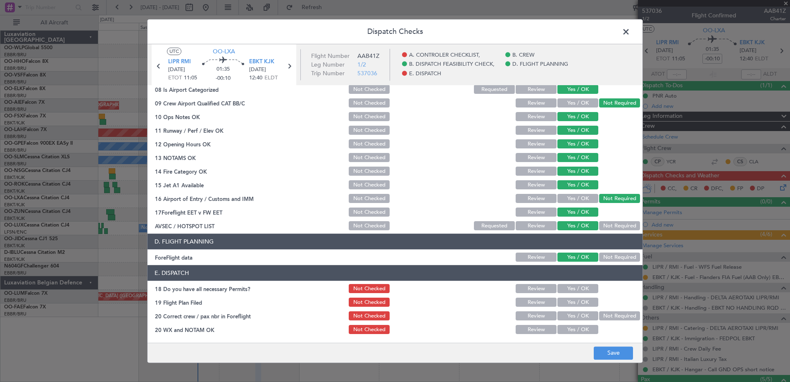
click at [583, 287] on button "Yes / OK" at bounding box center [578, 288] width 41 height 9
click at [585, 301] on button "Yes / OK" at bounding box center [578, 302] width 41 height 9
click at [587, 318] on button "Yes / OK" at bounding box center [578, 316] width 41 height 9
click at [585, 331] on button "Yes / OK" at bounding box center [578, 329] width 41 height 9
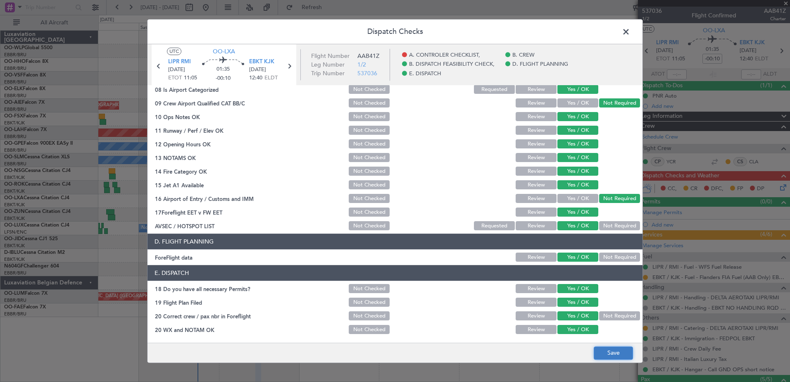
click at [620, 357] on button "Save" at bounding box center [613, 352] width 39 height 13
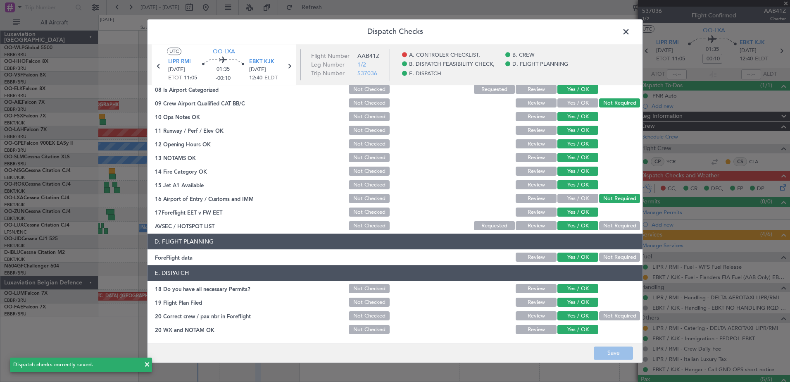
click at [630, 31] on span at bounding box center [630, 34] width 0 height 17
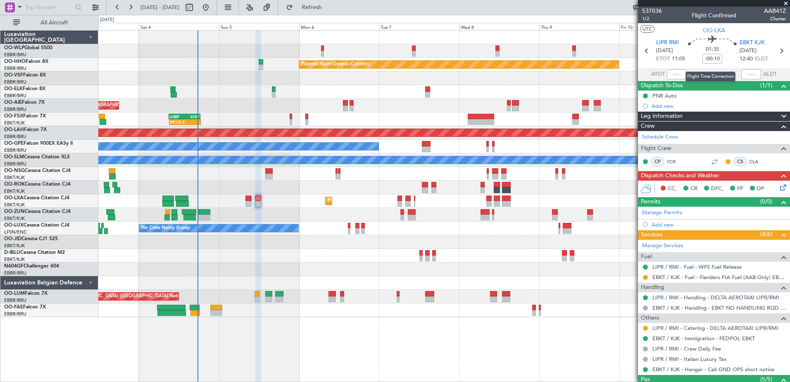
click at [706, 58] on input "-00:10" at bounding box center [713, 59] width 20 height 10
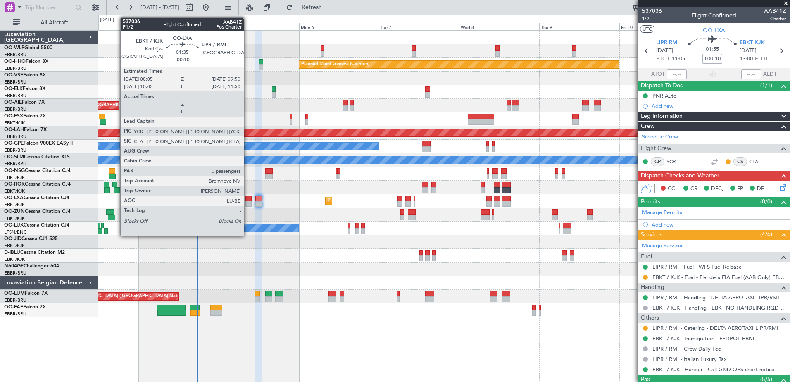
click at [248, 198] on div at bounding box center [249, 199] width 6 height 6
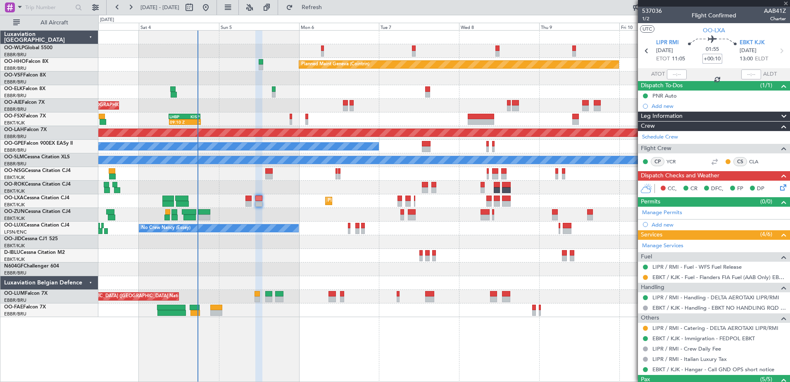
type input "-00:10"
type input "0"
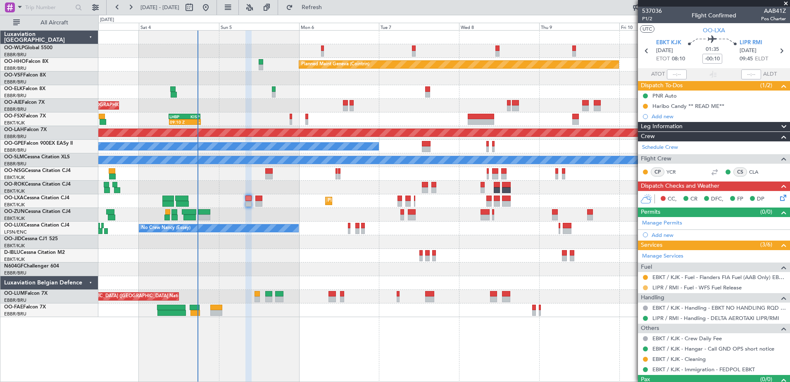
click at [646, 288] on button at bounding box center [645, 287] width 5 height 5
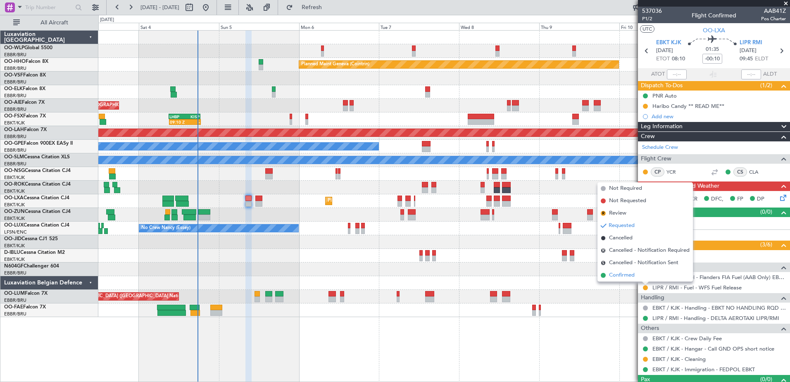
click at [622, 277] on span "Confirmed" at bounding box center [622, 275] width 26 height 8
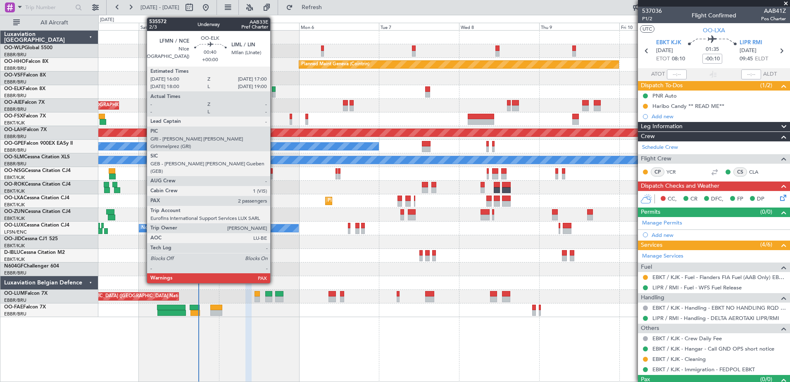
click at [274, 90] on div at bounding box center [274, 89] width 4 height 6
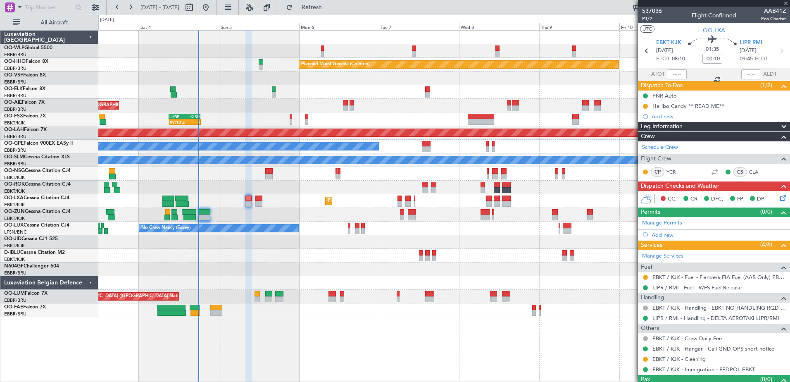
type input "2"
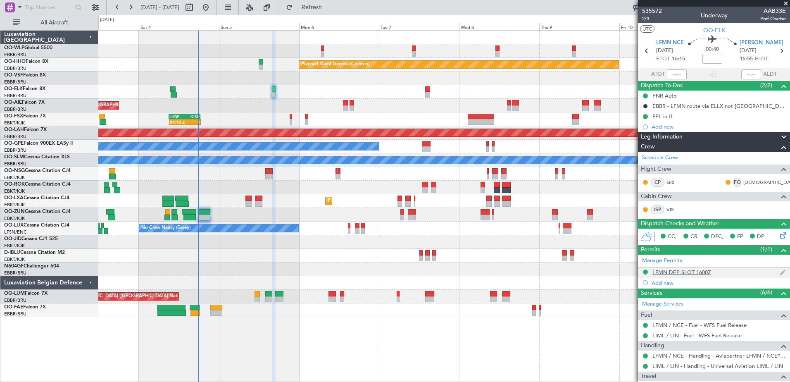
scroll to position [100, 0]
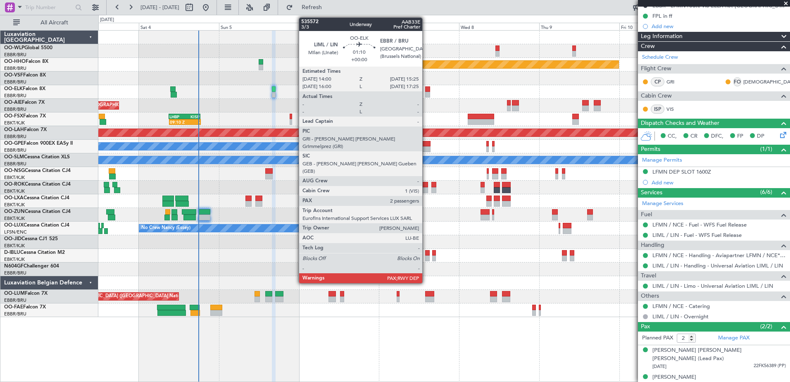
click at [426, 92] on div at bounding box center [427, 95] width 5 height 6
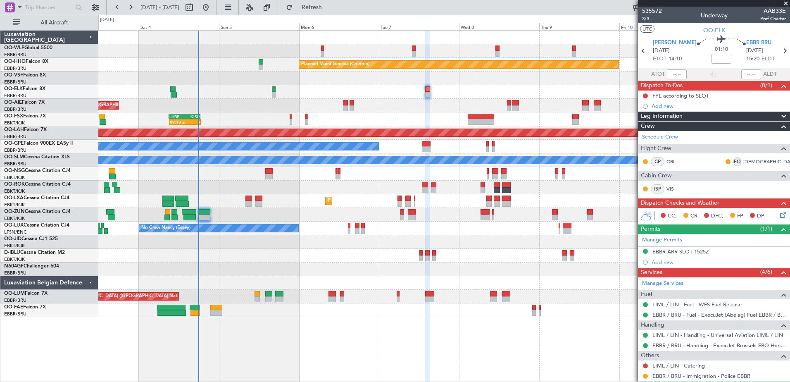
scroll to position [60, 0]
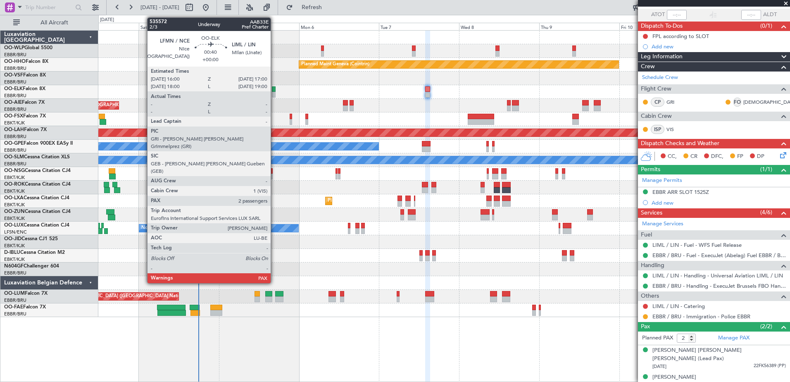
click at [274, 91] on div at bounding box center [274, 89] width 4 height 6
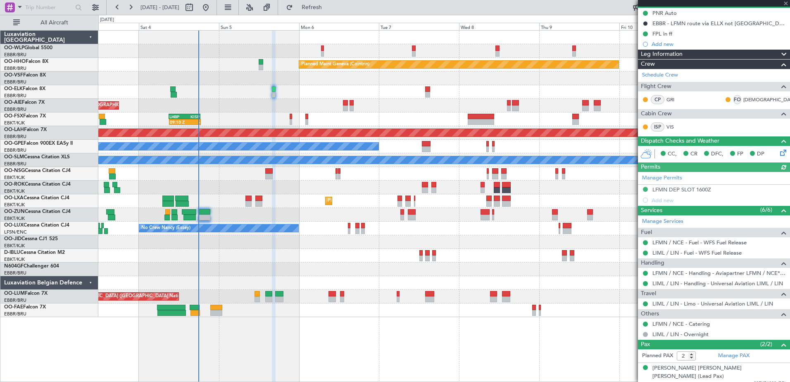
scroll to position [100, 0]
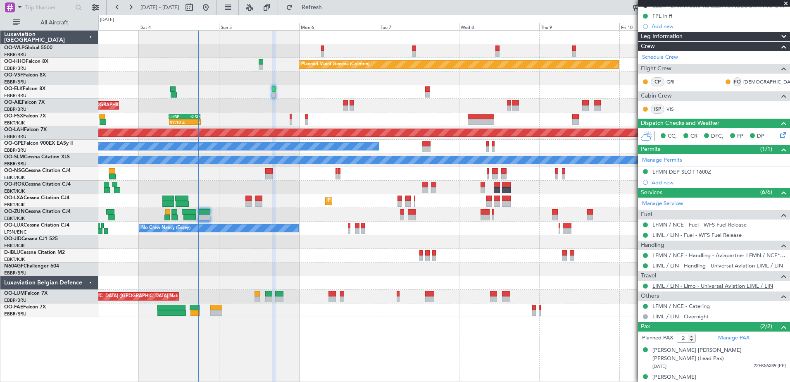
click at [731, 285] on link "LIML / LIN - Limo - Universal Aviation LIML / LIN" at bounding box center [713, 285] width 121 height 7
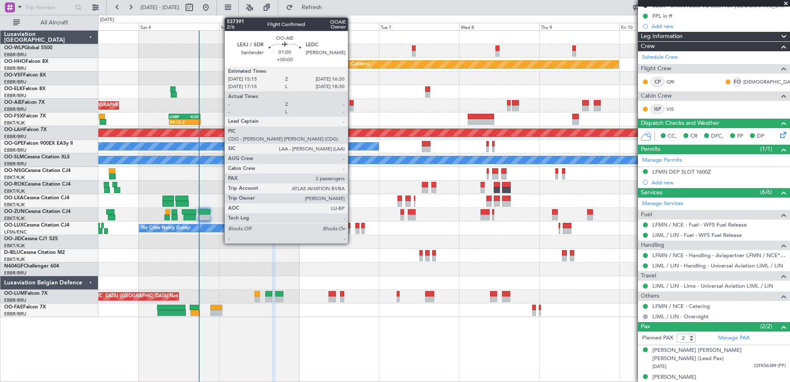
click at [352, 104] on div at bounding box center [352, 103] width 5 height 6
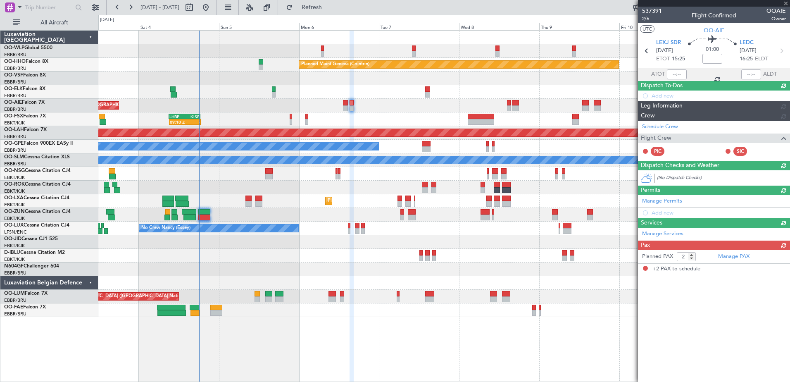
scroll to position [0, 0]
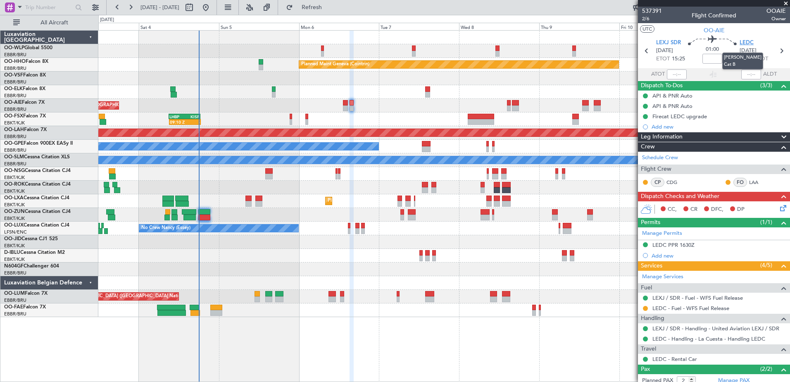
click at [740, 40] on span "LEDC" at bounding box center [747, 43] width 14 height 8
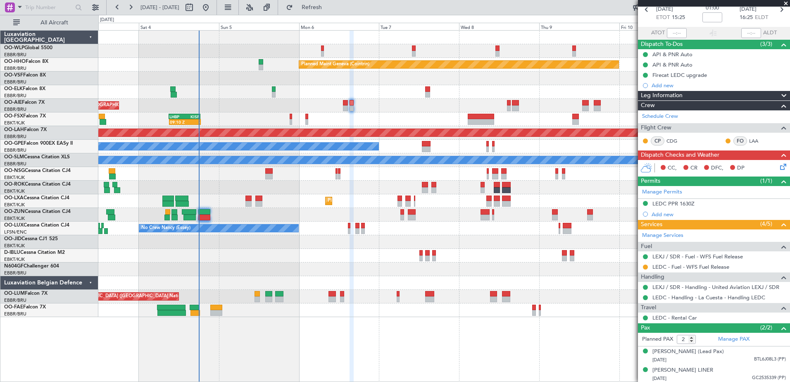
scroll to position [51, 0]
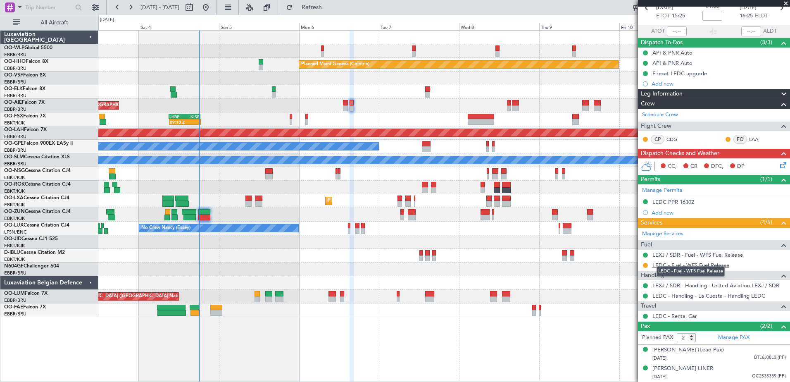
click at [689, 262] on link "LEDC - Fuel - WFS Fuel Release" at bounding box center [691, 265] width 77 height 7
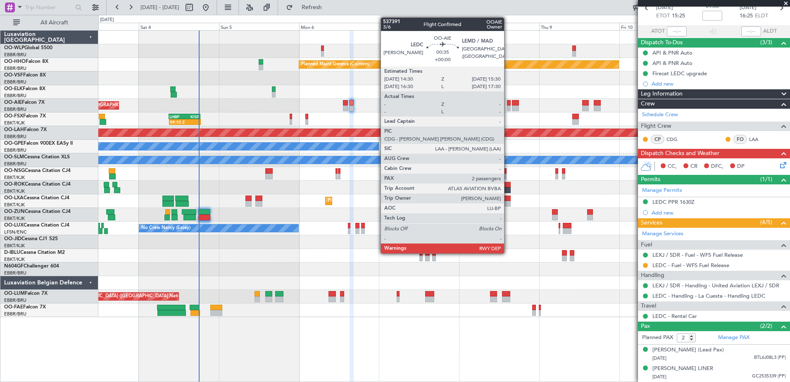
click at [508, 106] on div at bounding box center [509, 108] width 4 height 6
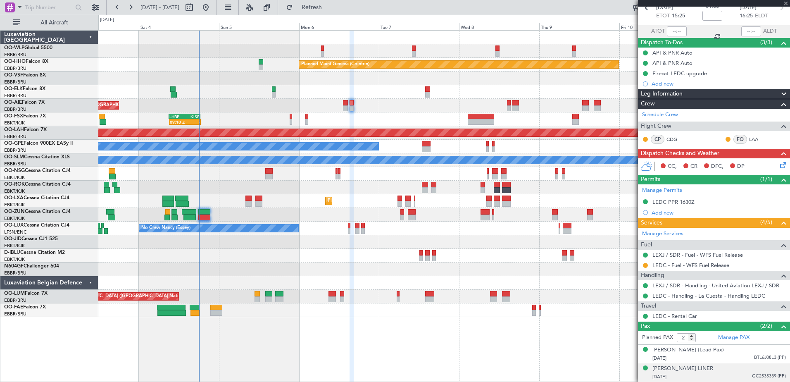
scroll to position [0, 0]
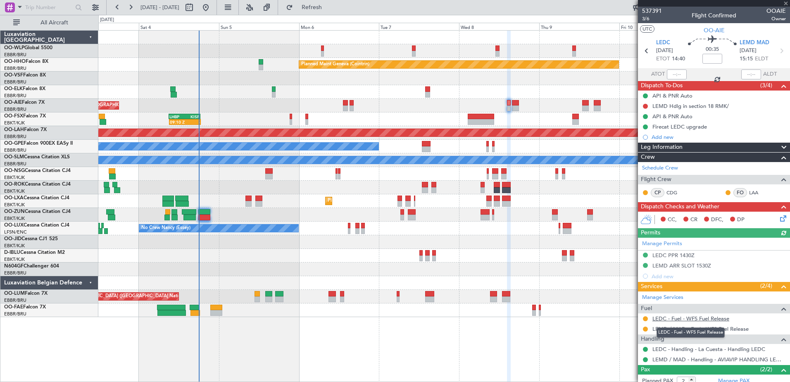
click at [690, 317] on link "LEDC - Fuel - WFS Fuel Release" at bounding box center [691, 318] width 77 height 7
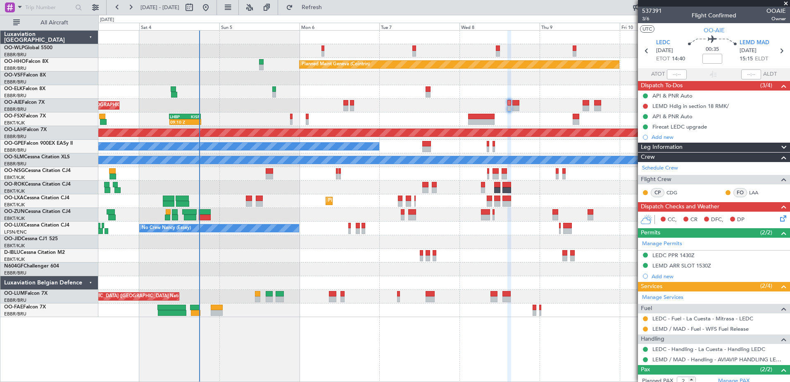
click at [257, 210] on div "Planned Maint Milan (Linate) Planned Maint Geneva (Cointrin) - - LEZL 21:40 Z S…" at bounding box center [444, 174] width 692 height 286
click at [644, 17] on mat-tooltip-component "Trip Number" at bounding box center [652, 26] width 41 height 22
click at [645, 17] on span "3/6" at bounding box center [652, 18] width 20 height 7
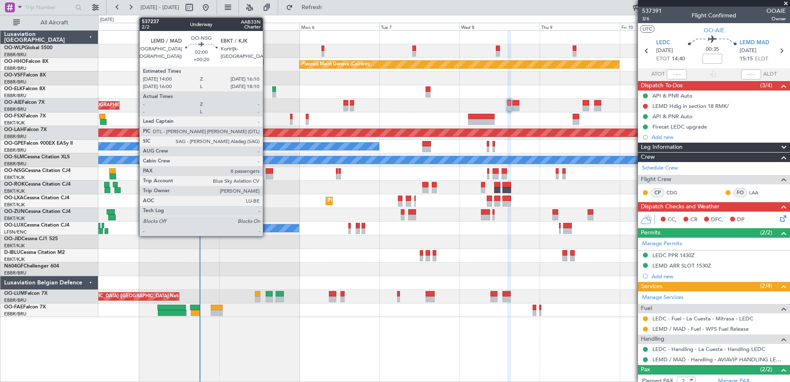
click at [267, 174] on div at bounding box center [269, 177] width 7 height 6
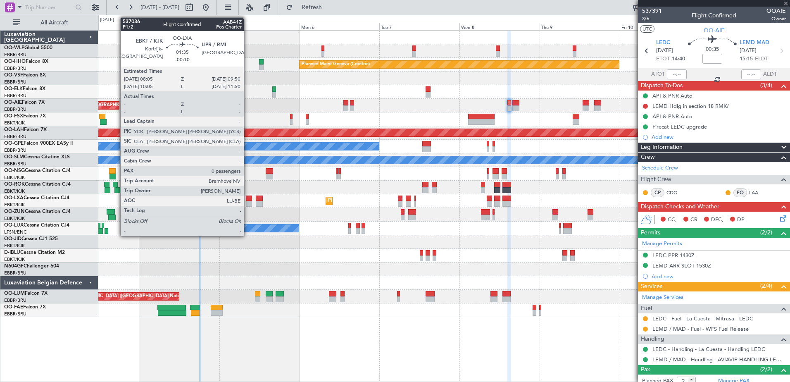
type input "+00:20"
type input "8"
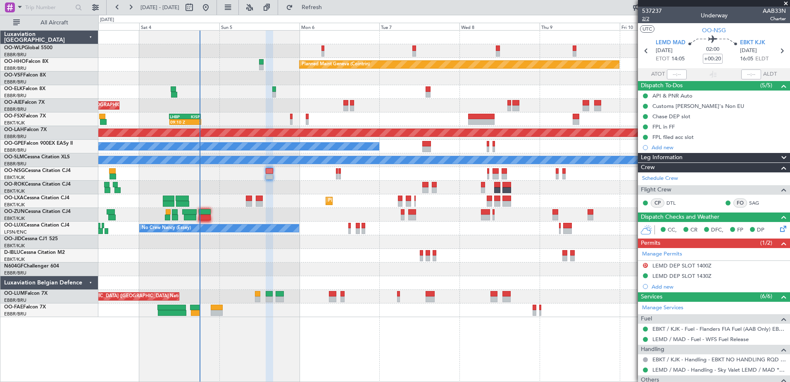
click at [647, 19] on span "2/2" at bounding box center [652, 18] width 20 height 7
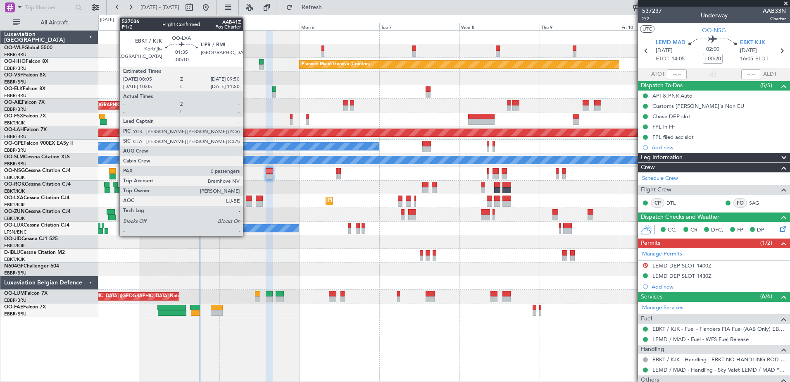
click at [248, 198] on div at bounding box center [249, 199] width 6 height 6
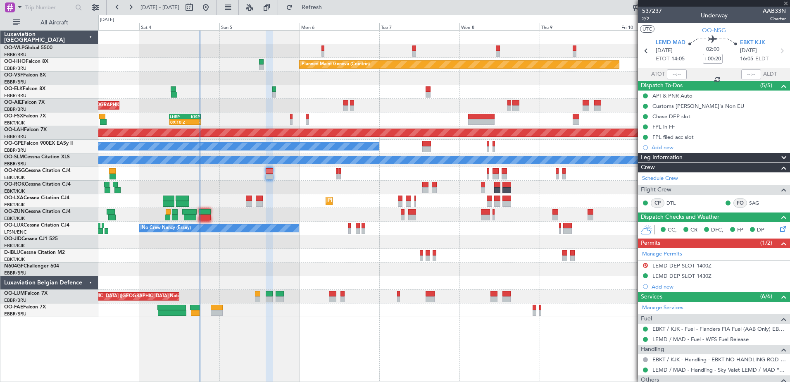
type input "-00:10"
type input "0"
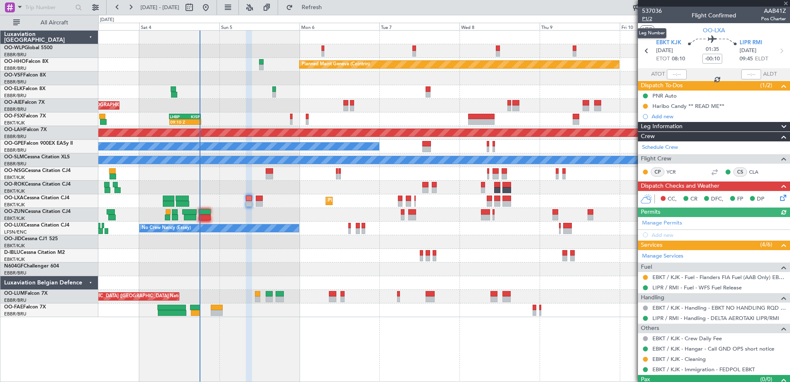
click at [647, 16] on span "P1/2" at bounding box center [652, 18] width 20 height 7
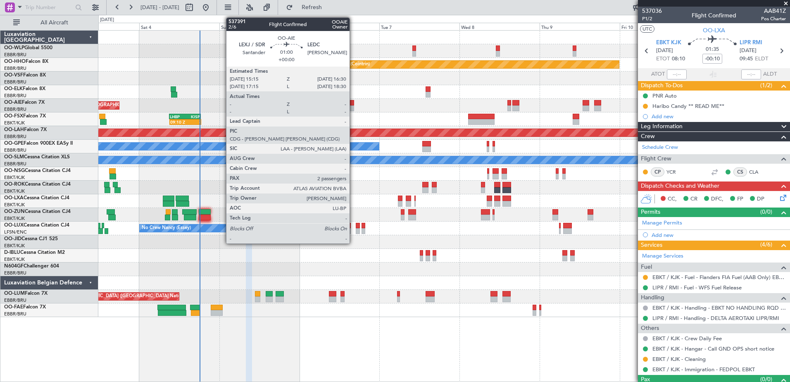
click at [353, 107] on div at bounding box center [352, 108] width 5 height 6
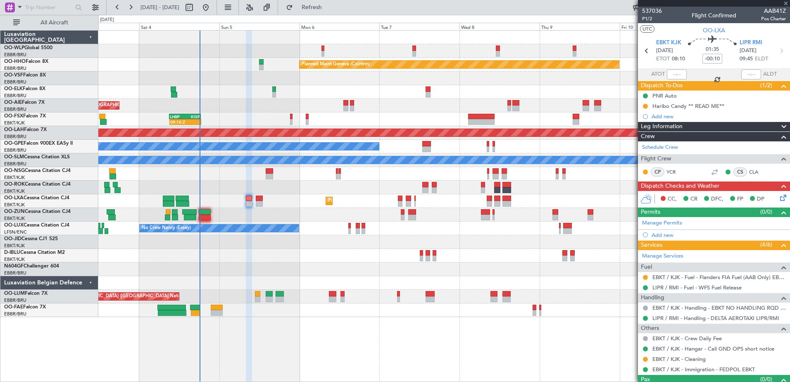
type input "2"
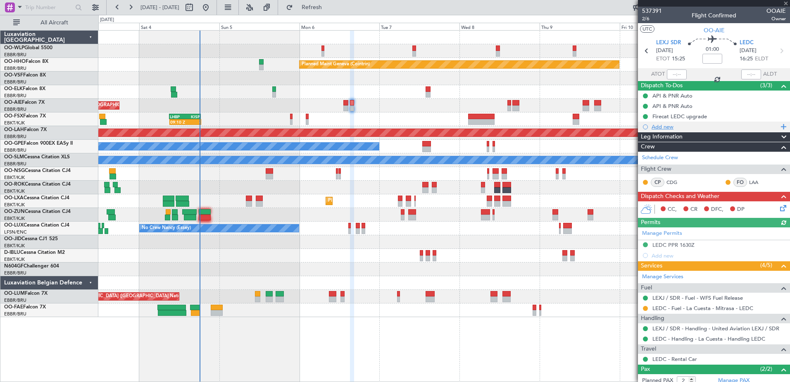
click at [660, 128] on div "Add new" at bounding box center [715, 126] width 127 height 7
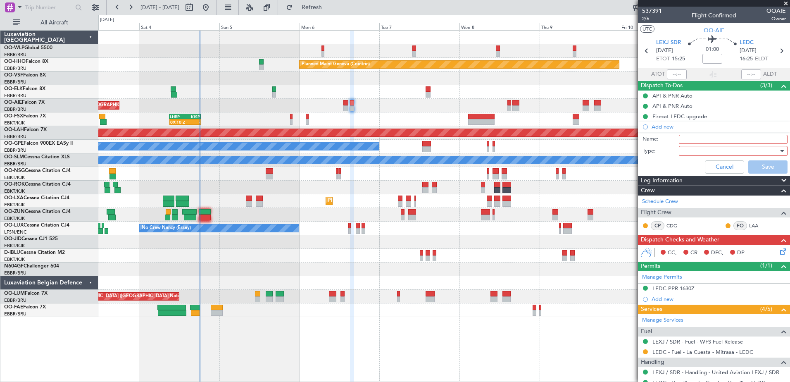
click at [682, 139] on input "Name:" at bounding box center [733, 139] width 109 height 9
type input "fuel **read me**"
click at [690, 148] on div at bounding box center [730, 151] width 96 height 12
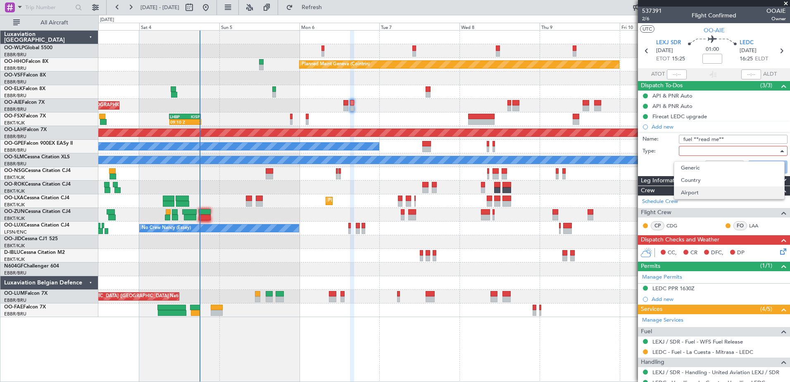
click at [687, 191] on span "Airport" at bounding box center [729, 192] width 97 height 12
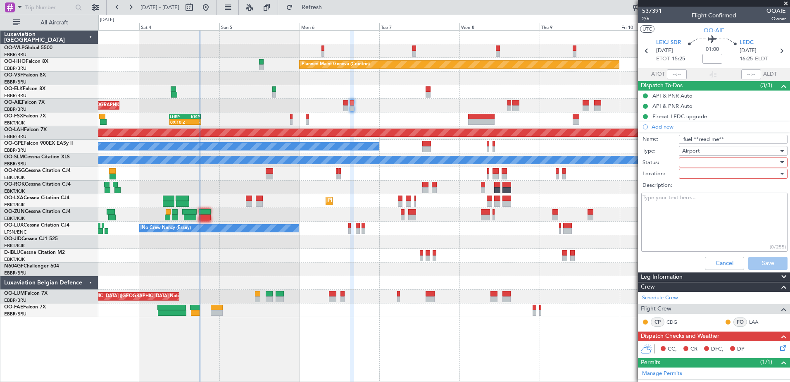
click at [697, 165] on div at bounding box center [730, 162] width 96 height 12
click at [691, 179] on span "Not Started" at bounding box center [729, 179] width 97 height 12
click at [693, 172] on div at bounding box center [730, 173] width 96 height 12
click at [694, 194] on span "Arrival" at bounding box center [729, 190] width 97 height 12
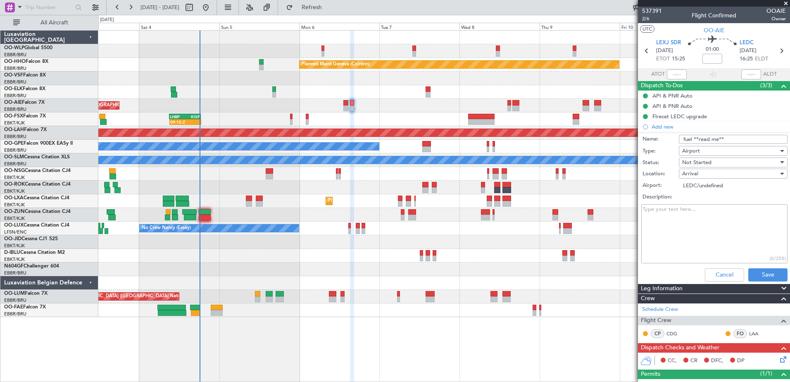
click at [650, 212] on textarea "Description:" at bounding box center [715, 233] width 146 height 59
type textarea "WFS not available. Valcora requested but price is expensive and need to be upda…"
drag, startPoint x: 749, startPoint y: 272, endPoint x: 698, endPoint y: 268, distance: 51.4
click at [698, 269] on div "Cancel Save" at bounding box center [712, 275] width 156 height 20
drag, startPoint x: 760, startPoint y: 218, endPoint x: 737, endPoint y: 233, distance: 28.1
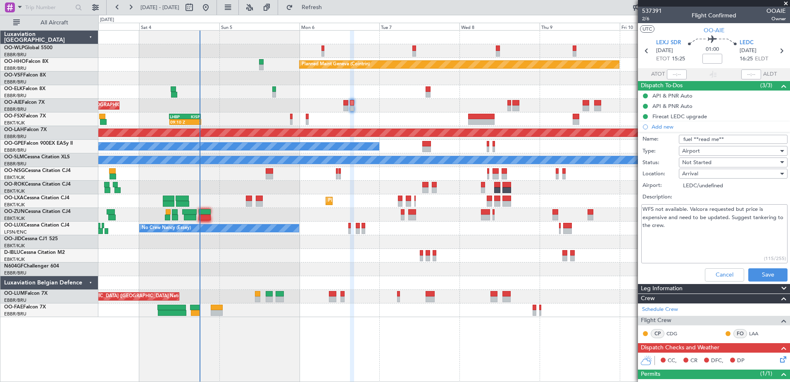
click at [737, 233] on textarea "WFS not available. Valcora requested but price is expensive and need to be upda…" at bounding box center [715, 233] width 146 height 59
click at [762, 270] on button "Save" at bounding box center [768, 274] width 39 height 13
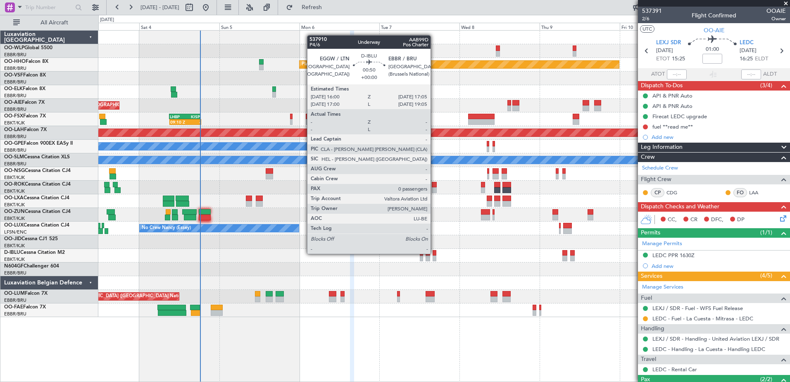
click at [434, 254] on div at bounding box center [435, 253] width 4 height 6
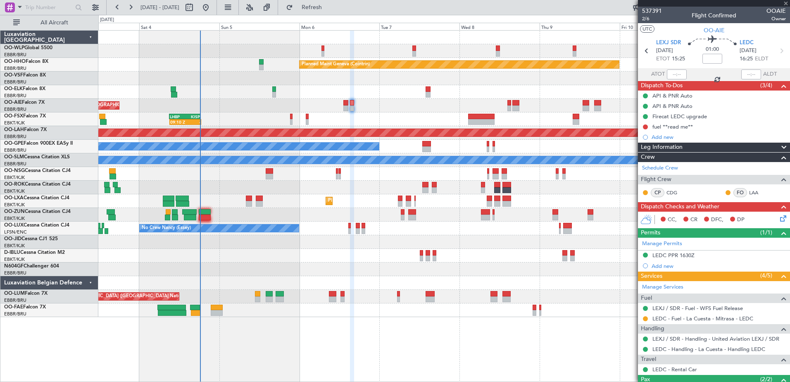
type input "0"
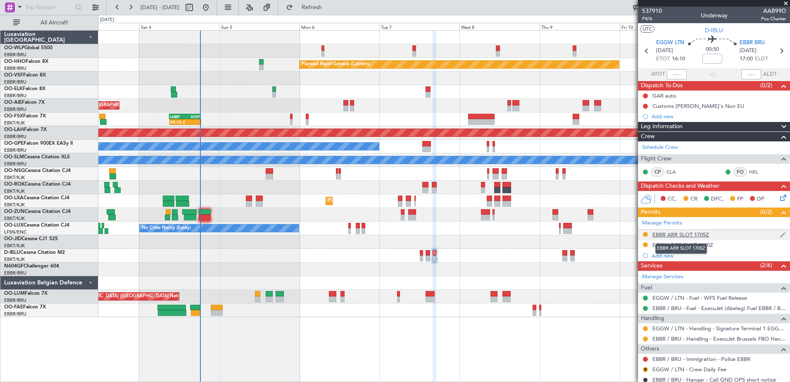
click at [657, 237] on div "EBBR ARR SLOT 1705Z" at bounding box center [681, 234] width 57 height 7
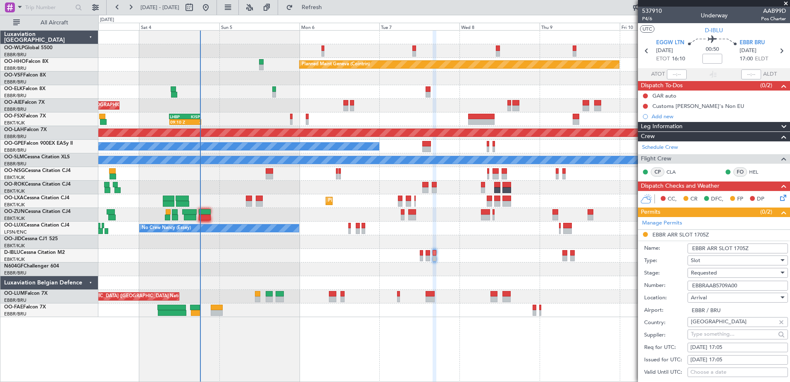
click at [716, 273] on span "Requested" at bounding box center [704, 272] width 26 height 7
click at [719, 336] on span "Received OK" at bounding box center [735, 335] width 87 height 12
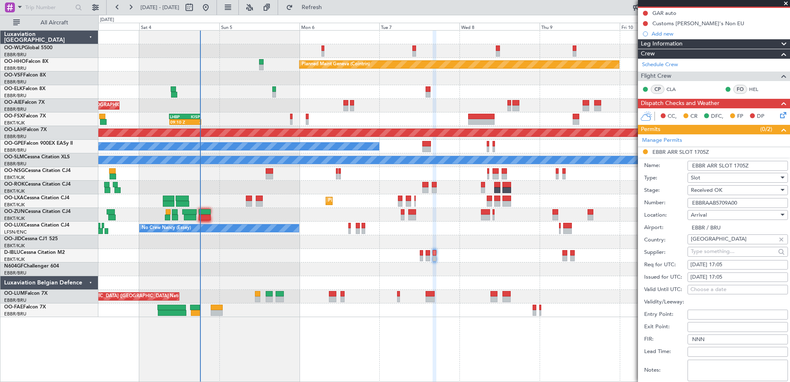
scroll to position [165, 0]
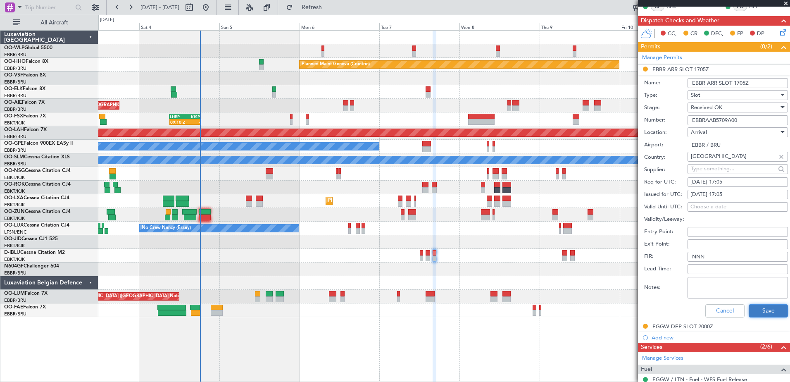
click at [756, 315] on button "Save" at bounding box center [768, 310] width 39 height 13
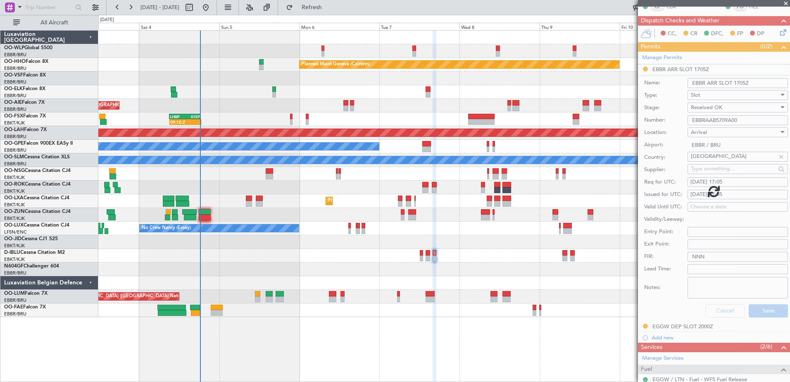
scroll to position [26, 0]
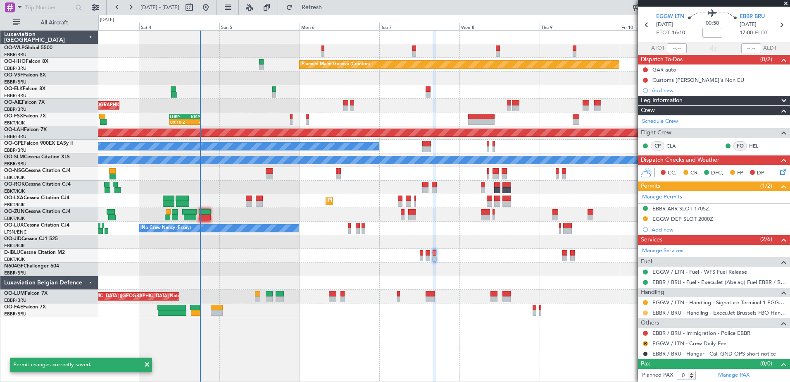
click at [646, 312] on button at bounding box center [645, 312] width 5 height 5
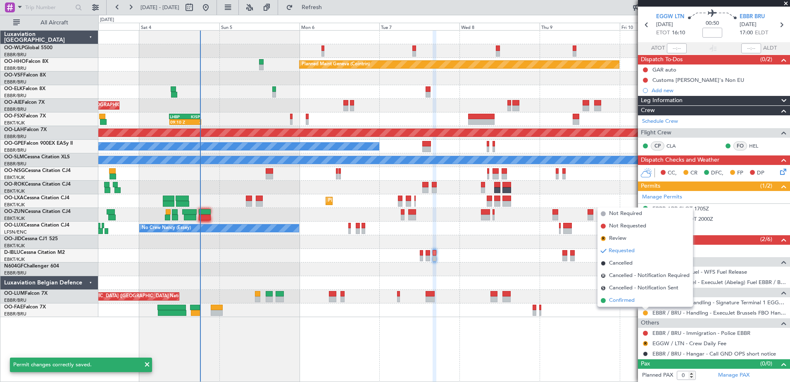
click at [632, 301] on span "Confirmed" at bounding box center [622, 300] width 26 height 8
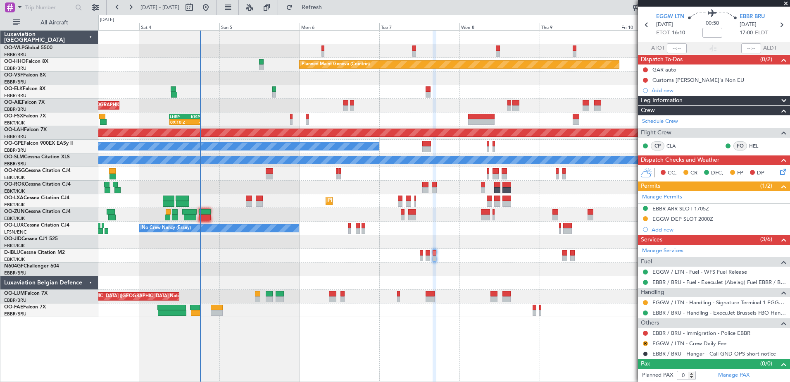
click at [643, 341] on div "R" at bounding box center [645, 343] width 7 height 7
click at [644, 344] on button "R" at bounding box center [645, 343] width 5 height 5
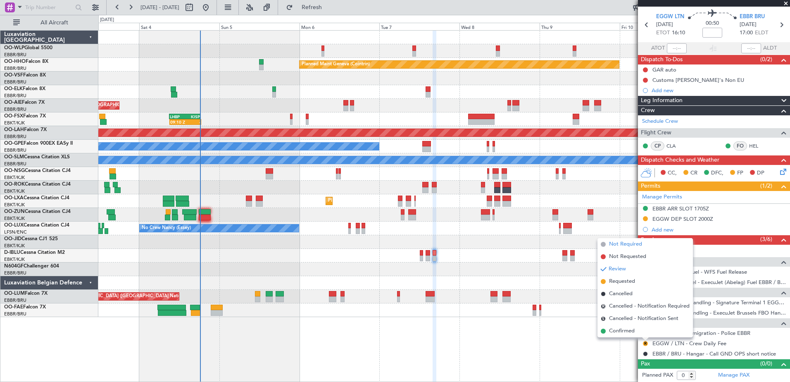
click at [615, 246] on span "Not Required" at bounding box center [625, 244] width 33 height 8
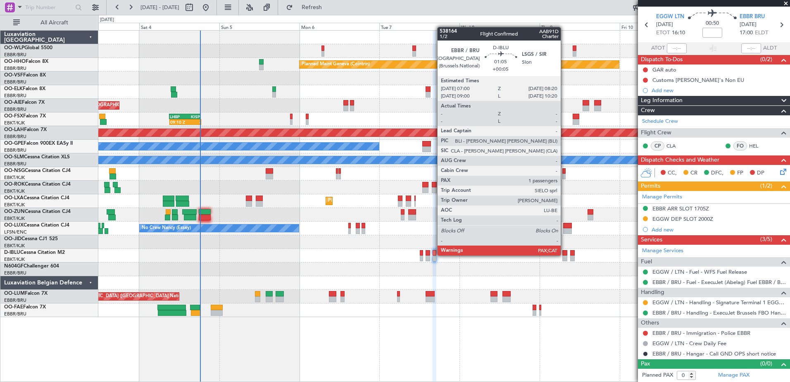
click at [565, 255] on div at bounding box center [565, 258] width 5 height 6
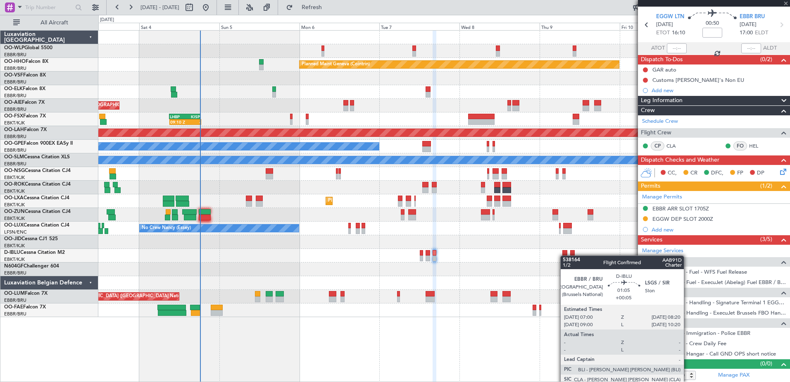
type input "+00:05"
type input "1"
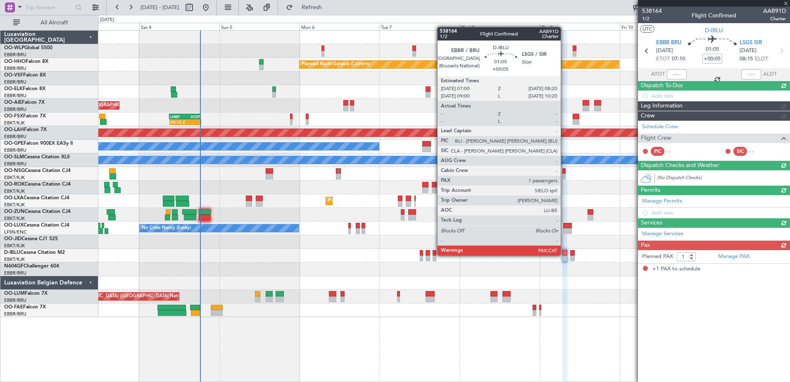
scroll to position [0, 0]
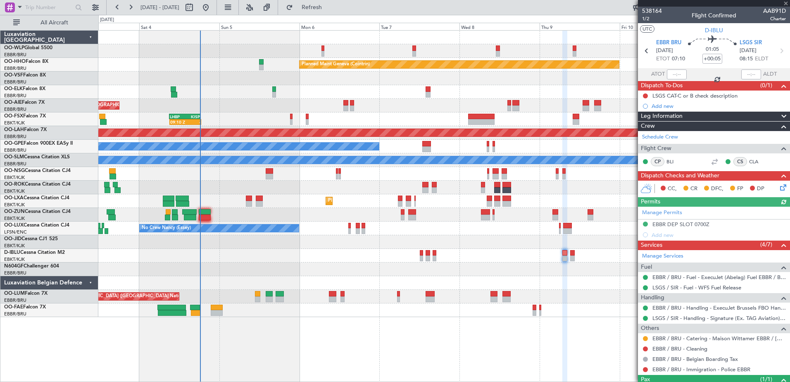
click at [685, 227] on div "Manage Permits EBBR DEP SLOT 0700Z Add new" at bounding box center [714, 223] width 152 height 33
click at [685, 227] on div "EBBR DEP SLOT 0700Z" at bounding box center [714, 225] width 152 height 10
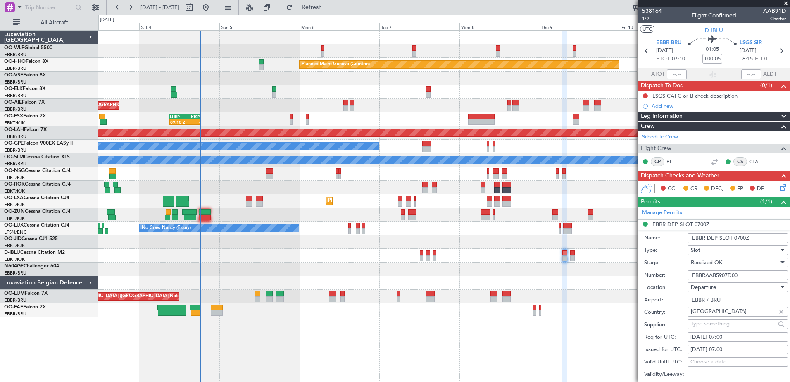
scroll to position [124, 0]
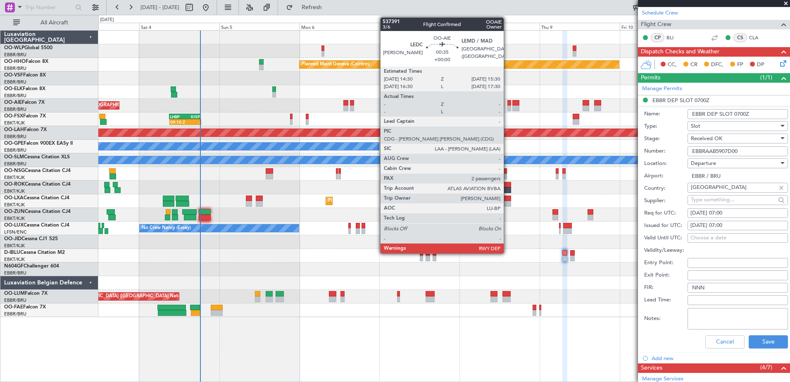
click at [508, 103] on div at bounding box center [510, 103] width 4 height 6
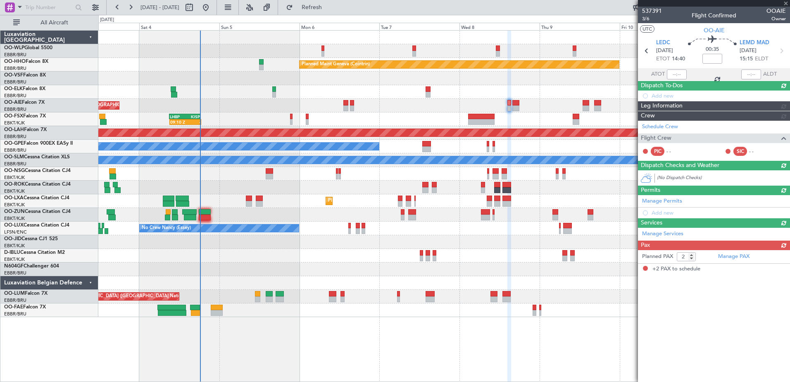
scroll to position [0, 0]
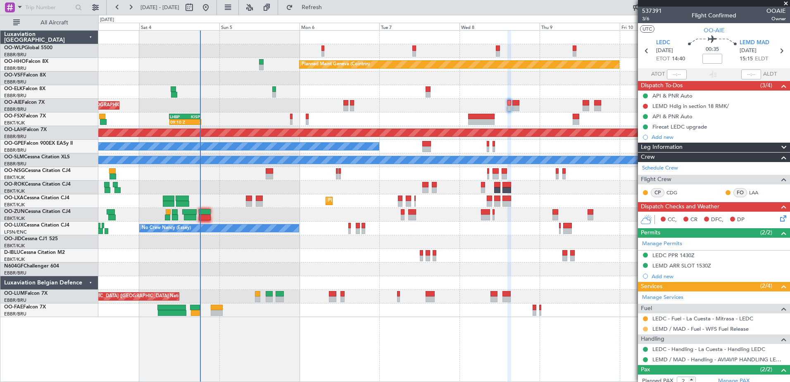
click at [645, 329] on button at bounding box center [645, 329] width 5 height 5
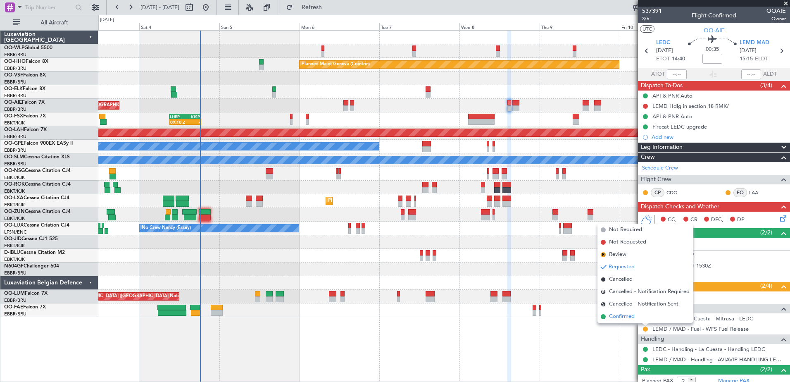
click at [613, 314] on span "Confirmed" at bounding box center [622, 317] width 26 height 8
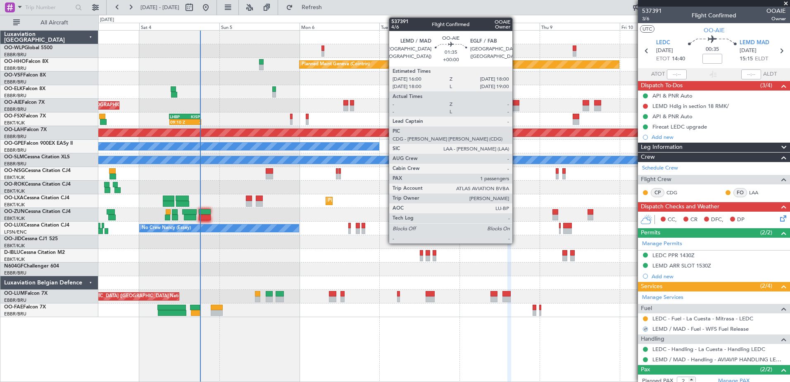
click at [516, 106] on div at bounding box center [516, 108] width 7 height 6
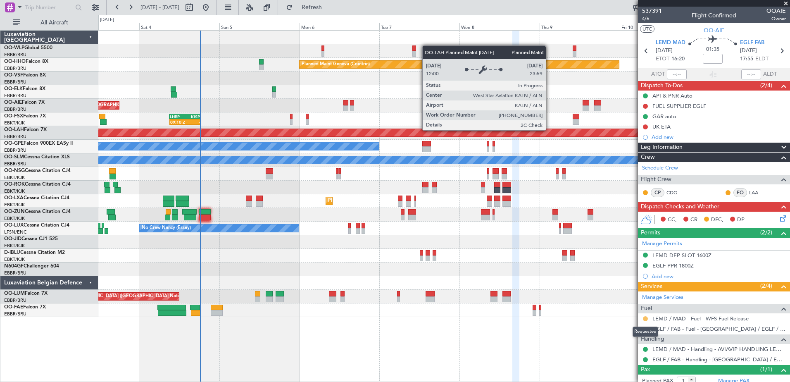
click at [644, 317] on button at bounding box center [645, 318] width 5 height 5
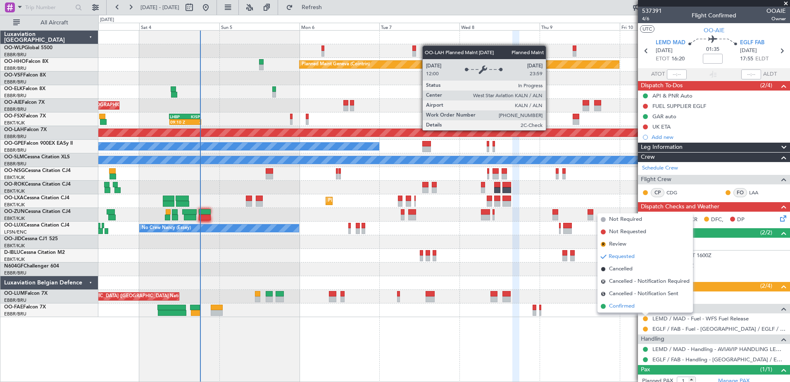
click at [628, 308] on span "Confirmed" at bounding box center [622, 306] width 26 height 8
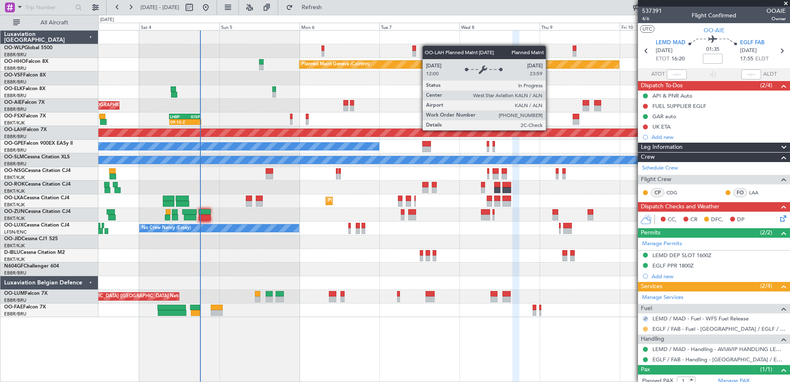
click at [645, 327] on button at bounding box center [645, 329] width 5 height 5
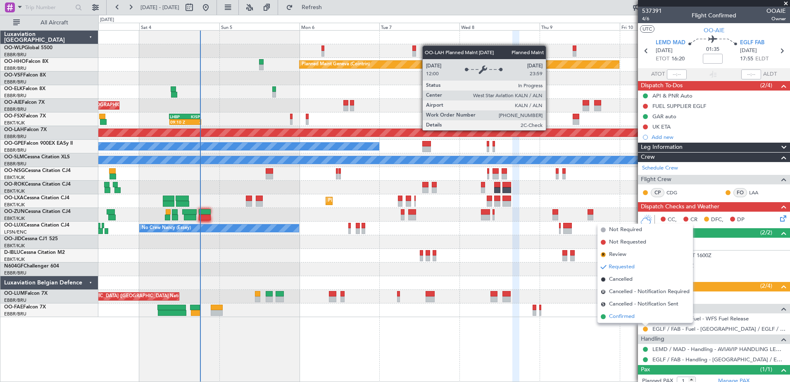
click at [622, 315] on span "Confirmed" at bounding box center [622, 317] width 26 height 8
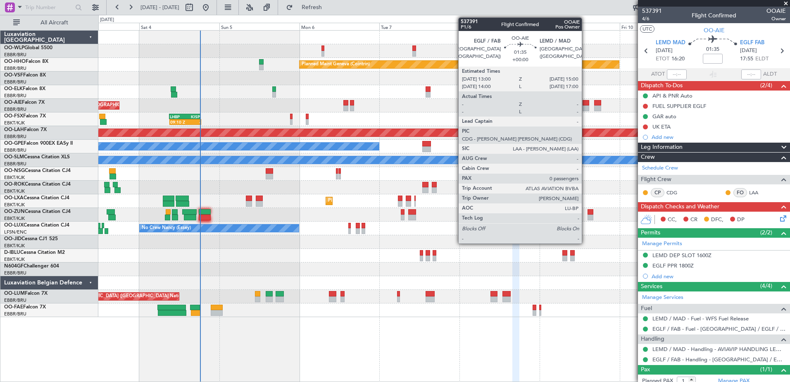
click at [586, 105] on div at bounding box center [586, 103] width 7 height 6
type input "0"
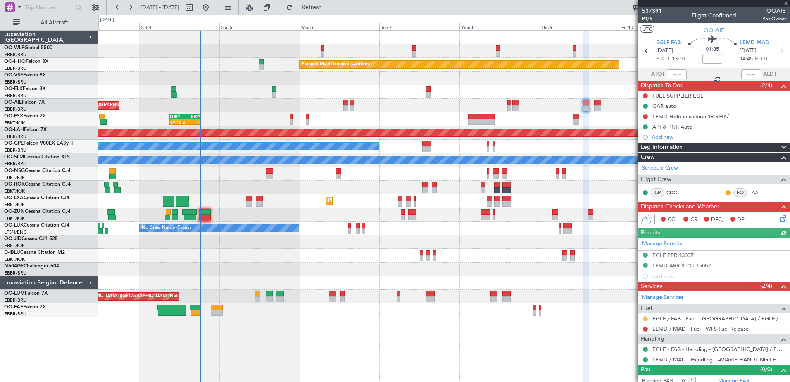
click at [644, 318] on button at bounding box center [645, 318] width 5 height 5
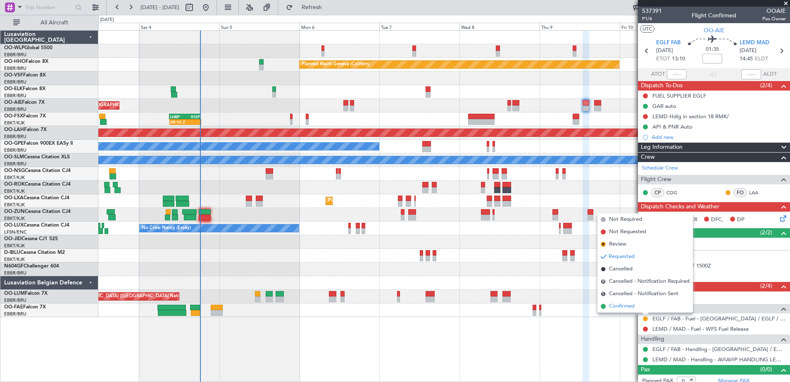
click at [611, 307] on span "Confirmed" at bounding box center [622, 306] width 26 height 8
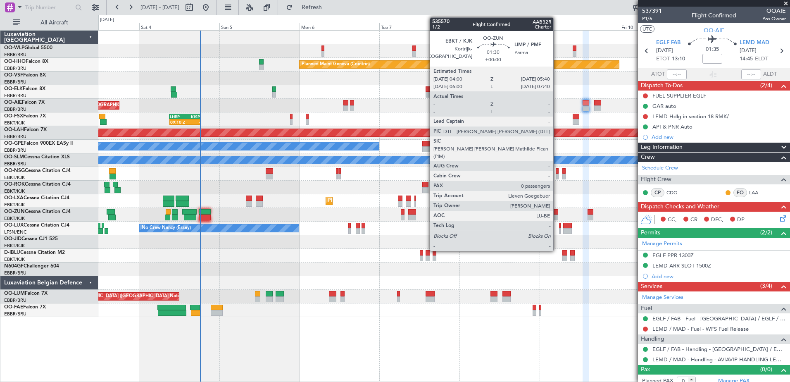
click at [557, 216] on div at bounding box center [556, 218] width 6 height 6
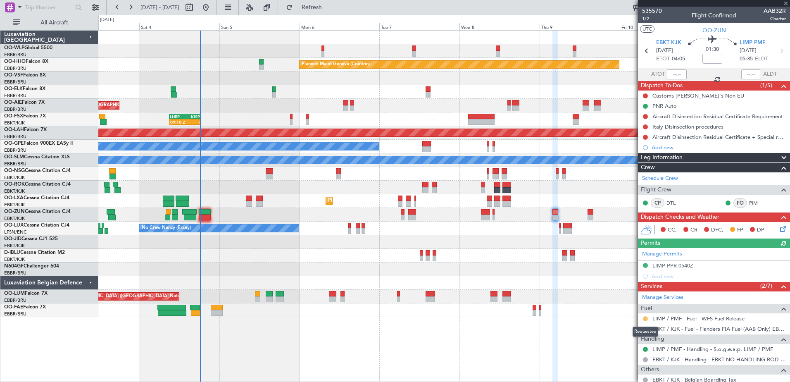
click at [647, 317] on button at bounding box center [645, 318] width 5 height 5
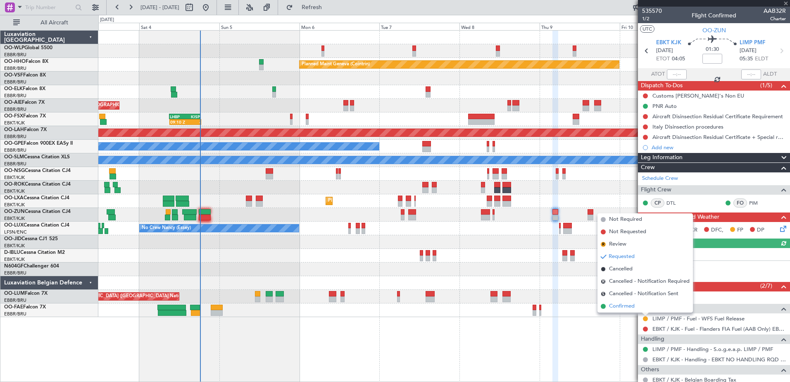
click at [621, 306] on span "Confirmed" at bounding box center [622, 306] width 26 height 8
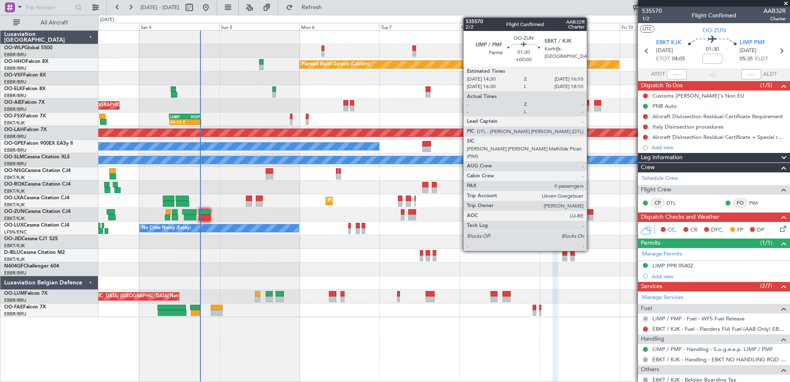
click at [591, 217] on div at bounding box center [591, 218] width 6 height 6
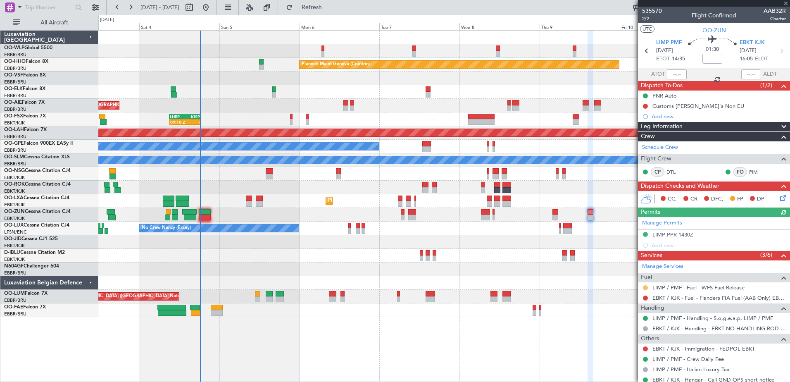
click at [644, 288] on button at bounding box center [645, 287] width 5 height 5
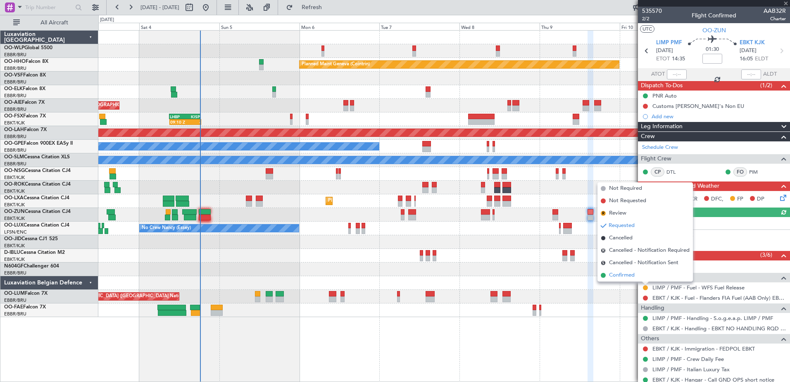
click at [619, 274] on span "Confirmed" at bounding box center [622, 275] width 26 height 8
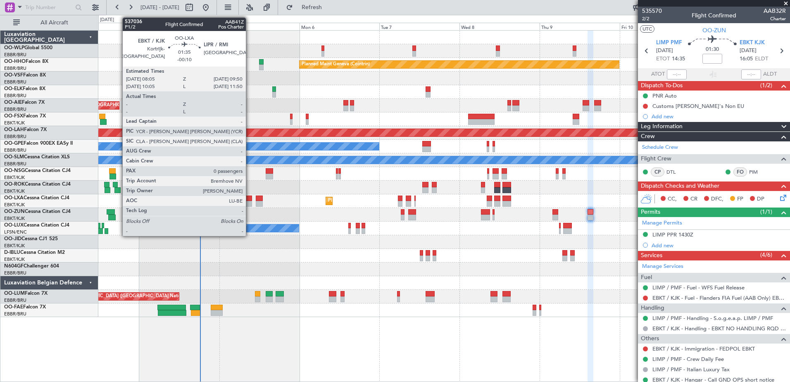
click at [250, 200] on div at bounding box center [249, 199] width 6 height 6
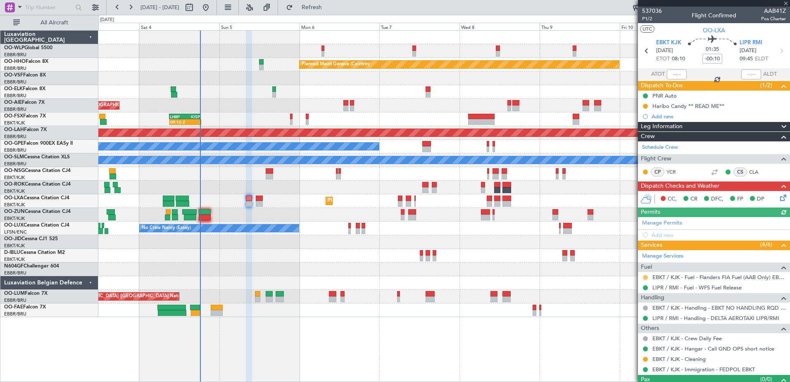
click at [647, 277] on button at bounding box center [645, 277] width 5 height 5
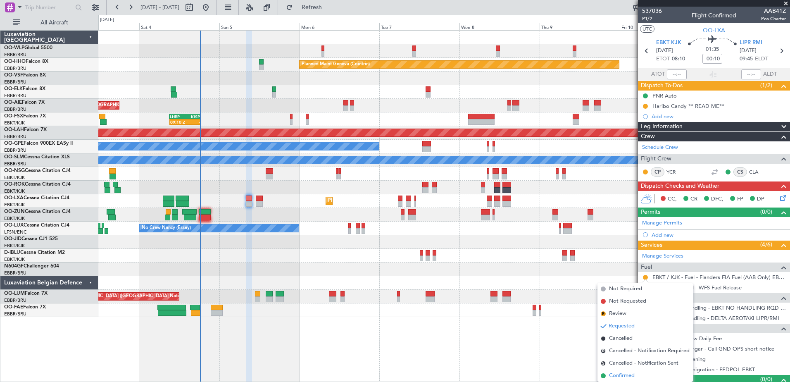
click at [621, 374] on span "Confirmed" at bounding box center [622, 376] width 26 height 8
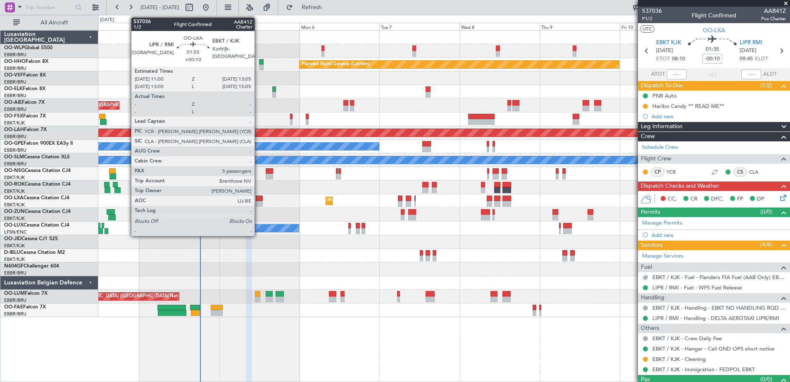
click at [258, 200] on div at bounding box center [259, 199] width 7 height 6
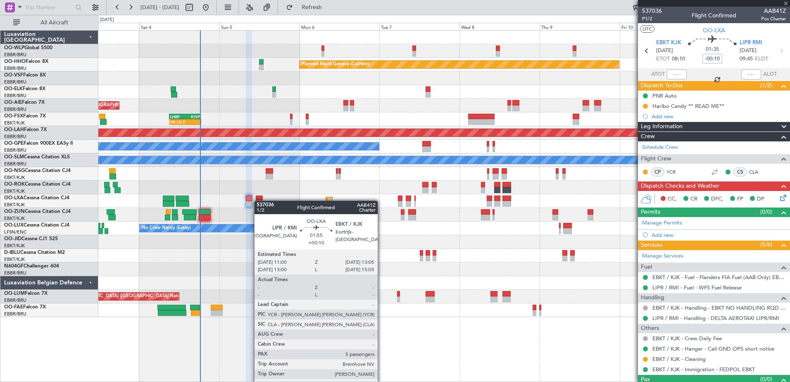
type input "+00:10"
type input "5"
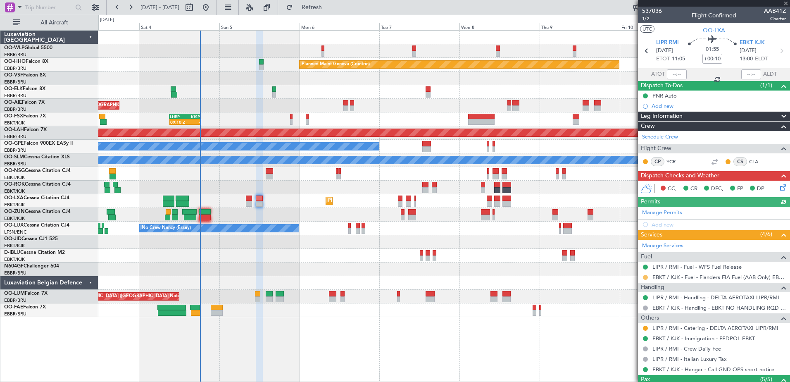
click at [646, 275] on button at bounding box center [645, 277] width 5 height 5
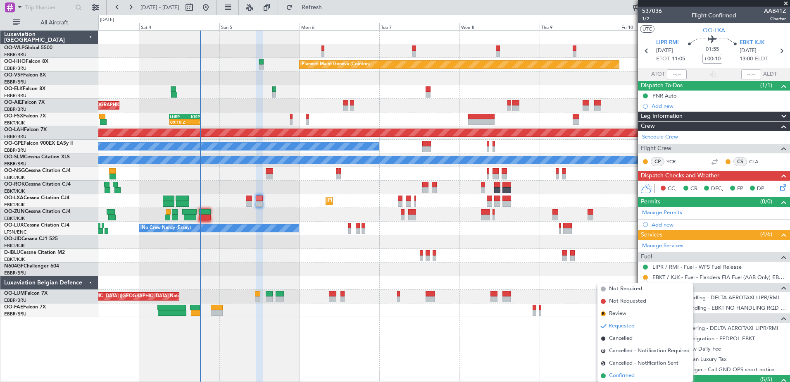
click at [622, 377] on span "Confirmed" at bounding box center [622, 376] width 26 height 8
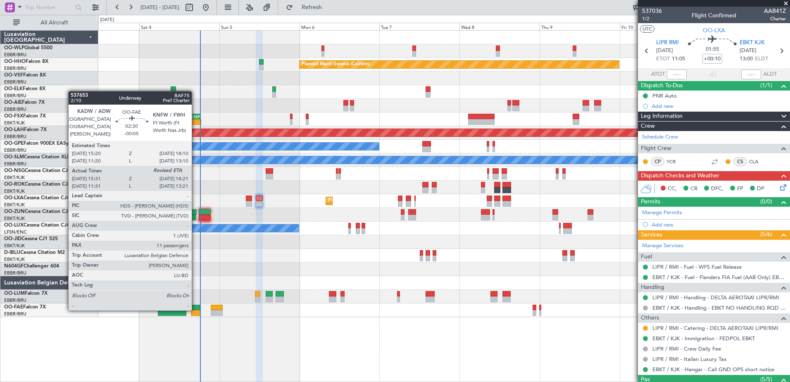
click at [196, 310] on div at bounding box center [195, 308] width 10 height 6
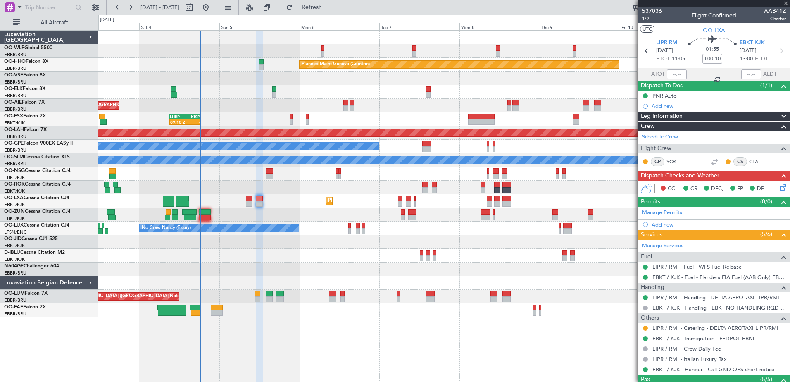
type input "-00:05"
type input "15:41"
type input "11"
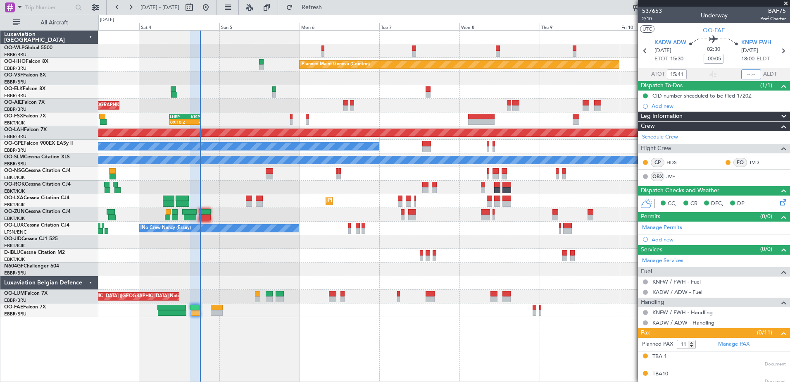
click at [742, 70] on input "text" at bounding box center [752, 74] width 20 height 10
type input "18:14"
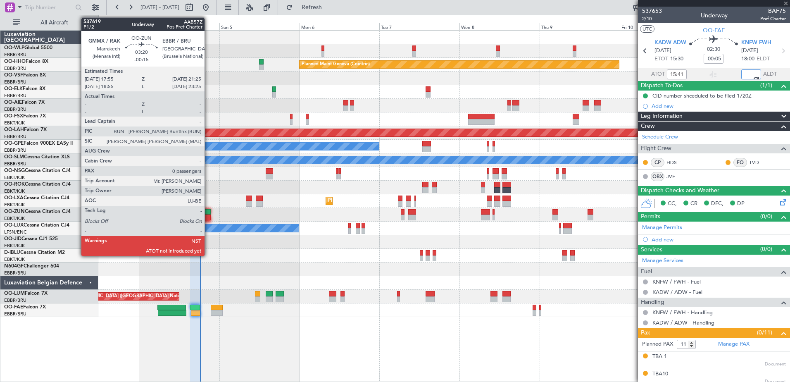
click at [208, 216] on div at bounding box center [205, 218] width 12 height 6
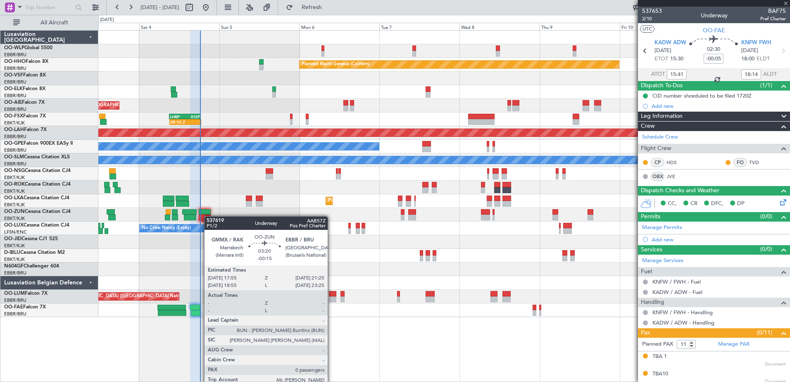
type input "-00:15"
type input "0"
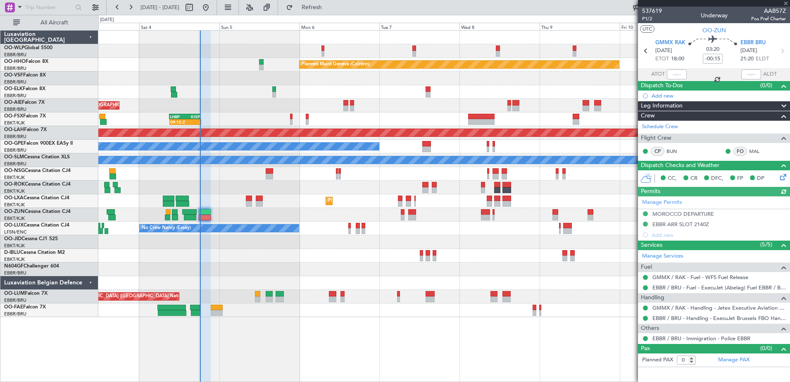
click at [674, 74] on div at bounding box center [677, 74] width 20 height 10
click at [670, 75] on input "text" at bounding box center [677, 74] width 20 height 10
type input "18:04"
click at [316, 340] on div "Planned Maint Milan (Linate) Planned Maint Geneva (Cointrin) - - LEZL 21:40 Z S…" at bounding box center [444, 206] width 692 height 352
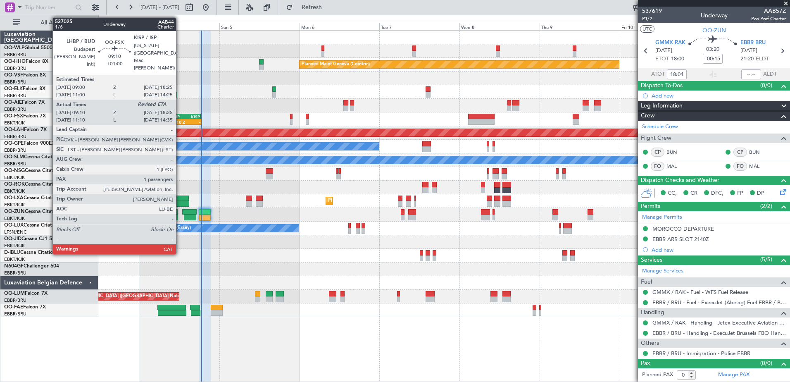
click at [180, 120] on div "09:10 Z" at bounding box center [177, 121] width 15 height 5
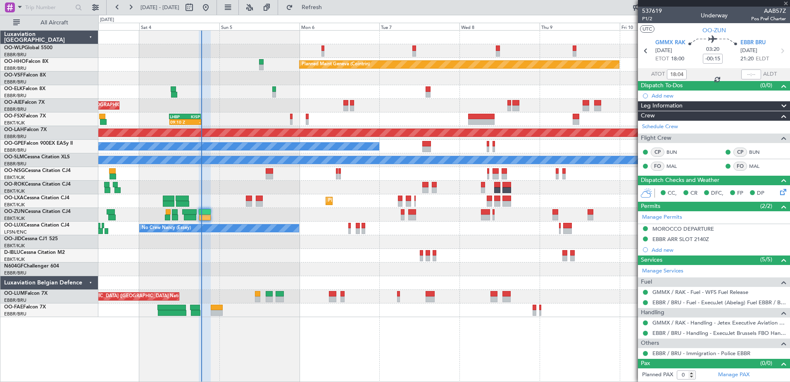
type input "+01:00"
type input "09:20"
type input "1"
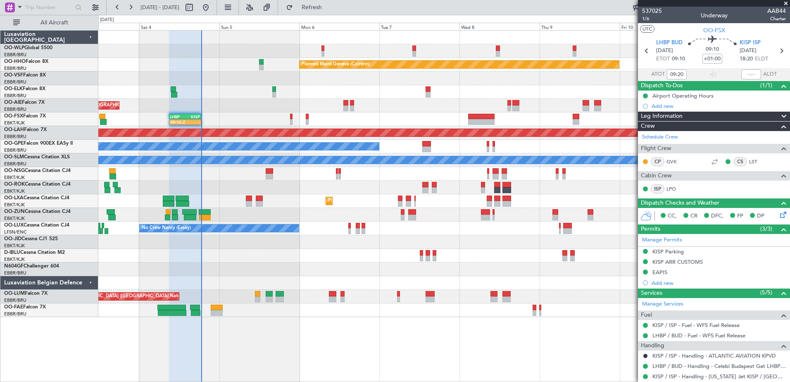
click at [744, 72] on mat-tooltip-component "Estimated Landing Time" at bounding box center [751, 74] width 65 height 22
click at [742, 73] on input "text" at bounding box center [752, 74] width 20 height 10
type input "18:33"
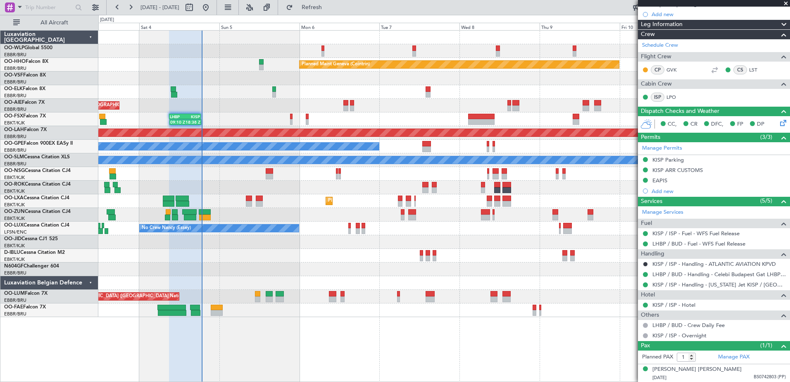
scroll to position [92, 0]
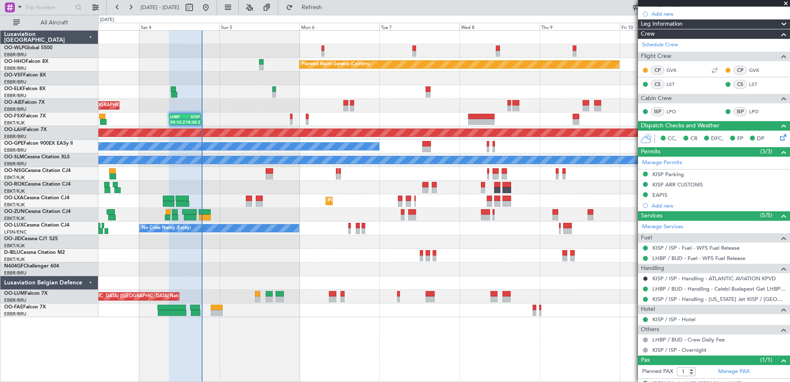
click at [482, 341] on div "Planned Maint Milan (Linate) Planned Maint Geneva (Cointrin) - - LEZL 21:40 Z S…" at bounding box center [444, 206] width 692 height 352
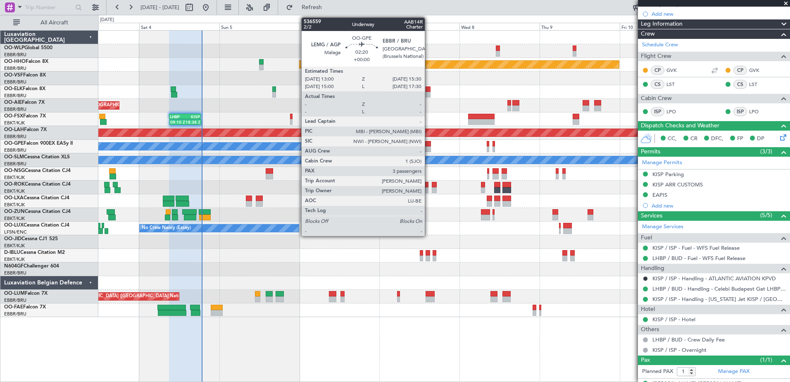
click at [429, 147] on div at bounding box center [426, 149] width 9 height 6
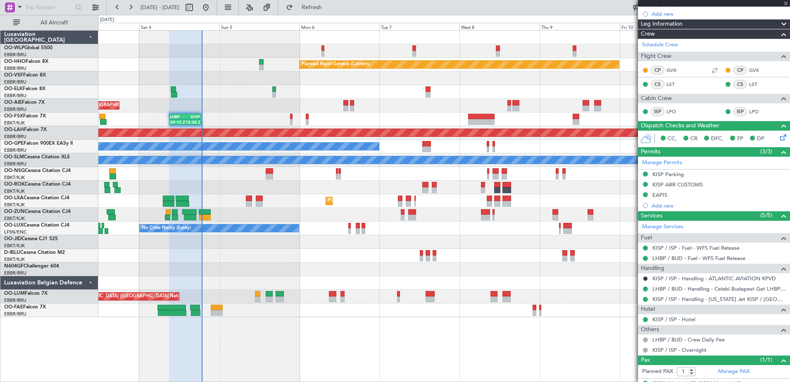
type input "3"
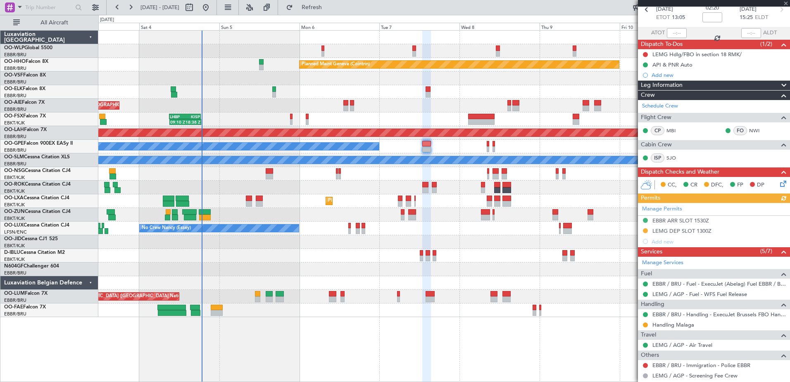
scroll to position [83, 0]
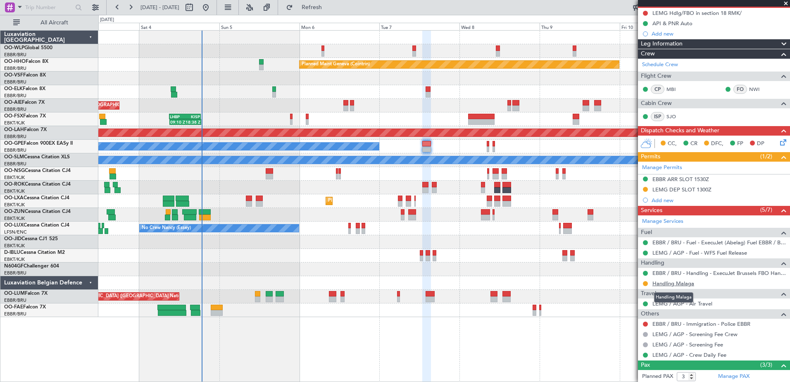
click at [680, 284] on link "Handling Malaga" at bounding box center [674, 283] width 42 height 7
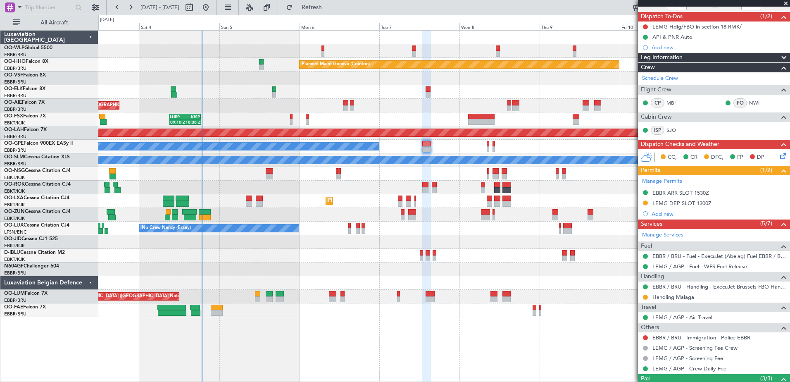
scroll to position [74, 0]
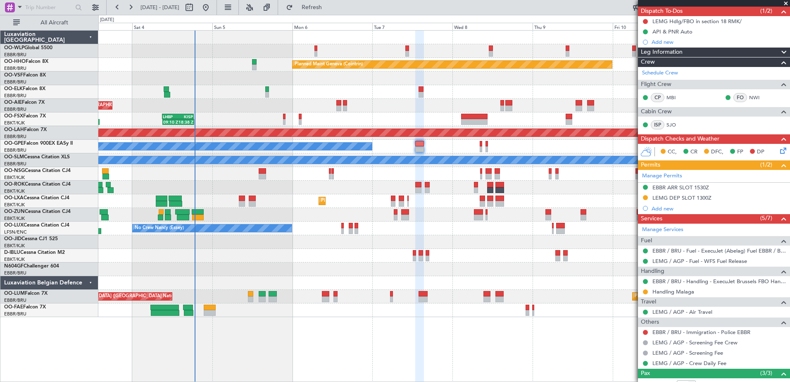
click at [544, 279] on div at bounding box center [444, 283] width 692 height 14
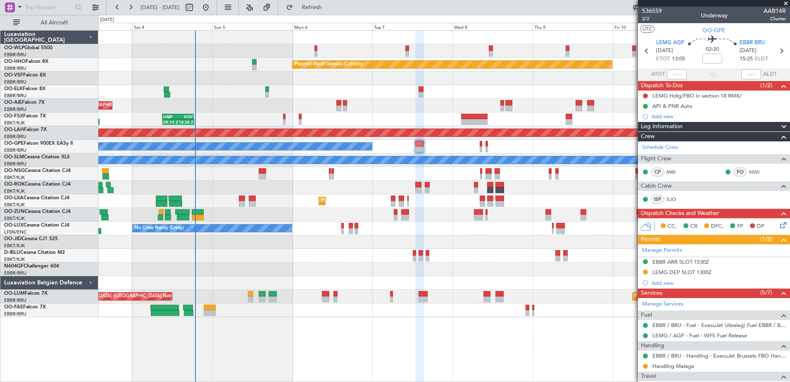
scroll to position [74, 0]
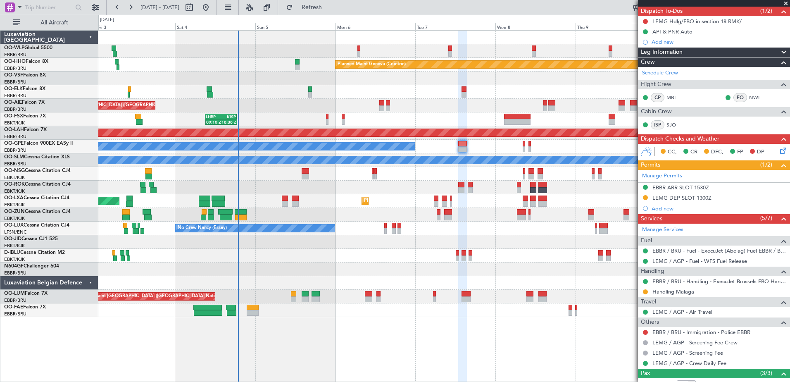
click at [171, 120] on div "09:10 Z 18:38 Z LHBP 09:00 Z KISP 18:25 Z" at bounding box center [444, 119] width 692 height 14
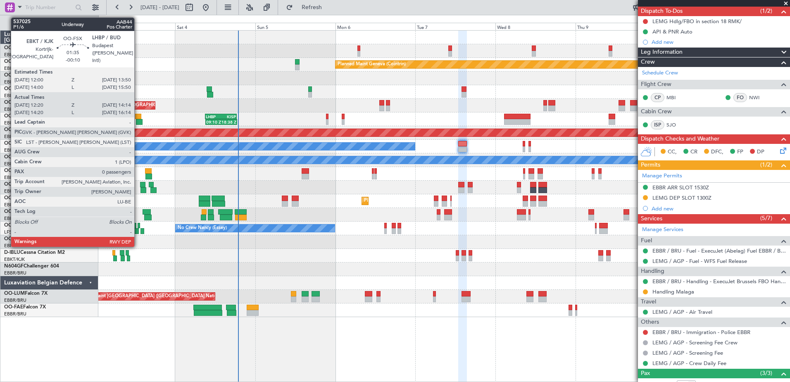
click at [138, 120] on div at bounding box center [139, 122] width 7 height 6
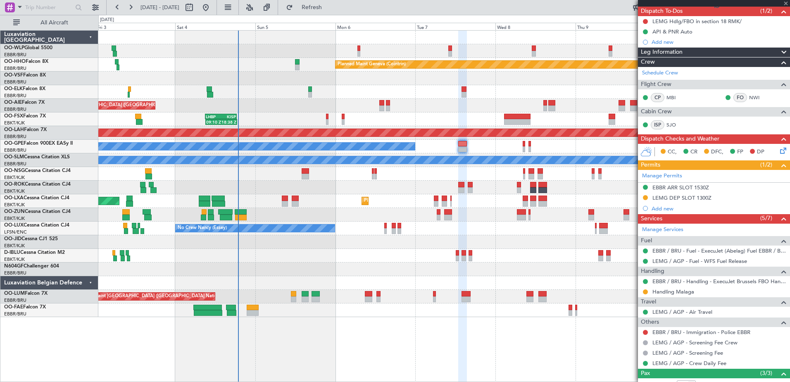
type input "-00:10"
type input "12:30"
type input "14:09"
type input "0"
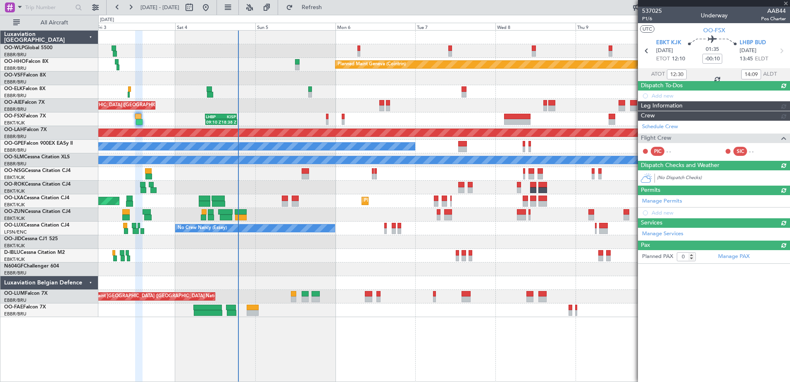
scroll to position [0, 0]
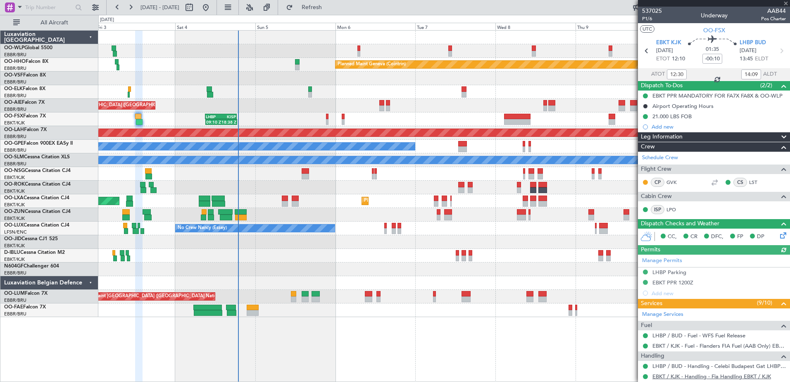
click at [713, 375] on link "EBKT / KJK - Handling - Fia Handling EBKT / KJK" at bounding box center [712, 376] width 119 height 7
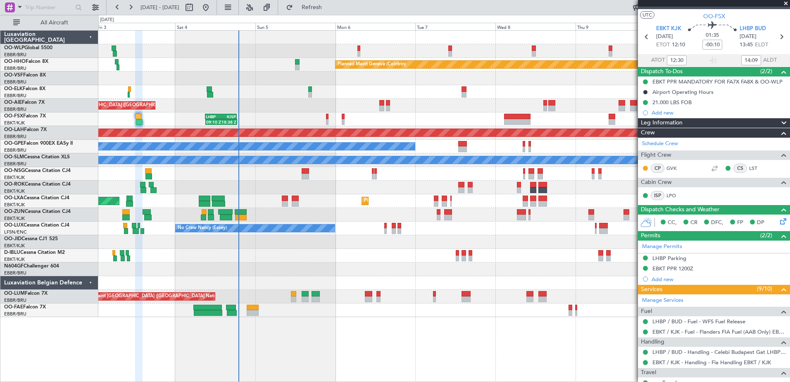
scroll to position [10, 0]
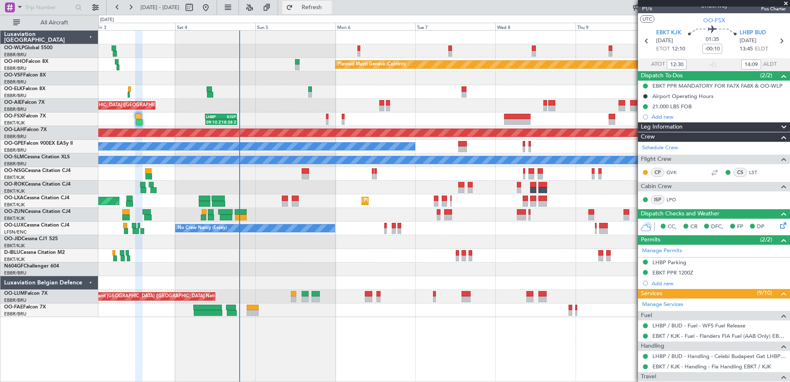
click at [329, 8] on span "Refresh" at bounding box center [312, 8] width 35 height 6
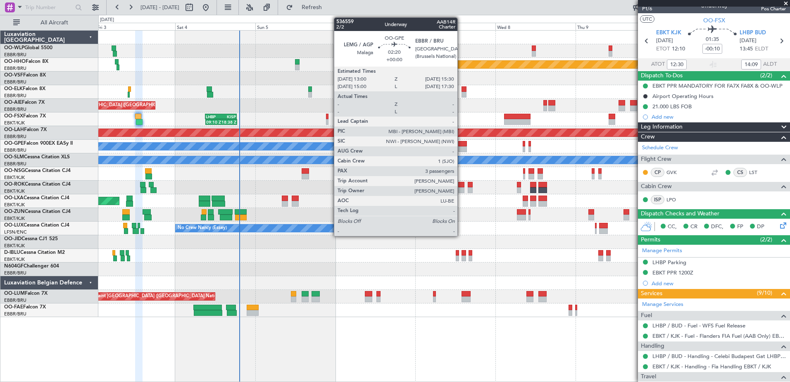
click at [461, 145] on div at bounding box center [462, 144] width 9 height 6
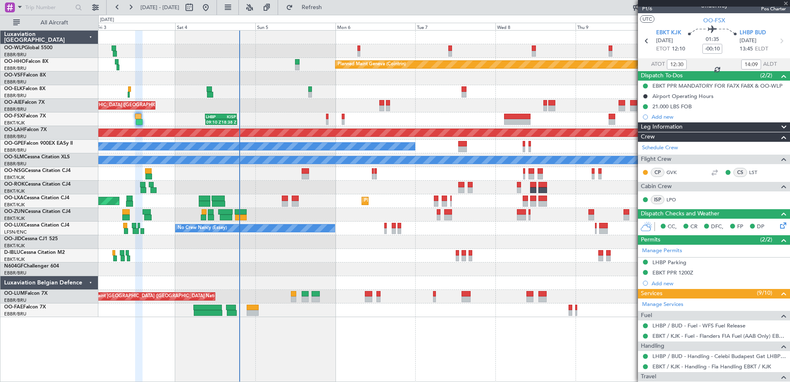
scroll to position [135, 0]
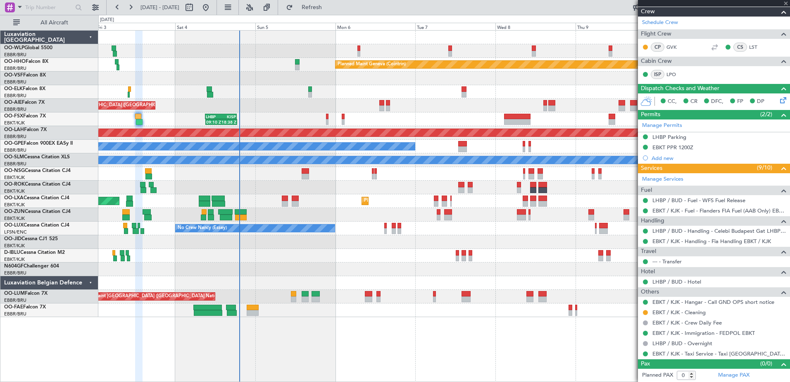
type input "3"
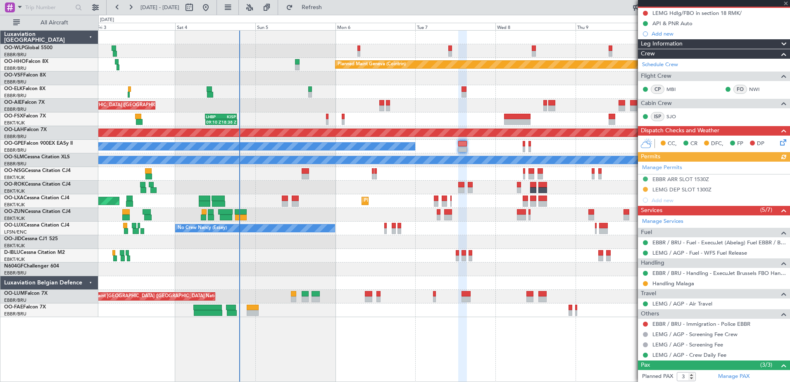
scroll to position [140, 0]
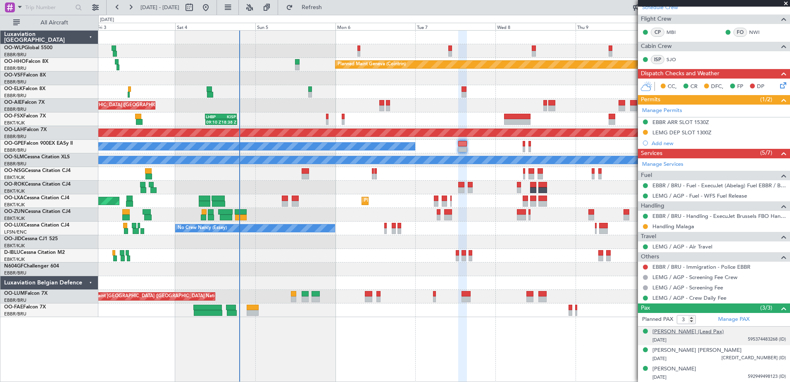
click at [661, 335] on div "[PERSON_NAME] (Lead Pax)" at bounding box center [689, 332] width 72 height 8
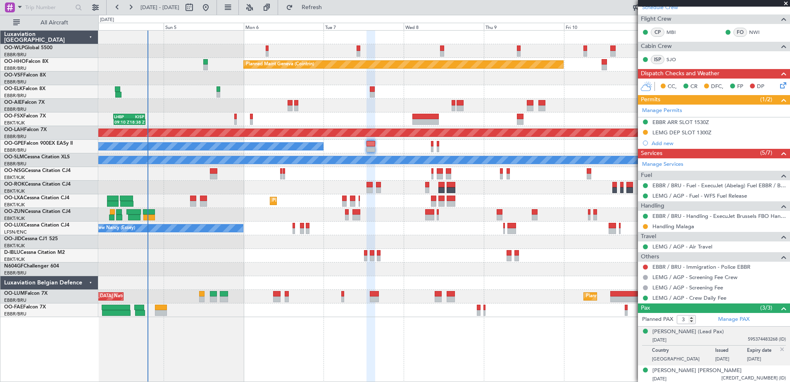
click at [274, 186] on div "AOG Maint Kortrijk-[GEOGRAPHIC_DATA]" at bounding box center [444, 188] width 692 height 14
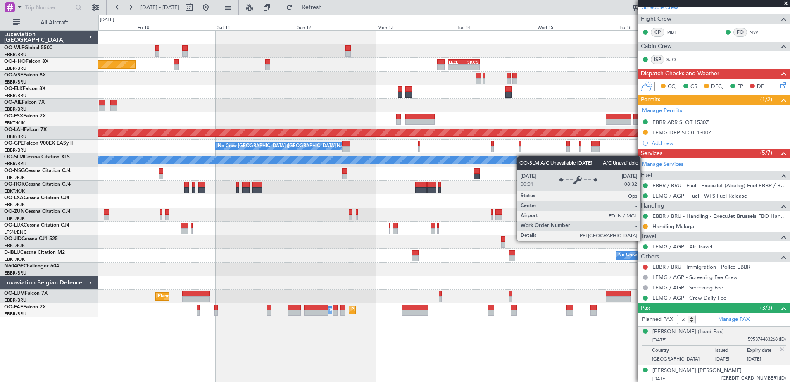
click at [86, 156] on div "Planned Maint Geneva (Cointrin) - - LEZL 21:40 Z SKCG 07:10 Z - - SKCG 21:00 Z …" at bounding box center [395, 198] width 790 height 367
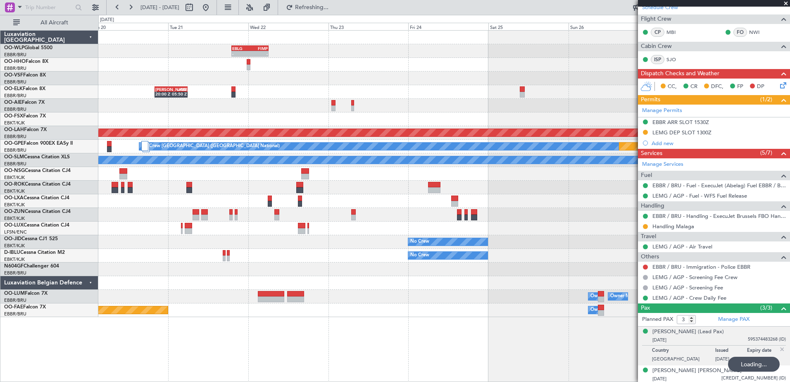
click at [52, 108] on div "- - EBLG 19:00 Z FIMP 06:10 Z LROP 21:15 Z RJTT 08:30 Z - - - - EBBR 17:05 Z VR…" at bounding box center [395, 198] width 790 height 367
click at [587, 354] on div "- - EBLG 19:00 Z FIMP 06:10 Z - - FIMP 17:00 Z EBLG 05:10 Z - - RJFK 12:30 Z UB…" at bounding box center [444, 206] width 692 height 352
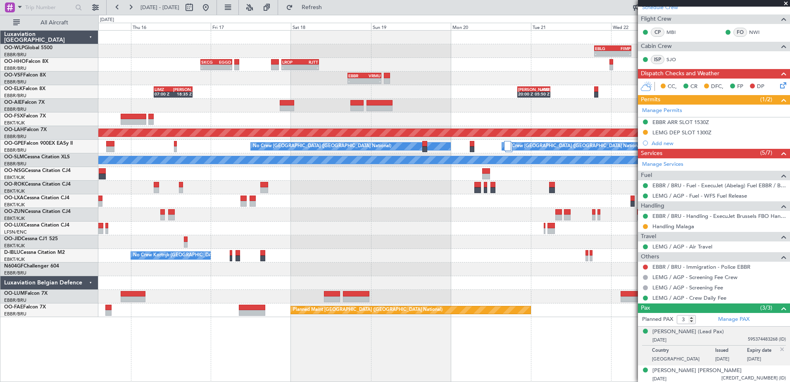
click at [532, 175] on div "- - EBLG 19:00 Z FIMP 06:10 Z - - LROP 21:15 Z RJTT 08:30 Z SKCG 21:00 Z EGGD 0…" at bounding box center [444, 174] width 692 height 286
click at [608, 239] on div "No Crew" at bounding box center [444, 242] width 692 height 14
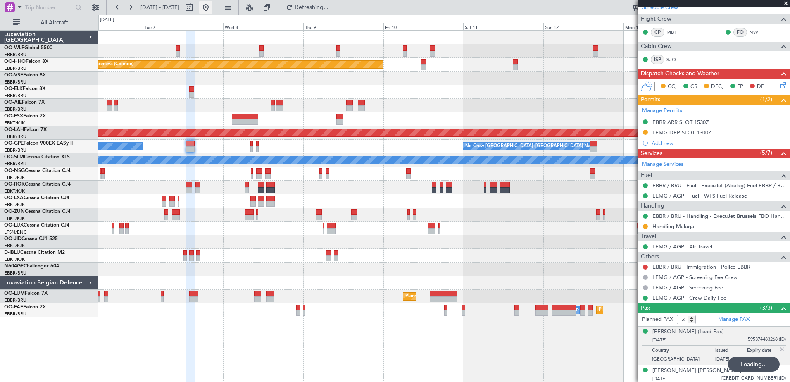
click at [212, 7] on button at bounding box center [205, 7] width 13 height 13
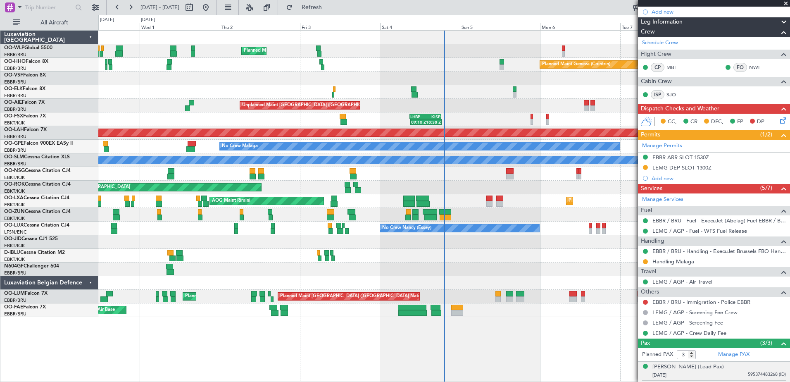
scroll to position [105, 0]
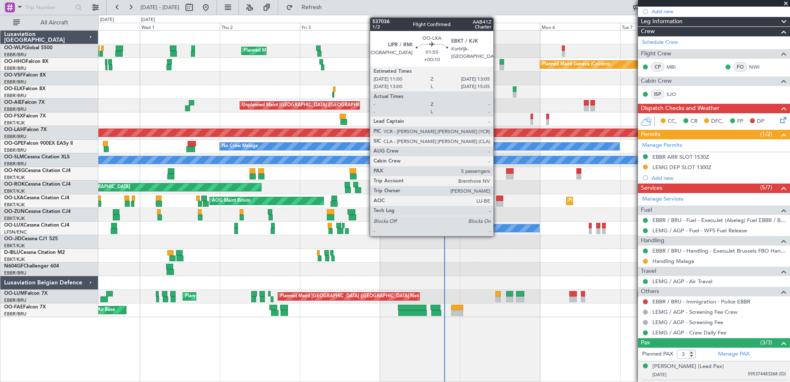
click at [497, 196] on div at bounding box center [499, 199] width 7 height 6
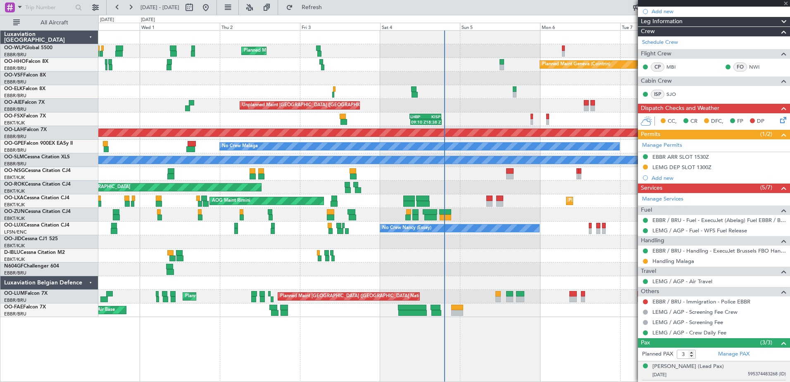
type input "+00:10"
type input "5"
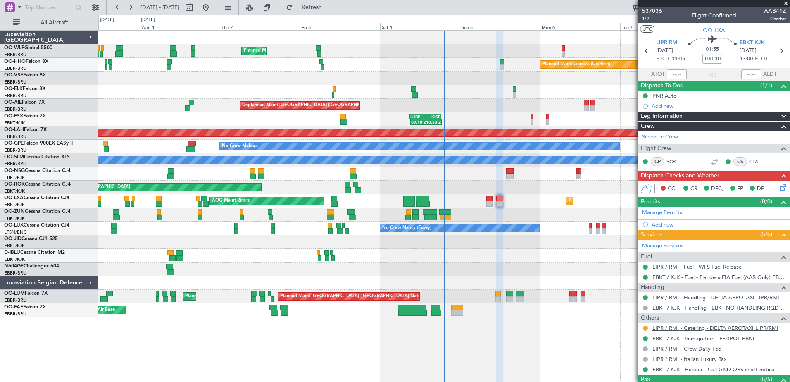
click at [678, 329] on link "LIPR / RMI - Catering - DELTA AEROTAXI LIPR/RMI" at bounding box center [716, 328] width 126 height 7
click at [649, 18] on span "1/2" at bounding box center [652, 18] width 20 height 7
click at [329, 6] on span "Refresh" at bounding box center [312, 8] width 35 height 6
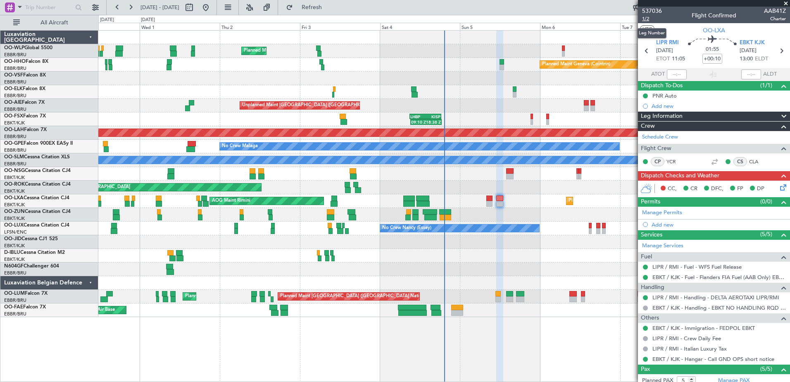
click at [644, 19] on span "1/2" at bounding box center [652, 18] width 20 height 7
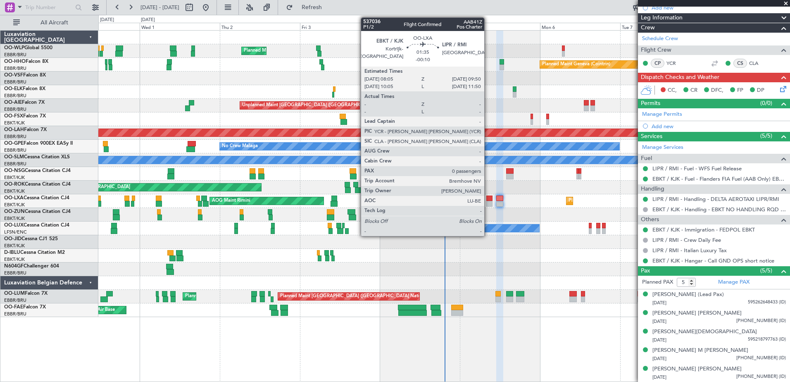
click at [489, 196] on div at bounding box center [490, 199] width 6 height 6
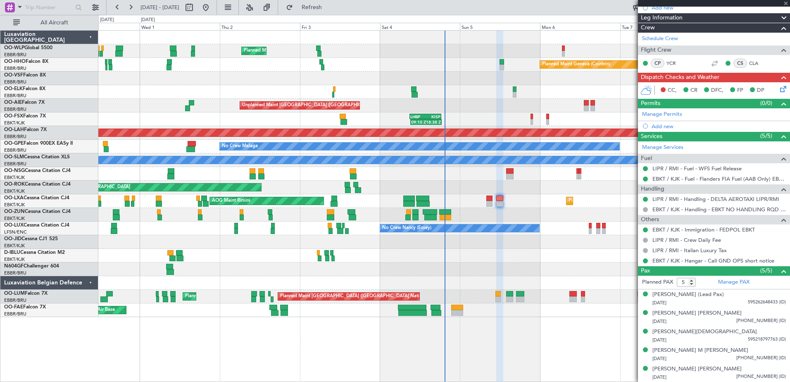
type input "-00:10"
type input "0"
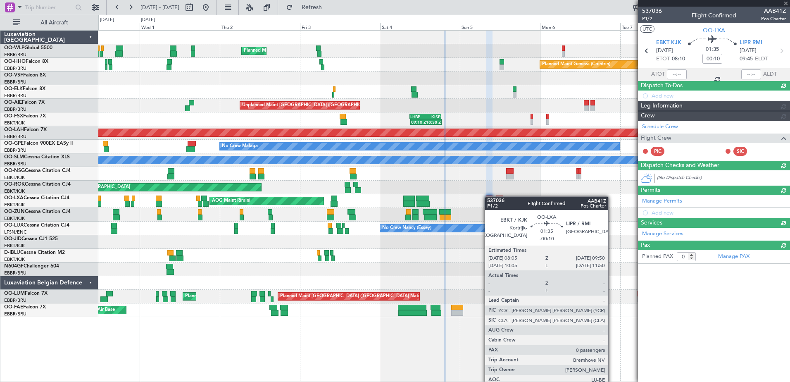
scroll to position [0, 0]
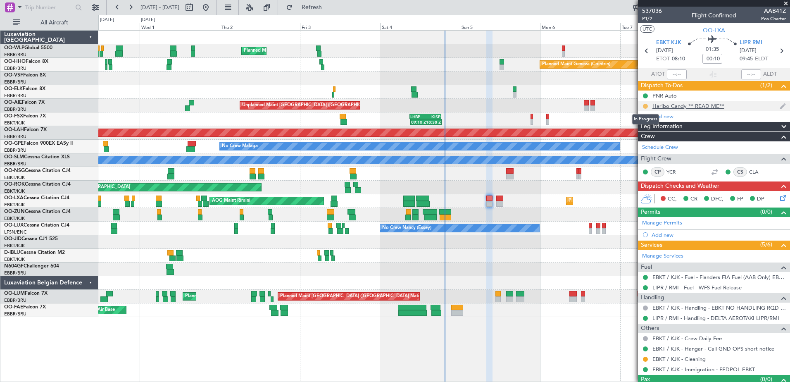
click at [645, 107] on button at bounding box center [645, 106] width 5 height 5
click at [647, 139] on span "Completed" at bounding box center [648, 142] width 27 height 8
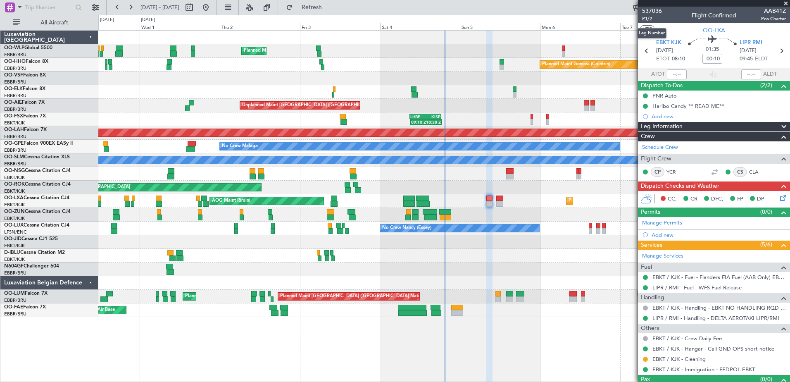
click at [650, 17] on span "P1/2" at bounding box center [652, 18] width 20 height 7
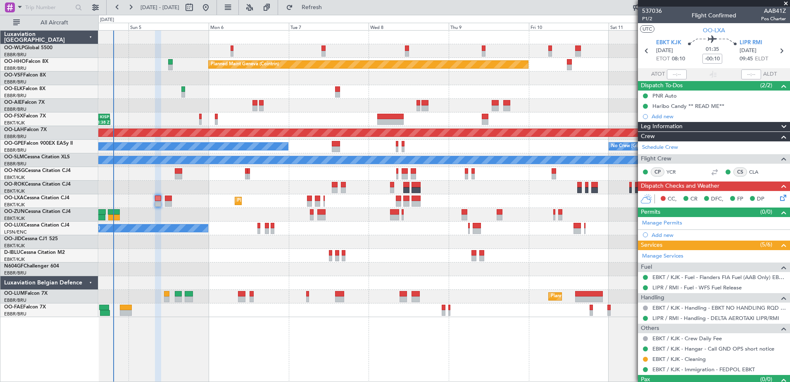
click at [190, 254] on div "Planned Maint Milan (Linate) Planned Maint Geneva ([GEOGRAPHIC_DATA]) - - LEZL …" at bounding box center [444, 174] width 692 height 286
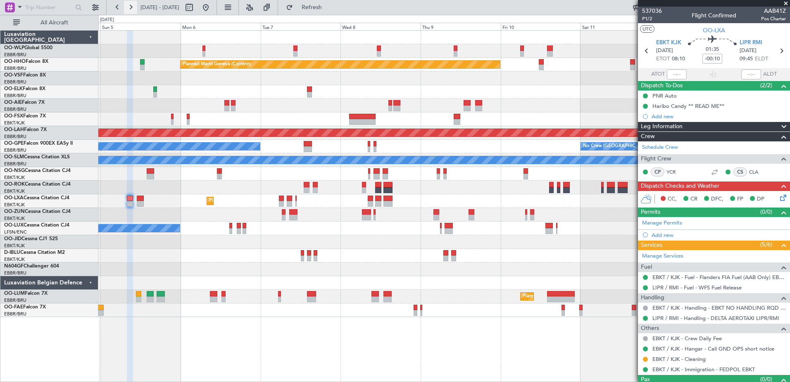
click at [129, 7] on button at bounding box center [130, 7] width 13 height 13
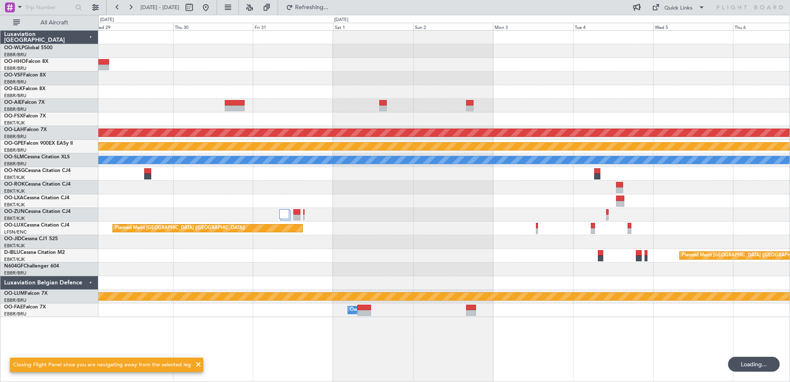
click at [383, 234] on div "Planned Maint [GEOGRAPHIC_DATA] ([GEOGRAPHIC_DATA])" at bounding box center [444, 229] width 692 height 14
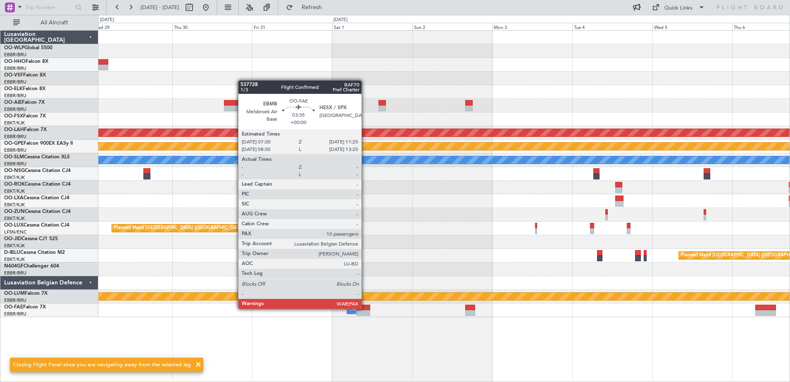
click at [365, 309] on div at bounding box center [363, 308] width 13 height 6
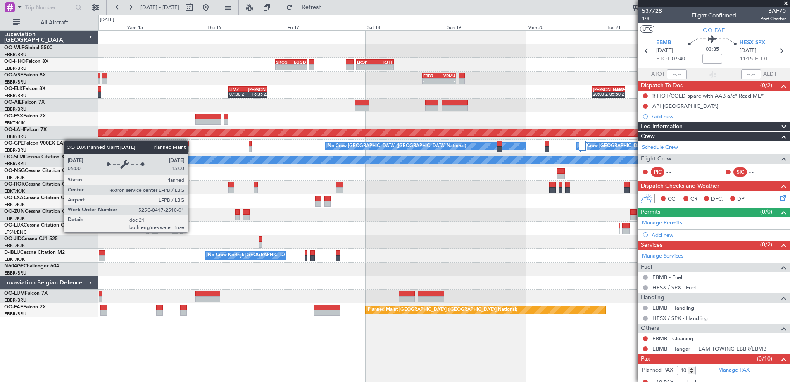
click at [737, 369] on fb-app "[DATE] - [DATE] Refresh Quick Links All Aircraft - - EBLG 19:00 Z FIMP 06:10 Z …" at bounding box center [395, 194] width 790 height 376
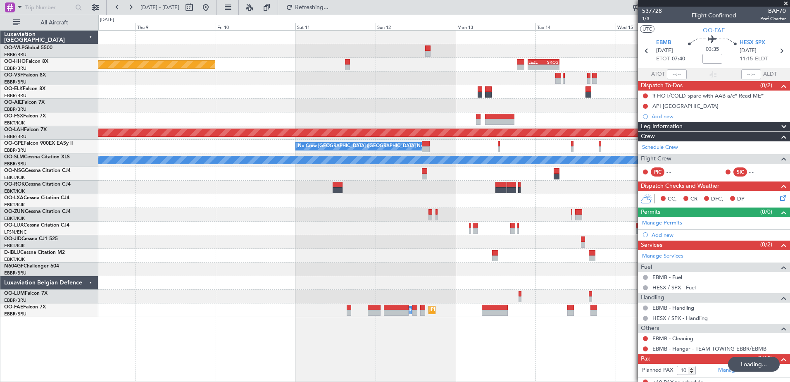
click at [721, 315] on fb-app "[DATE] - [DATE] Refreshing... Quick Links All Aircraft - - SKCG 21:00 Z EGGD 06…" at bounding box center [395, 194] width 790 height 376
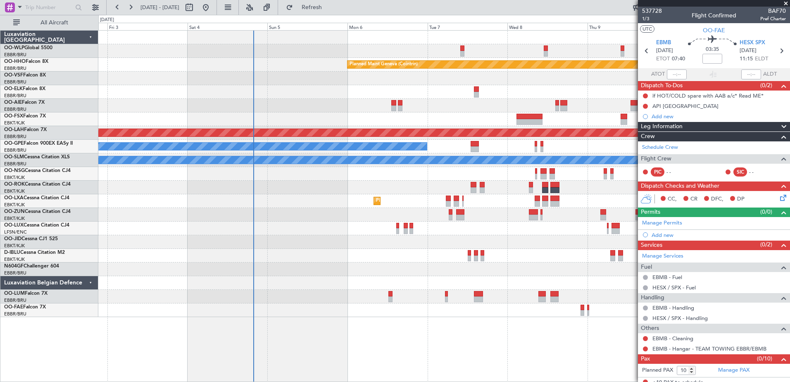
click at [750, 319] on fb-app "[DATE] - [DATE] Refresh Quick Links All Aircraft Planned Maint Geneva ([GEOGRAP…" at bounding box center [395, 194] width 790 height 376
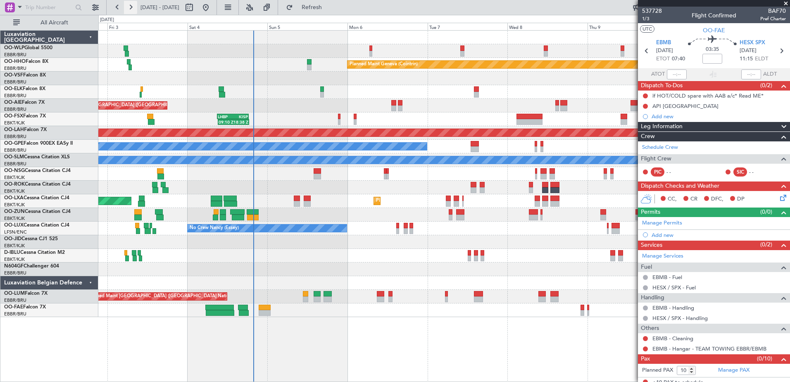
click at [131, 7] on button at bounding box center [130, 7] width 13 height 13
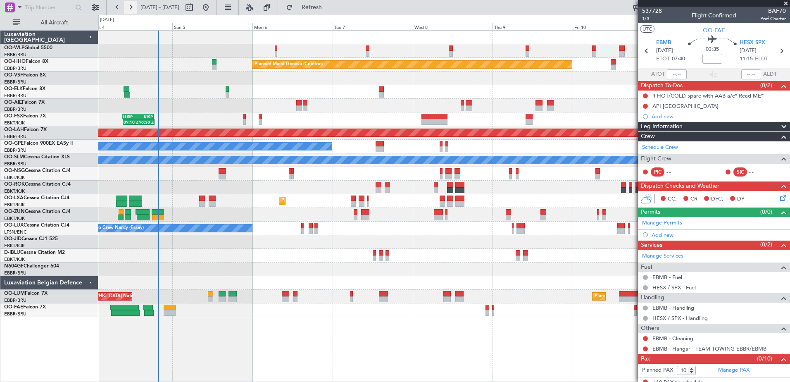
click at [131, 7] on button at bounding box center [130, 7] width 13 height 13
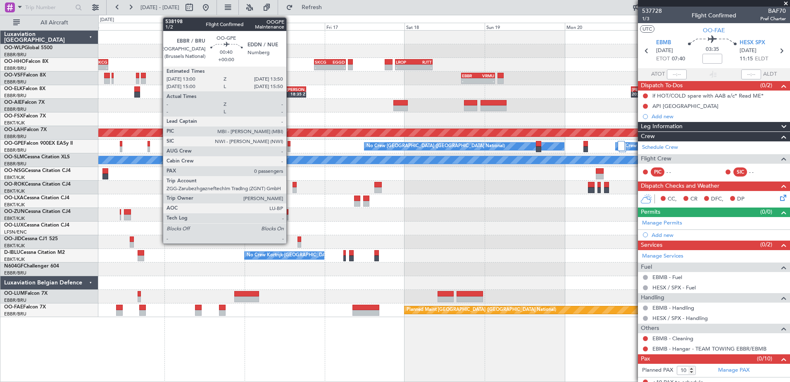
click at [290, 147] on div at bounding box center [289, 149] width 3 height 6
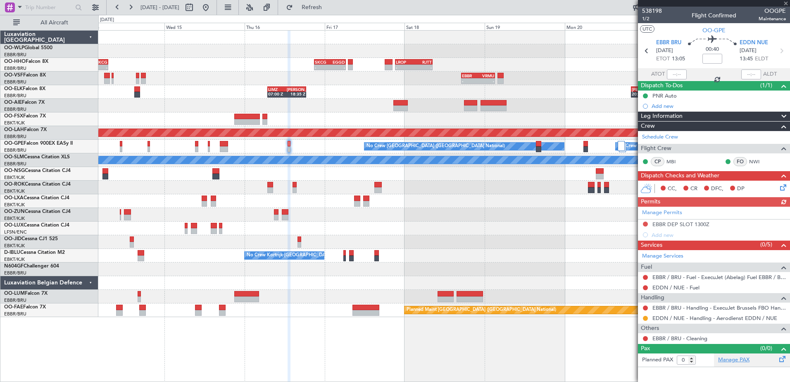
click at [745, 360] on link "Manage PAX" at bounding box center [733, 360] width 31 height 8
click at [329, 9] on span "Refresh" at bounding box center [312, 8] width 35 height 6
click at [328, 10] on span "Refresh" at bounding box center [312, 8] width 35 height 6
click at [644, 10] on span "538198" at bounding box center [652, 11] width 20 height 9
click at [331, 12] on button "Refresh" at bounding box center [307, 7] width 50 height 13
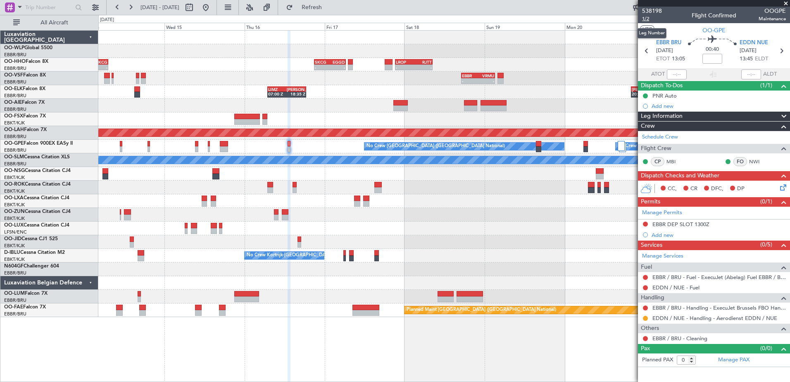
click at [648, 17] on span "1/2" at bounding box center [652, 18] width 20 height 7
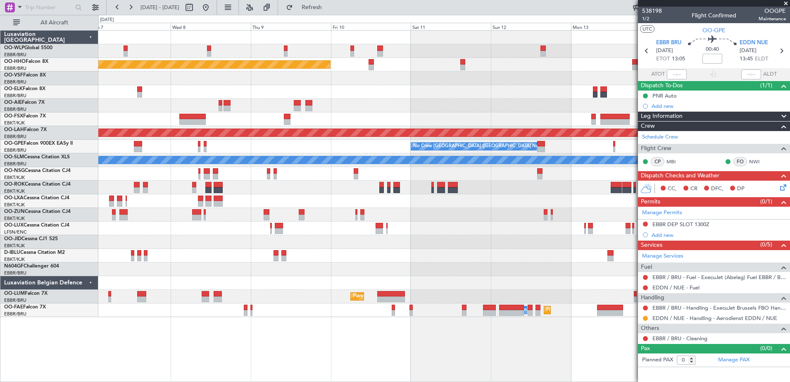
click at [720, 275] on fb-app "14 Oct 2025 - 22 Oct 2025 Refresh Quick Links All Aircraft - - LEZL 21:40 Z SKC…" at bounding box center [395, 194] width 790 height 376
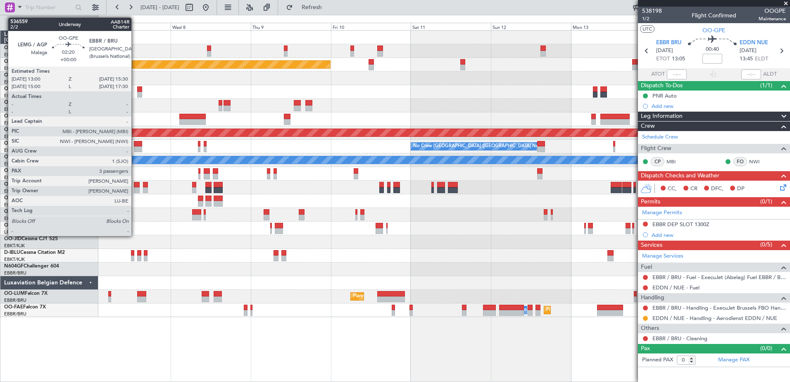
click at [135, 146] on div at bounding box center [138, 149] width 9 height 6
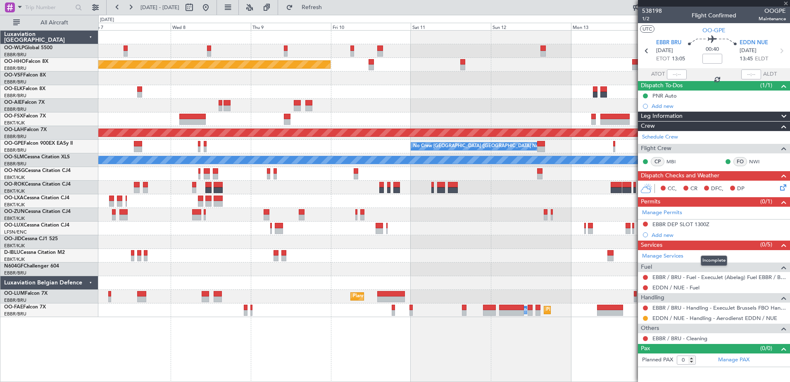
type input "3"
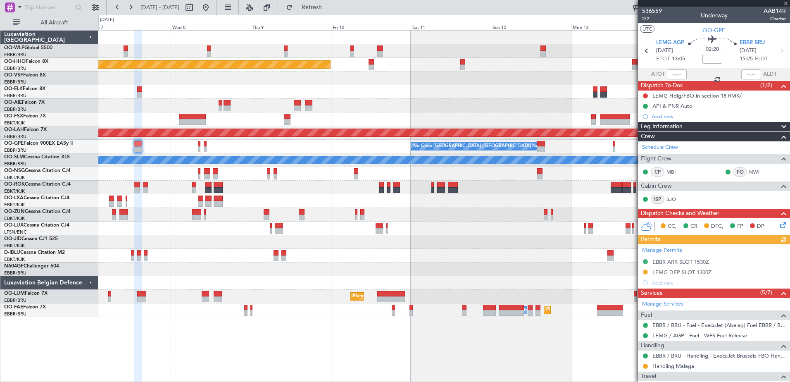
scroll to position [140, 0]
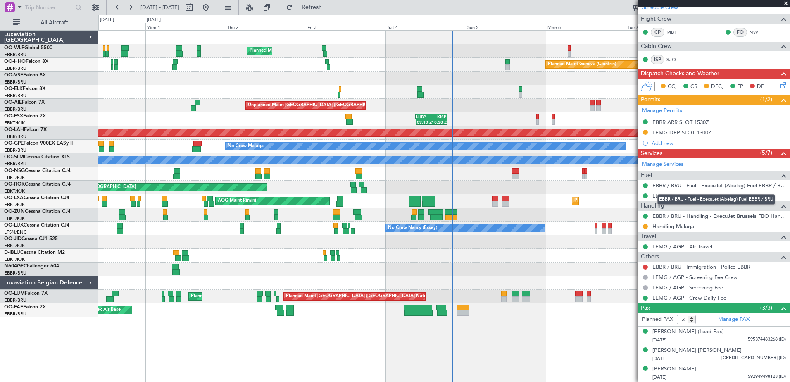
click at [761, 182] on fb-app "07 Oct 2025 - 15 Oct 2025 Refresh Quick Links All Aircraft Planned Maint Milan …" at bounding box center [395, 194] width 790 height 376
click at [456, 311] on div "AOG Maint Melsbroek Air Base Owner Melsbroek Air Base" at bounding box center [444, 310] width 692 height 14
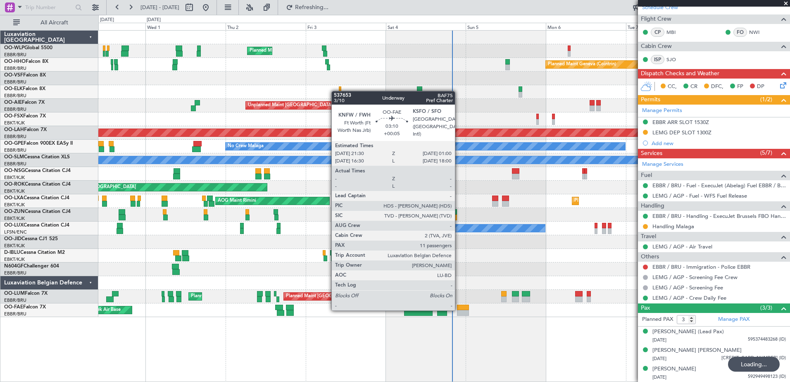
click at [459, 309] on div at bounding box center [463, 308] width 12 height 6
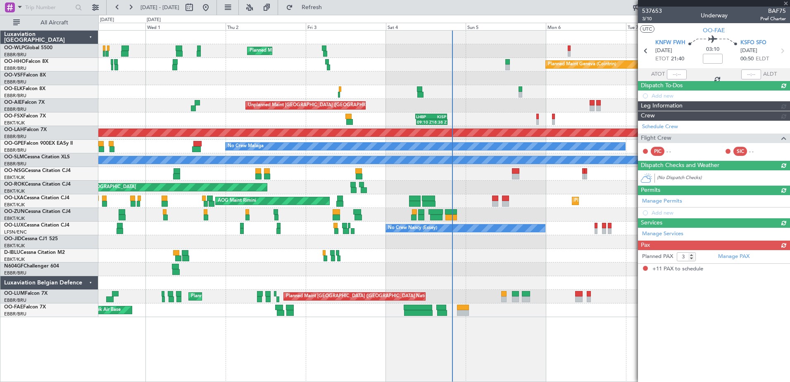
type input "+00:05"
type input "11"
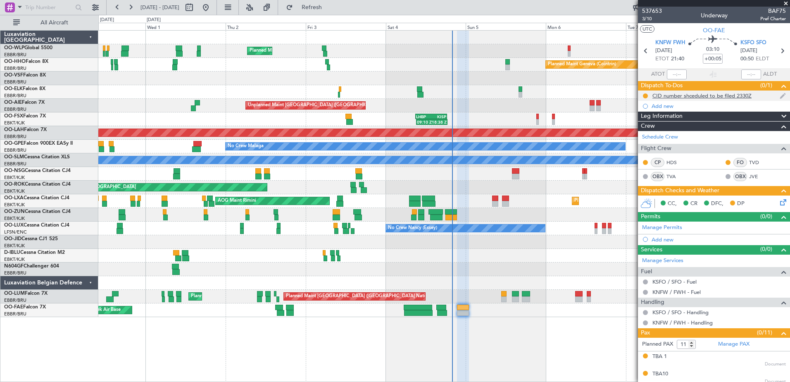
click at [680, 100] on div "CID number shceduled to be filed 2330Z" at bounding box center [714, 96] width 152 height 10
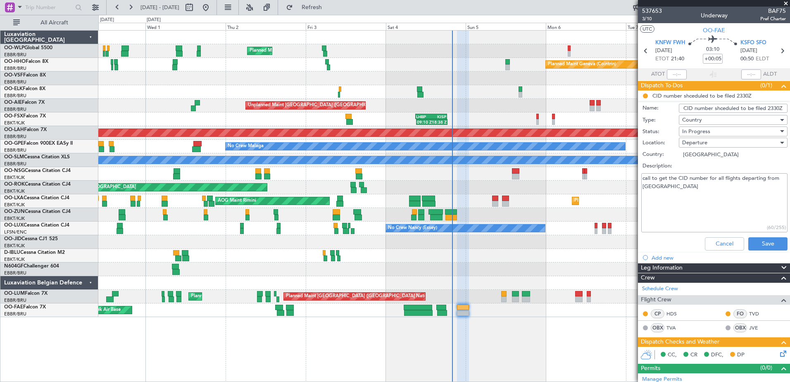
click at [670, 194] on textarea "call to get the CID number for all flights departing from [GEOGRAPHIC_DATA]" at bounding box center [715, 202] width 146 height 59
type textarea "call to get the CID number for all flights departing from US 808"
click at [700, 130] on span "In Progress" at bounding box center [696, 131] width 28 height 7
click at [707, 175] on span "Completed" at bounding box center [729, 173] width 97 height 12
click at [770, 245] on button "Save" at bounding box center [768, 243] width 39 height 13
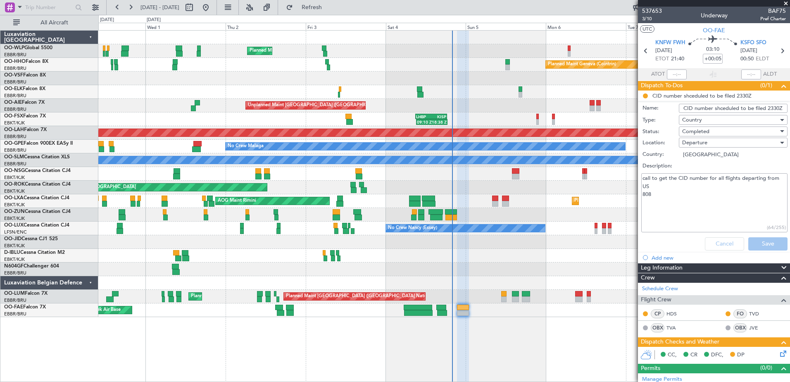
click at [779, 356] on icon at bounding box center [782, 352] width 7 height 7
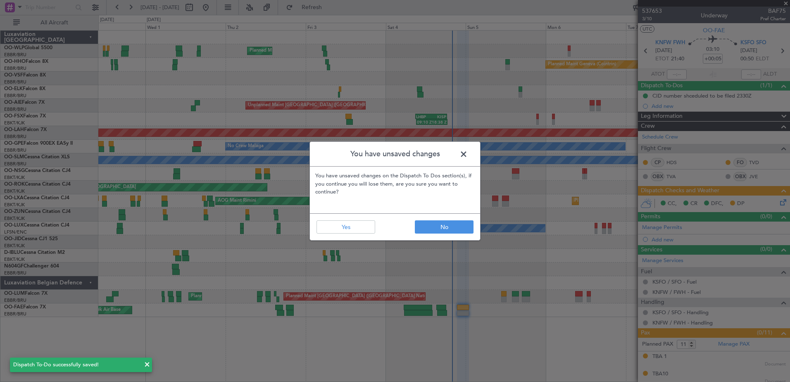
click at [468, 154] on span at bounding box center [468, 156] width 0 height 17
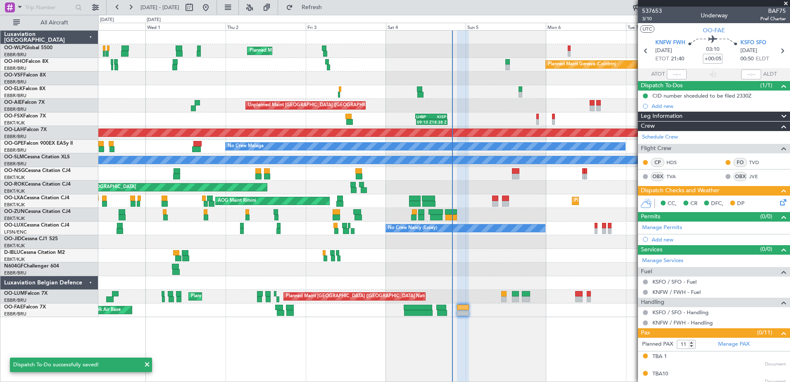
click at [779, 202] on icon at bounding box center [782, 201] width 7 height 7
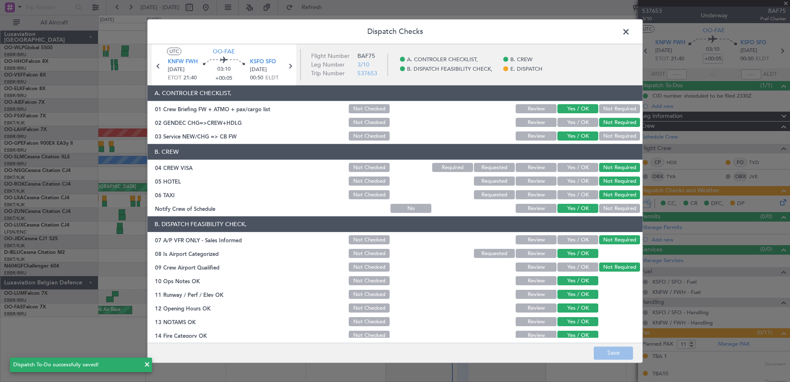
scroll to position [133, 0]
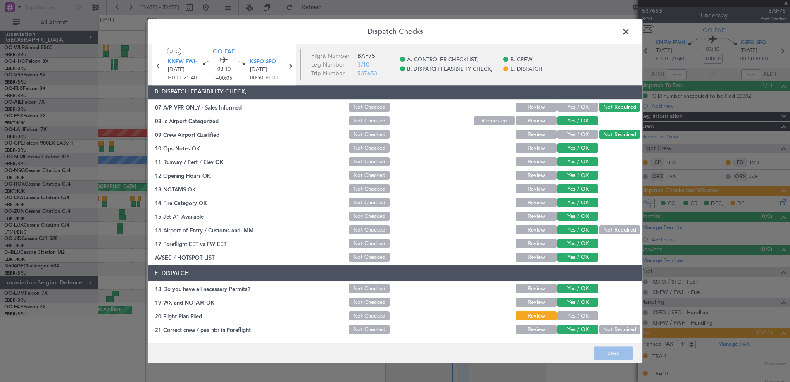
click at [581, 314] on button "Yes / OK" at bounding box center [578, 316] width 41 height 9
click at [604, 351] on button "Save" at bounding box center [613, 352] width 39 height 13
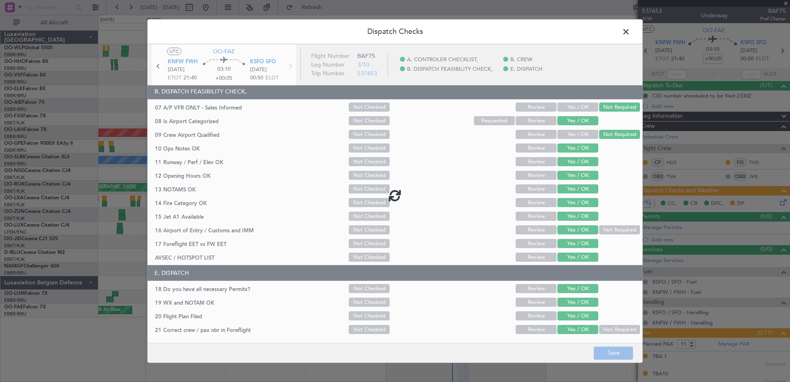
click at [630, 29] on span at bounding box center [630, 34] width 0 height 17
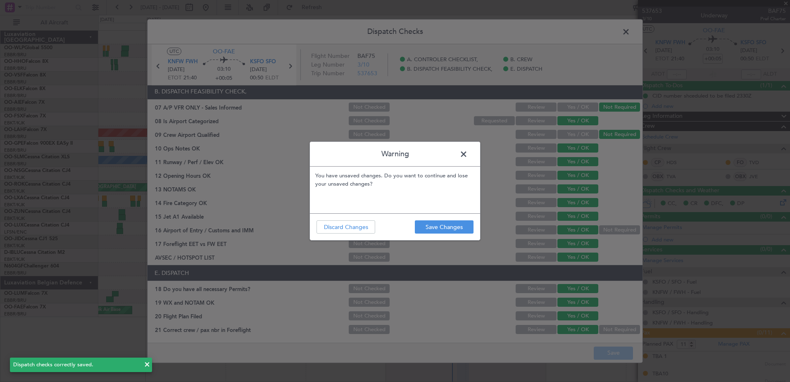
click at [468, 152] on span at bounding box center [468, 156] width 0 height 17
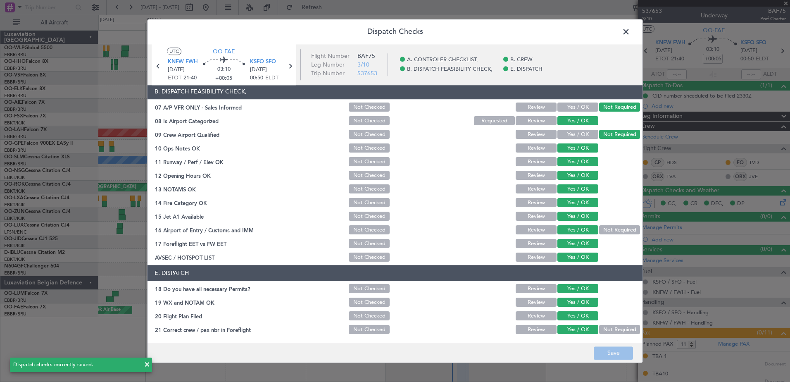
click at [630, 32] on span at bounding box center [630, 34] width 0 height 17
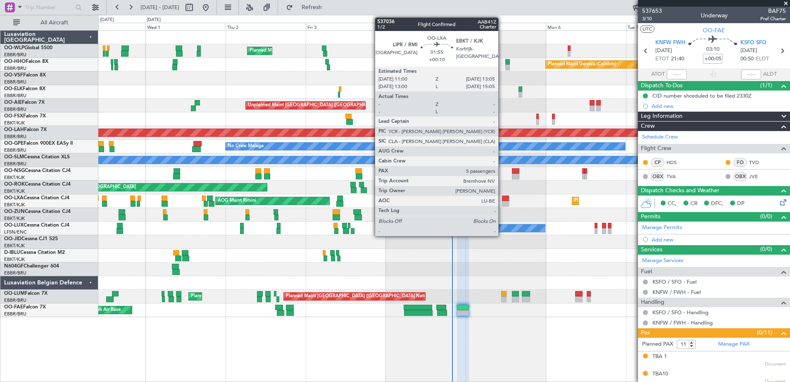
click at [502, 203] on div at bounding box center [505, 204] width 7 height 6
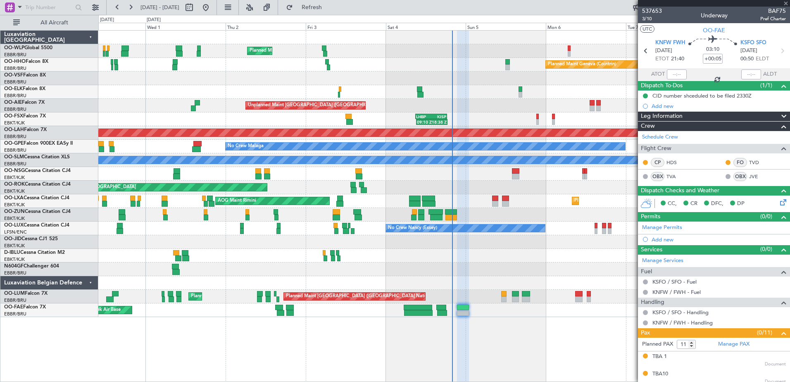
type input "+00:10"
type input "5"
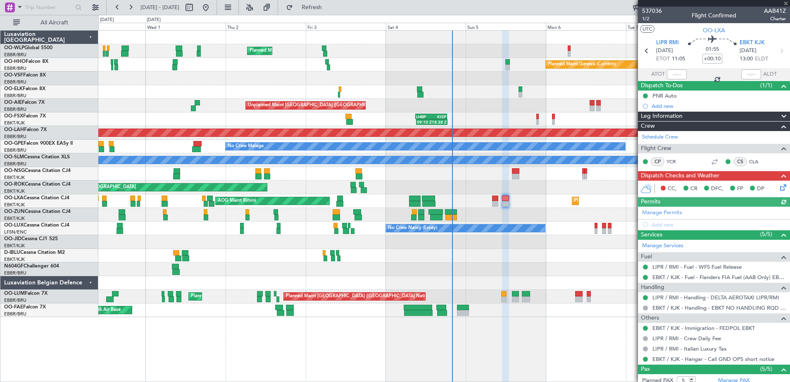
click at [779, 186] on icon at bounding box center [782, 186] width 7 height 7
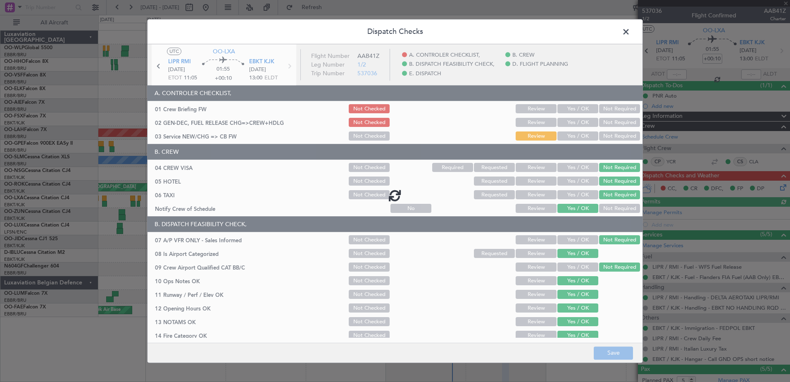
click at [567, 138] on div at bounding box center [395, 195] width 495 height 302
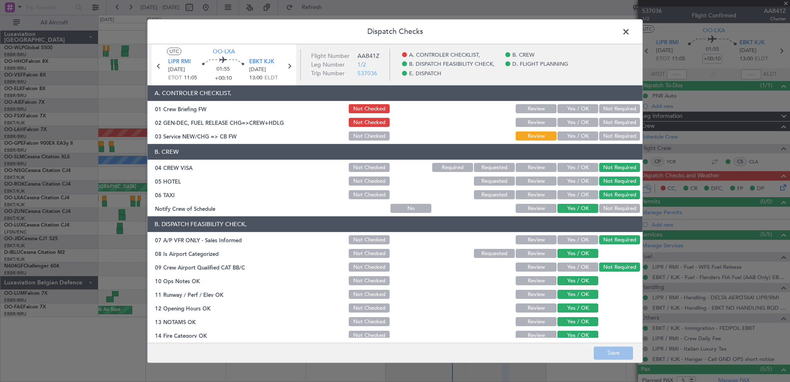
click at [574, 131] on div "Yes / OK" at bounding box center [577, 137] width 42 height 12
click at [620, 134] on button "Not Required" at bounding box center [619, 136] width 41 height 9
click at [581, 120] on button "Yes / OK" at bounding box center [578, 122] width 41 height 9
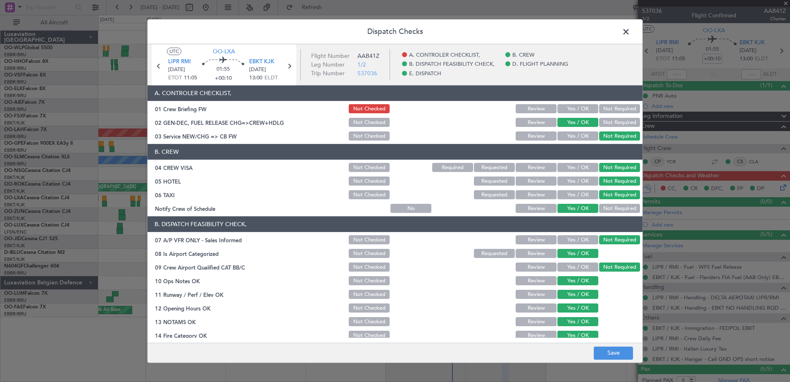
click at [577, 108] on button "Yes / OK" at bounding box center [578, 109] width 41 height 9
click at [608, 353] on button "Save" at bounding box center [613, 352] width 39 height 13
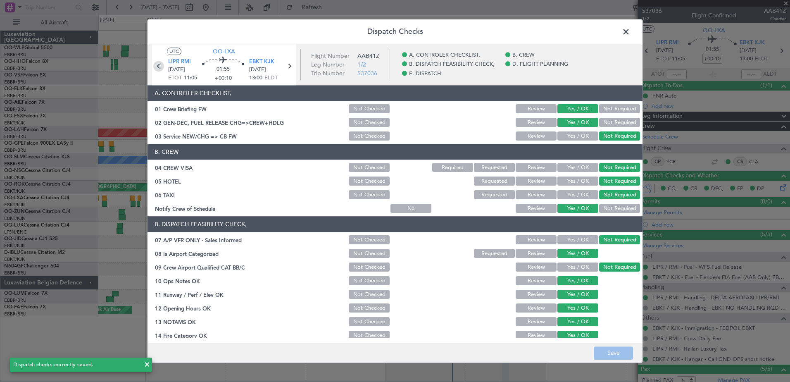
click at [161, 66] on icon at bounding box center [158, 66] width 11 height 11
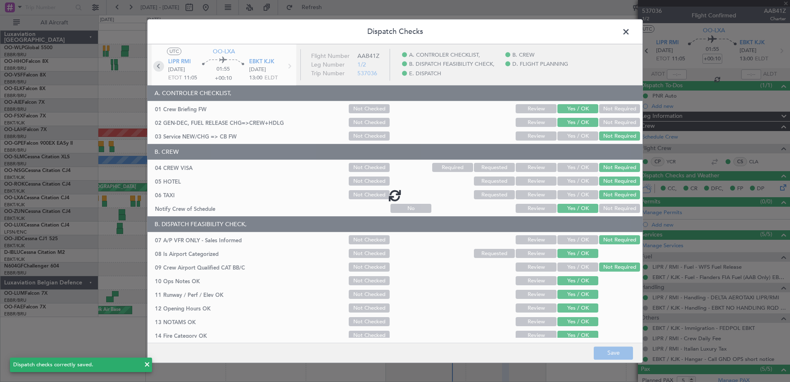
type input "-00:10"
type input "0"
type input "-00:10"
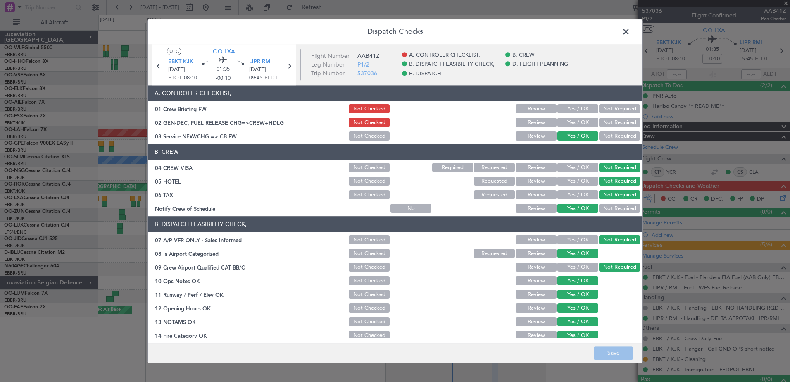
click at [581, 124] on button "Yes / OK" at bounding box center [578, 122] width 41 height 9
click at [577, 110] on button "Yes / OK" at bounding box center [578, 109] width 41 height 9
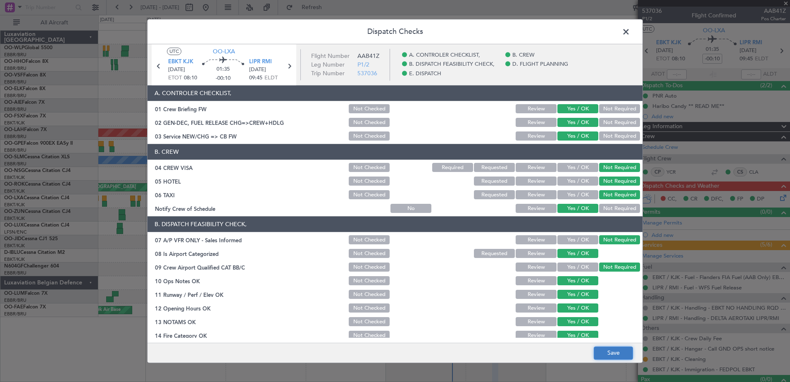
click at [601, 346] on button "Save" at bounding box center [613, 352] width 39 height 13
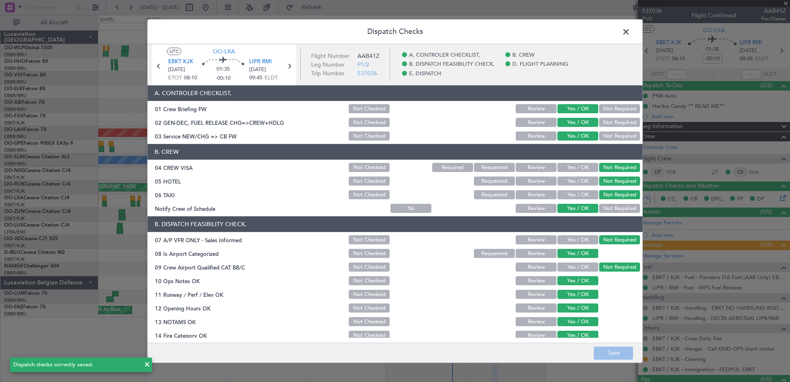
click at [630, 35] on span at bounding box center [630, 34] width 0 height 17
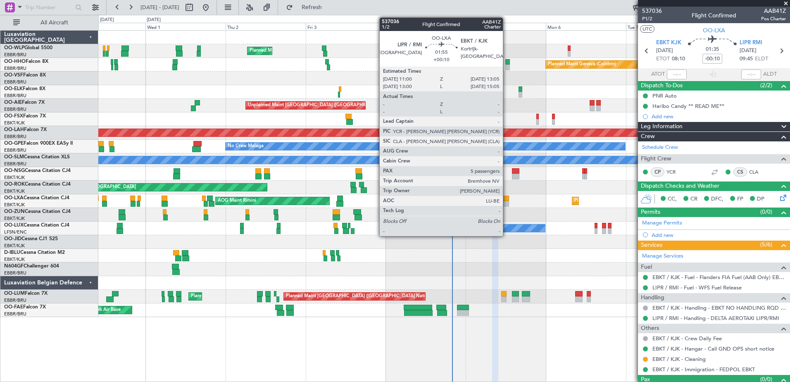
click at [507, 200] on div at bounding box center [505, 199] width 7 height 6
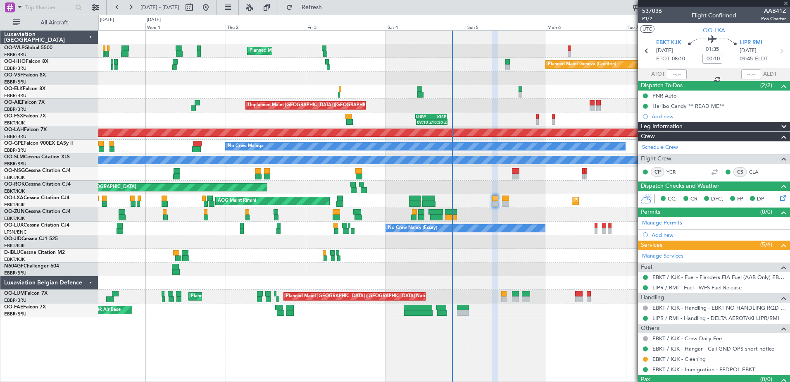
type input "+00:10"
type input "5"
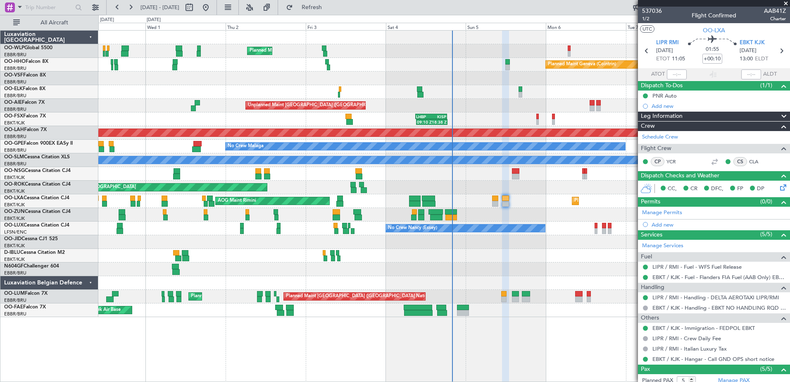
scroll to position [98, 0]
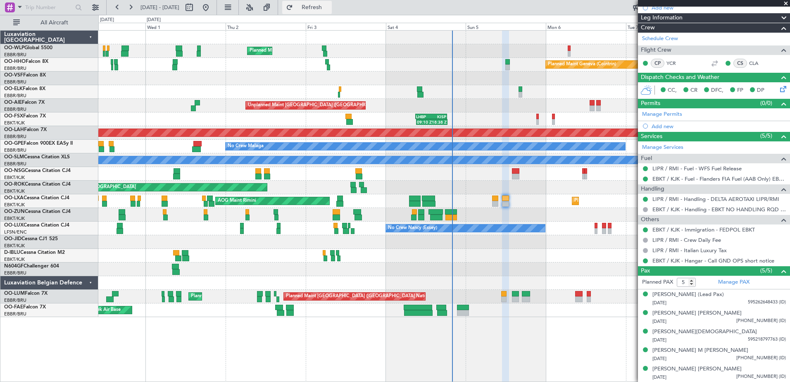
click at [327, 9] on span "Refresh" at bounding box center [312, 8] width 35 height 6
